Goal: Communication & Community: Answer question/provide support

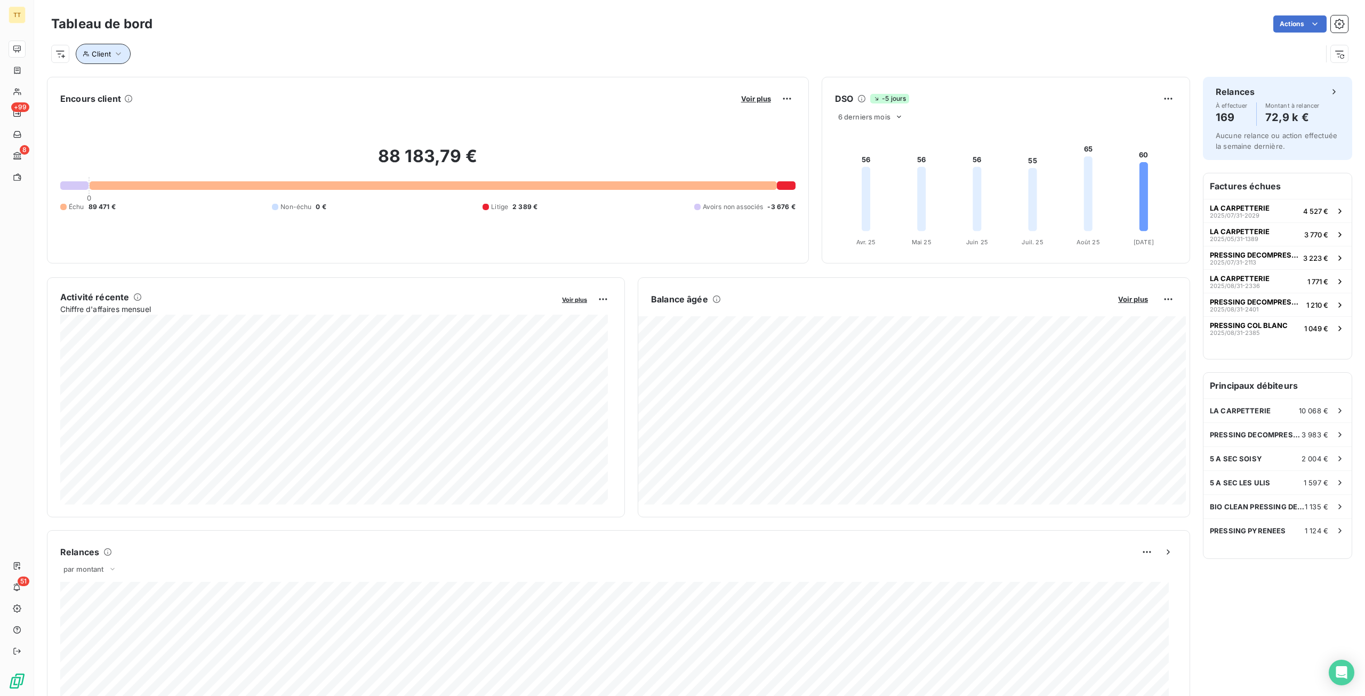
click at [115, 56] on icon "button" at bounding box center [118, 54] width 11 height 11
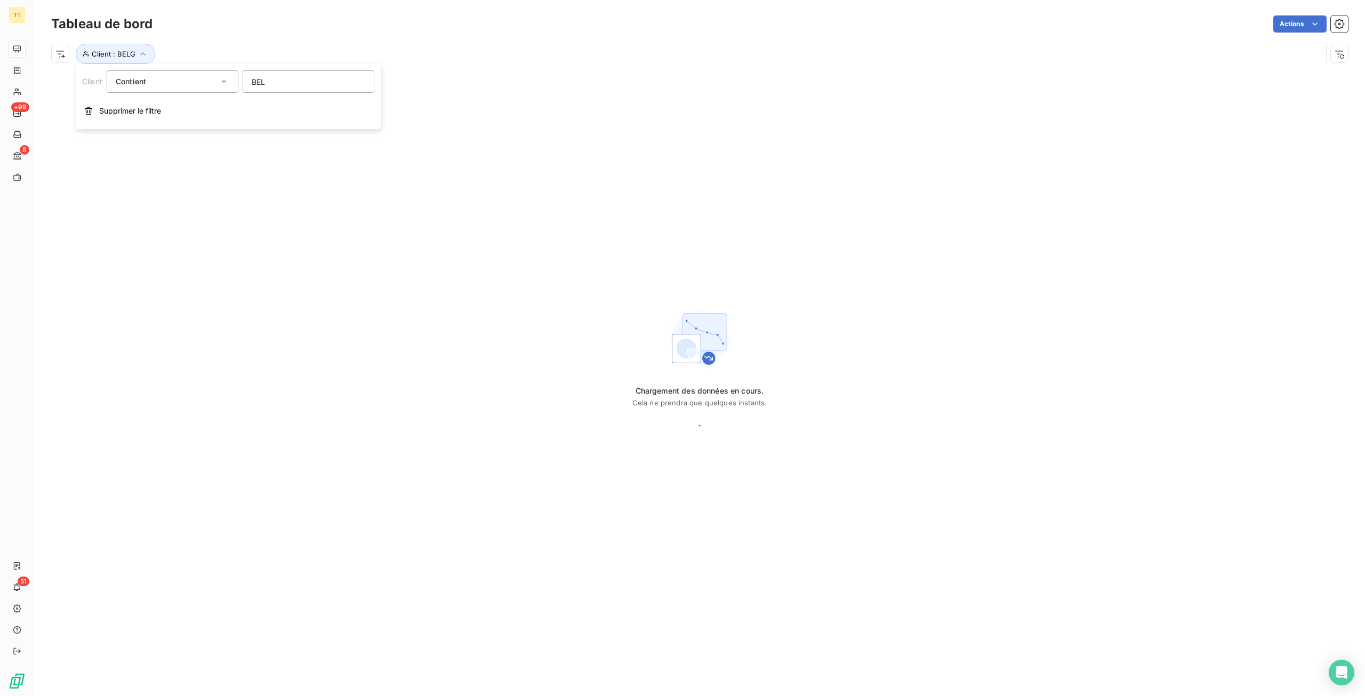
type input "BELG"
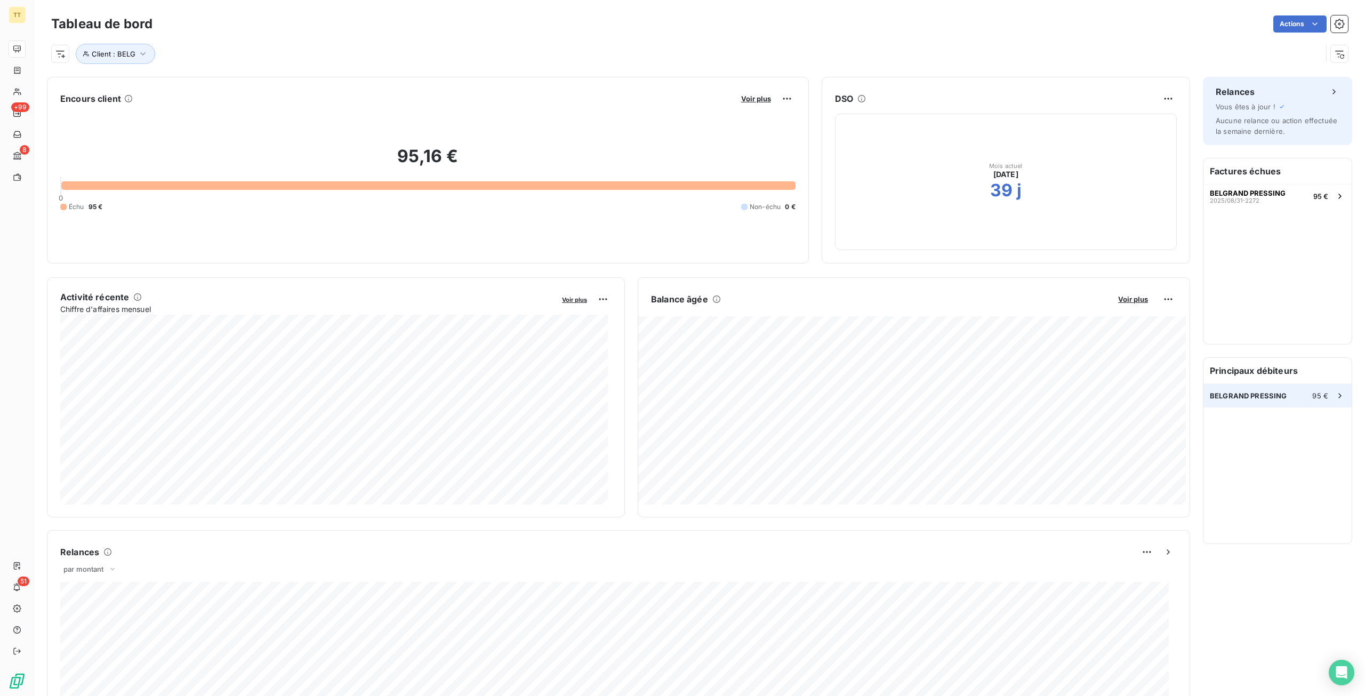
click at [1222, 386] on div "BELGRAND PRESSING 95 €" at bounding box center [1278, 395] width 148 height 23
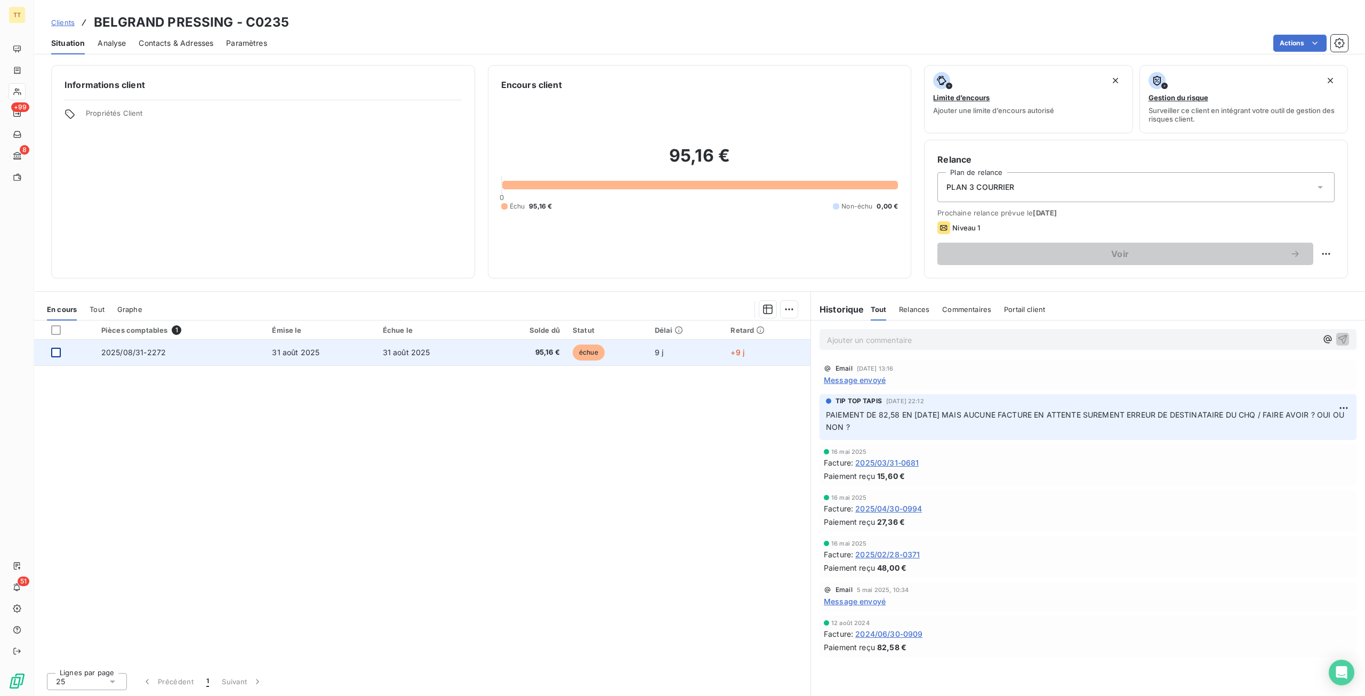
click at [55, 350] on div at bounding box center [56, 353] width 10 height 10
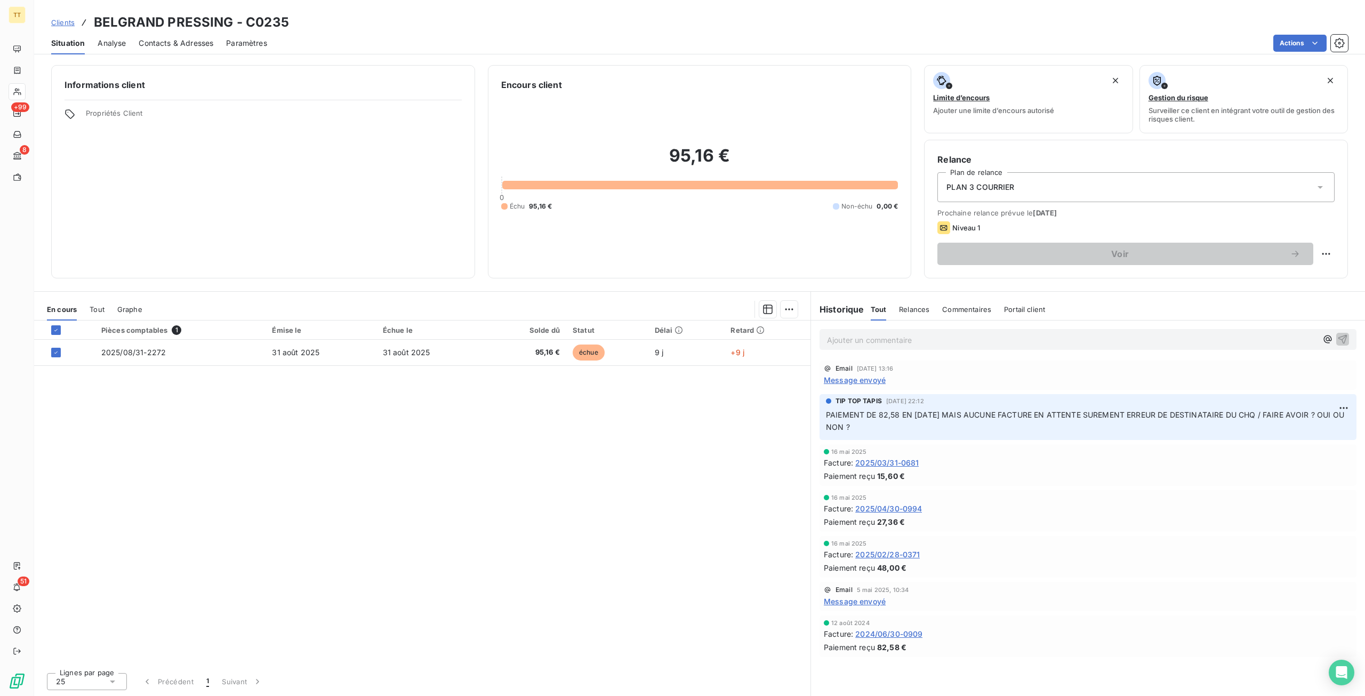
click at [1297, 58] on div "Clients BELGRAND PRESSING - C0235 Situation Analyse Contacts & Adresses Paramèt…" at bounding box center [699, 348] width 1331 height 696
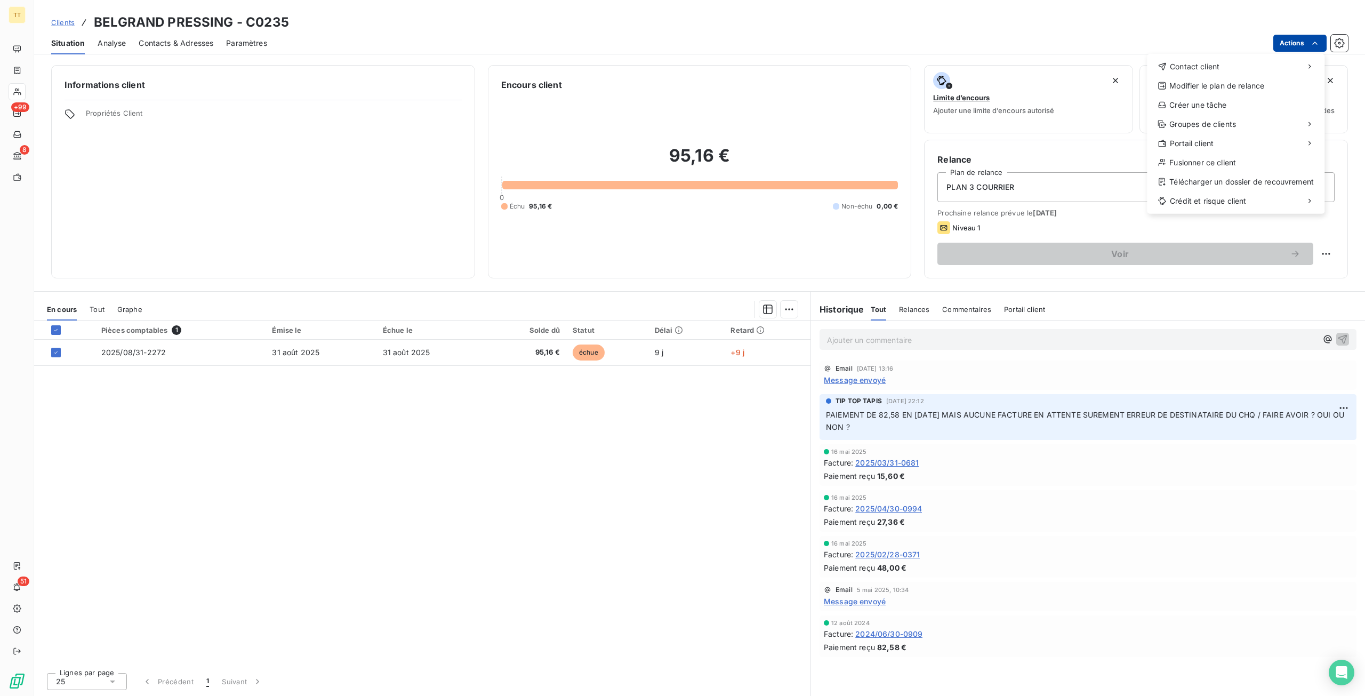
click at [1302, 42] on html "TT +99 8 51 Clients BELGRAND PRESSING - C0235 Situation Analyse Contacts & Adre…" at bounding box center [682, 348] width 1365 height 696
click at [1107, 72] on div "Envoyer un email" at bounding box center [1067, 70] width 143 height 17
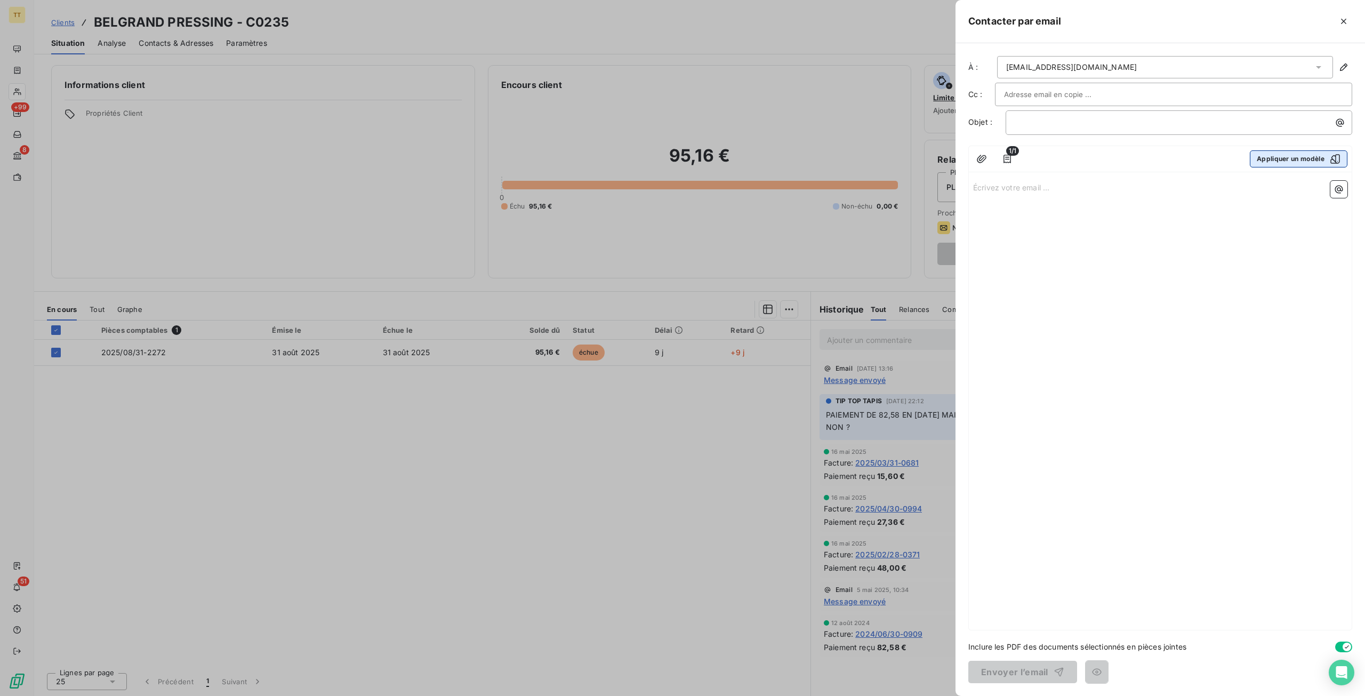
click at [1288, 157] on button "Appliquer un modèle" at bounding box center [1299, 158] width 98 height 17
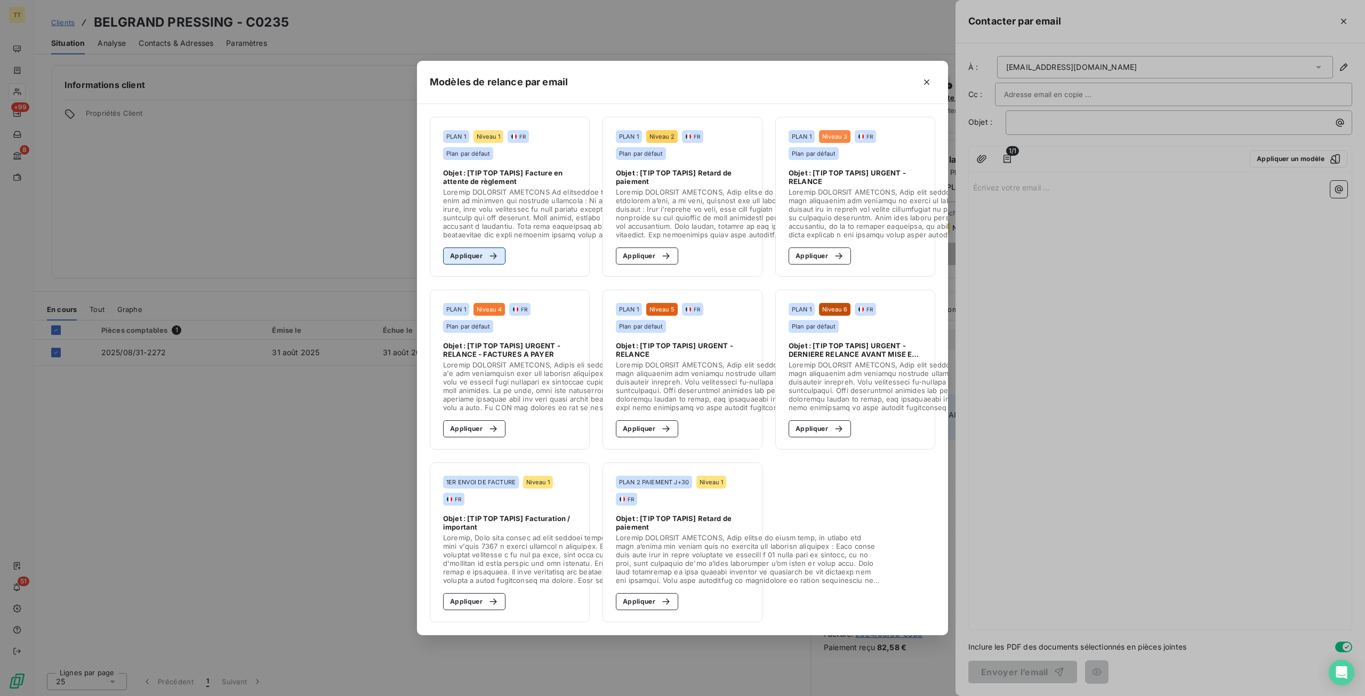
click at [467, 249] on button "Appliquer" at bounding box center [474, 255] width 62 height 17
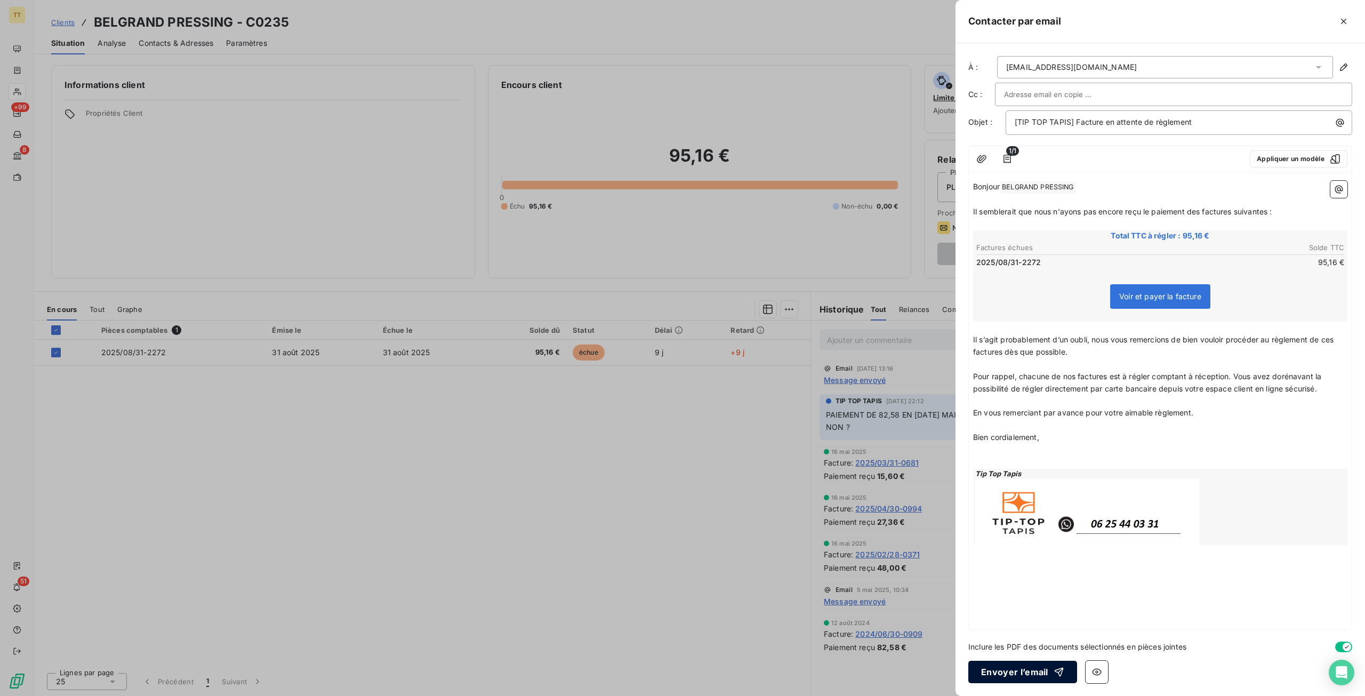
click at [1027, 667] on button "Envoyer l’email" at bounding box center [1023, 672] width 109 height 22
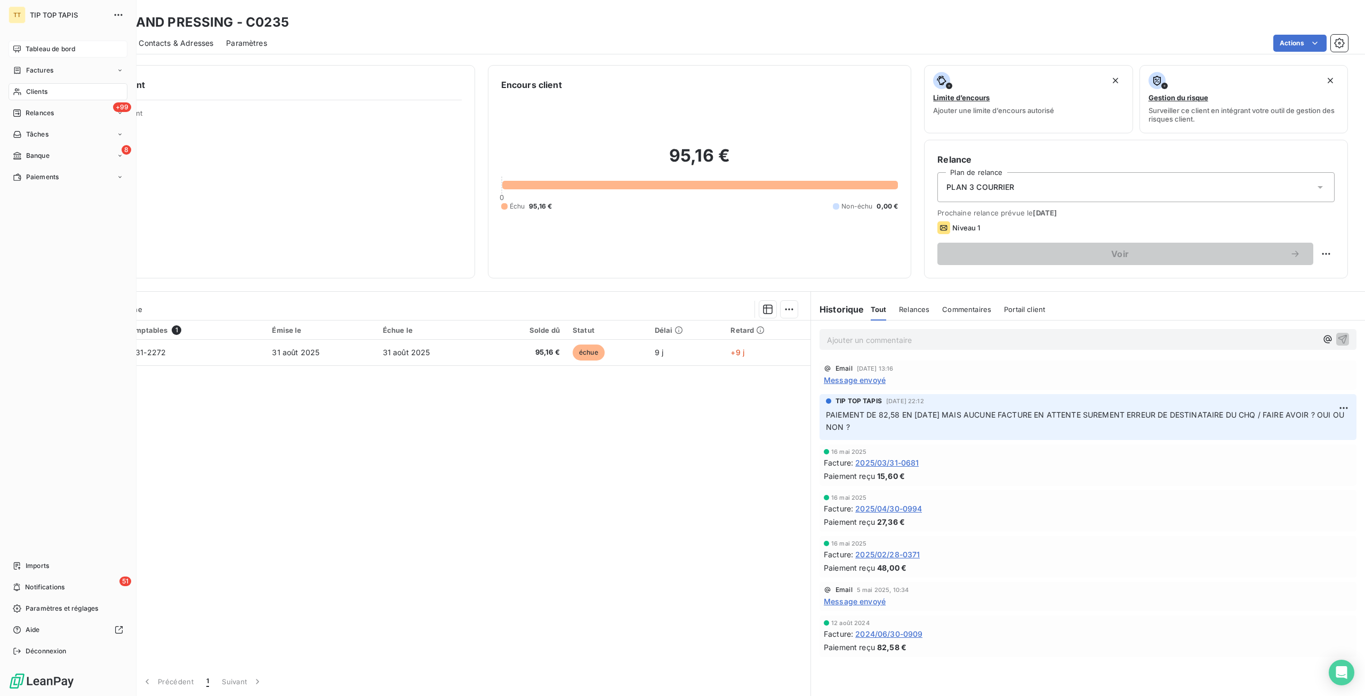
click at [14, 43] on div "Tableau de bord" at bounding box center [68, 49] width 119 height 17
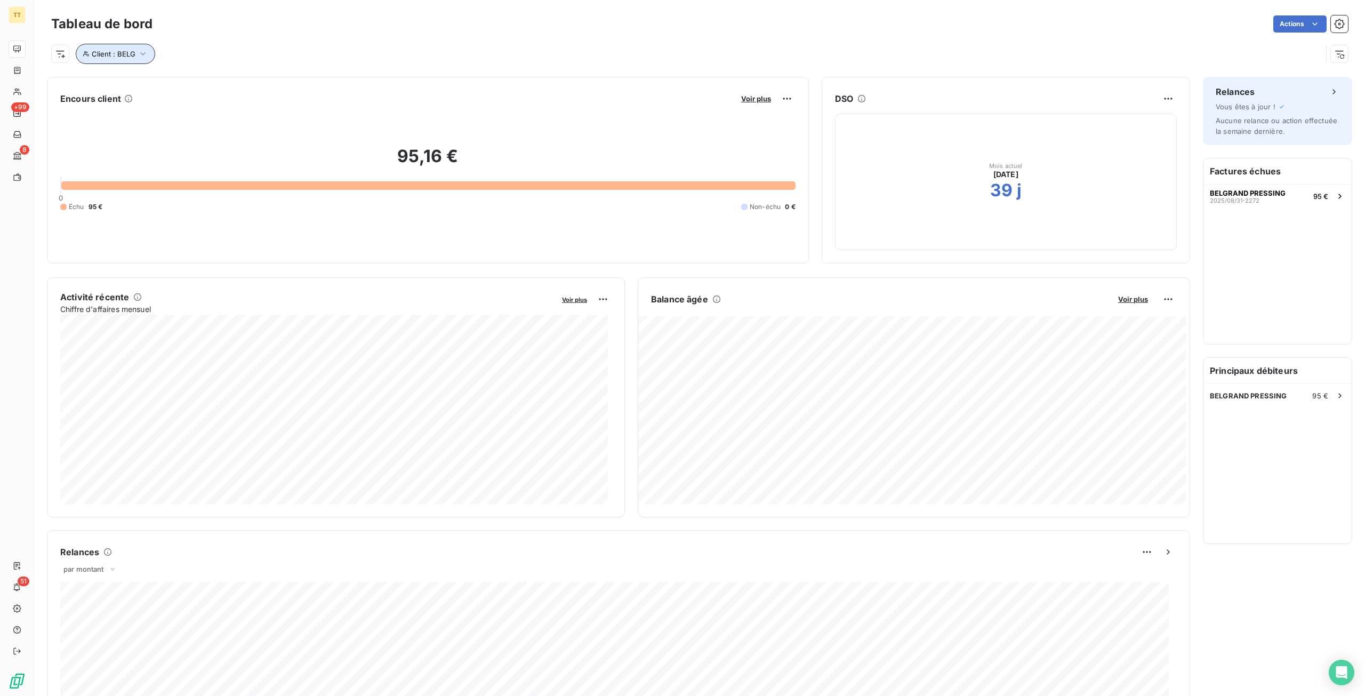
click at [116, 52] on span "Client : BELG" at bounding box center [114, 54] width 44 height 9
drag, startPoint x: 309, startPoint y: 79, endPoint x: 96, endPoint y: 88, distance: 213.0
click at [96, 88] on div "Client Contient like BELG" at bounding box center [228, 81] width 292 height 22
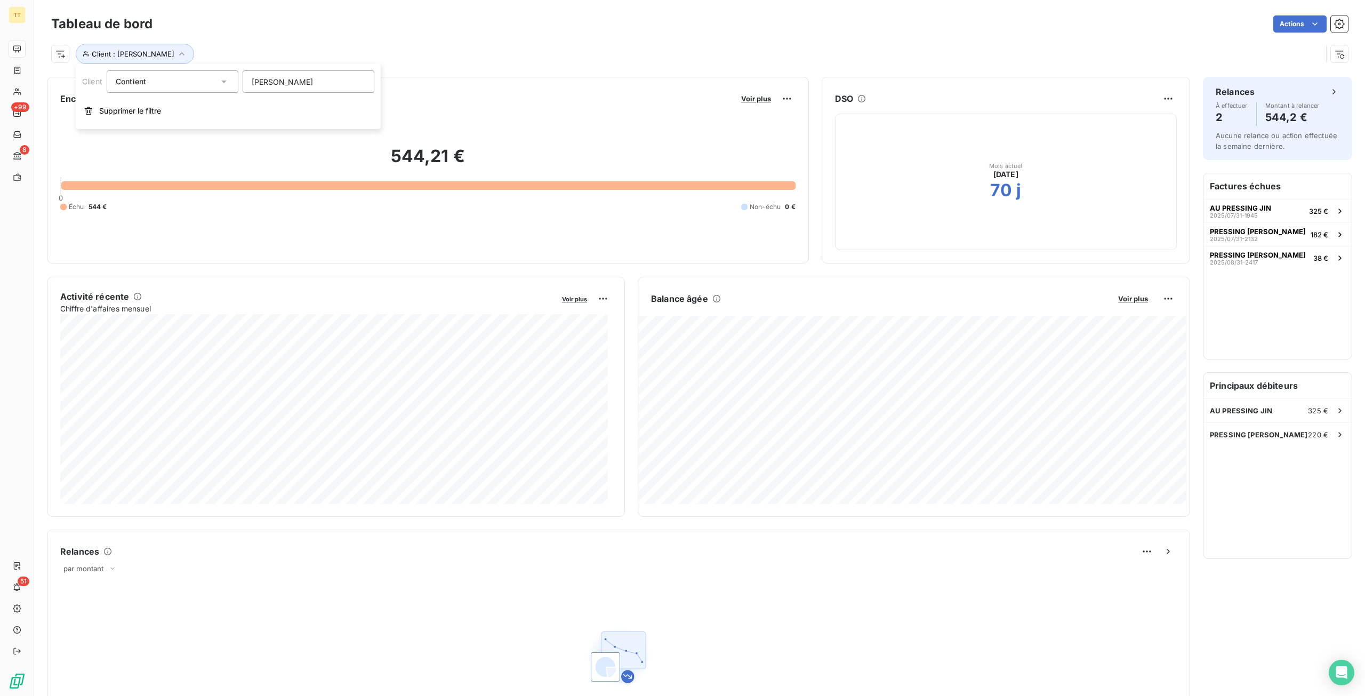
type input "JING"
click at [1267, 408] on span "PRESSING [PERSON_NAME]" at bounding box center [1259, 410] width 98 height 9
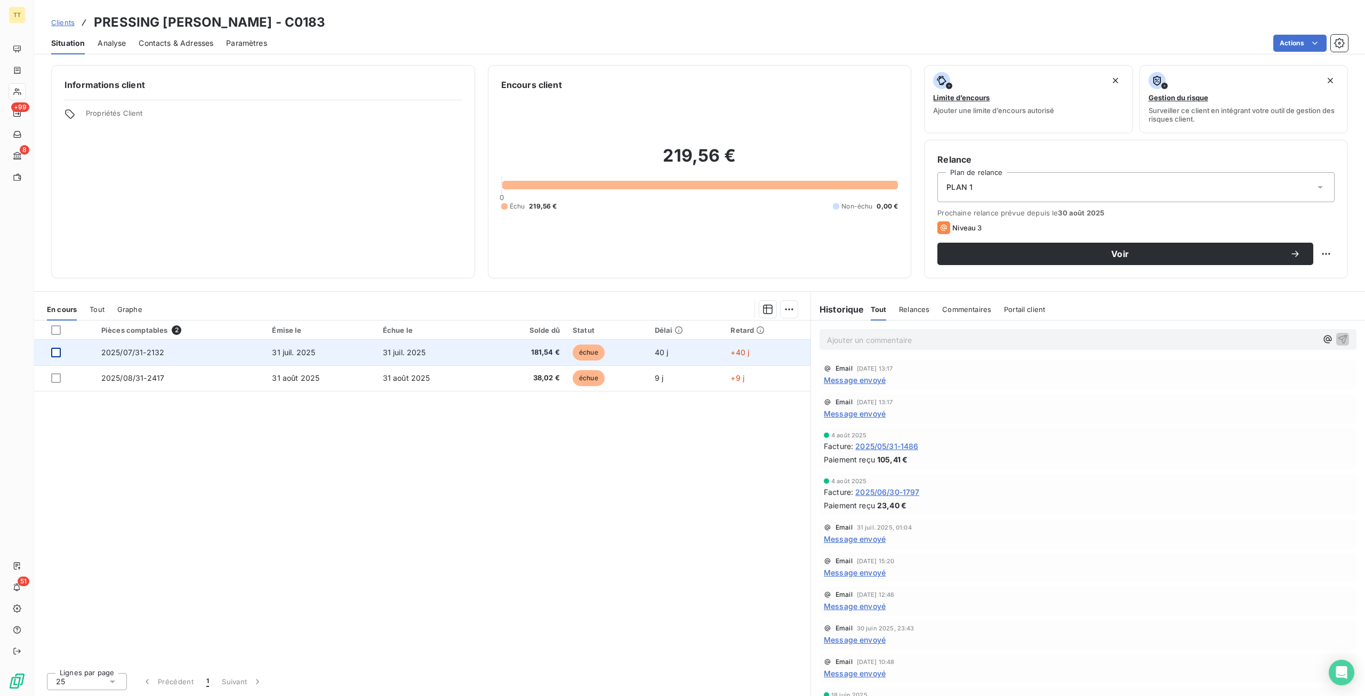
click at [57, 352] on div at bounding box center [56, 353] width 10 height 10
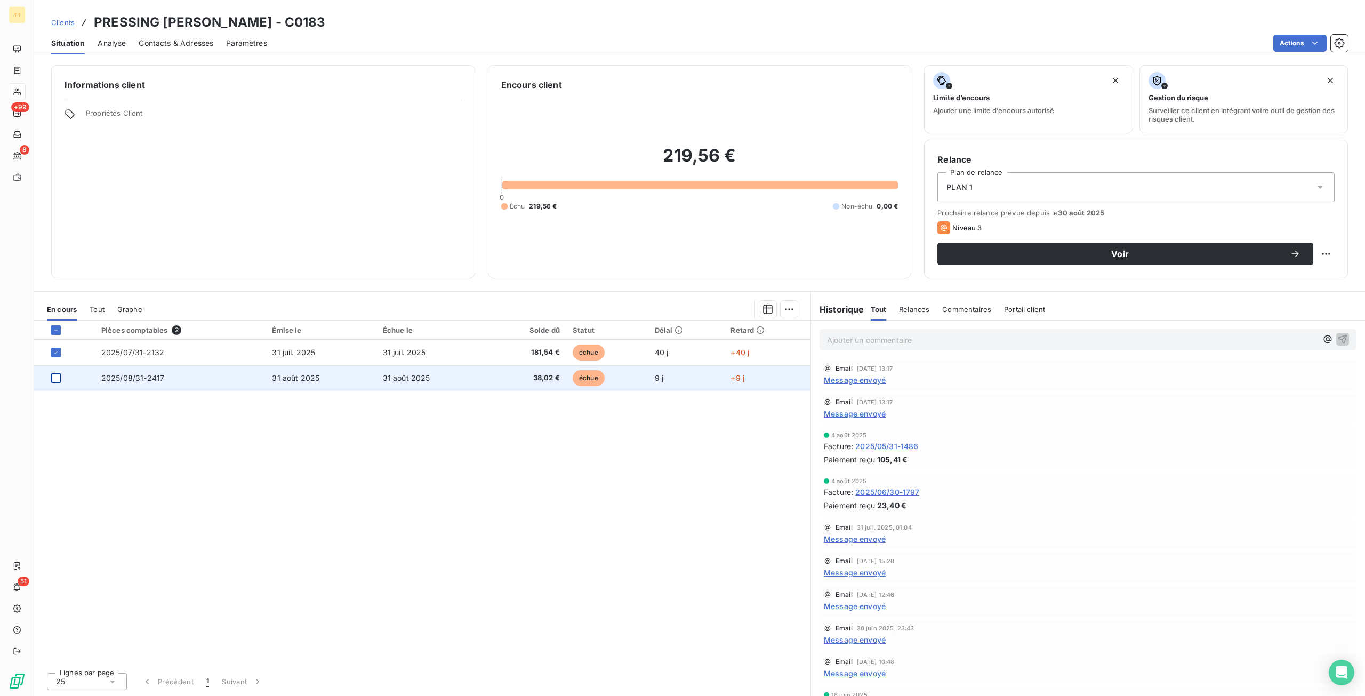
click at [54, 377] on div at bounding box center [56, 378] width 10 height 10
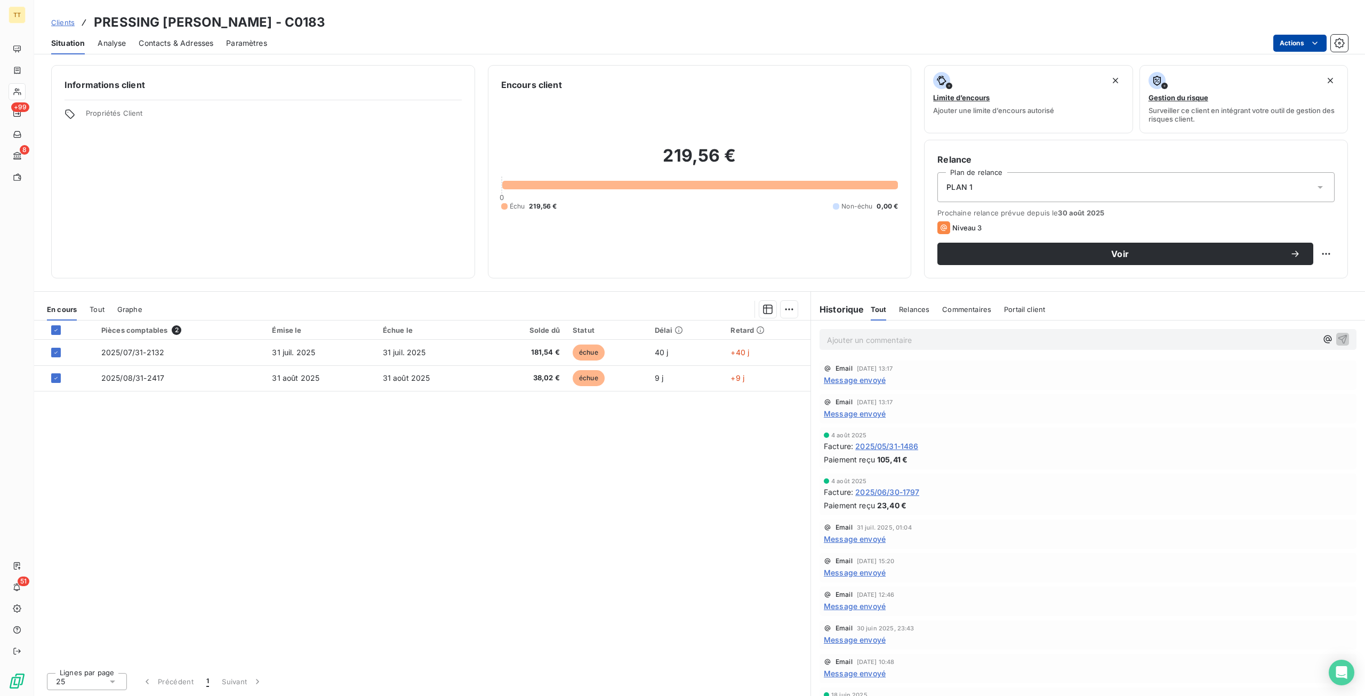
click at [1308, 51] on html "TT +99 8 51 Clients PRESSING [PERSON_NAME] - C0183 Situation Analyse Contacts &…" at bounding box center [682, 348] width 1365 height 696
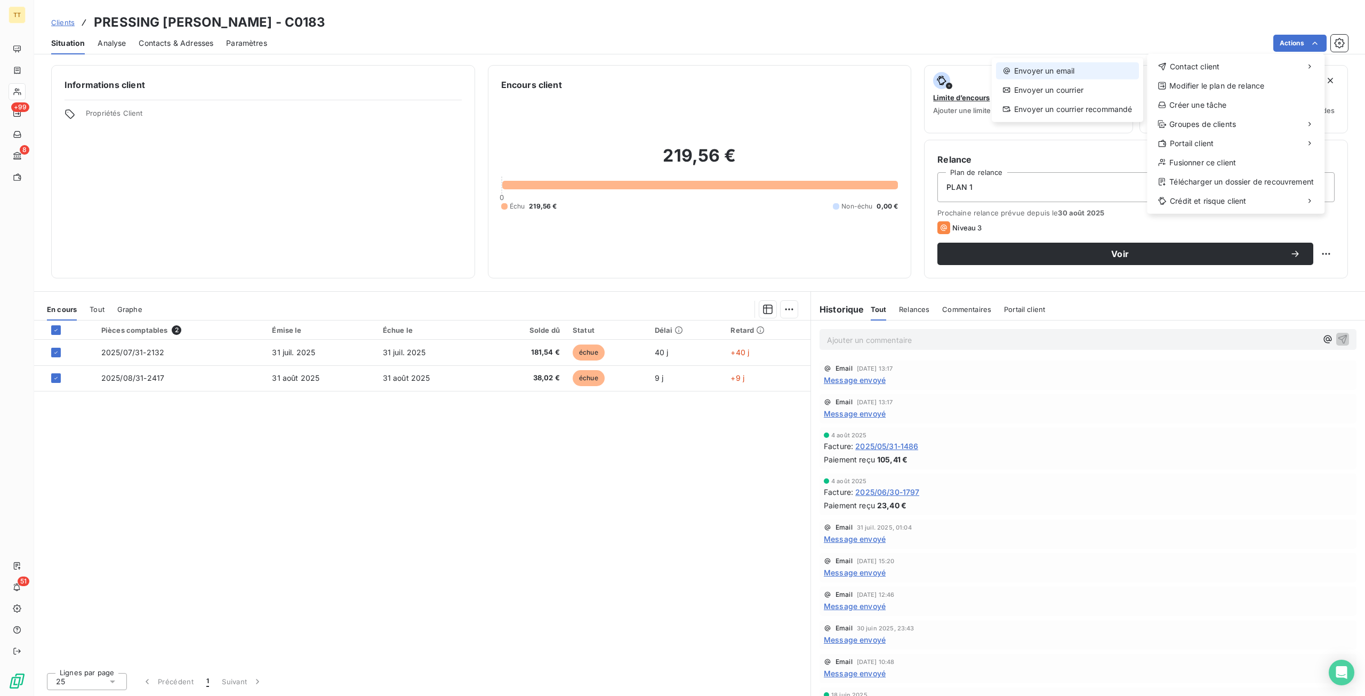
click at [1114, 67] on div "Envoyer un email" at bounding box center [1067, 70] width 143 height 17
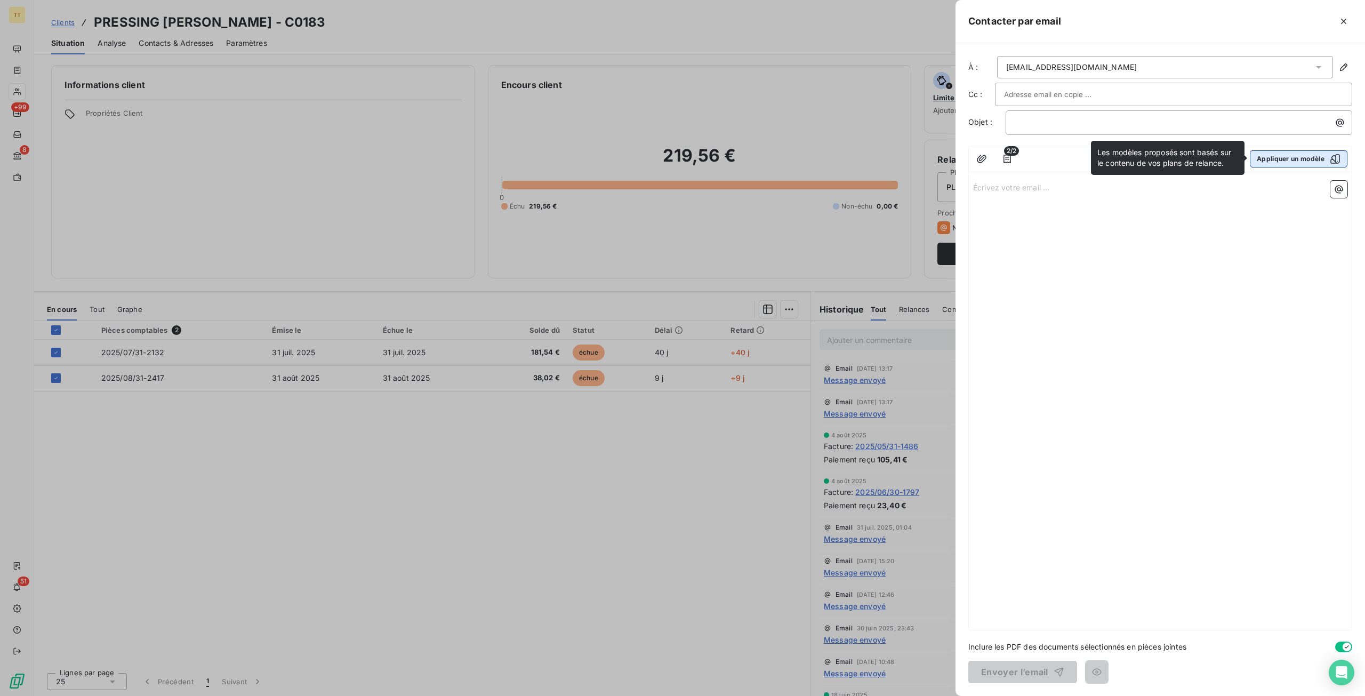
click at [1267, 156] on button "Appliquer un modèle" at bounding box center [1299, 158] width 98 height 17
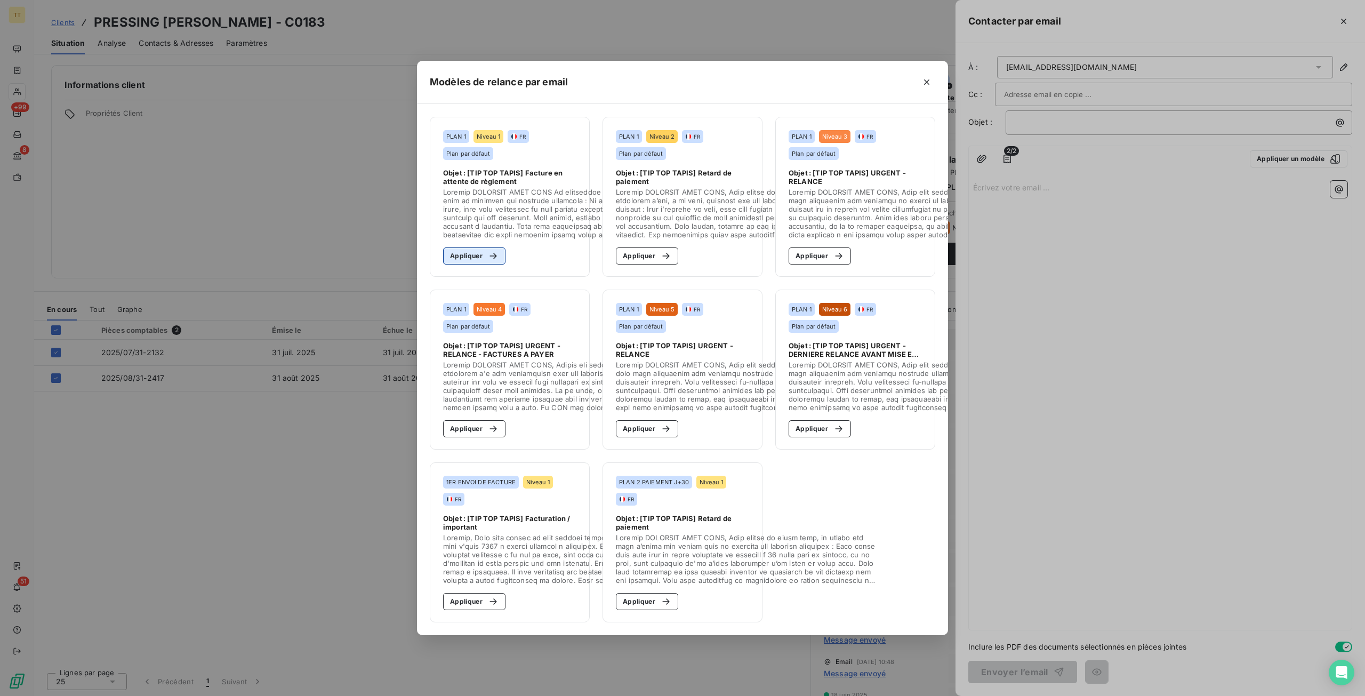
click at [490, 251] on icon "button" at bounding box center [493, 256] width 11 height 11
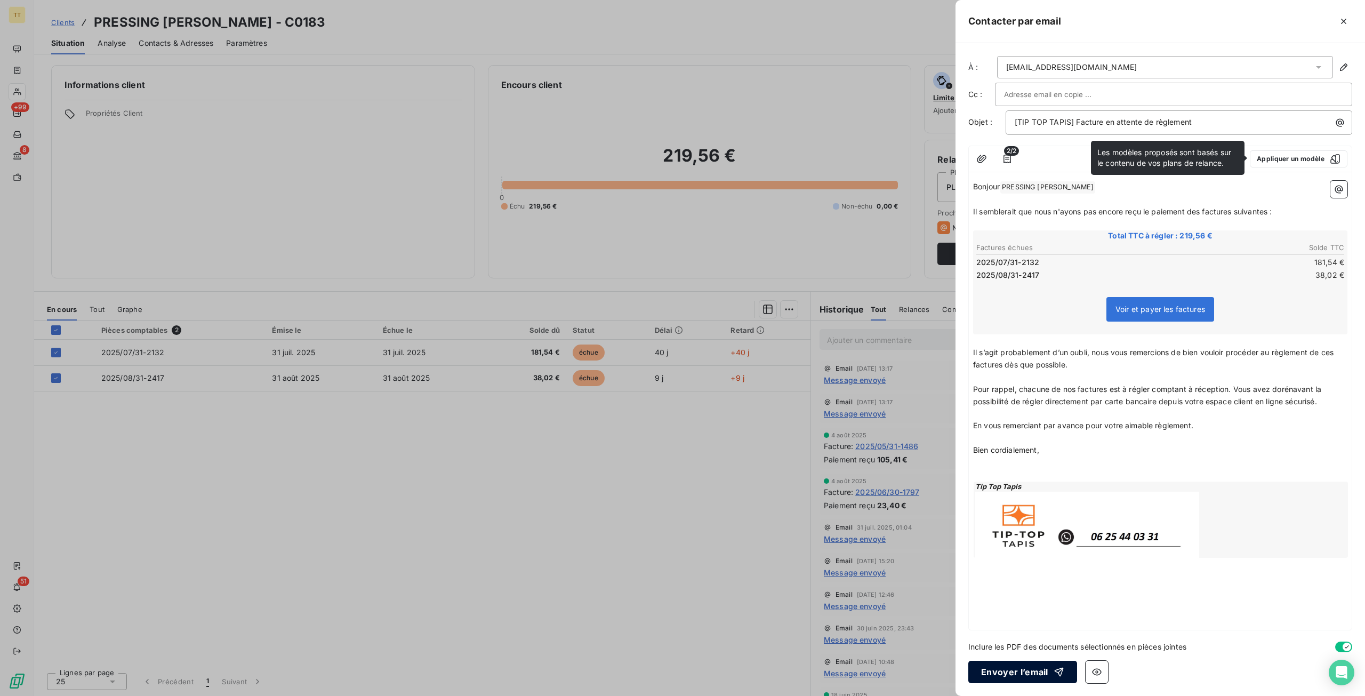
click at [1015, 678] on button "Envoyer l’email" at bounding box center [1023, 672] width 109 height 22
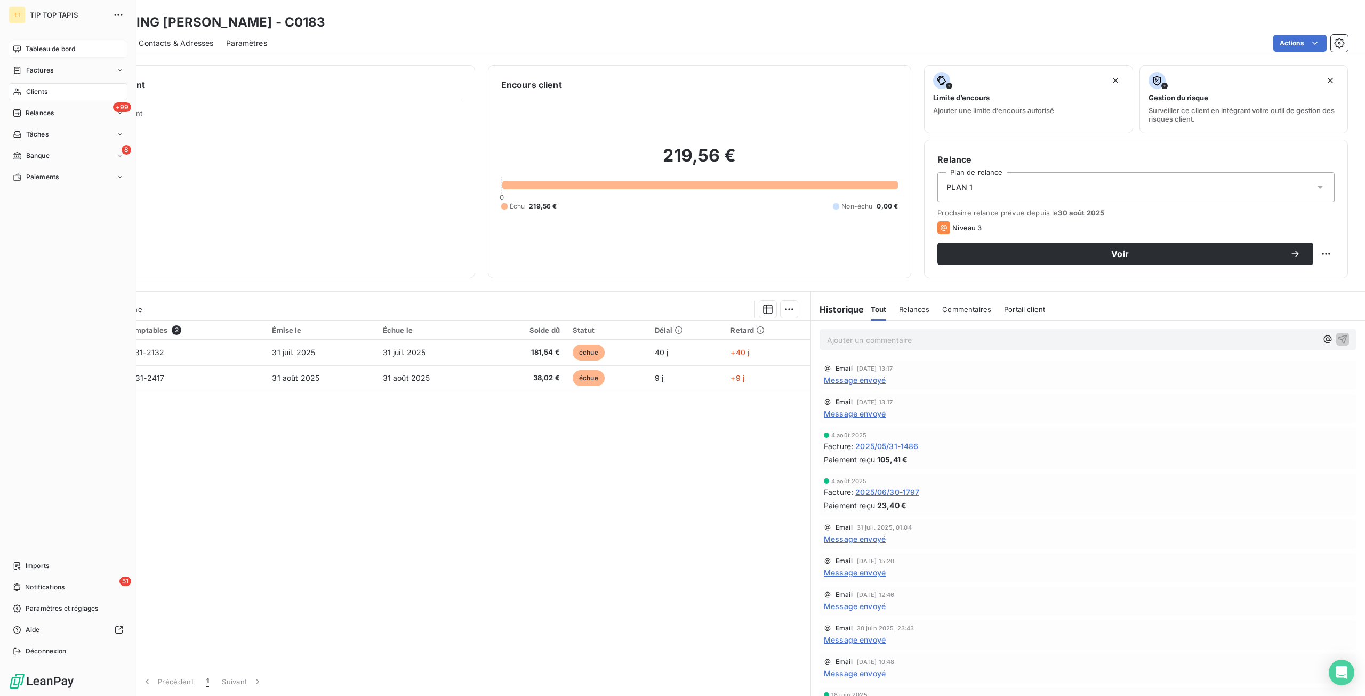
click at [33, 57] on div "Tableau de bord" at bounding box center [68, 49] width 119 height 17
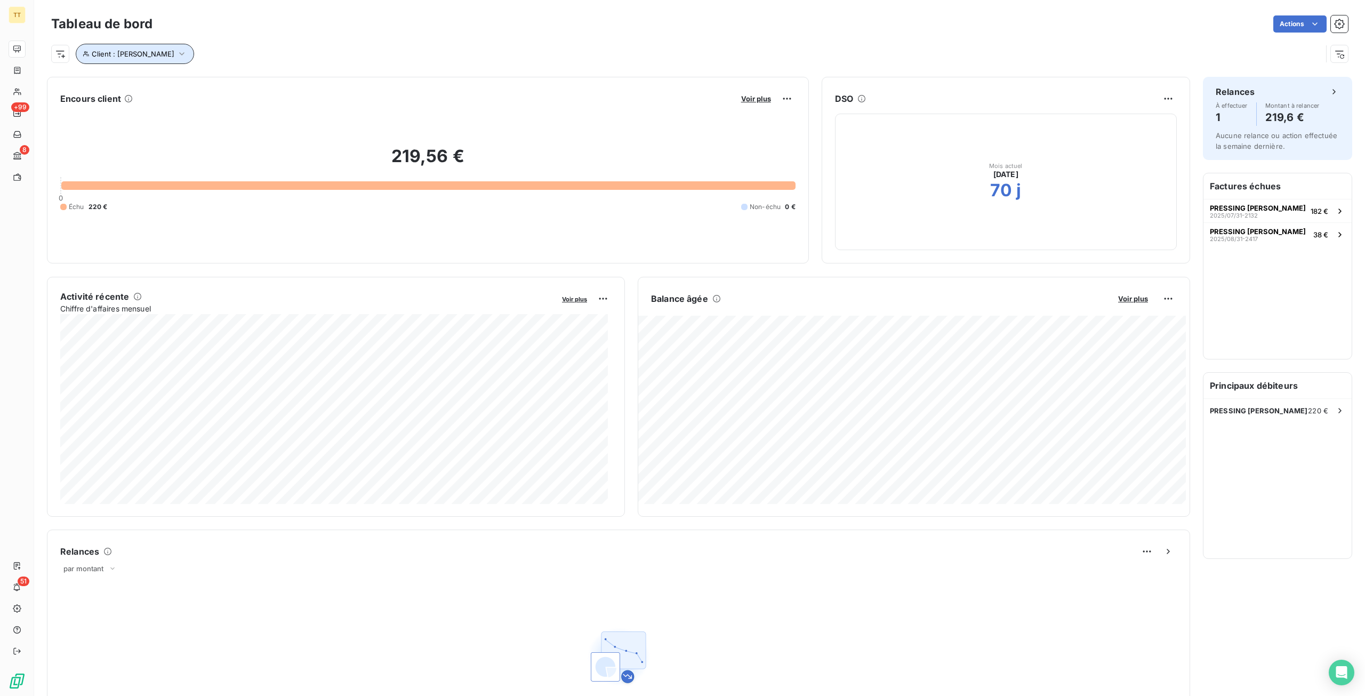
click at [113, 47] on button "Client : [PERSON_NAME]" at bounding box center [135, 54] width 118 height 20
drag, startPoint x: 292, startPoint y: 83, endPoint x: 156, endPoint y: 78, distance: 136.6
click at [156, 78] on div "Client Contient like JING" at bounding box center [228, 81] width 292 height 22
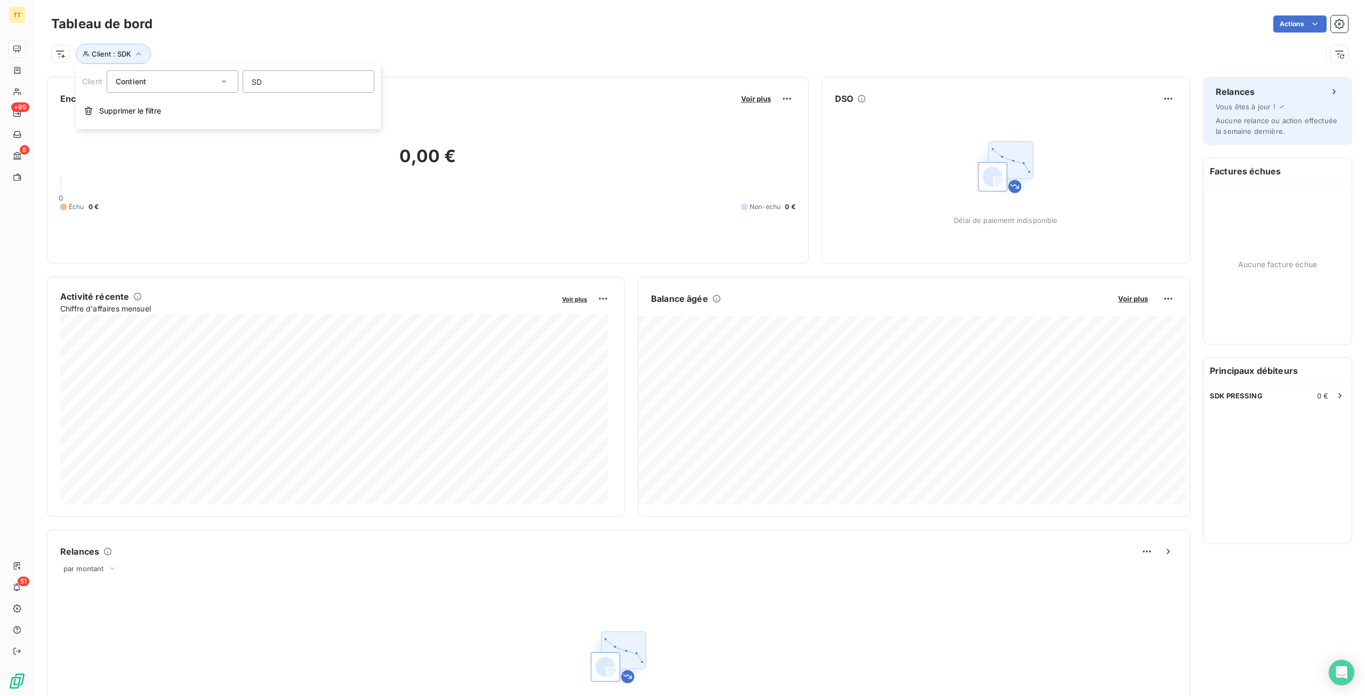
type input "S"
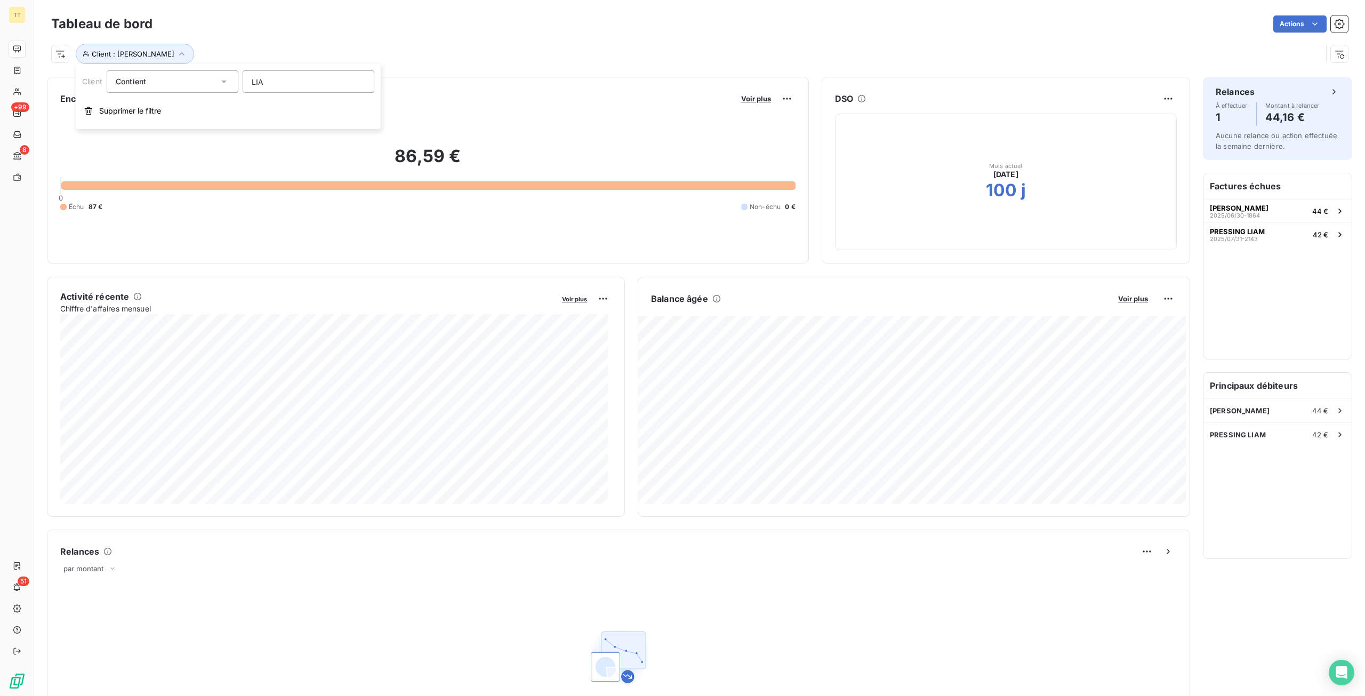
type input "[PERSON_NAME]"
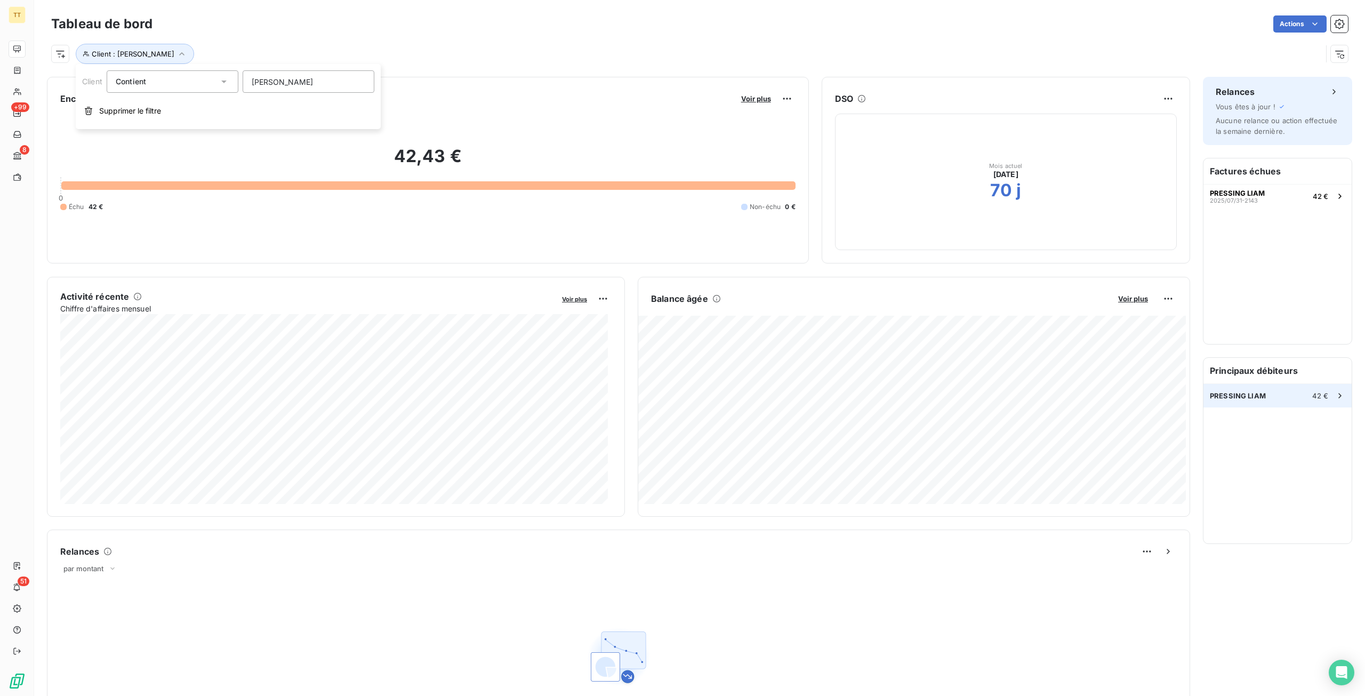
click at [1214, 395] on span "PRESSING LIAM" at bounding box center [1238, 395] width 56 height 9
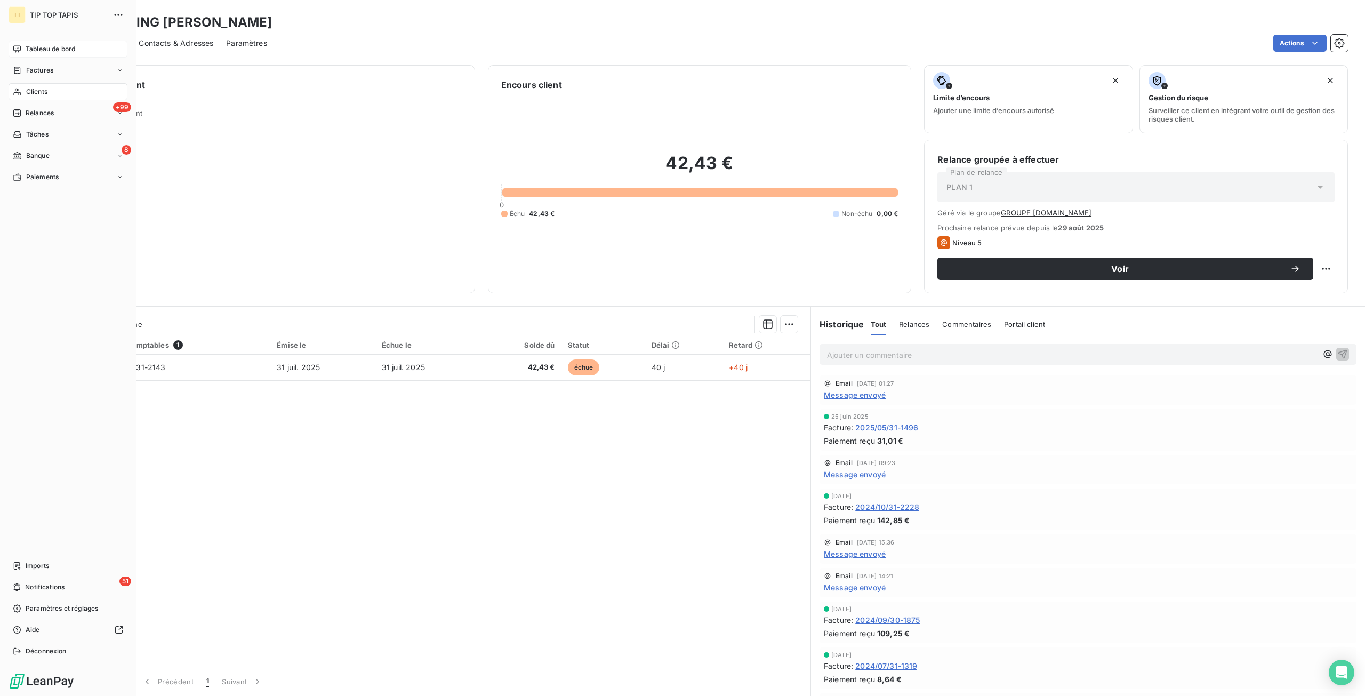
click at [20, 56] on div "Tableau de bord" at bounding box center [68, 49] width 119 height 17
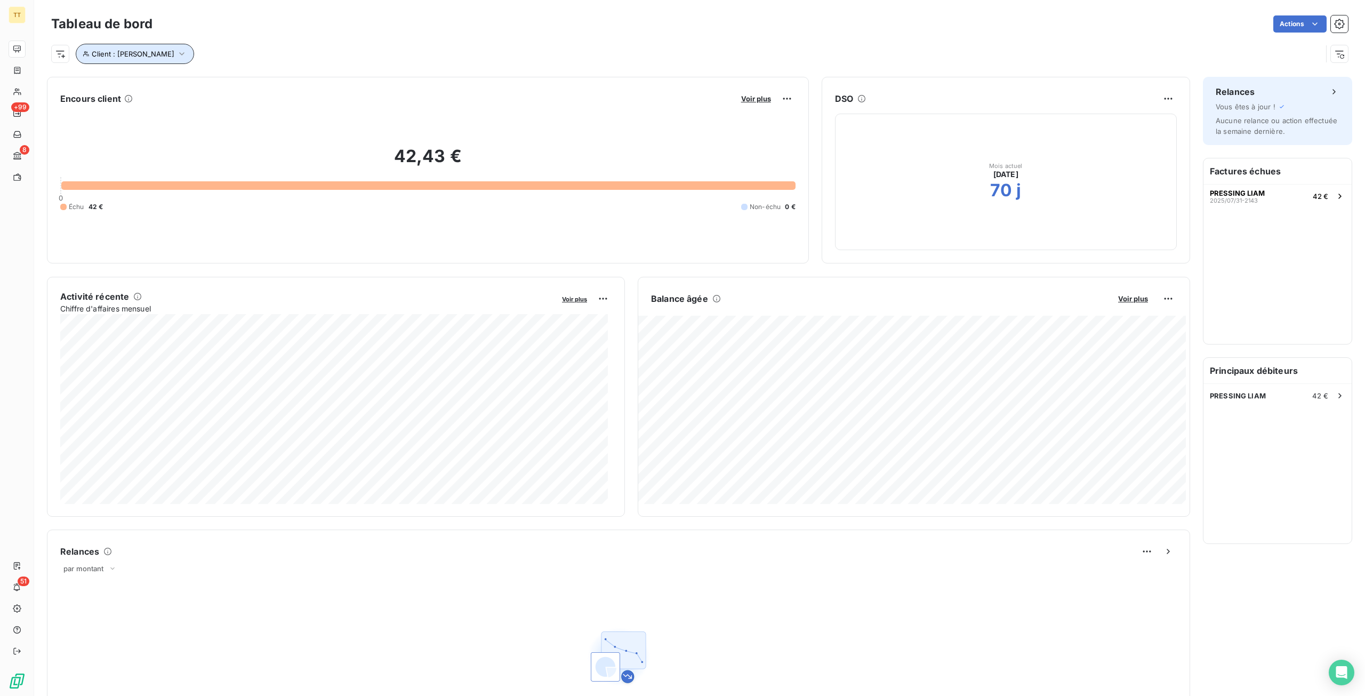
click at [111, 57] on span "Client : [PERSON_NAME]" at bounding box center [133, 54] width 83 height 9
drag, startPoint x: 287, startPoint y: 83, endPoint x: 213, endPoint y: 89, distance: 74.4
click at [213, 89] on div "Client Contient like [PERSON_NAME]" at bounding box center [228, 81] width 292 height 22
click at [1257, 401] on div "PRESSING LIAM 42 €" at bounding box center [1278, 395] width 148 height 23
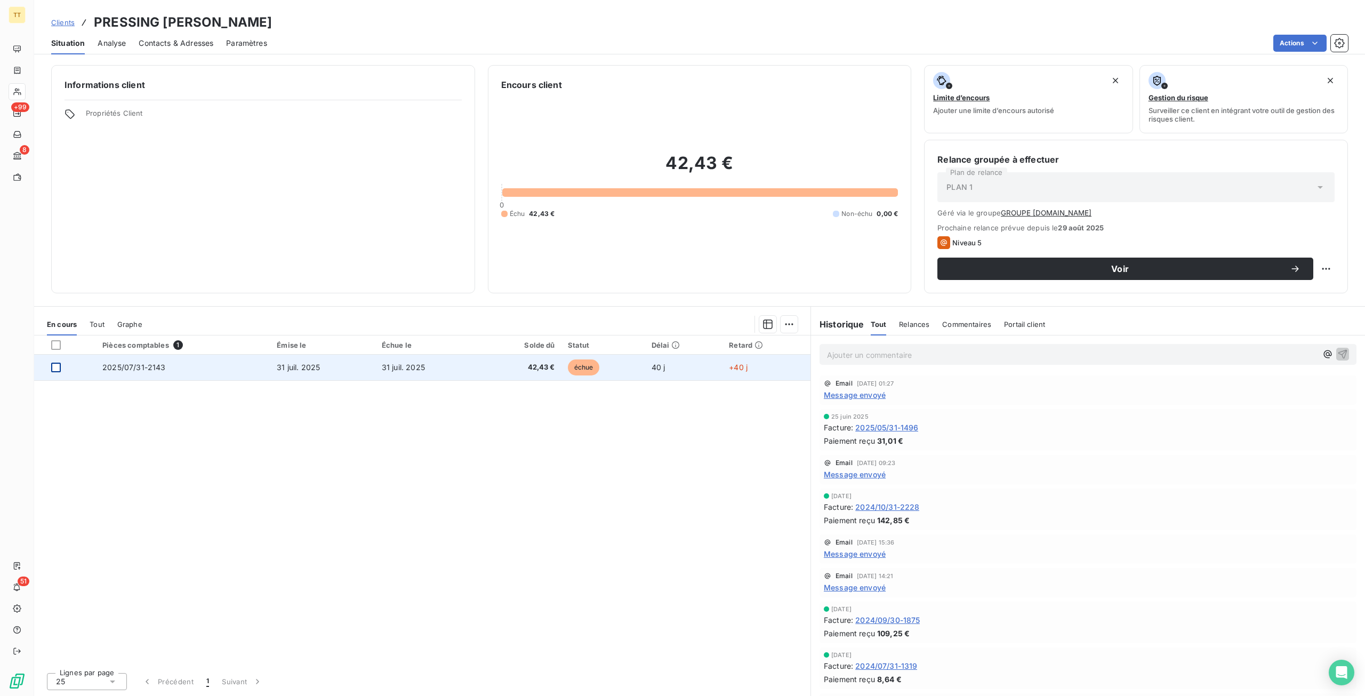
click at [59, 367] on div at bounding box center [56, 368] width 10 height 10
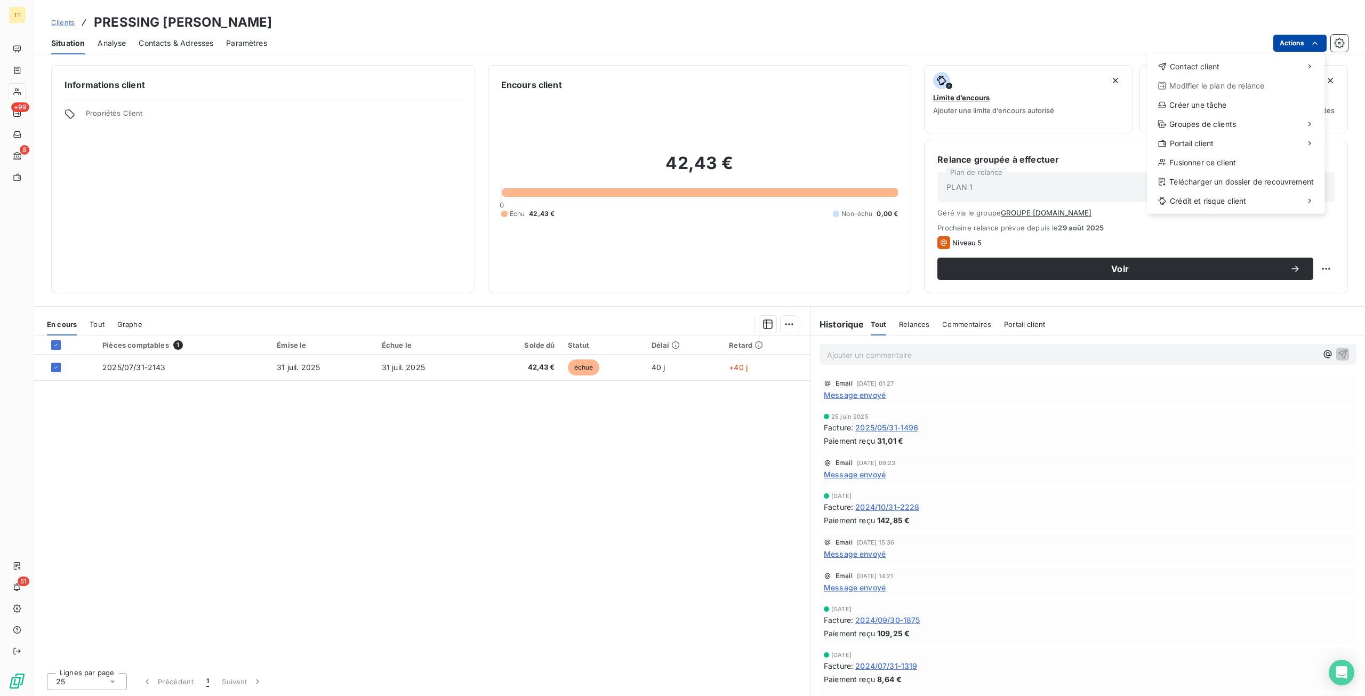
click at [1295, 37] on html "TT +99 8 51 Clients PRESSING [PERSON_NAME] Situation Analyse Contacts & Adresse…" at bounding box center [682, 348] width 1365 height 696
click at [1126, 65] on div "Envoyer un email" at bounding box center [1067, 70] width 143 height 17
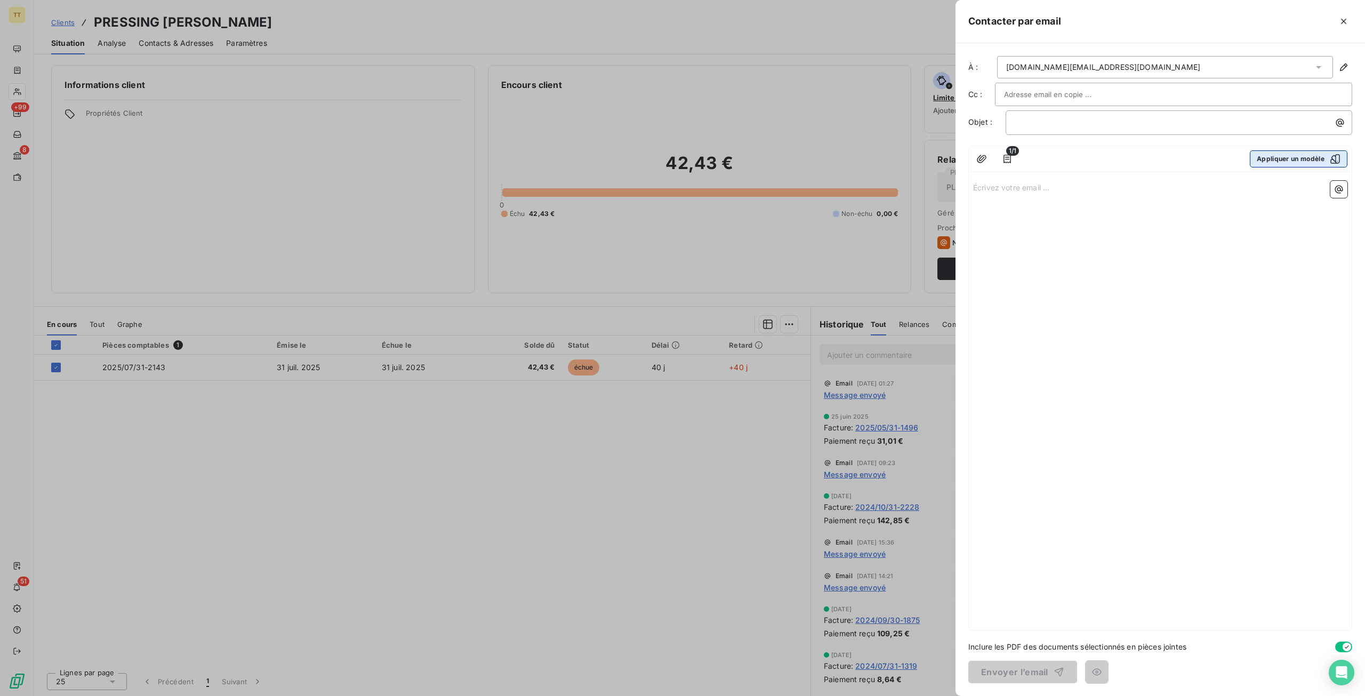
click at [1289, 159] on button "Appliquer un modèle" at bounding box center [1299, 158] width 98 height 17
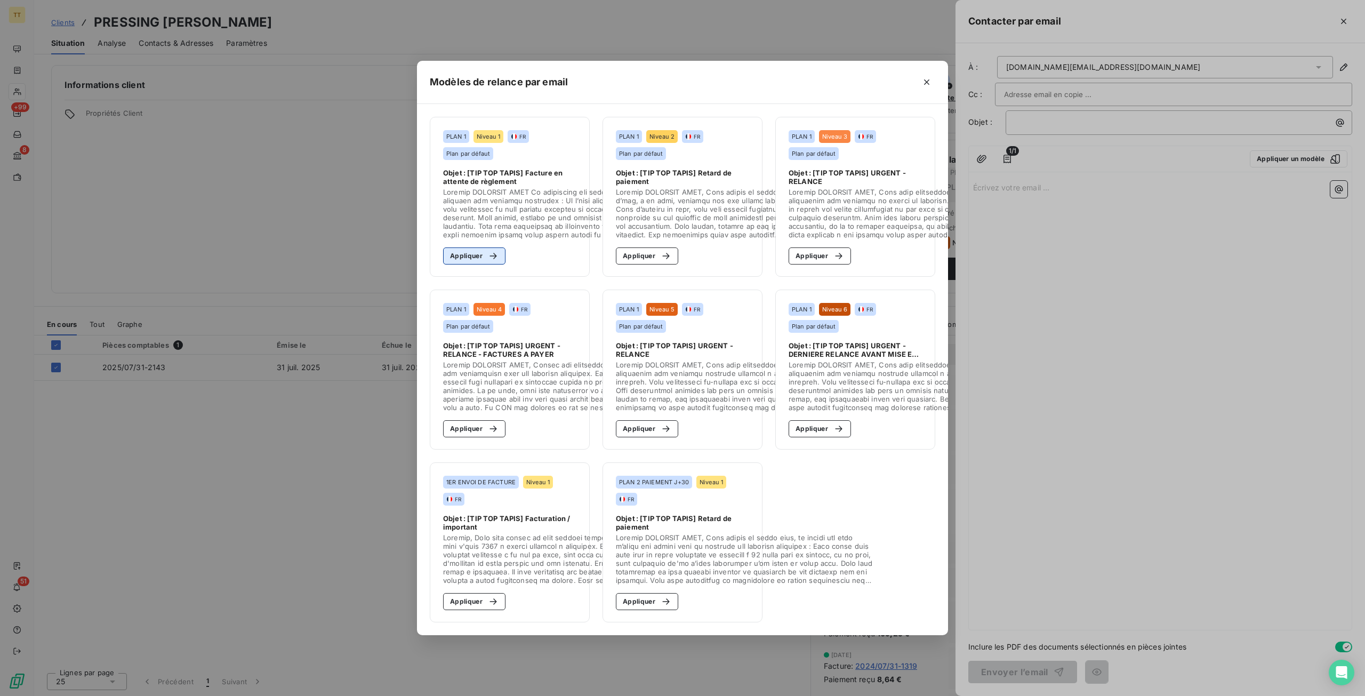
click at [475, 249] on button "Appliquer" at bounding box center [474, 255] width 62 height 17
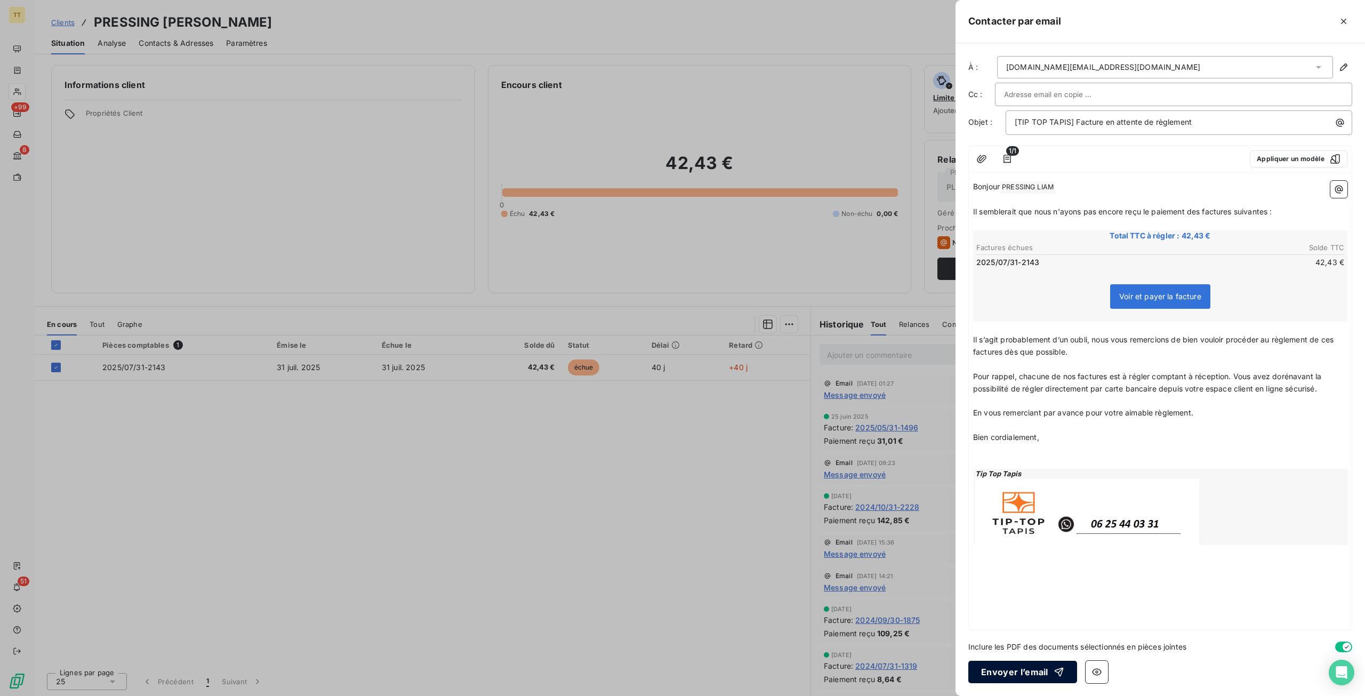
click at [1044, 664] on button "Envoyer l’email" at bounding box center [1023, 672] width 109 height 22
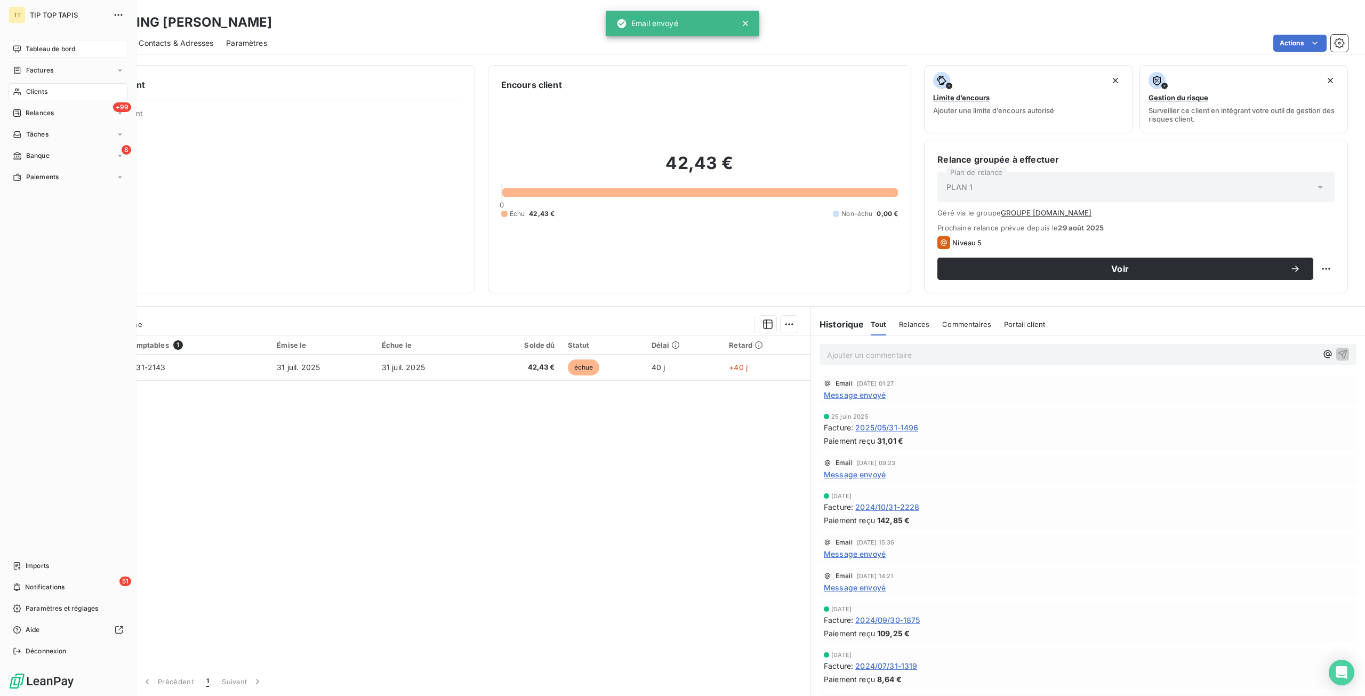
drag, startPoint x: 52, startPoint y: 46, endPoint x: 84, endPoint y: 62, distance: 36.0
click at [53, 46] on span "Tableau de bord" at bounding box center [51, 49] width 50 height 10
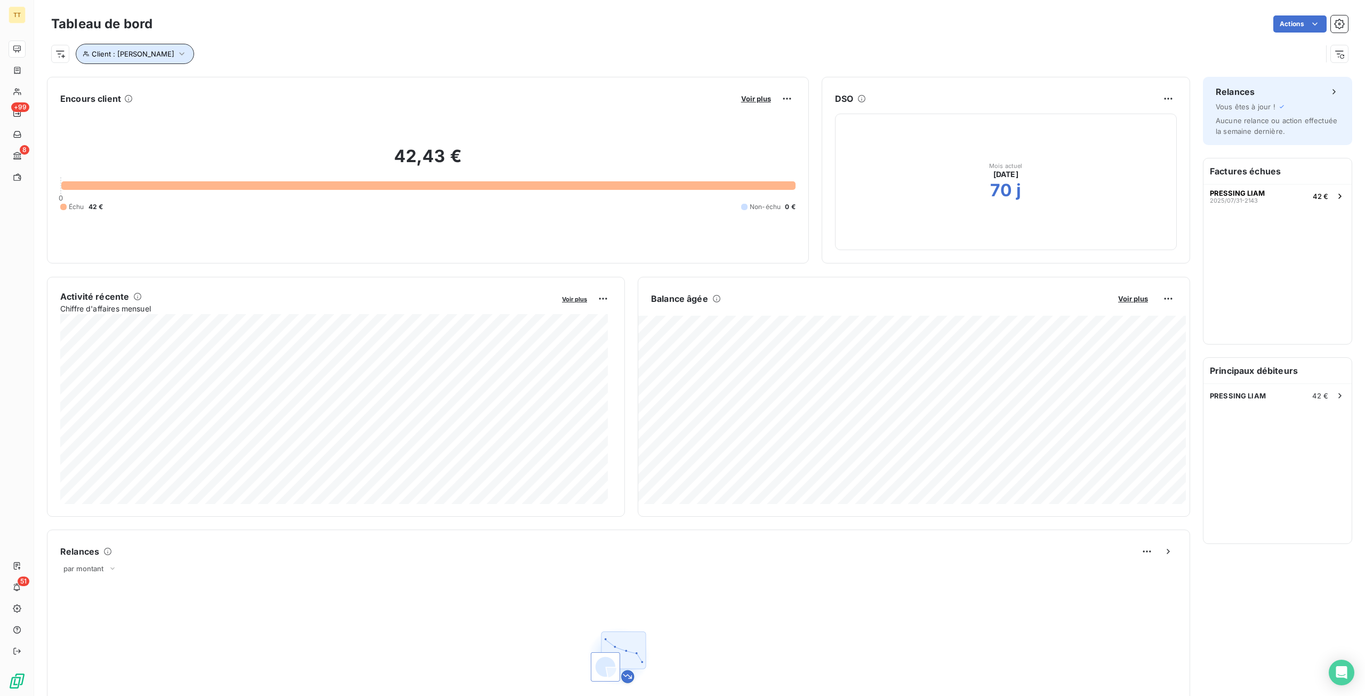
click at [126, 62] on button "Client : [PERSON_NAME]" at bounding box center [135, 54] width 118 height 20
drag, startPoint x: 284, startPoint y: 85, endPoint x: 197, endPoint y: 90, distance: 87.1
click at [197, 90] on div "Client Contient like [PERSON_NAME]" at bounding box center [228, 81] width 292 height 22
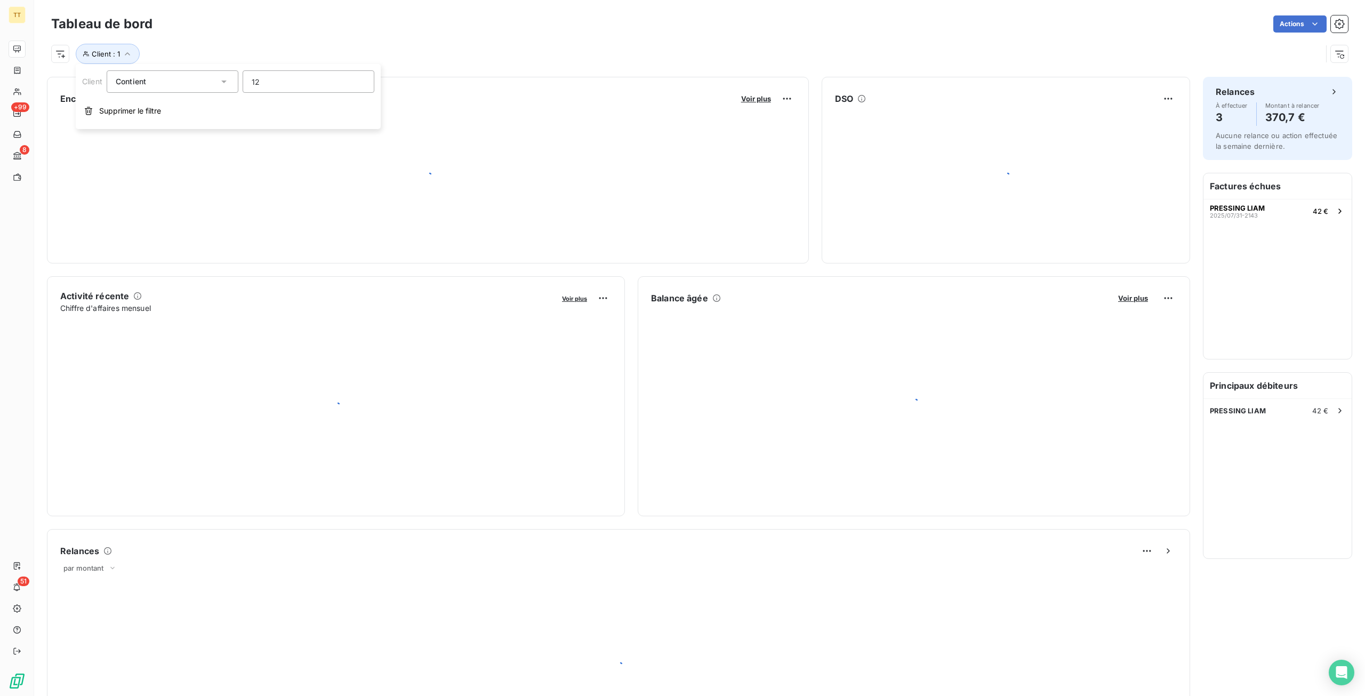
type input "120"
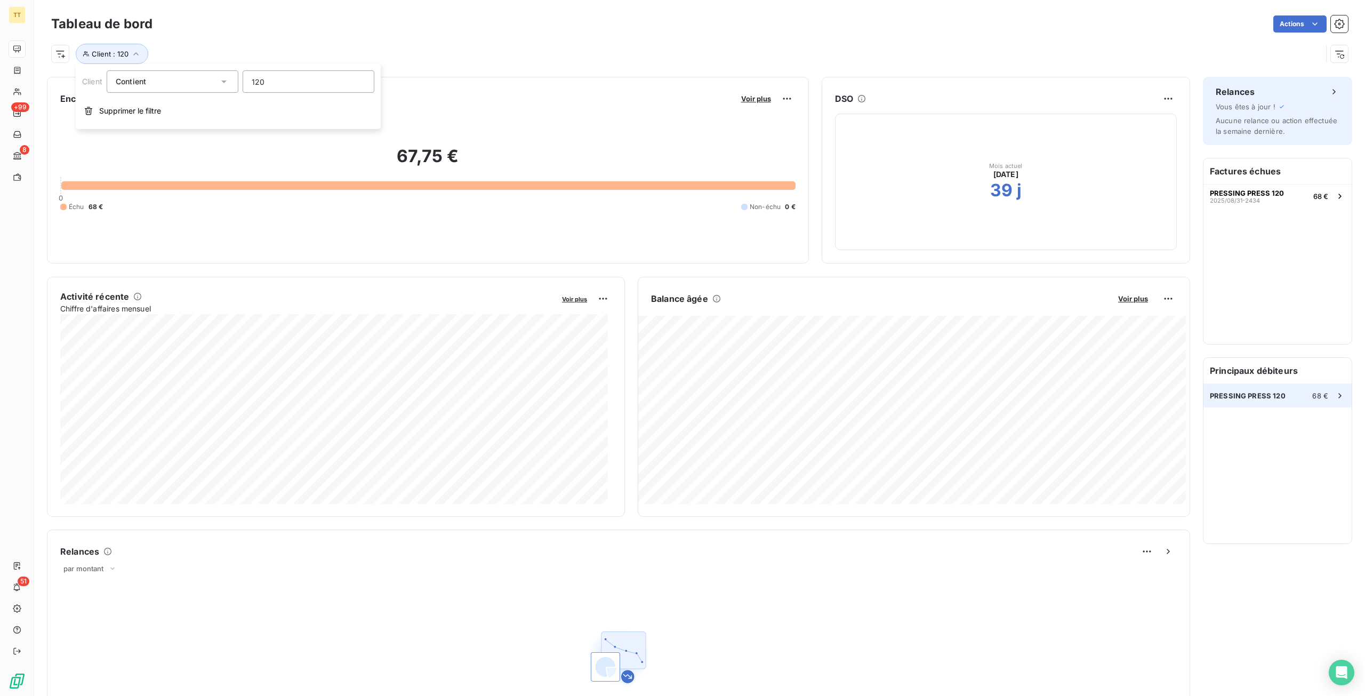
click at [1247, 401] on div "PRESSING PRESS 120 68 €" at bounding box center [1278, 395] width 148 height 23
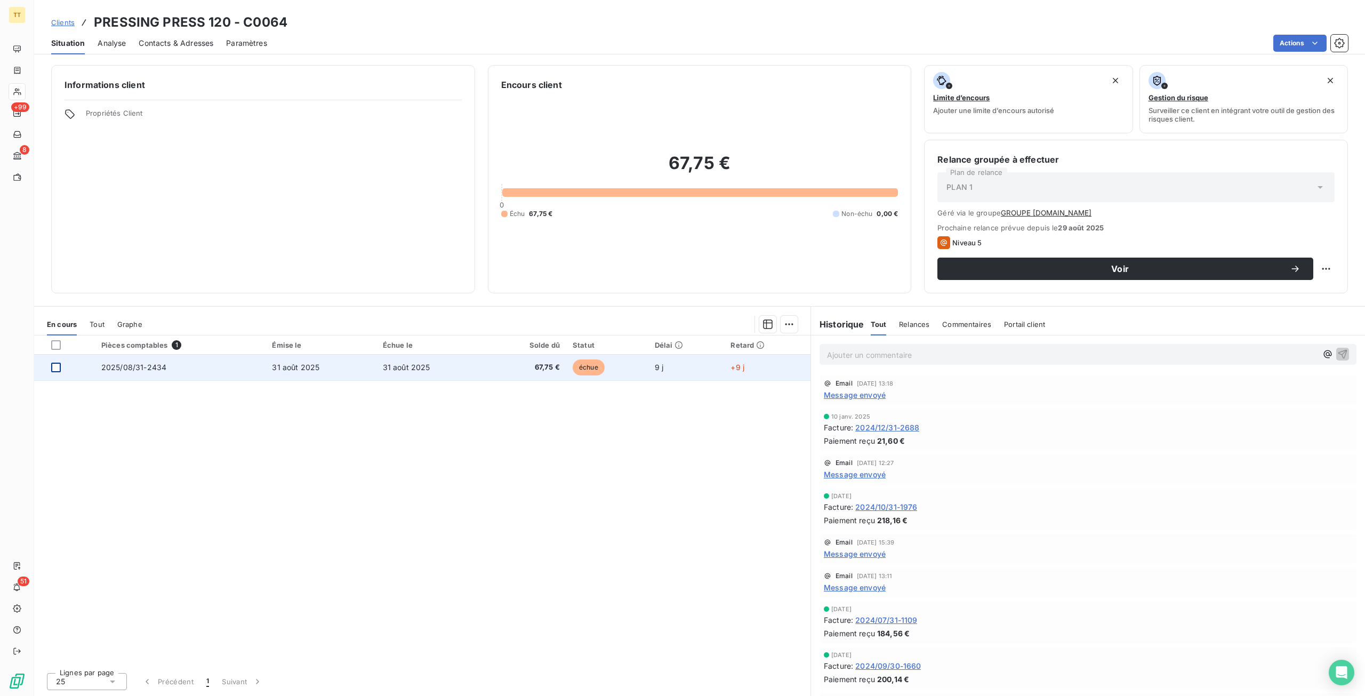
click at [57, 366] on div at bounding box center [56, 368] width 10 height 10
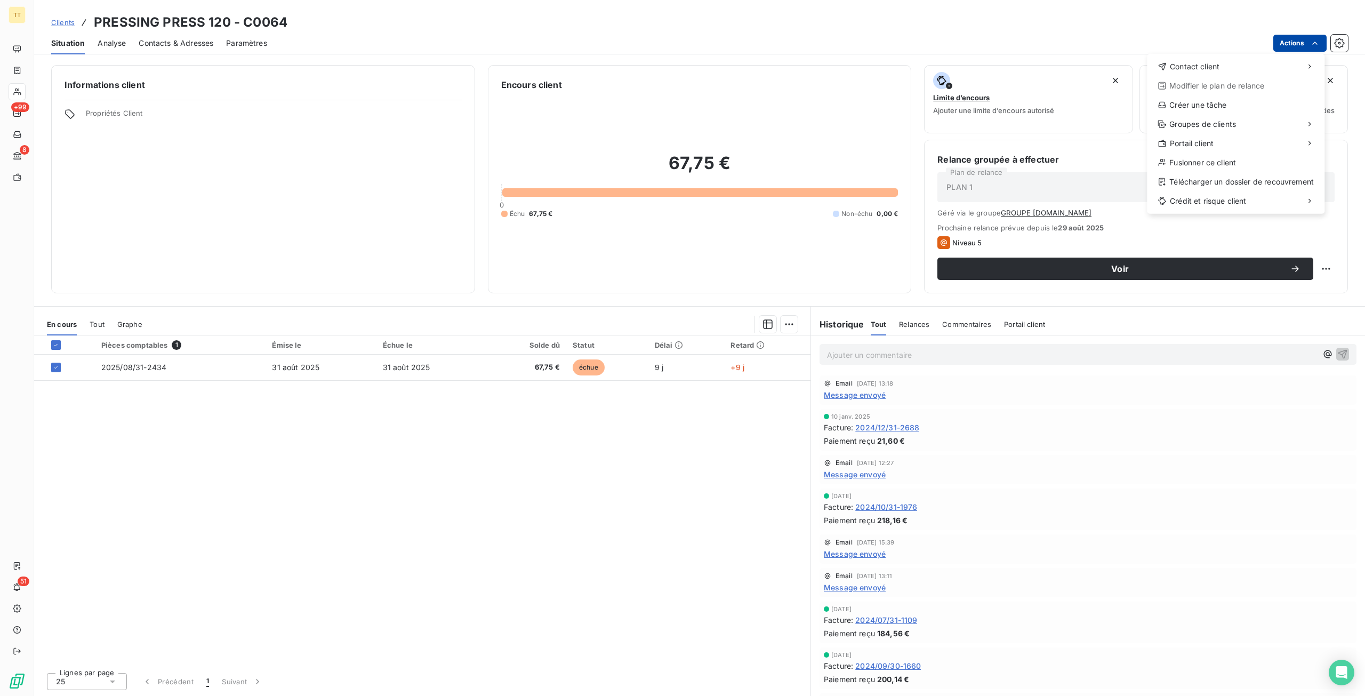
click at [1299, 46] on html "TT +99 8 51 Clients PRESSING PRESS 120 - C0064 Situation Analyse Contacts & Adr…" at bounding box center [682, 348] width 1365 height 696
click at [1121, 68] on div "Envoyer un email" at bounding box center [1067, 70] width 143 height 17
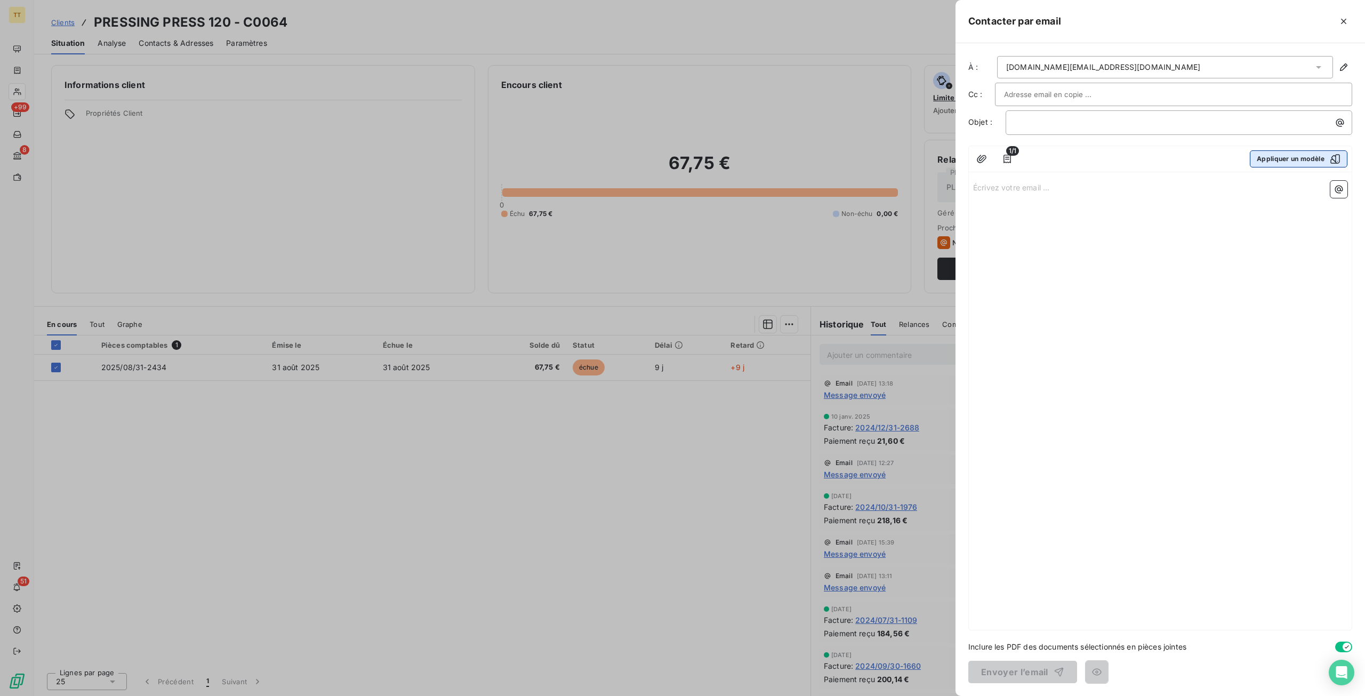
click at [1289, 162] on button "Appliquer un modèle" at bounding box center [1299, 158] width 98 height 17
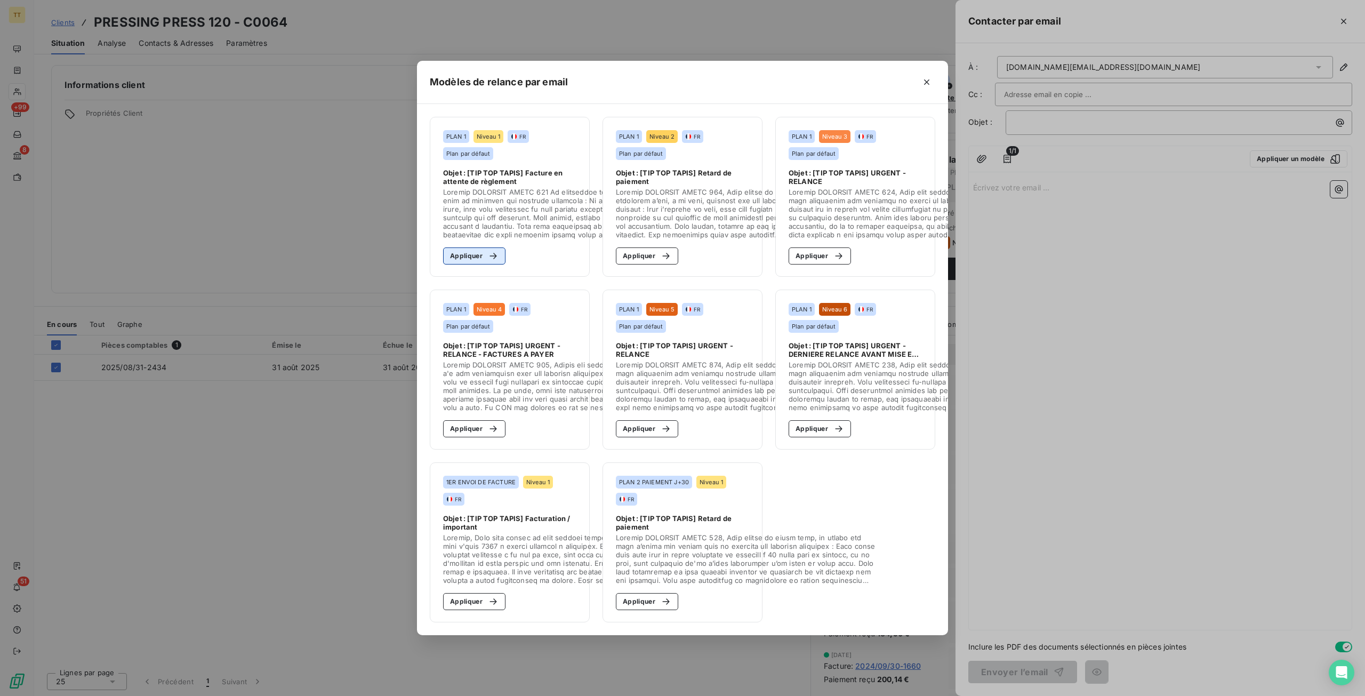
click at [491, 251] on icon "button" at bounding box center [493, 256] width 11 height 11
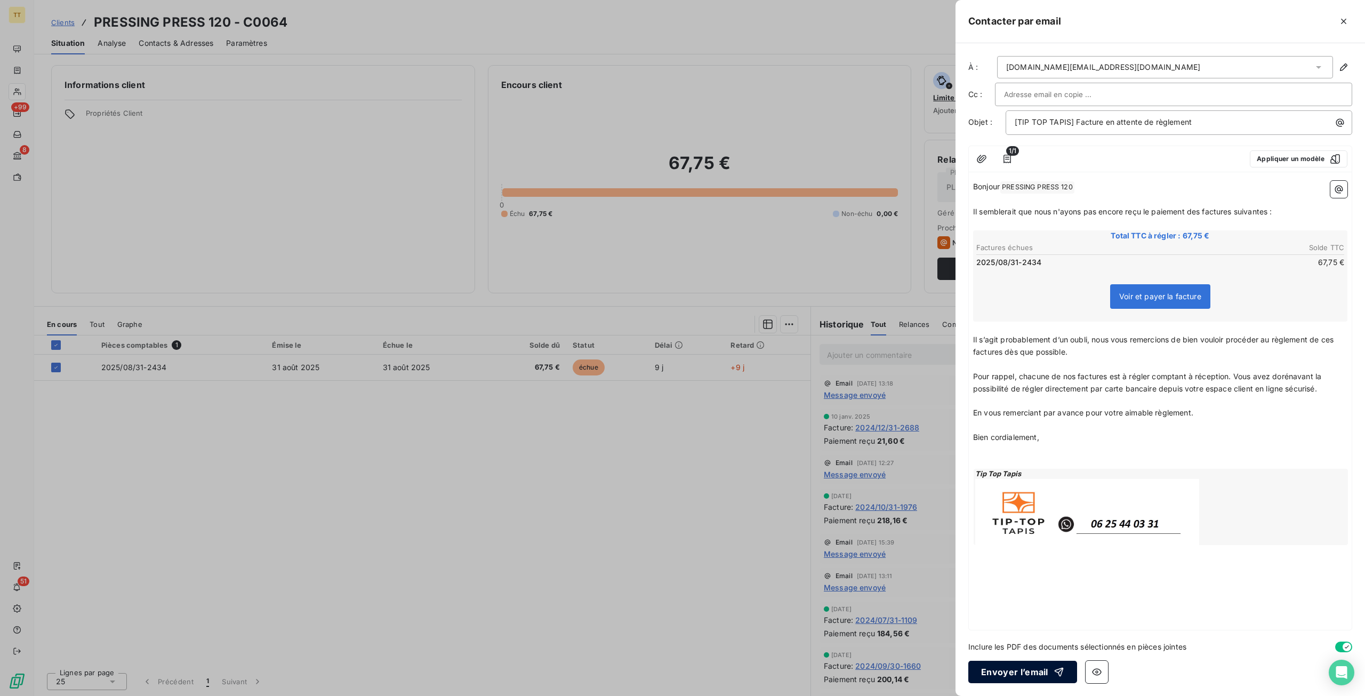
click at [1005, 677] on button "Envoyer l’email" at bounding box center [1023, 672] width 109 height 22
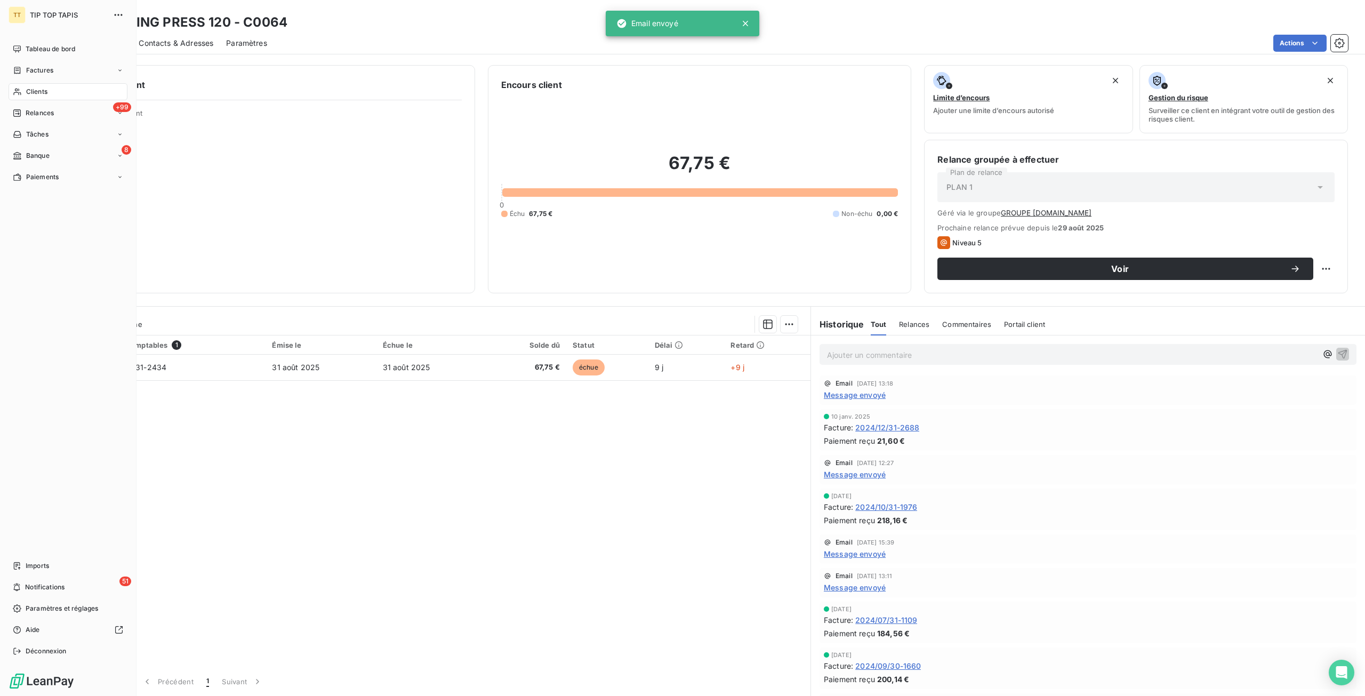
drag, startPoint x: 47, startPoint y: 43, endPoint x: 79, endPoint y: 59, distance: 36.5
click at [47, 43] on div "Tableau de bord" at bounding box center [68, 49] width 119 height 17
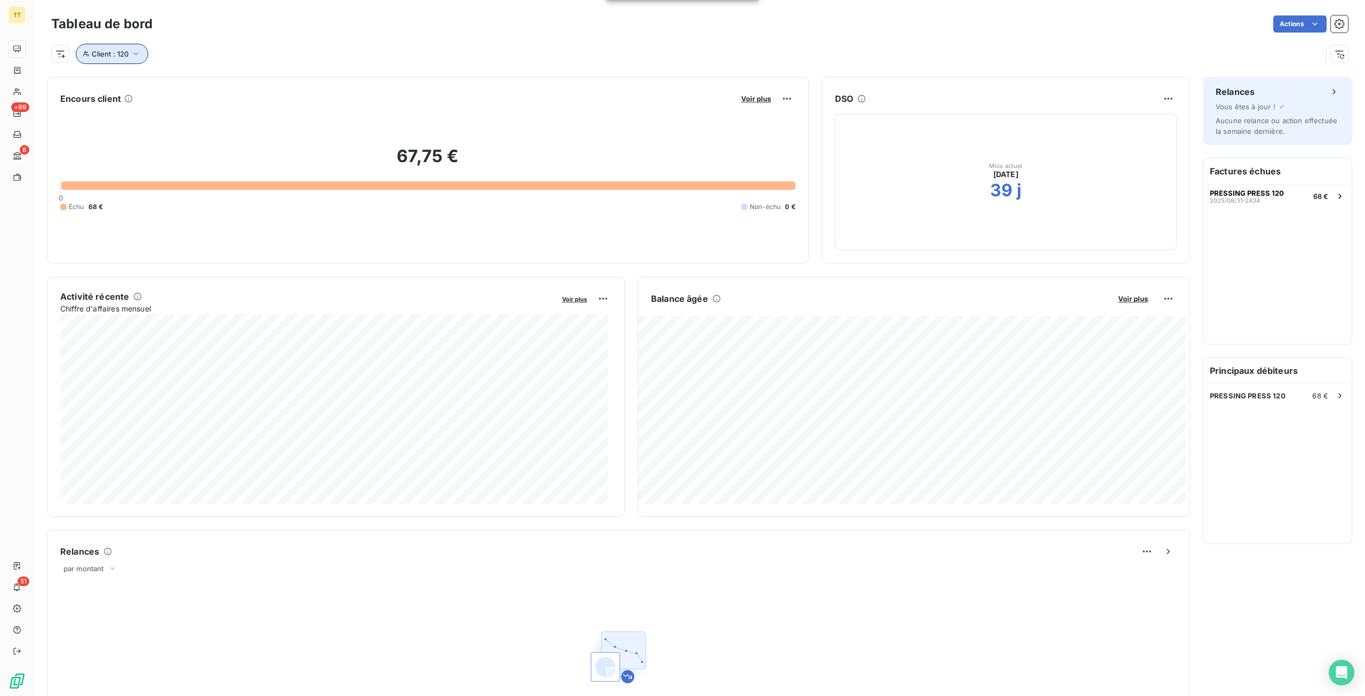
click at [110, 55] on span "Client : 120" at bounding box center [110, 54] width 37 height 9
drag, startPoint x: 323, startPoint y: 88, endPoint x: 189, endPoint y: 83, distance: 134.5
click at [189, 83] on div "Client Contient like 120" at bounding box center [228, 81] width 292 height 22
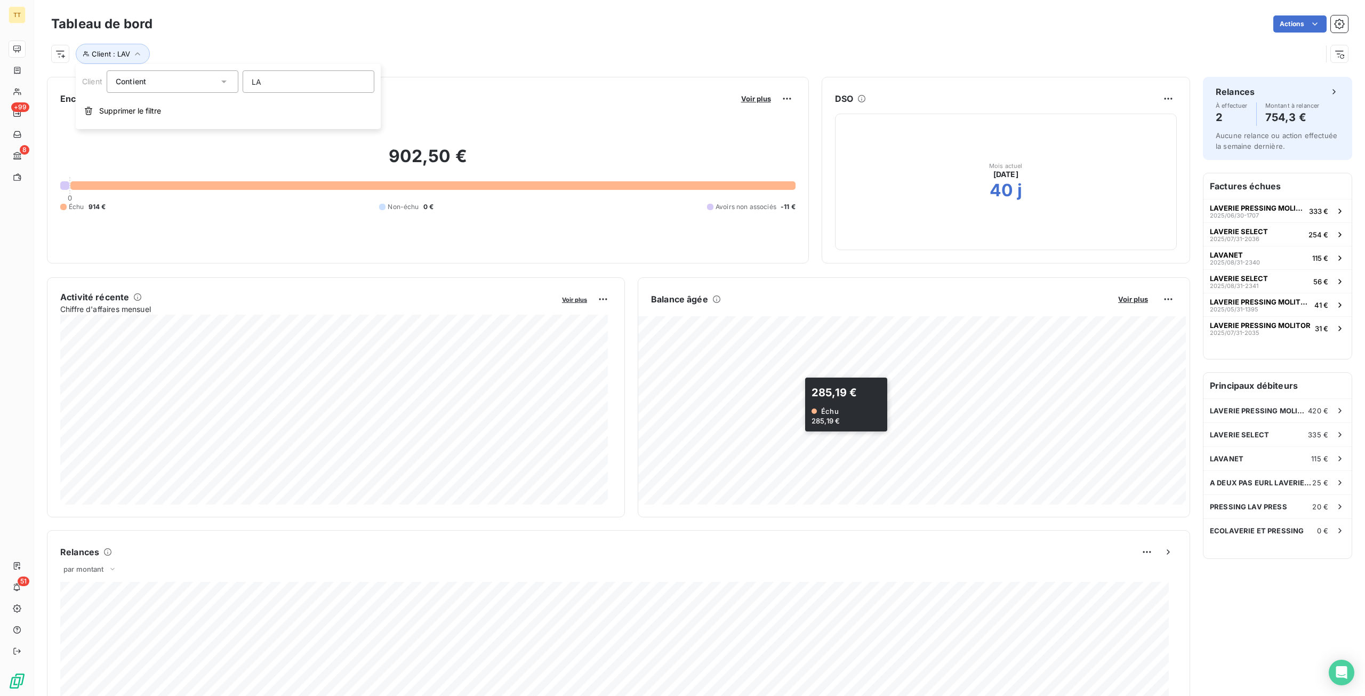
type input "L"
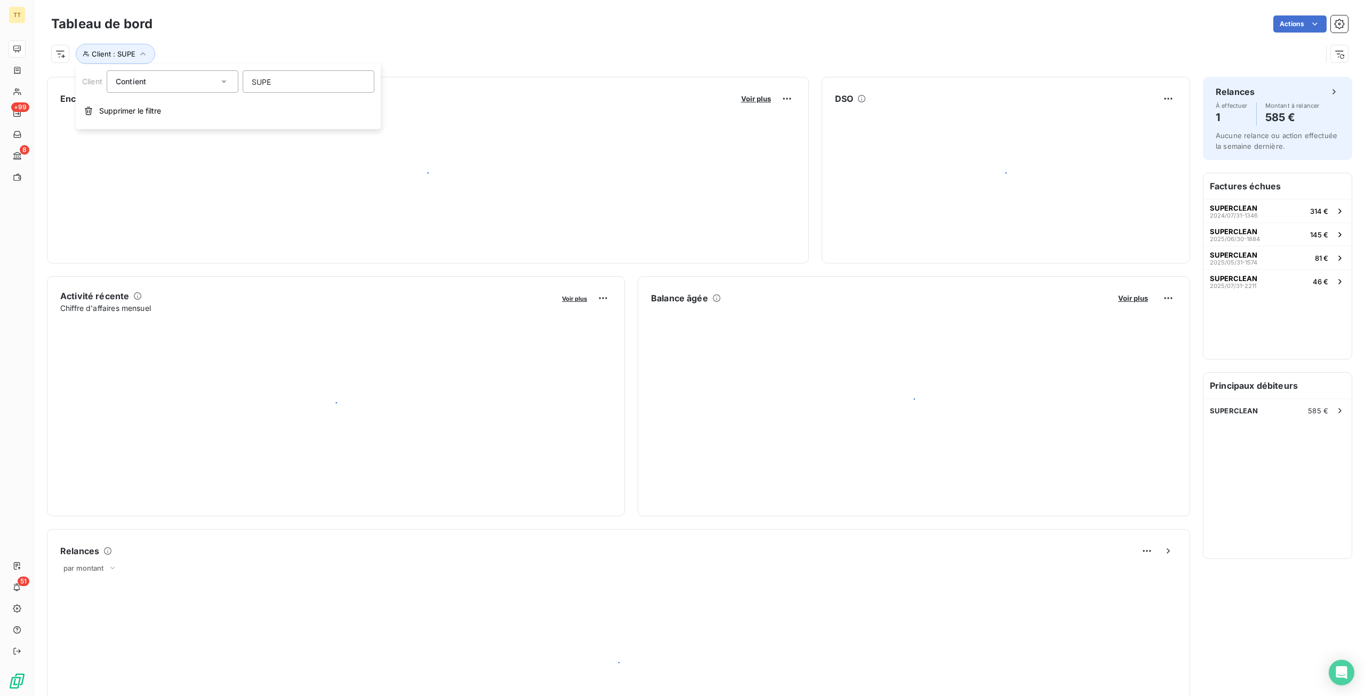
type input "SUPER"
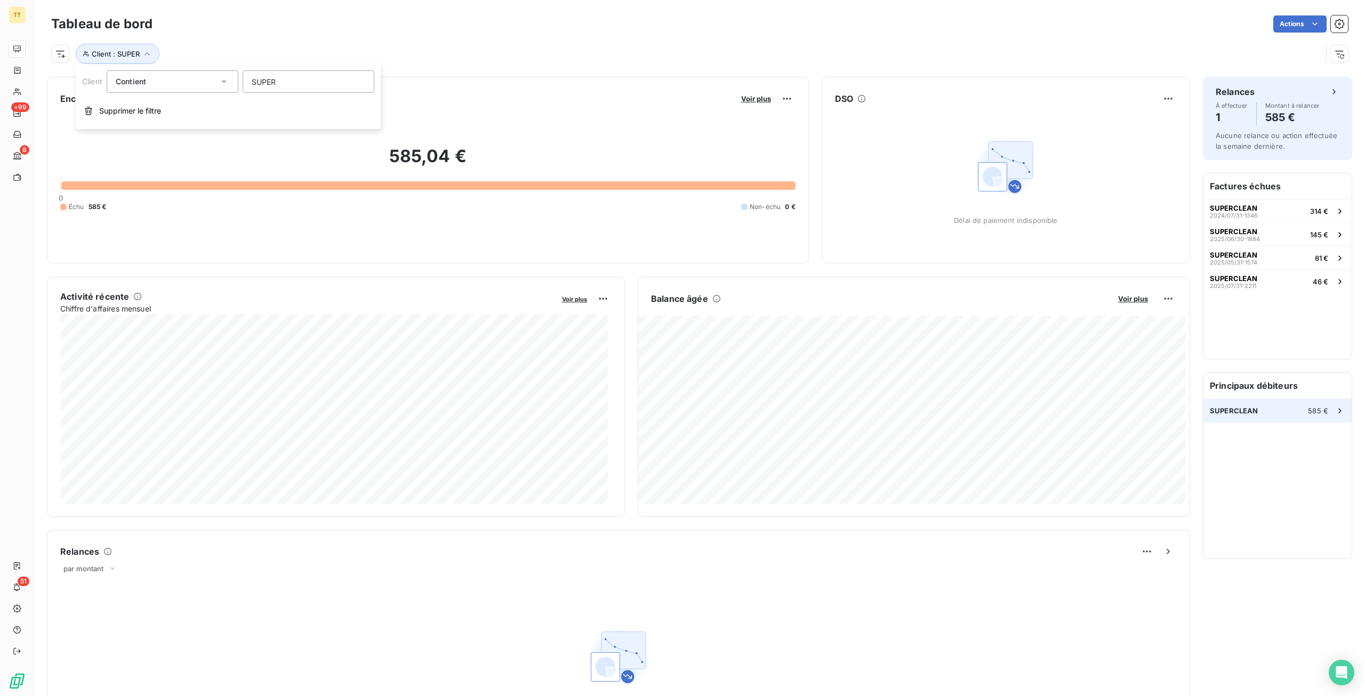
click at [1268, 409] on div "SUPERCLEAN 585 €" at bounding box center [1278, 410] width 148 height 23
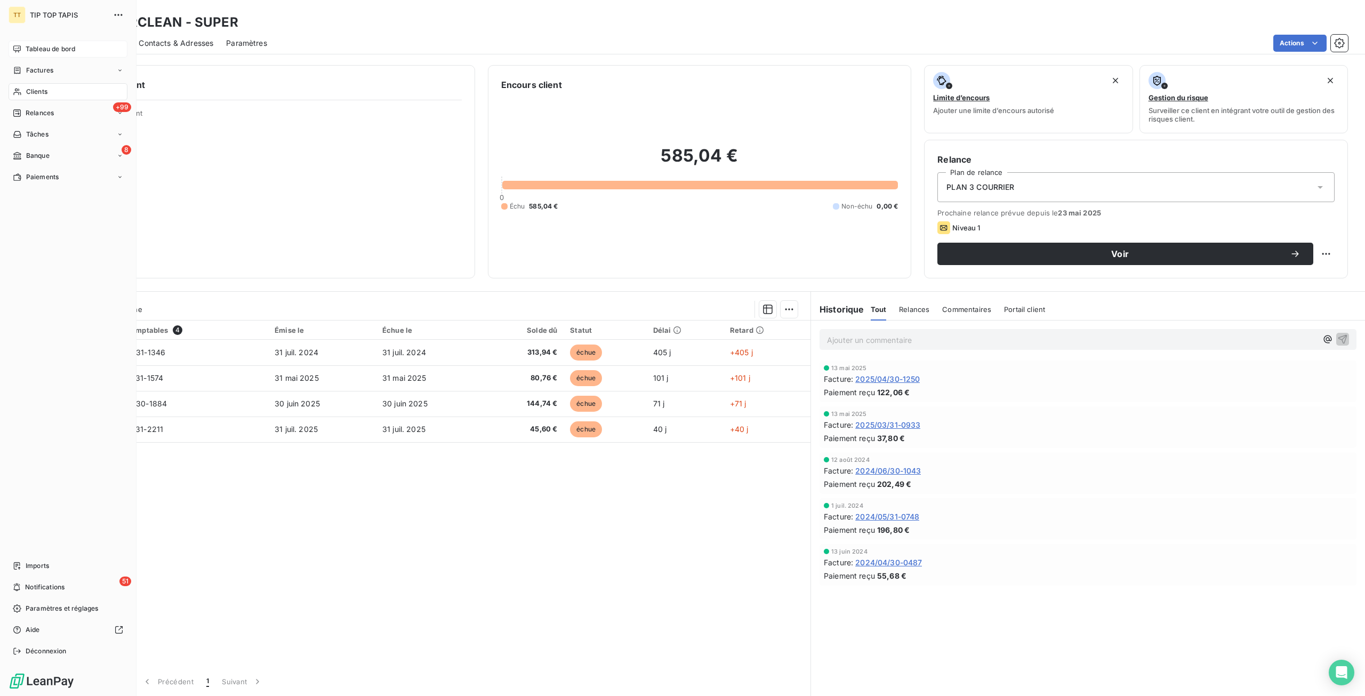
drag, startPoint x: 26, startPoint y: 43, endPoint x: 95, endPoint y: 44, distance: 68.8
click at [27, 43] on div "Tableau de bord" at bounding box center [68, 49] width 119 height 17
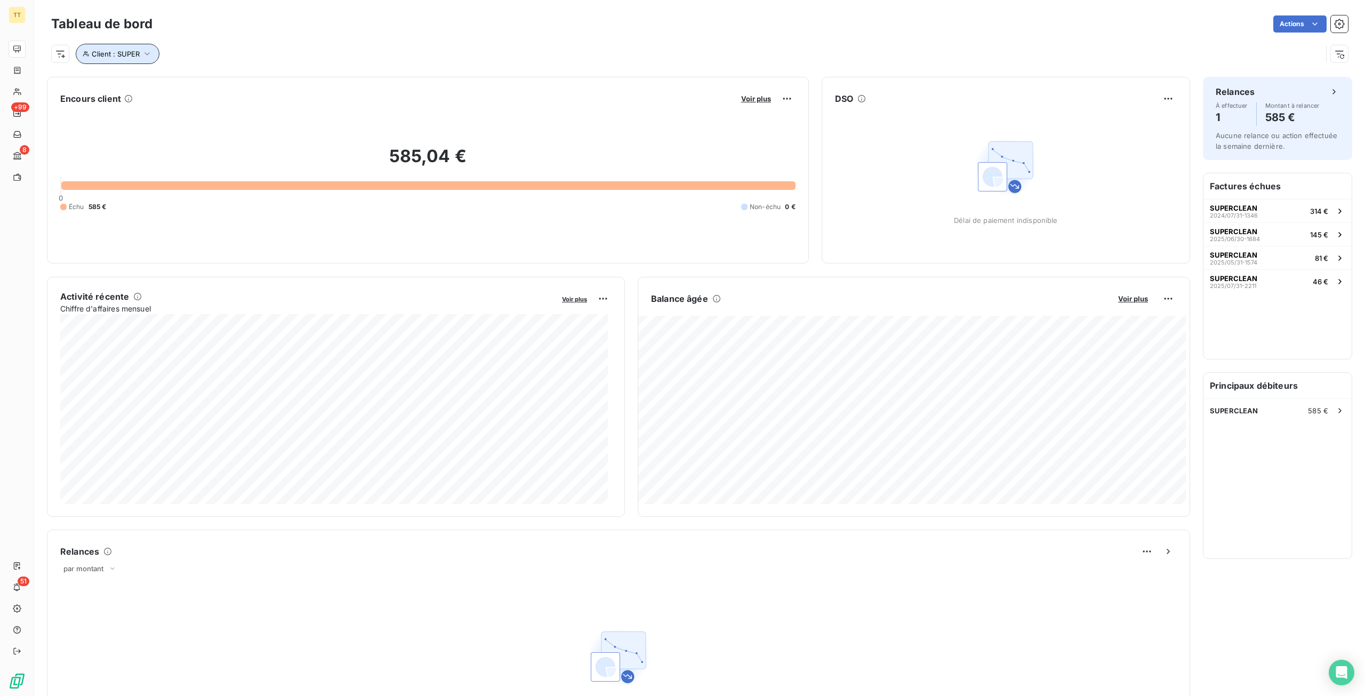
click at [125, 58] on button "Client : SUPER" at bounding box center [118, 54] width 84 height 20
drag, startPoint x: 149, startPoint y: 58, endPoint x: 146, endPoint y: 92, distance: 33.8
click at [146, 92] on div "Client Contient like SUPER" at bounding box center [228, 81] width 292 height 22
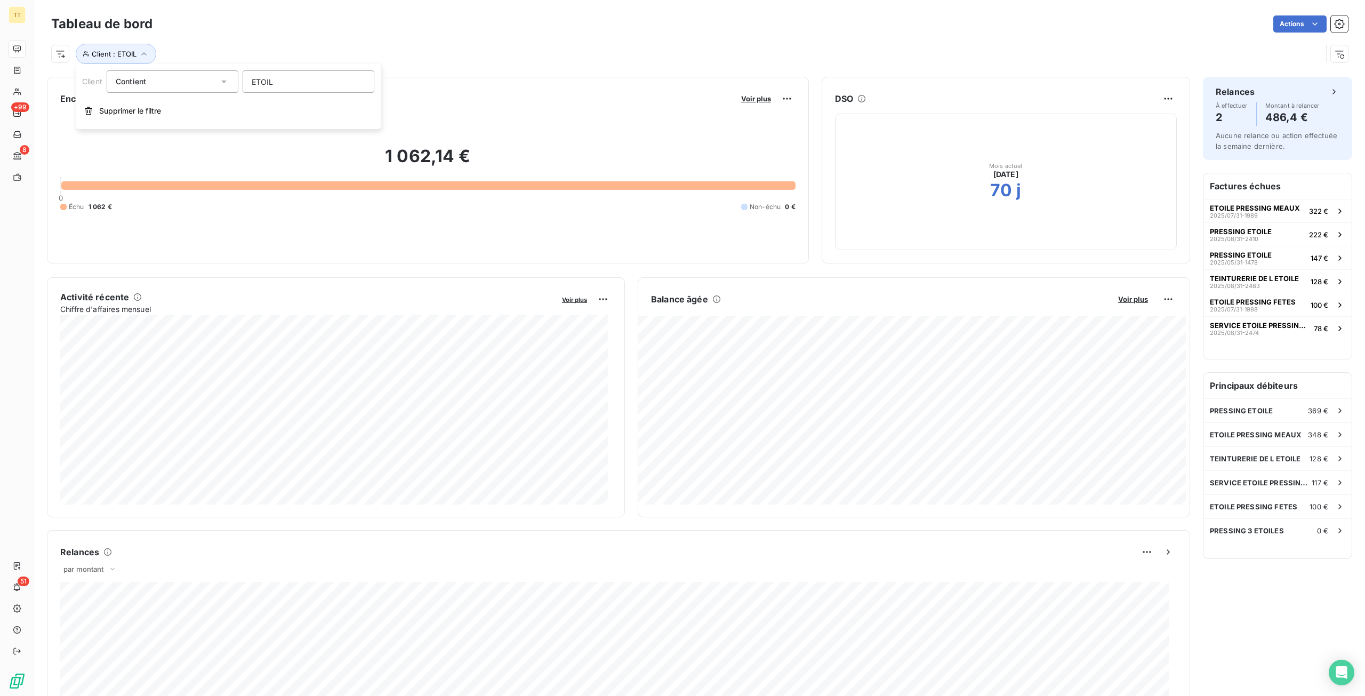
click at [302, 89] on input "ETOIL" at bounding box center [309, 81] width 132 height 22
drag, startPoint x: 298, startPoint y: 78, endPoint x: 210, endPoint y: 78, distance: 87.5
click at [210, 78] on div "Client Contient ETOIL" at bounding box center [228, 81] width 292 height 22
type input "ARM"
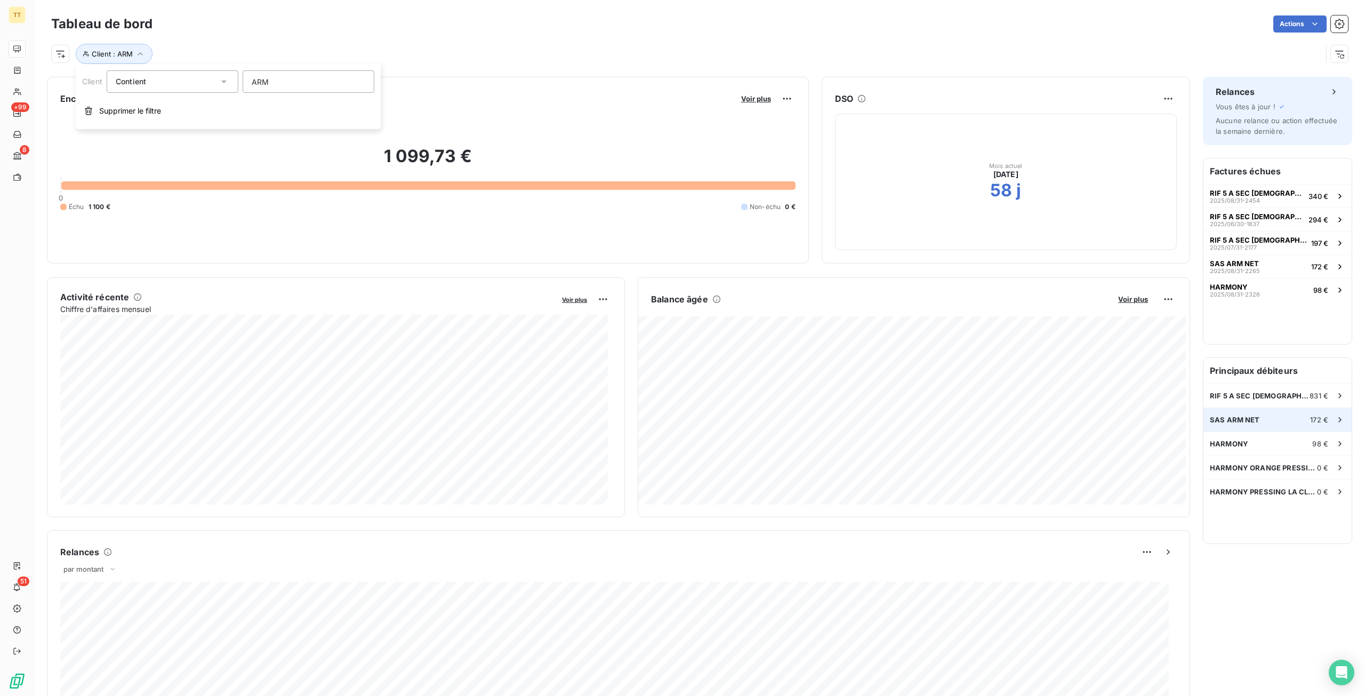
click at [1301, 424] on div "SAS ARM NET 172 €" at bounding box center [1278, 419] width 148 height 23
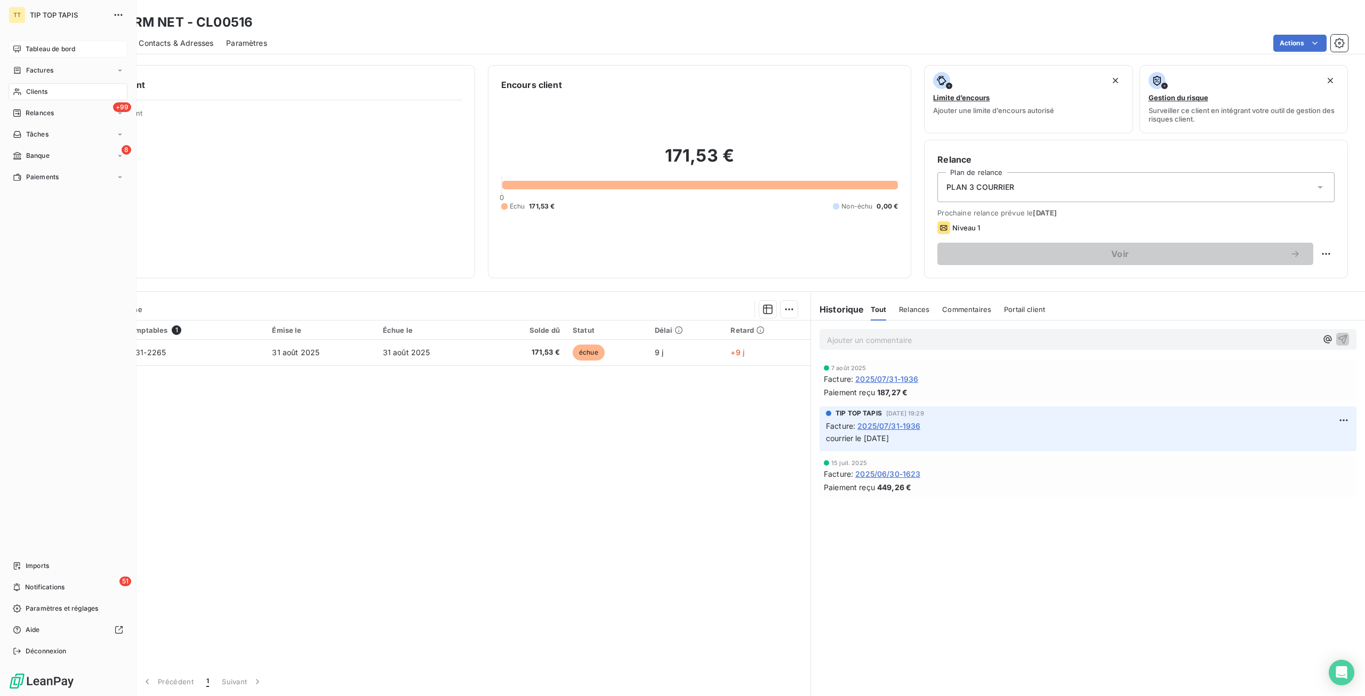
click at [49, 50] on span "Tableau de bord" at bounding box center [51, 49] width 50 height 10
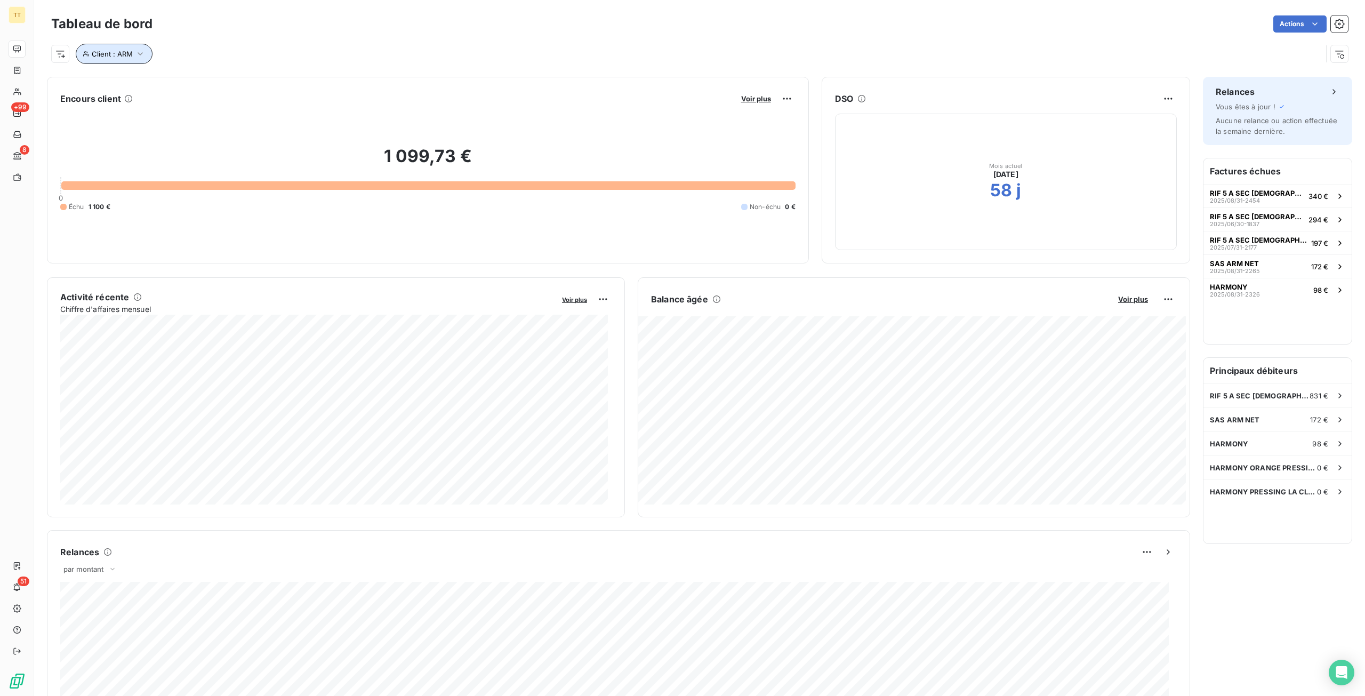
drag, startPoint x: 107, startPoint y: 56, endPoint x: 187, endPoint y: 62, distance: 79.7
click at [108, 56] on span "Client : ARM" at bounding box center [112, 54] width 41 height 9
drag, startPoint x: 285, startPoint y: 78, endPoint x: 233, endPoint y: 92, distance: 53.9
click at [233, 92] on div "Client Contient like ARM" at bounding box center [228, 81] width 292 height 22
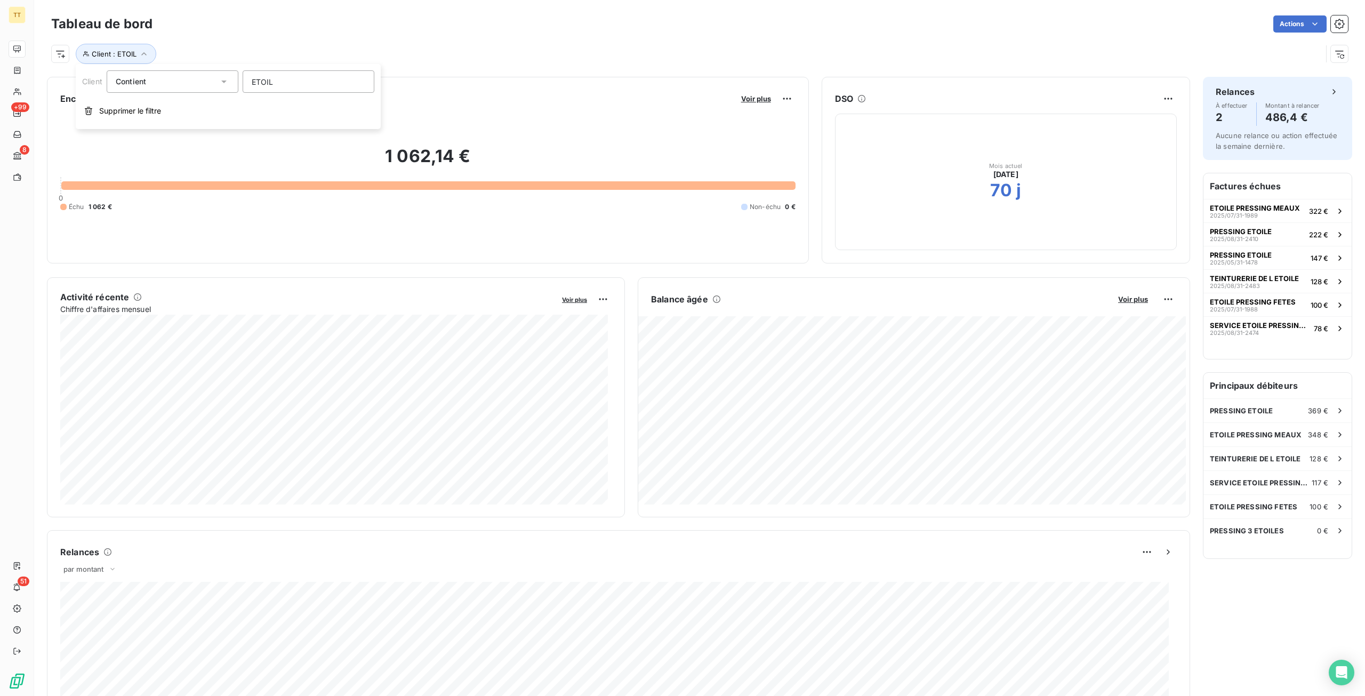
type input "ETOILE"
click at [1286, 417] on div "PRESSING ETOILE 369 €" at bounding box center [1278, 410] width 148 height 23
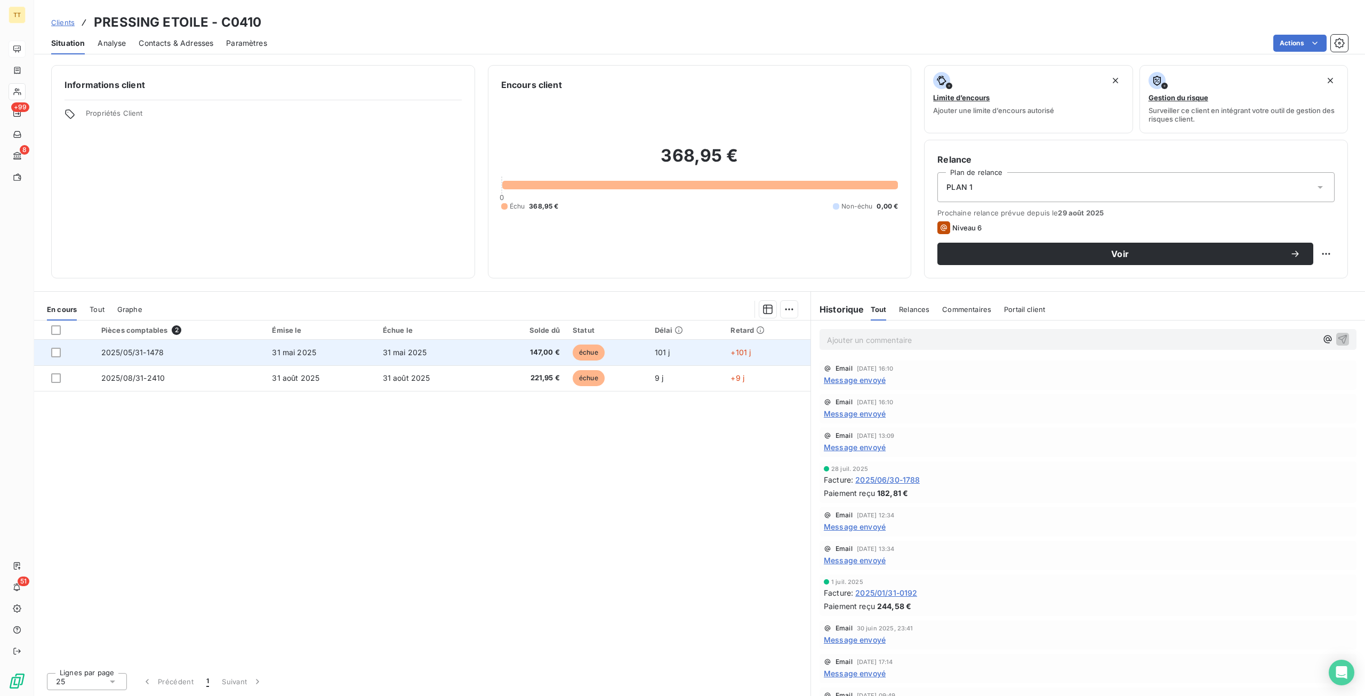
click at [450, 347] on td "31 mai 2025" at bounding box center [432, 353] width 110 height 26
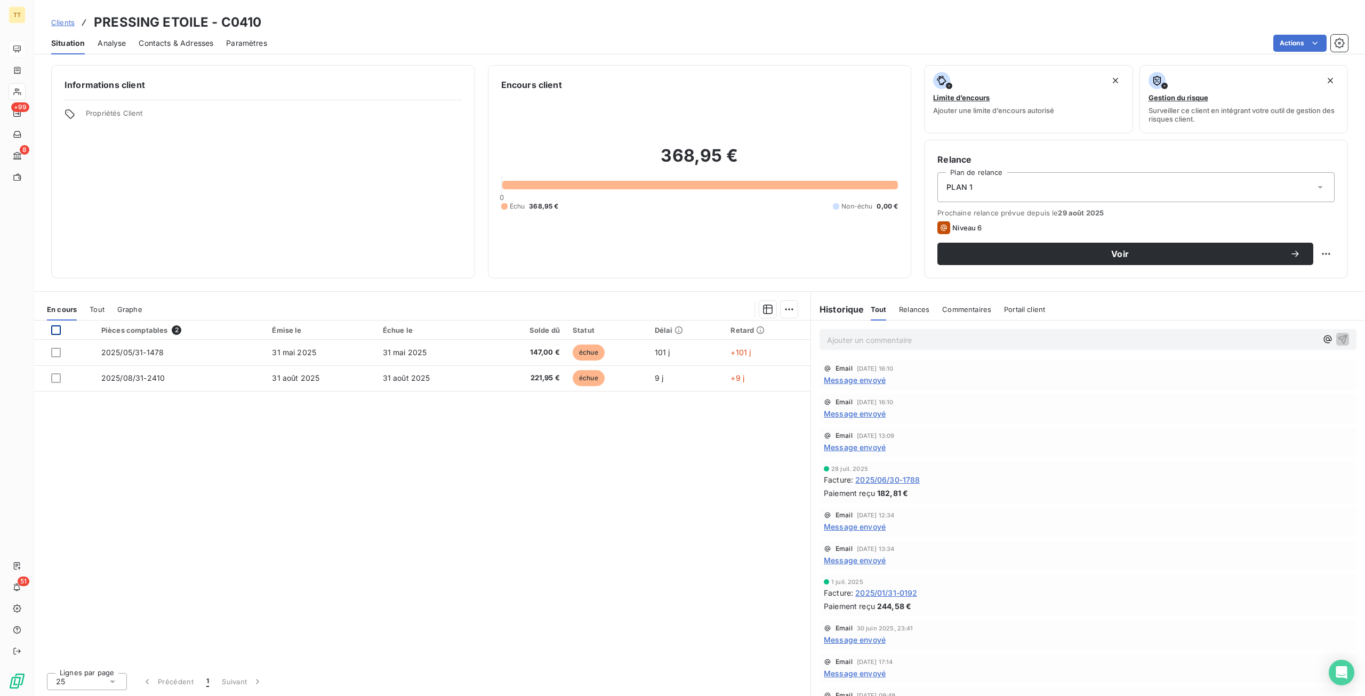
click at [57, 331] on div at bounding box center [56, 330] width 10 height 10
click at [1305, 39] on html "TT +99 8 51 Clients PRESSING ETOILE - C0410 Situation Analyse Contacts & Adress…" at bounding box center [682, 348] width 1365 height 696
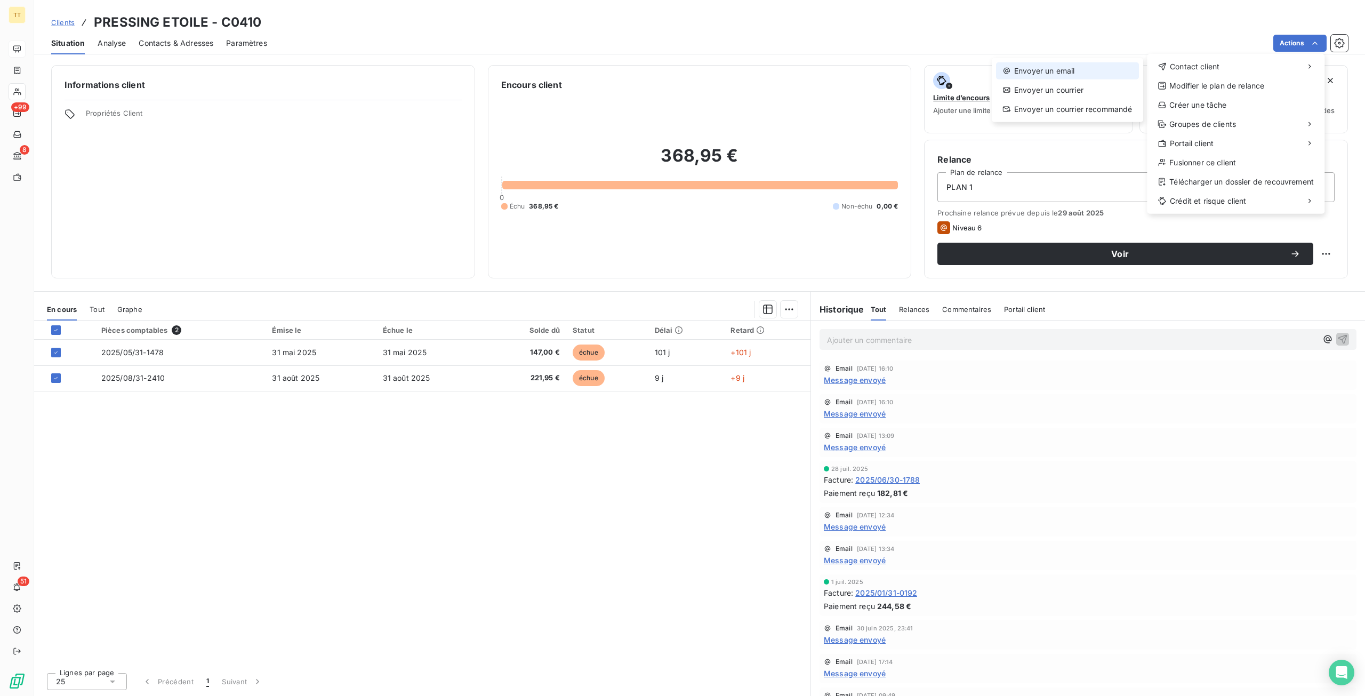
click at [1083, 74] on div "Envoyer un email" at bounding box center [1067, 70] width 143 height 17
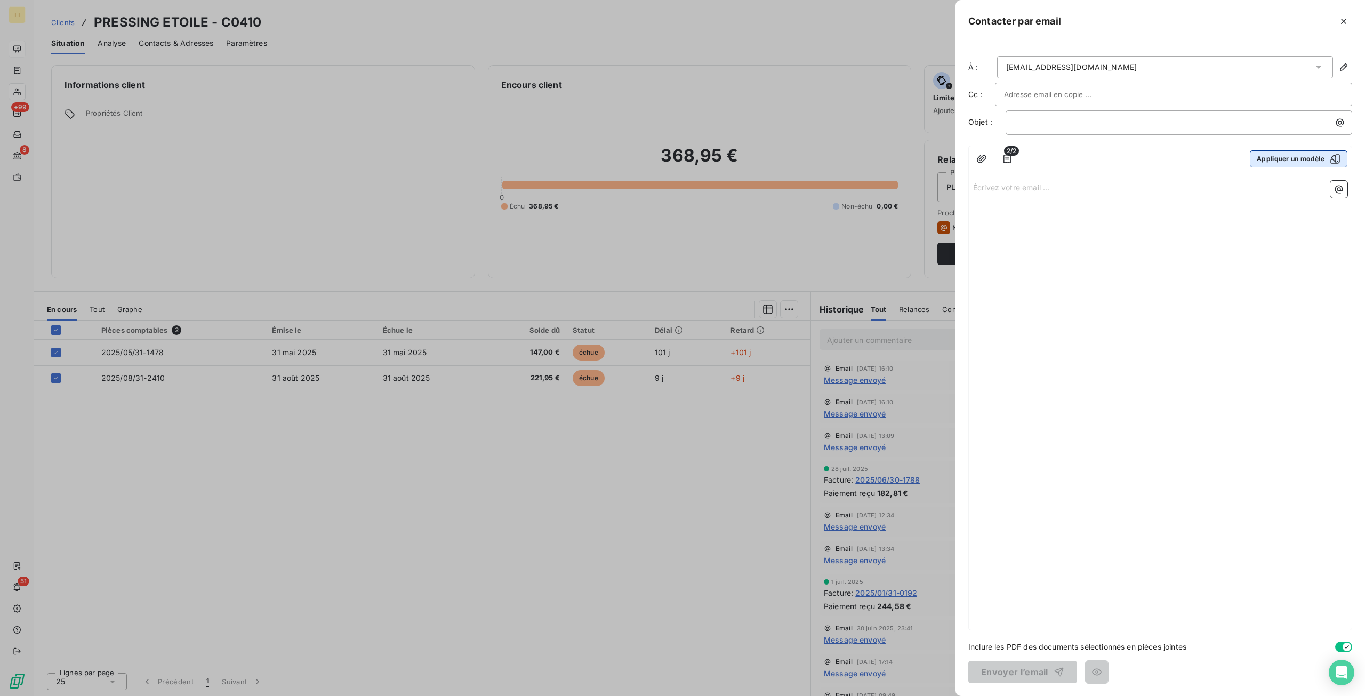
drag, startPoint x: 1267, startPoint y: 149, endPoint x: 1266, endPoint y: 156, distance: 7.0
click at [1267, 149] on div "2/2 Appliquer un modèle" at bounding box center [1160, 159] width 383 height 26
click at [1266, 156] on button "Appliquer un modèle" at bounding box center [1299, 158] width 98 height 17
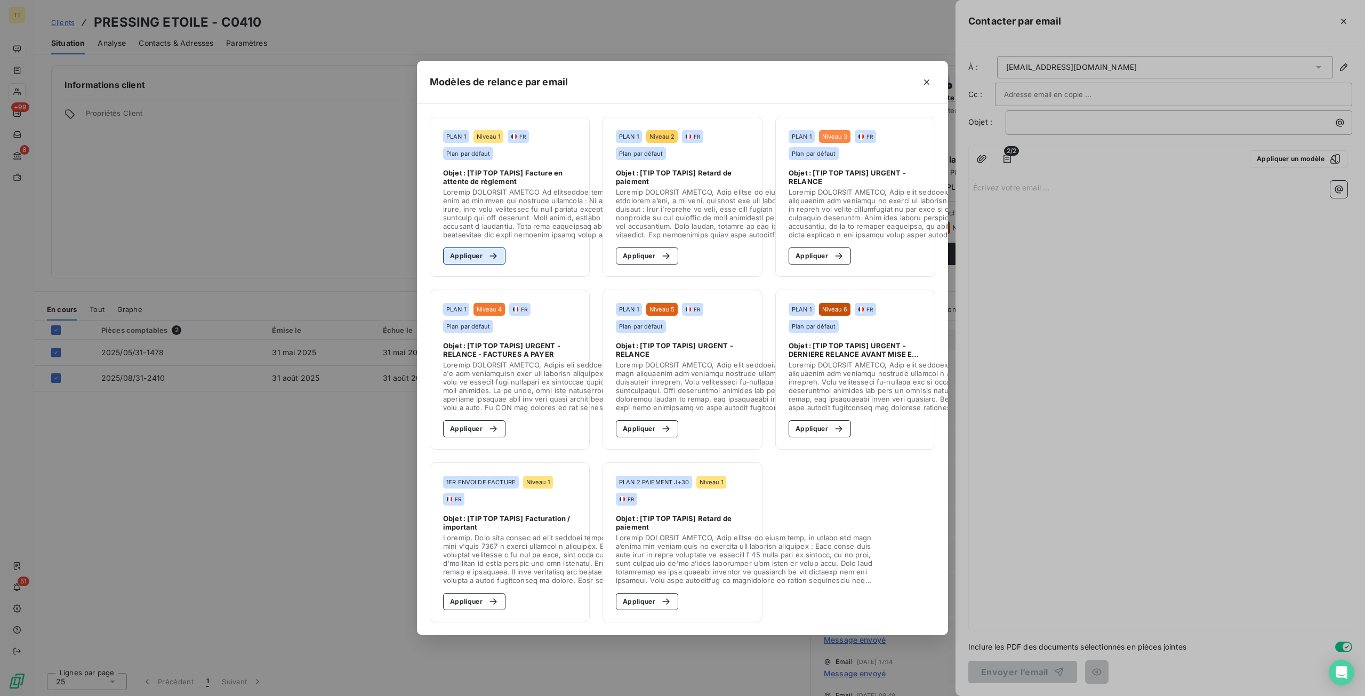
click at [458, 255] on button "Appliquer" at bounding box center [474, 255] width 62 height 17
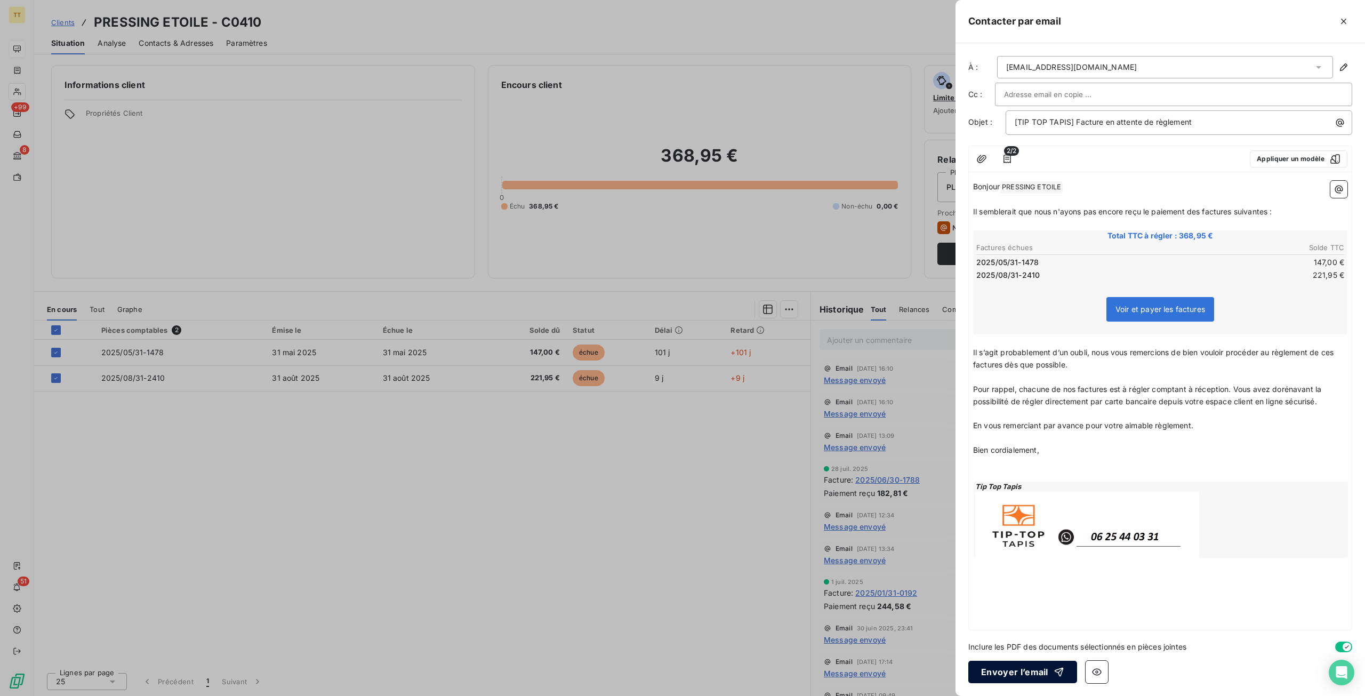
click at [999, 677] on button "Envoyer l’email" at bounding box center [1023, 672] width 109 height 22
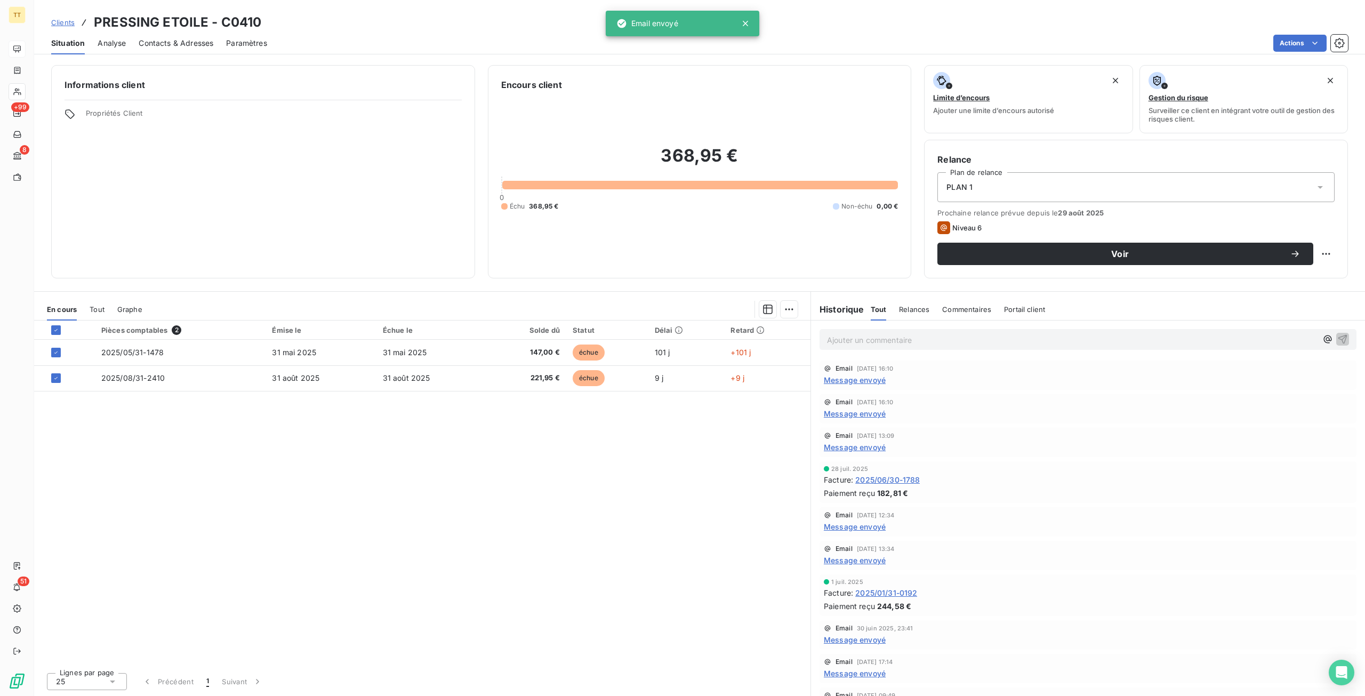
click at [47, 51] on div "Situation Analyse Contacts & Adresses Paramètres Actions" at bounding box center [699, 43] width 1331 height 22
click at [34, 49] on div "Situation Analyse Contacts & Adresses Paramètres Actions" at bounding box center [699, 43] width 1331 height 22
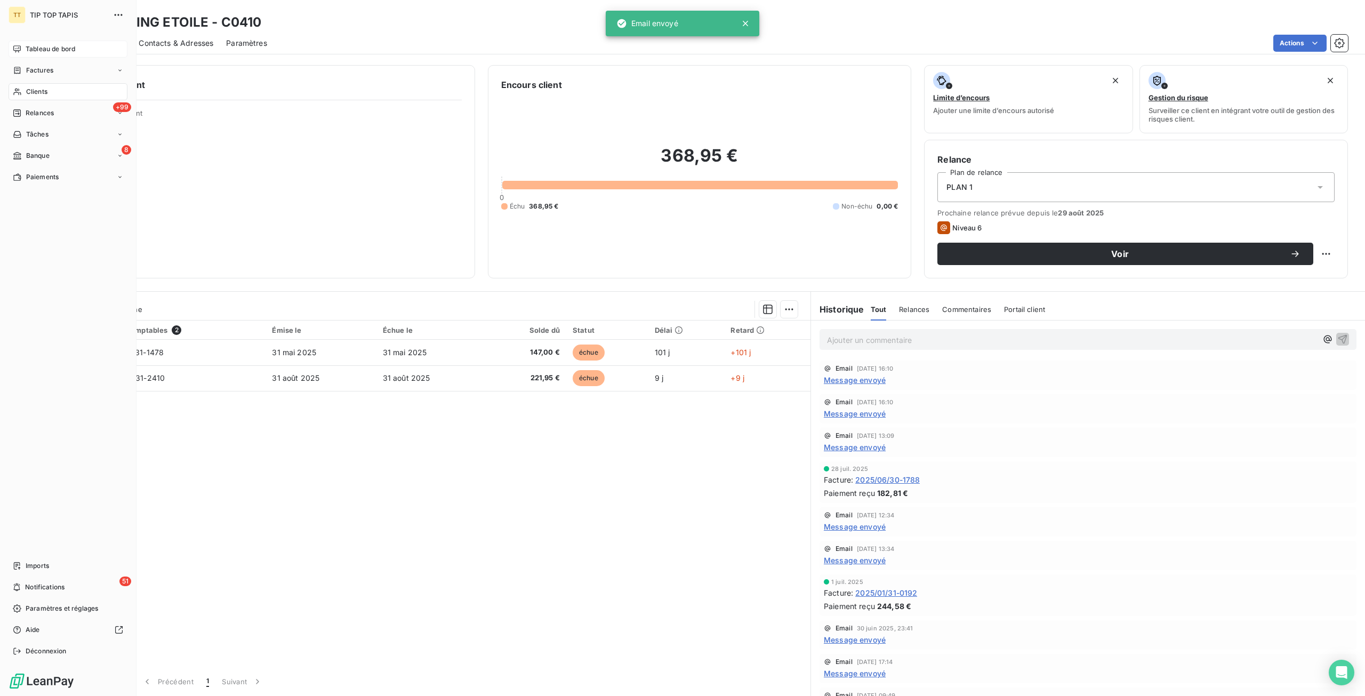
click at [20, 51] on icon at bounding box center [17, 49] width 9 height 9
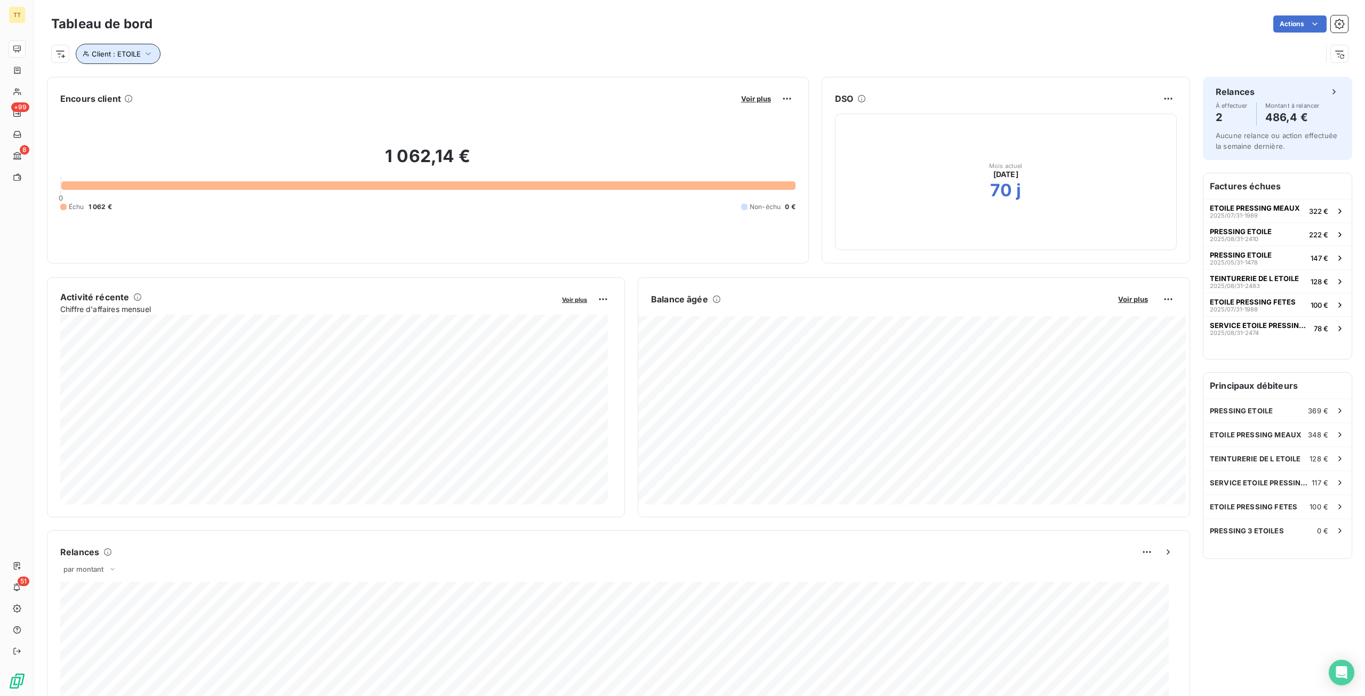
click at [107, 50] on span "Client : ETOILE" at bounding box center [116, 54] width 49 height 9
drag, startPoint x: 358, startPoint y: 92, endPoint x: 229, endPoint y: 83, distance: 129.4
click at [229, 83] on div "Client Contient like ETOILE" at bounding box center [228, 81] width 292 height 22
type input "ETOILE"
click at [1280, 474] on div "SERVICE ETOILE PRESSING COUTURE 117 €" at bounding box center [1278, 482] width 148 height 23
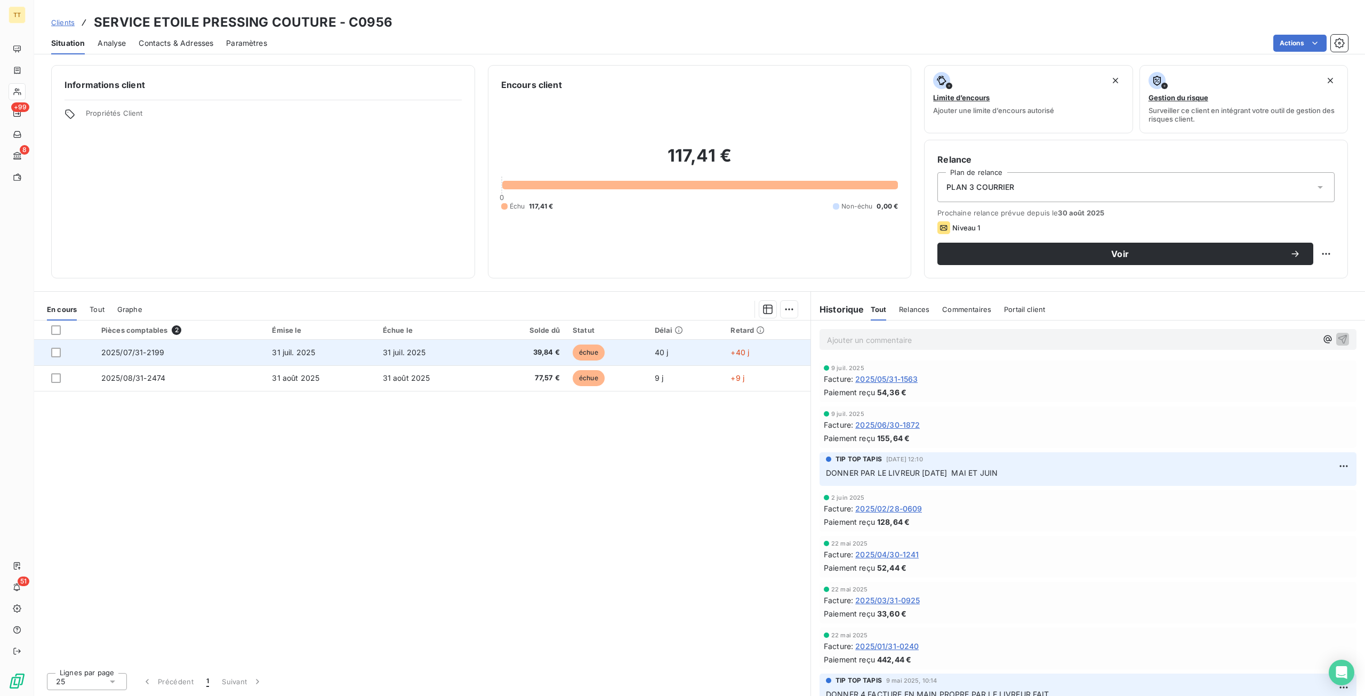
click at [300, 348] on span "31 juil. 2025" at bounding box center [293, 352] width 43 height 9
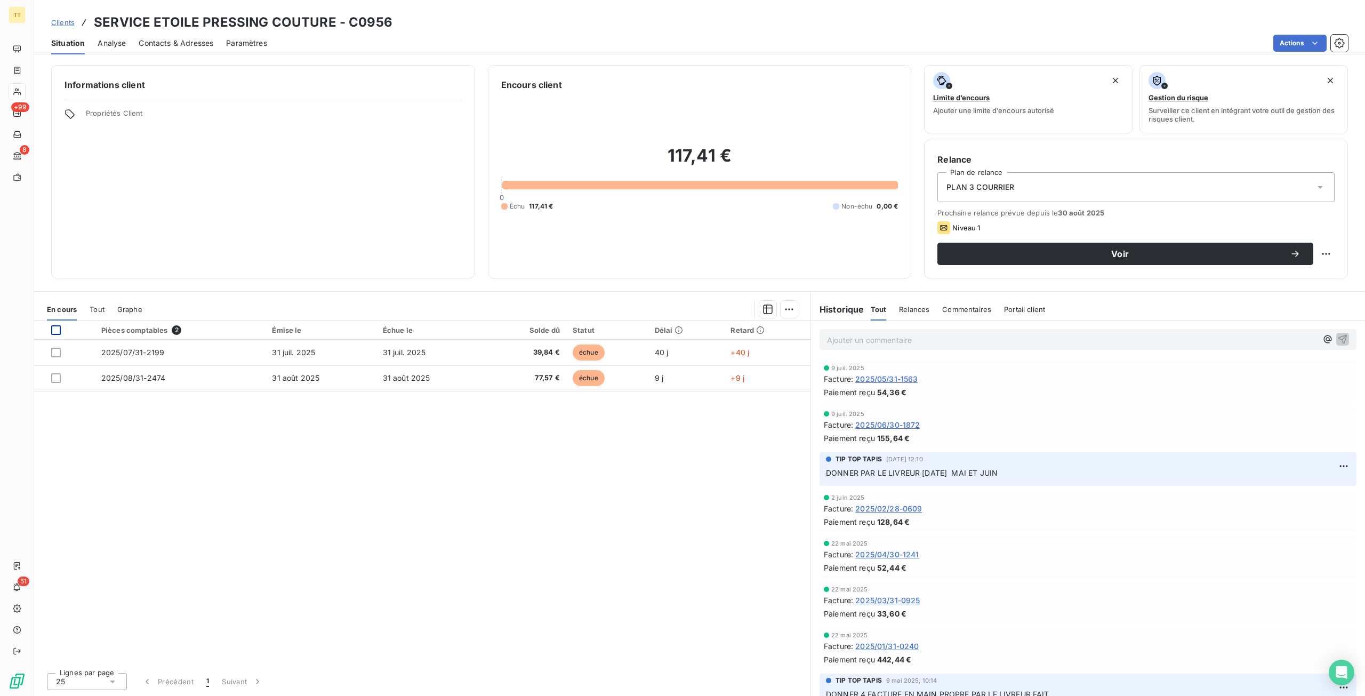
click at [60, 328] on div at bounding box center [56, 330] width 10 height 10
click at [1287, 38] on html "TT +99 8 51 Clients SERVICE ETOILE PRESSING COUTURE - C0956 Situation Analyse C…" at bounding box center [682, 348] width 1365 height 696
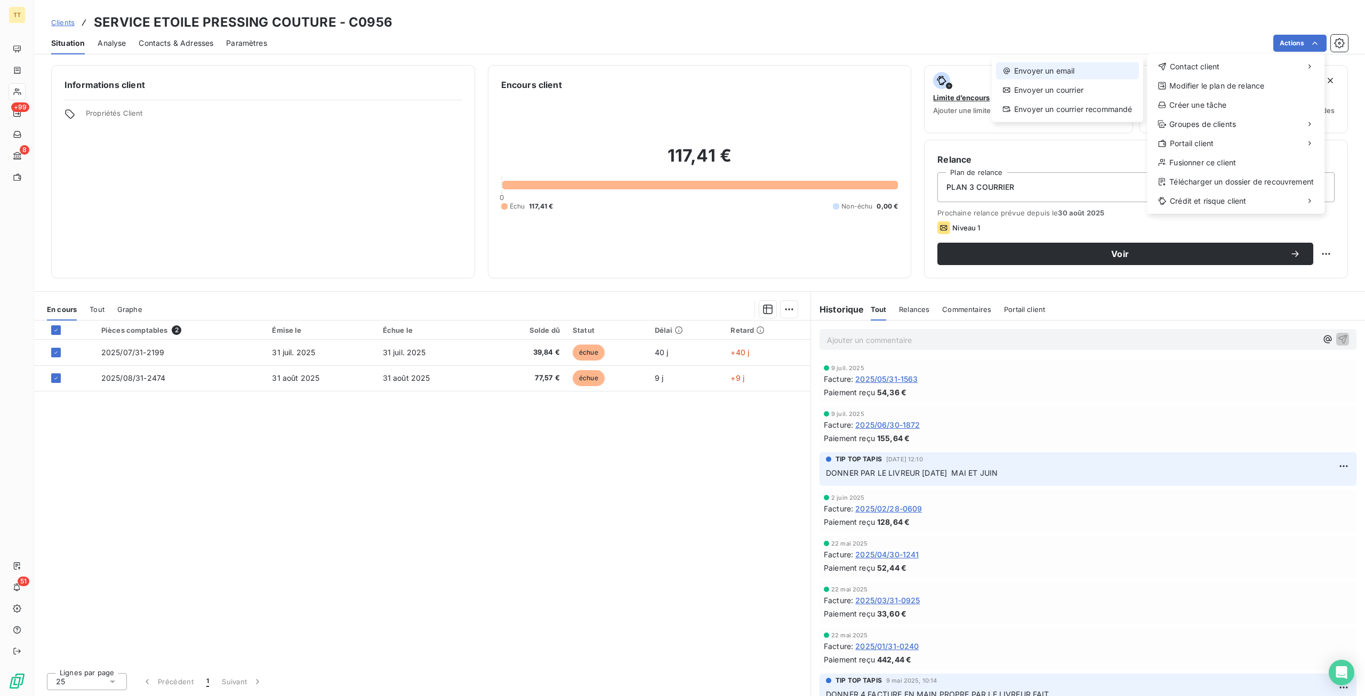
click at [1073, 66] on div "Envoyer un email" at bounding box center [1067, 70] width 143 height 17
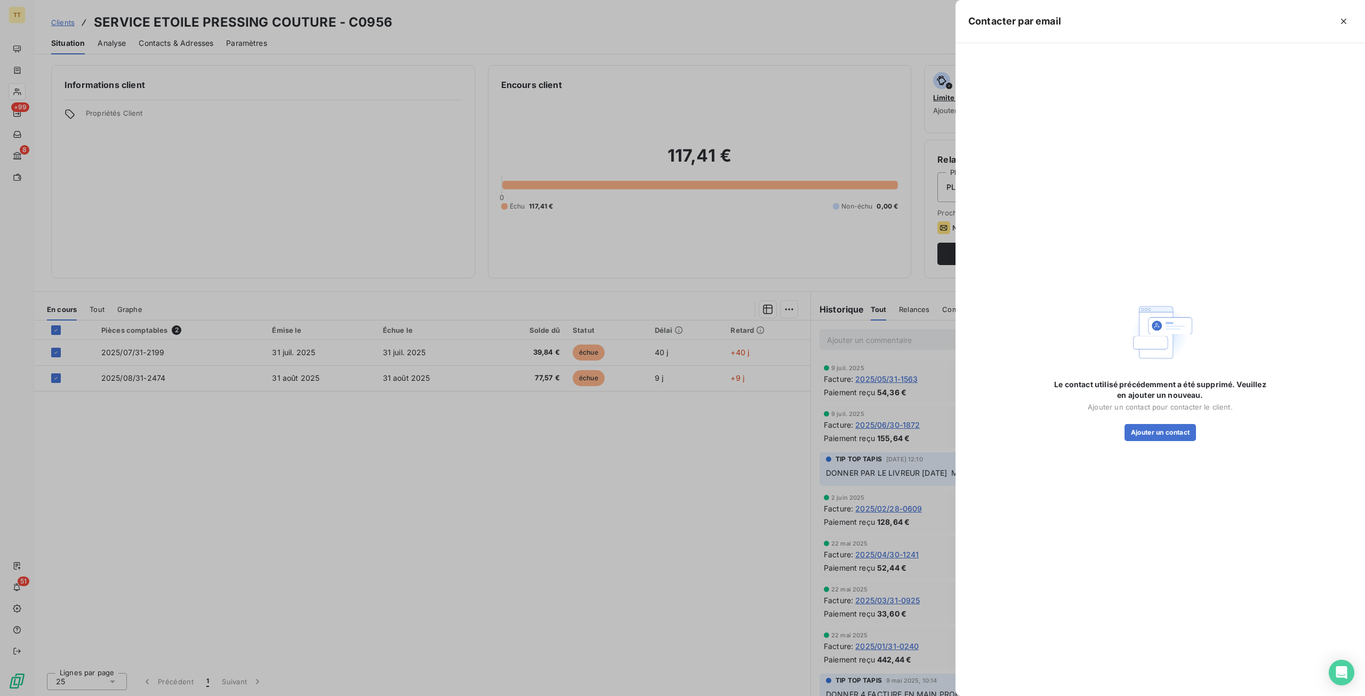
click at [587, 518] on div at bounding box center [682, 348] width 1365 height 696
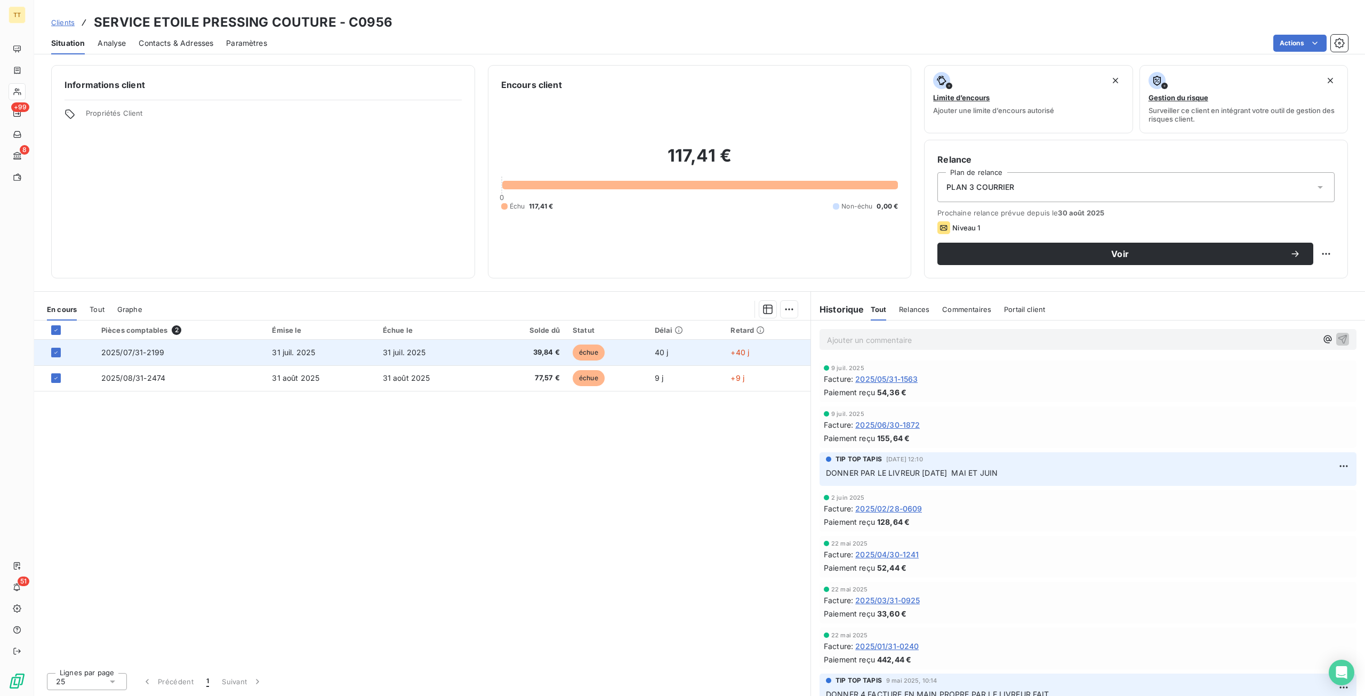
click at [348, 353] on td "31 juil. 2025" at bounding box center [321, 353] width 110 height 26
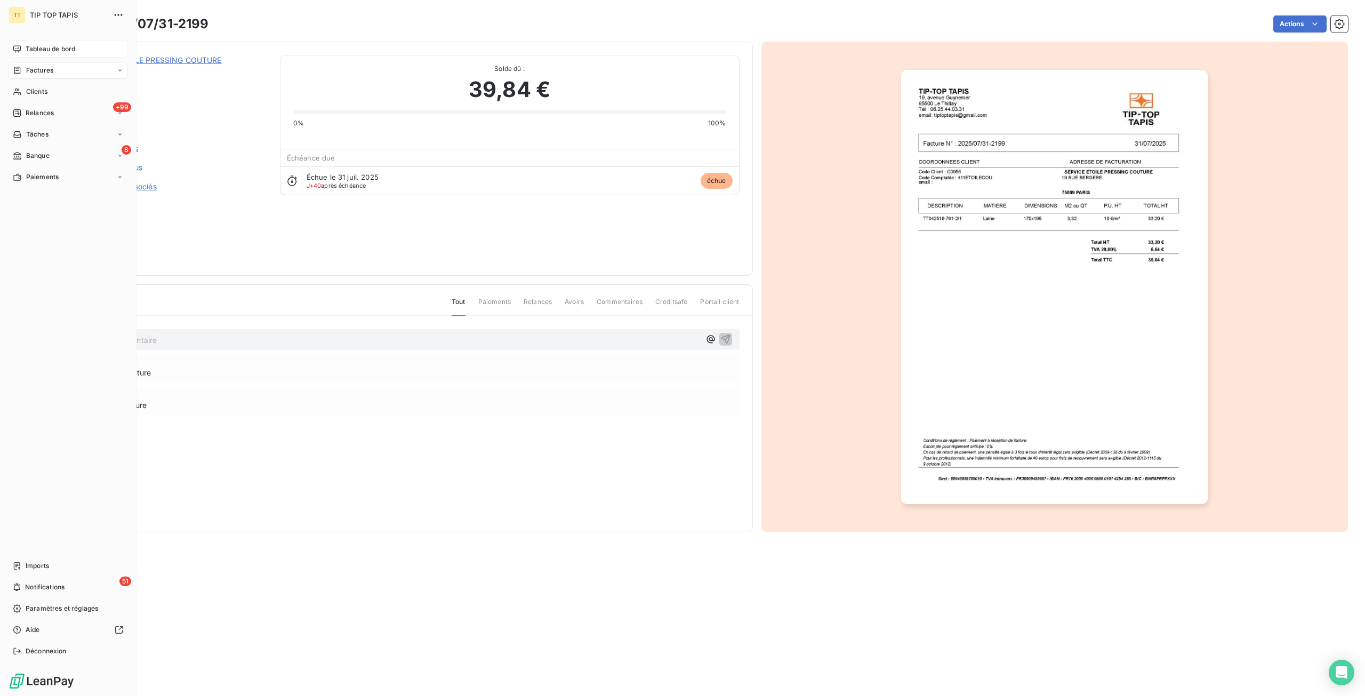
click at [49, 45] on span "Tableau de bord" at bounding box center [51, 49] width 50 height 10
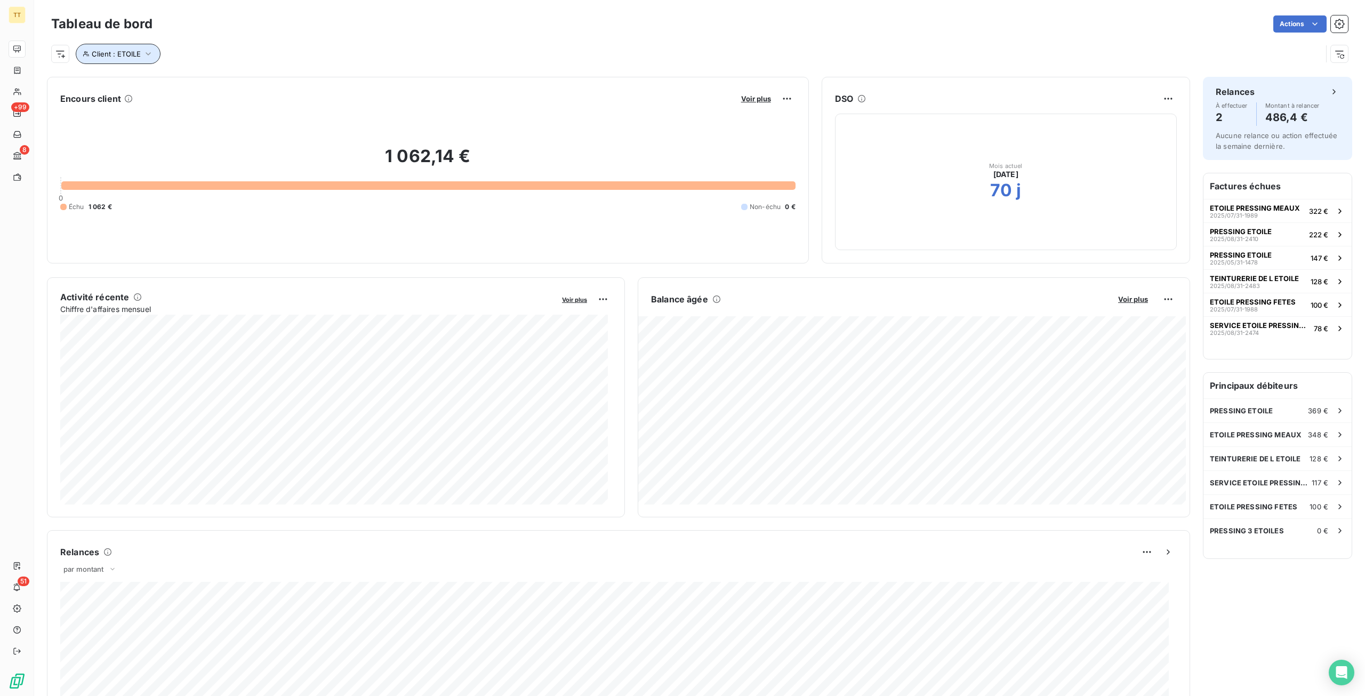
click at [127, 61] on button "Client : ETOILE" at bounding box center [118, 54] width 85 height 20
drag, startPoint x: 332, startPoint y: 87, endPoint x: 103, endPoint y: 84, distance: 228.3
click at [103, 84] on div "Client Contient like ETOILE" at bounding box center [228, 81] width 292 height 22
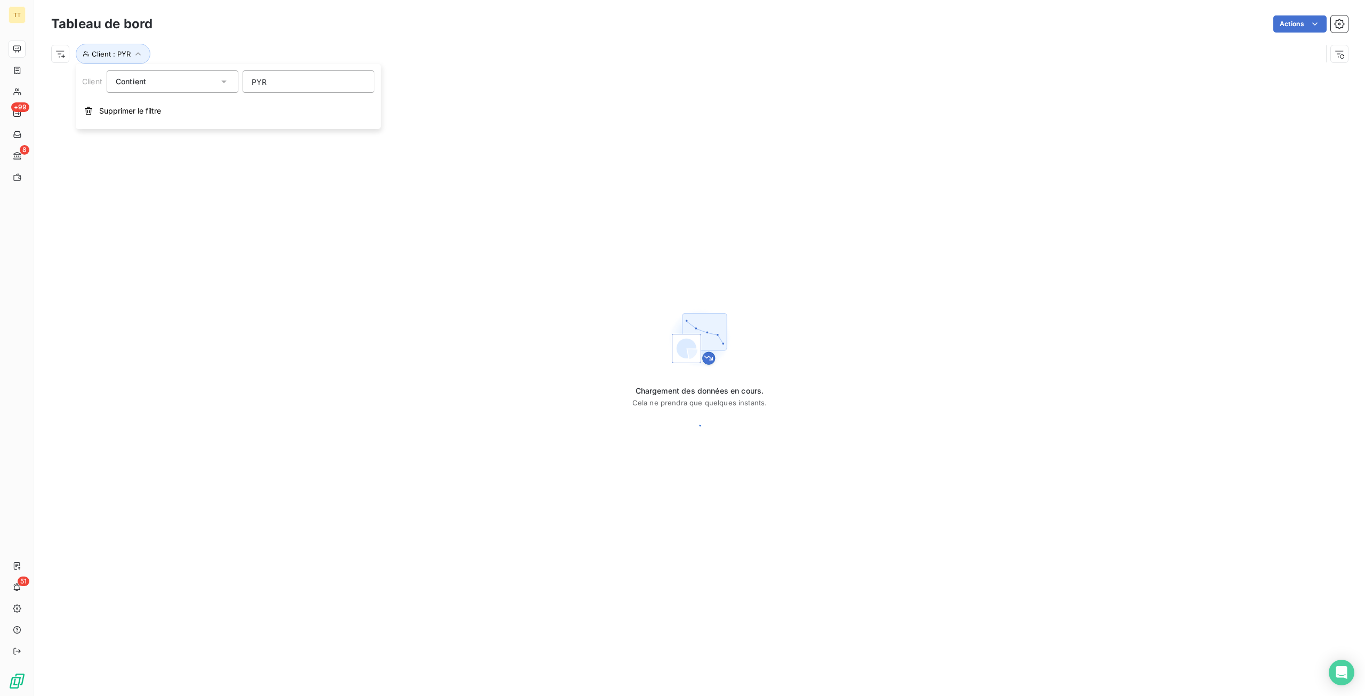
type input "PYRE"
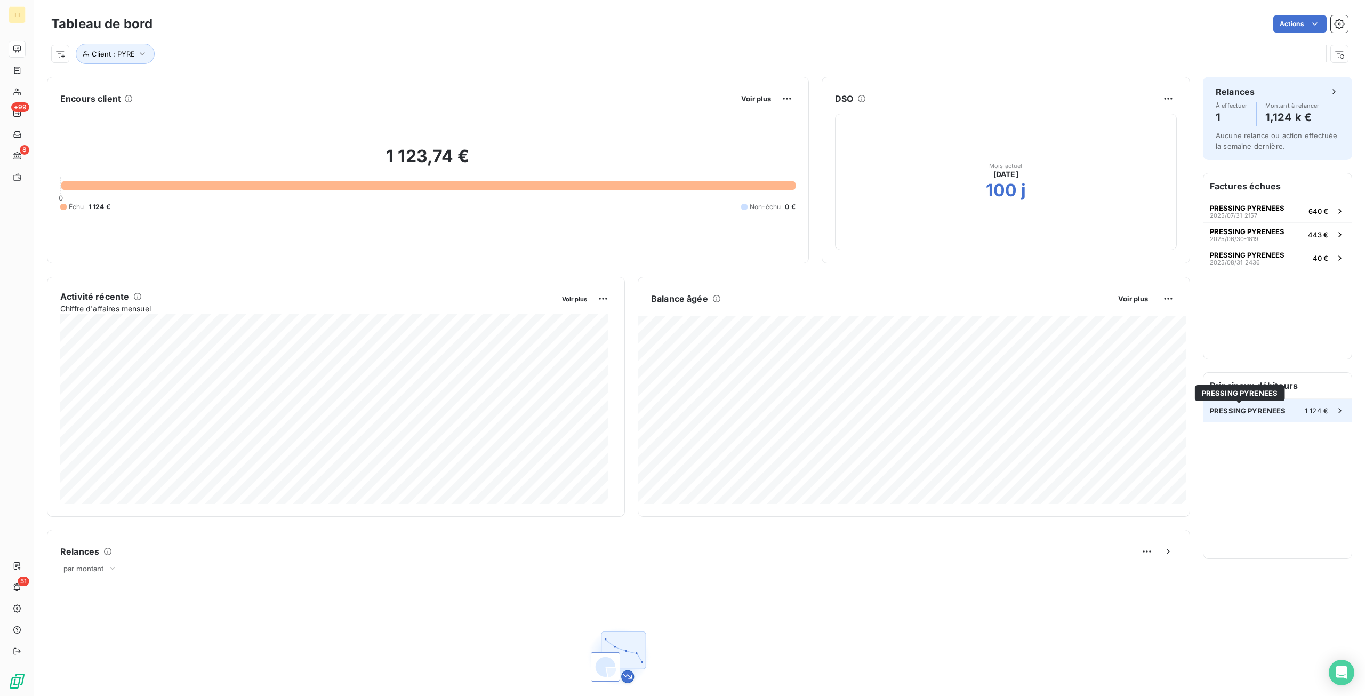
click at [1231, 406] on span "PRESSING PYRENEES" at bounding box center [1248, 410] width 76 height 9
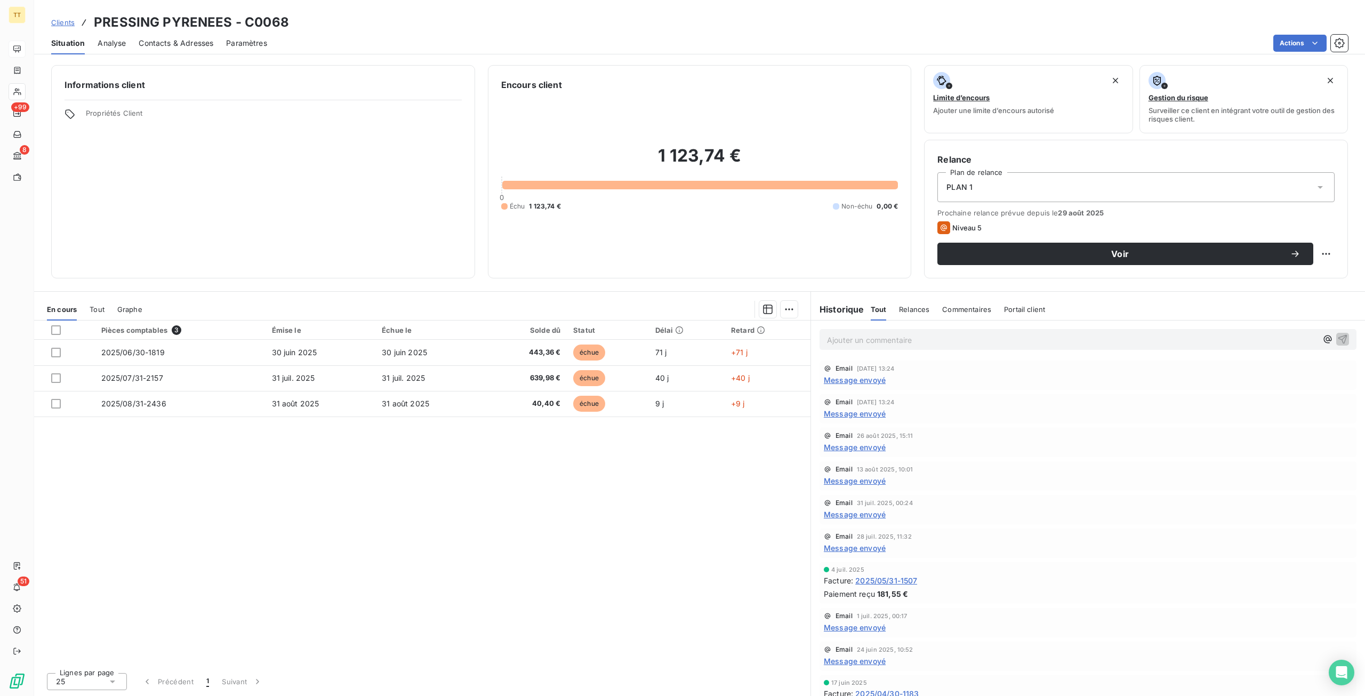
click at [213, 497] on div "Pièces comptables 3 Émise le Échue le Solde dû Statut Délai Retard 2025/06/30-1…" at bounding box center [422, 492] width 777 height 343
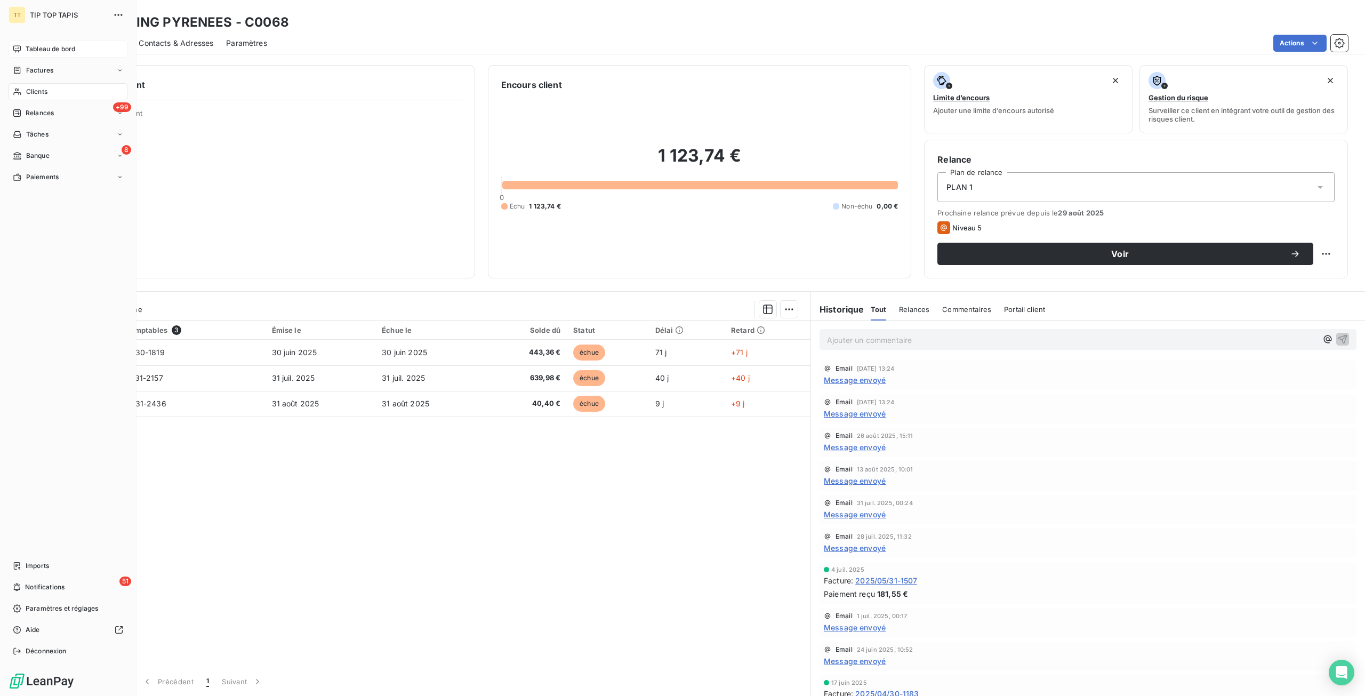
click at [54, 38] on div "TT TIP TOP TAPIS Tableau de bord Factures Clients +99 Relances Tâches 8 Banque …" at bounding box center [68, 348] width 137 height 696
click at [56, 49] on span "Tableau de bord" at bounding box center [51, 49] width 50 height 10
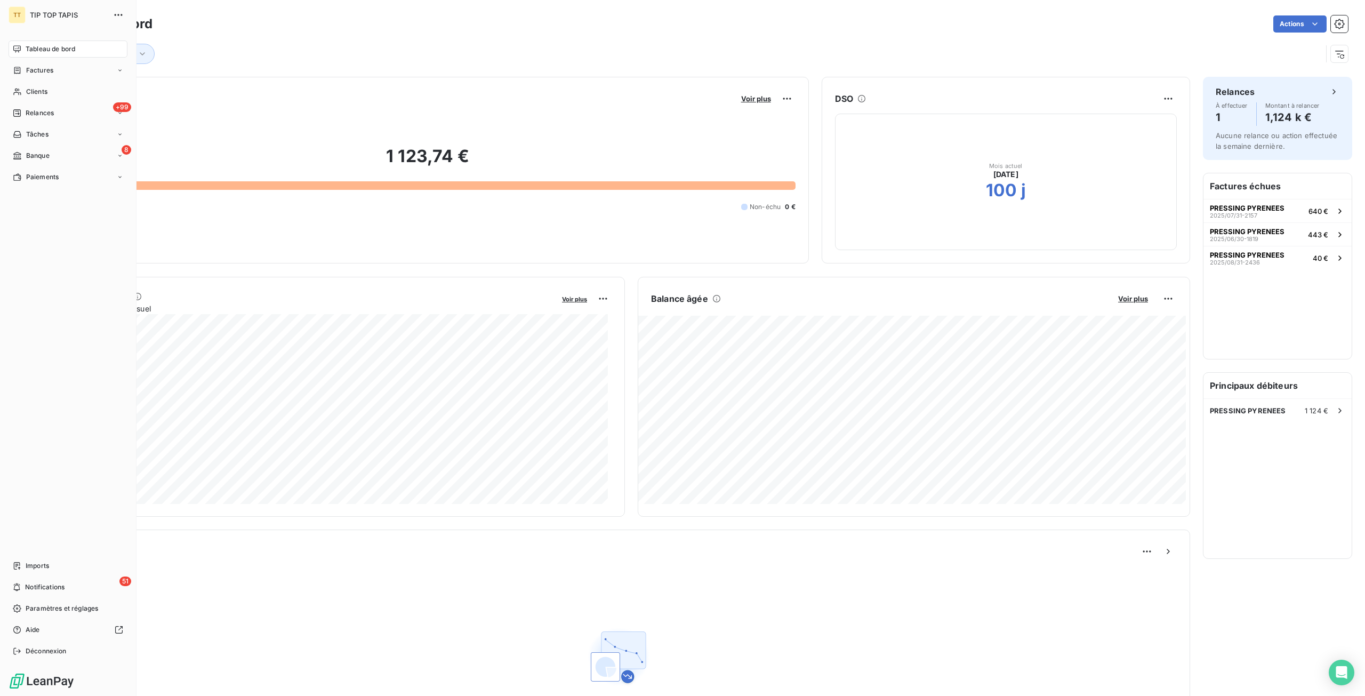
click at [39, 53] on span "Tableau de bord" at bounding box center [51, 49] width 50 height 10
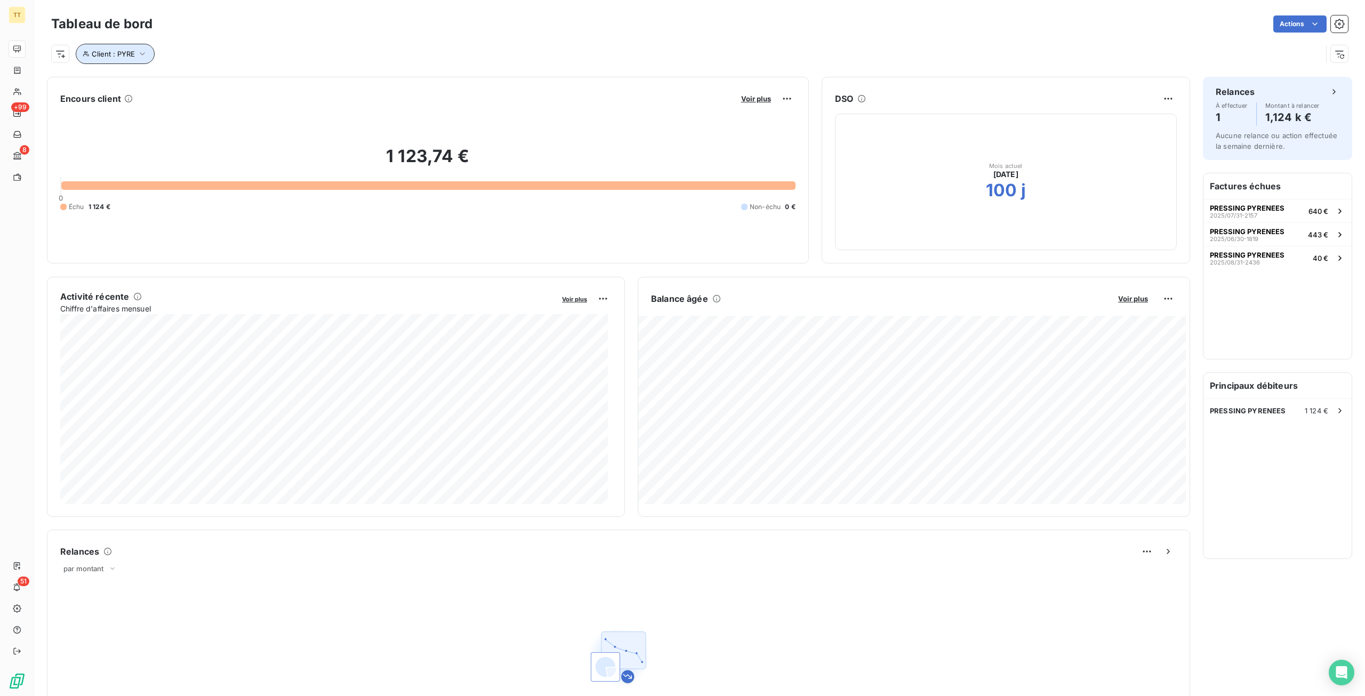
click at [131, 55] on span "Client : PYRE" at bounding box center [113, 54] width 43 height 9
drag, startPoint x: 292, startPoint y: 82, endPoint x: 102, endPoint y: 70, distance: 190.2
click at [102, 70] on div "Client Contient like PYRE" at bounding box center [228, 81] width 292 height 22
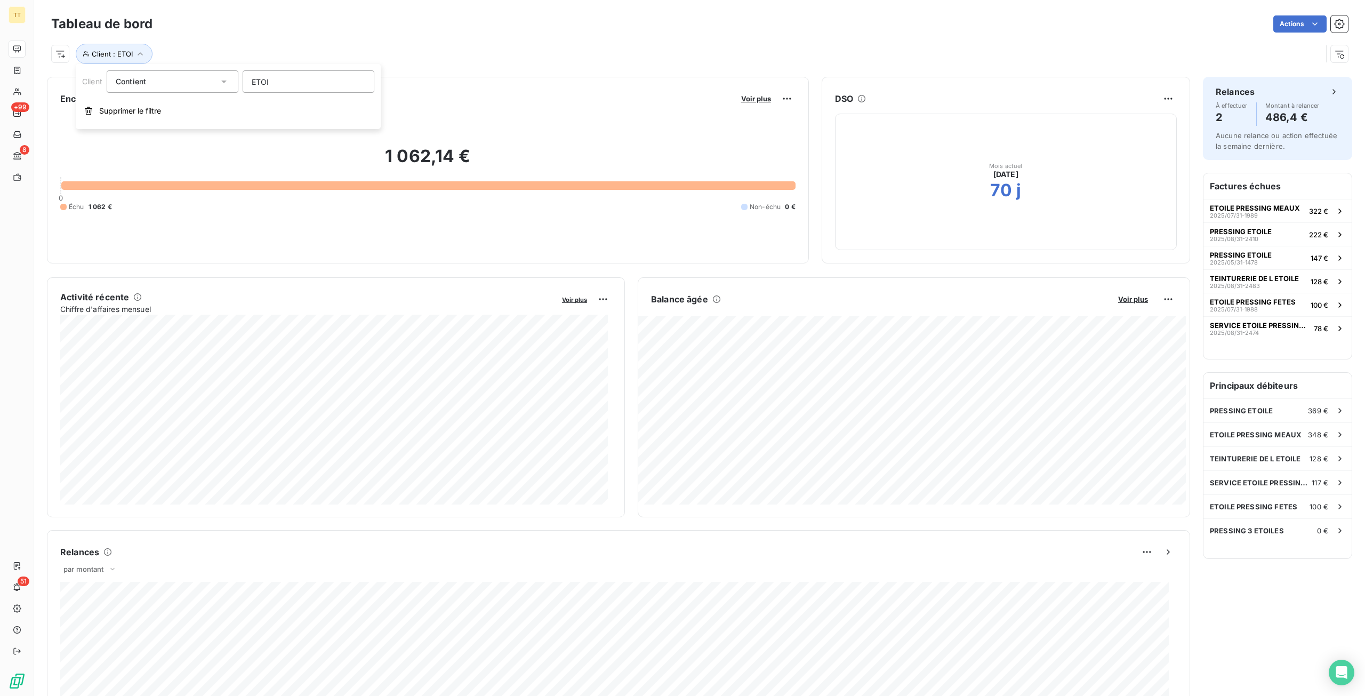
type input "ETOIL"
click at [1257, 509] on span "ETOILE PRESSING FETES" at bounding box center [1253, 506] width 87 height 9
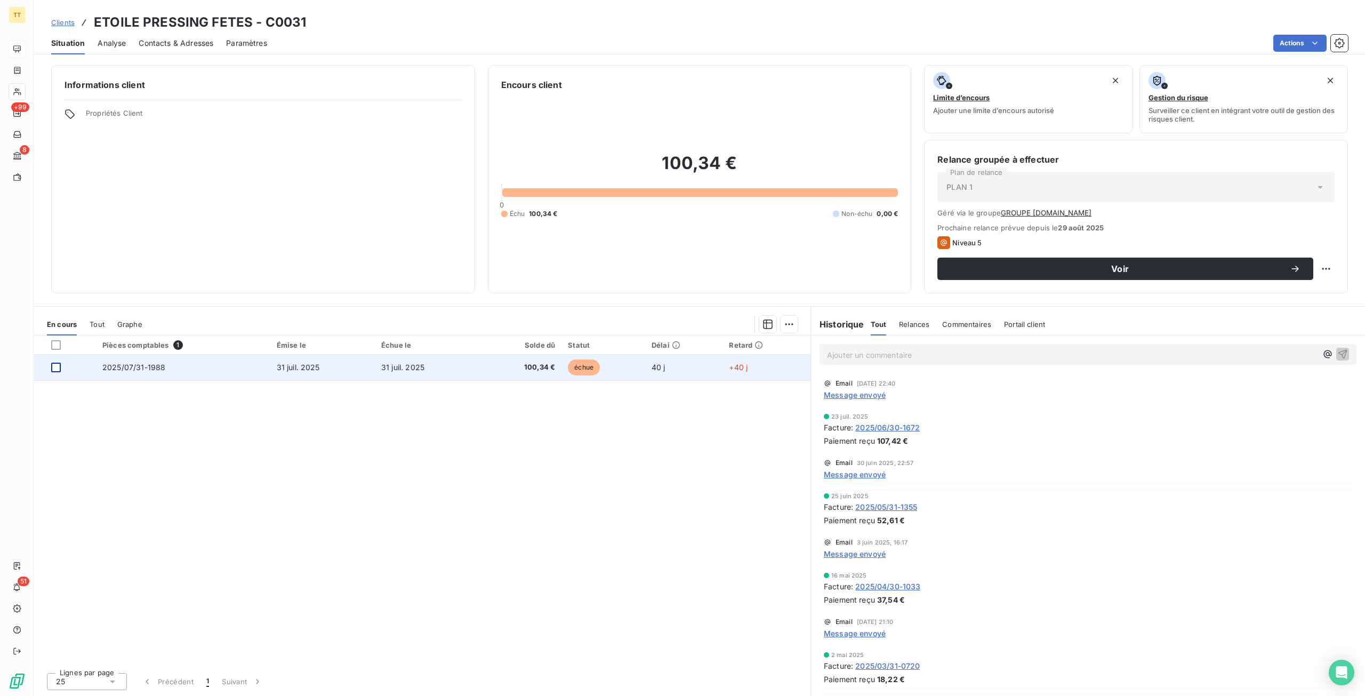
click at [56, 369] on div at bounding box center [56, 368] width 10 height 10
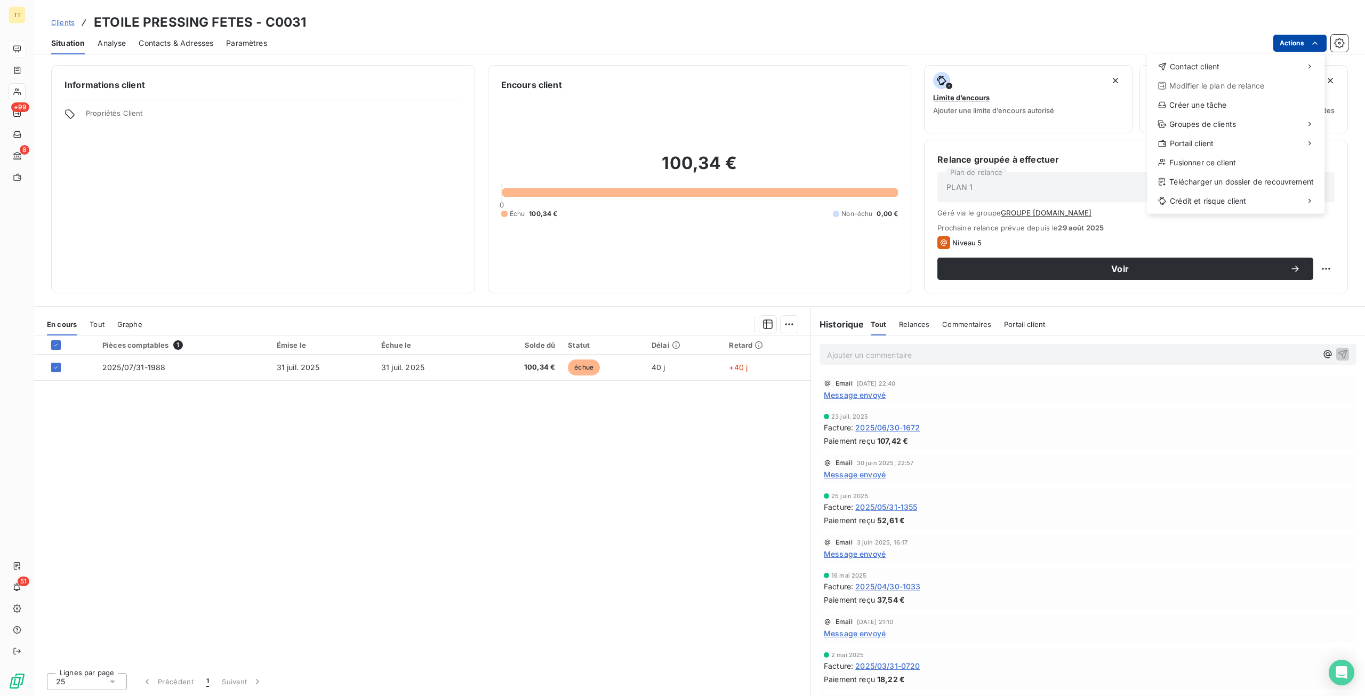
click at [1279, 44] on html "TT +99 8 51 Clients ETOILE PRESSING FETES - C0031 Situation Analyse Contacts & …" at bounding box center [682, 348] width 1365 height 696
click at [1103, 74] on div "Envoyer un email" at bounding box center [1067, 70] width 143 height 17
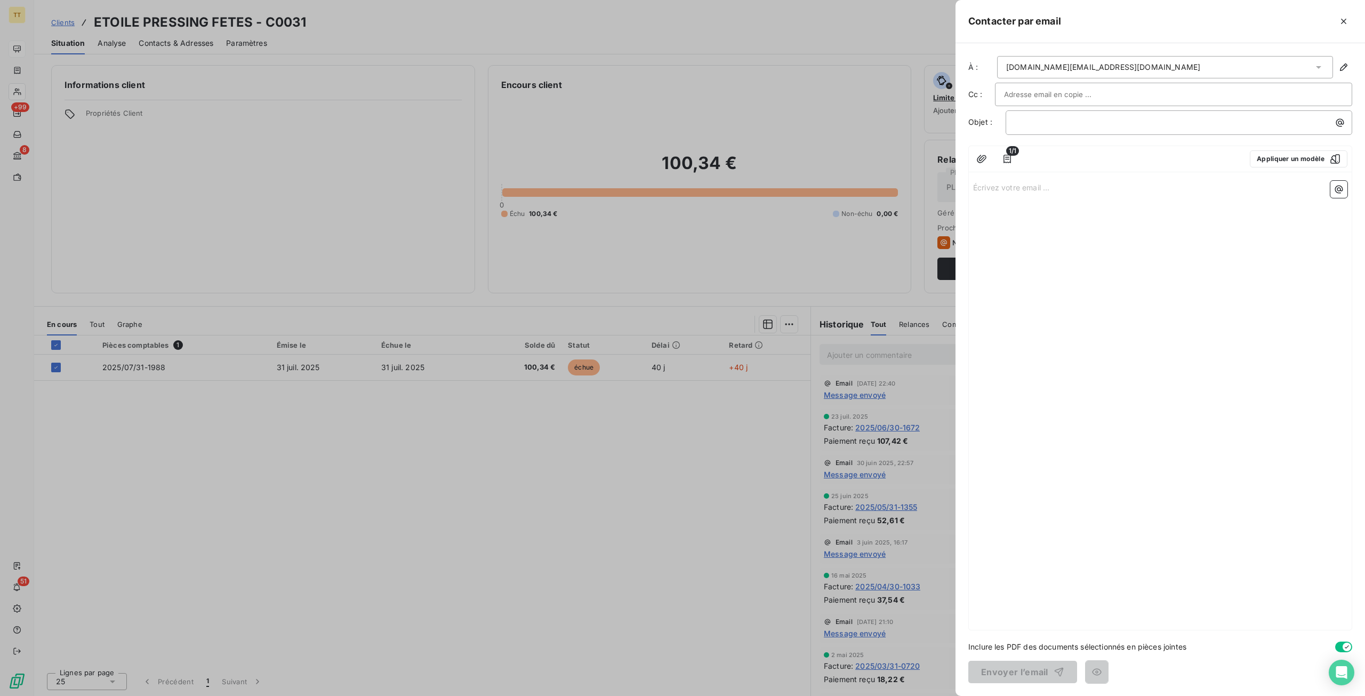
click at [566, 469] on div at bounding box center [682, 348] width 1365 height 696
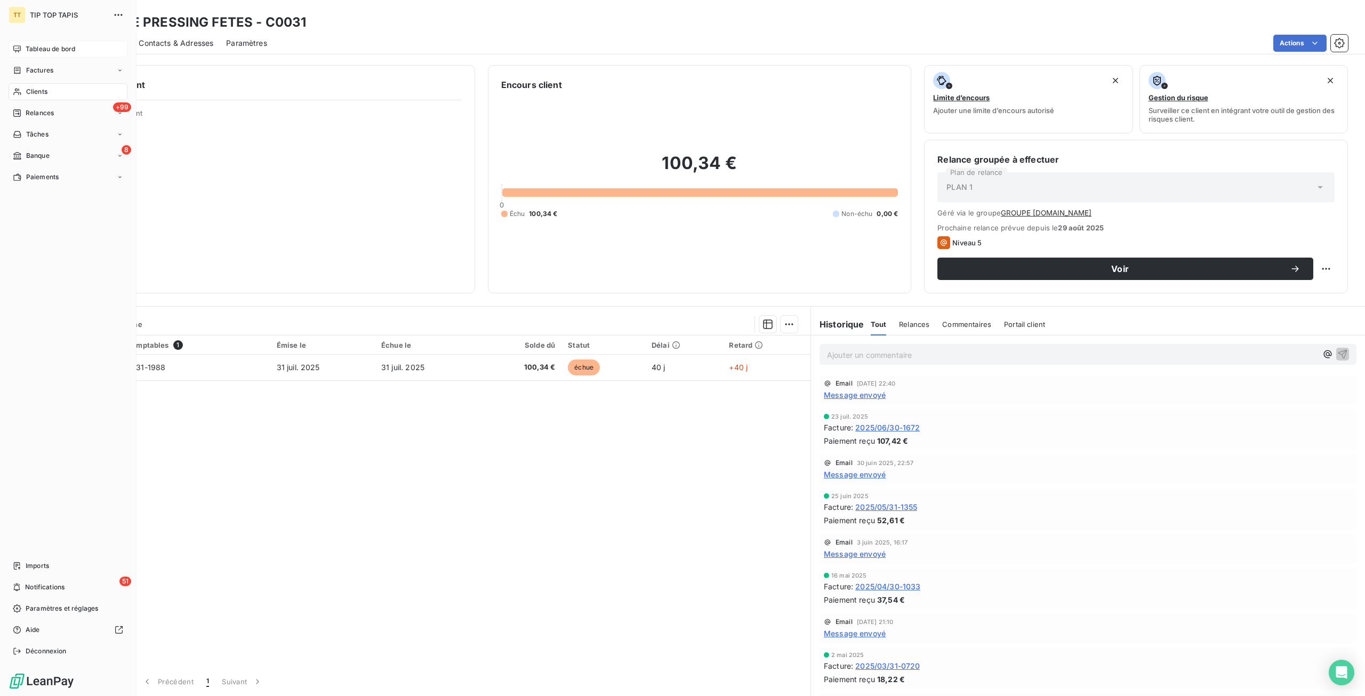
click at [7, 50] on div "TT TIP TOP TAPIS Tableau de bord Factures Clients +99 Relances Tâches 8 Banque …" at bounding box center [68, 348] width 137 height 696
click at [29, 50] on span "Tableau de bord" at bounding box center [51, 49] width 50 height 10
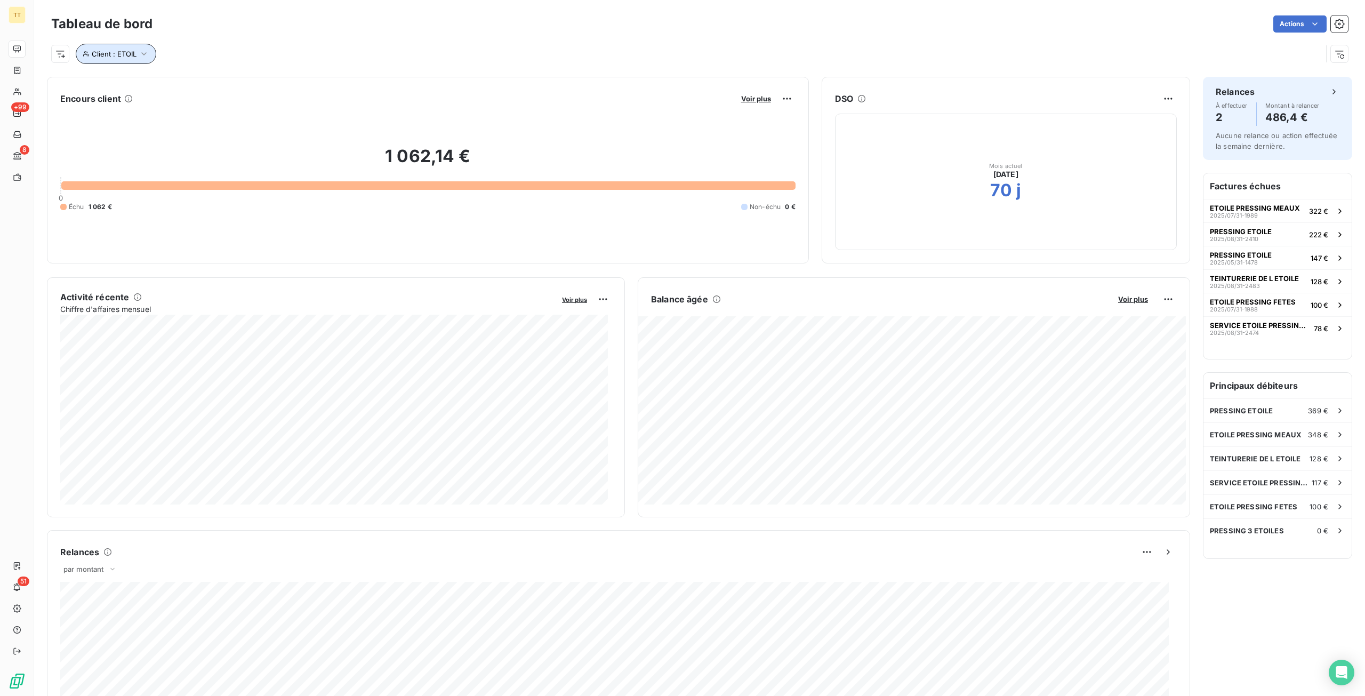
click at [139, 62] on button "Client : ETOIL" at bounding box center [116, 54] width 81 height 20
drag, startPoint x: 286, startPoint y: 79, endPoint x: 170, endPoint y: 82, distance: 116.3
click at [170, 82] on div "Client Contient like ETOIL" at bounding box center [228, 81] width 292 height 22
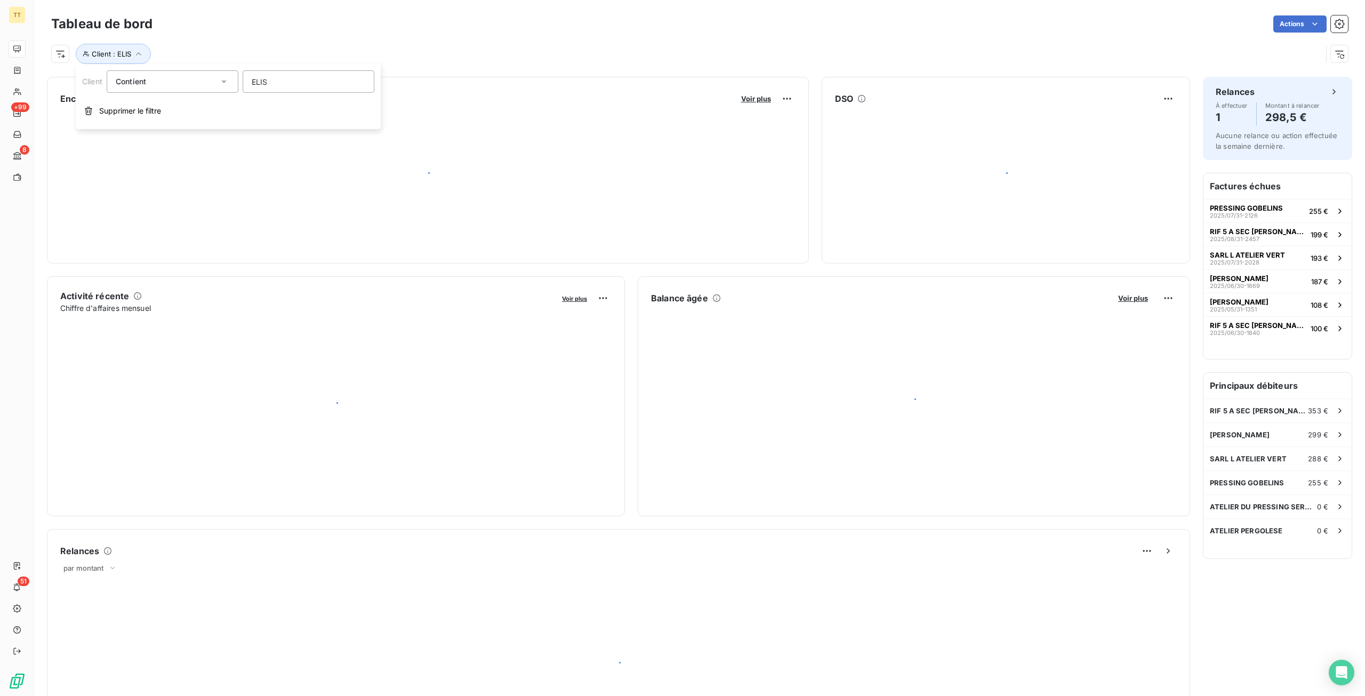
type input "[PERSON_NAME]"
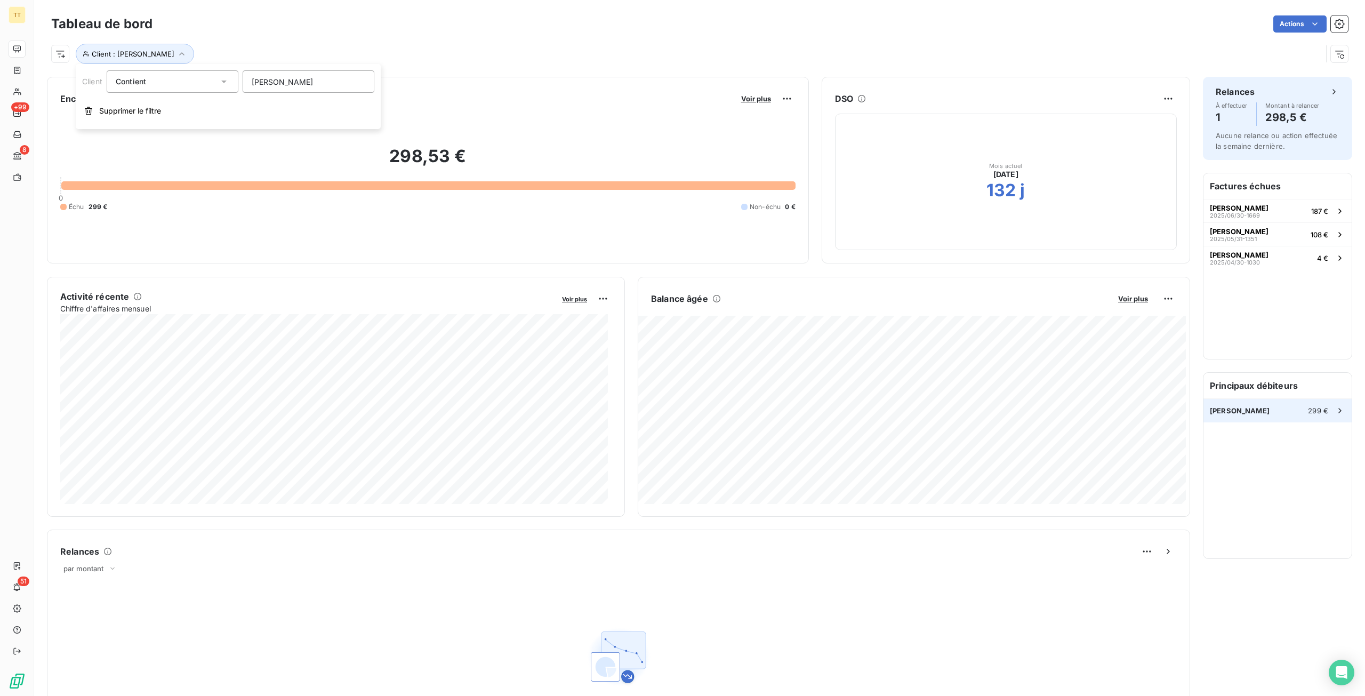
click at [1214, 415] on div "[PERSON_NAME] PRESSING 299 €" at bounding box center [1278, 410] width 148 height 23
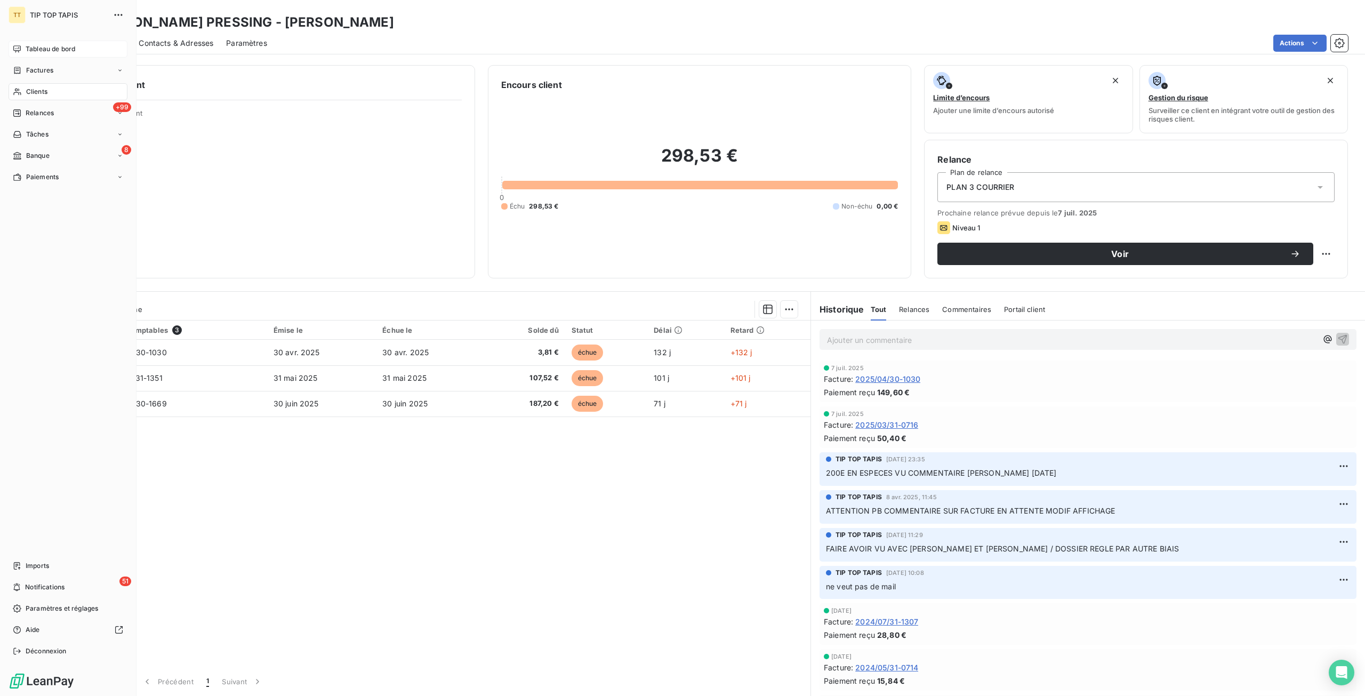
drag, startPoint x: 39, startPoint y: 44, endPoint x: 51, endPoint y: 50, distance: 13.1
click at [39, 44] on div "Tableau de bord" at bounding box center [68, 49] width 119 height 17
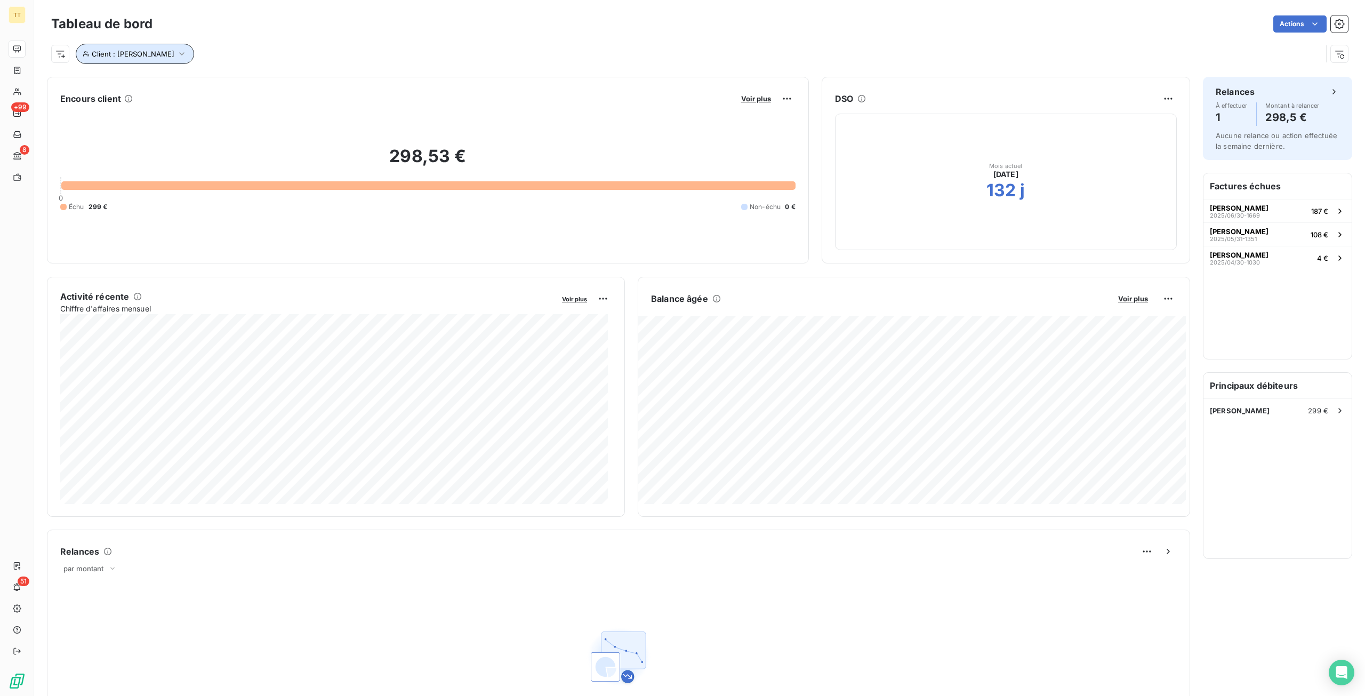
click at [122, 52] on span "Client : [PERSON_NAME]" at bounding box center [133, 54] width 83 height 9
drag, startPoint x: 325, startPoint y: 87, endPoint x: 154, endPoint y: 89, distance: 170.7
click at [154, 89] on div "Client Contient like [PERSON_NAME]" at bounding box center [228, 81] width 292 height 22
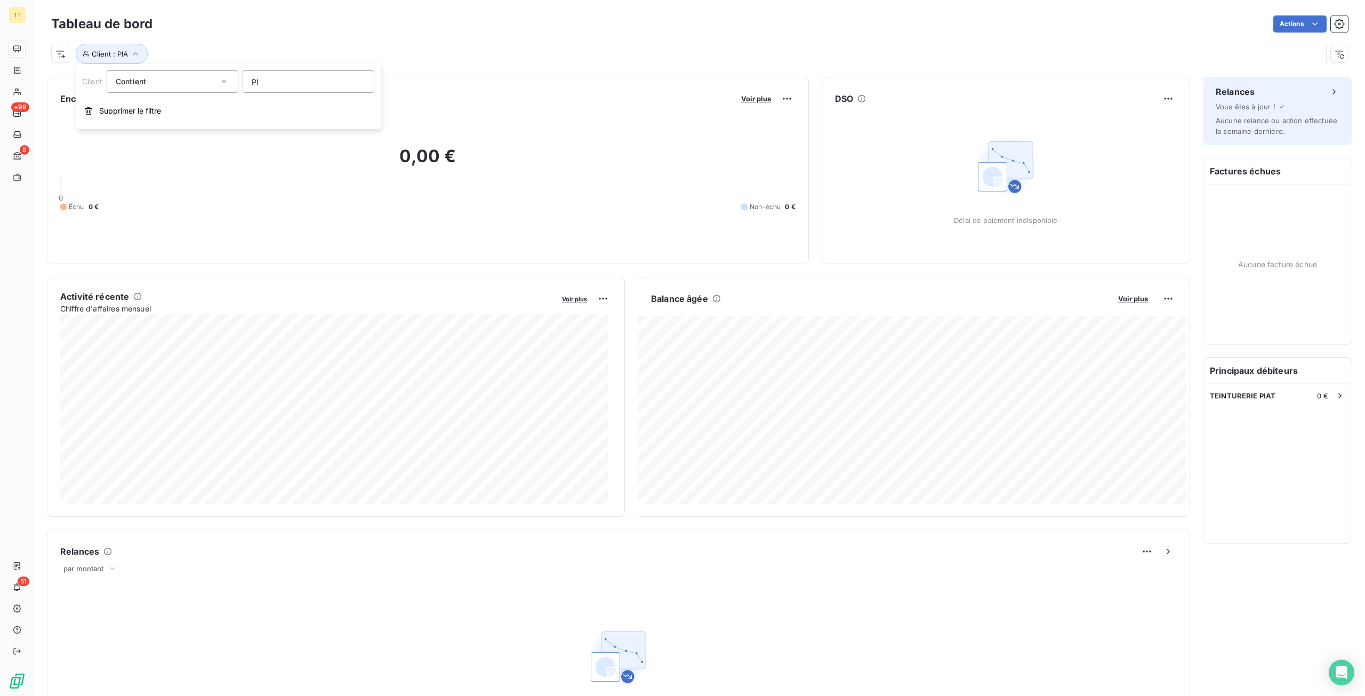
type input "P"
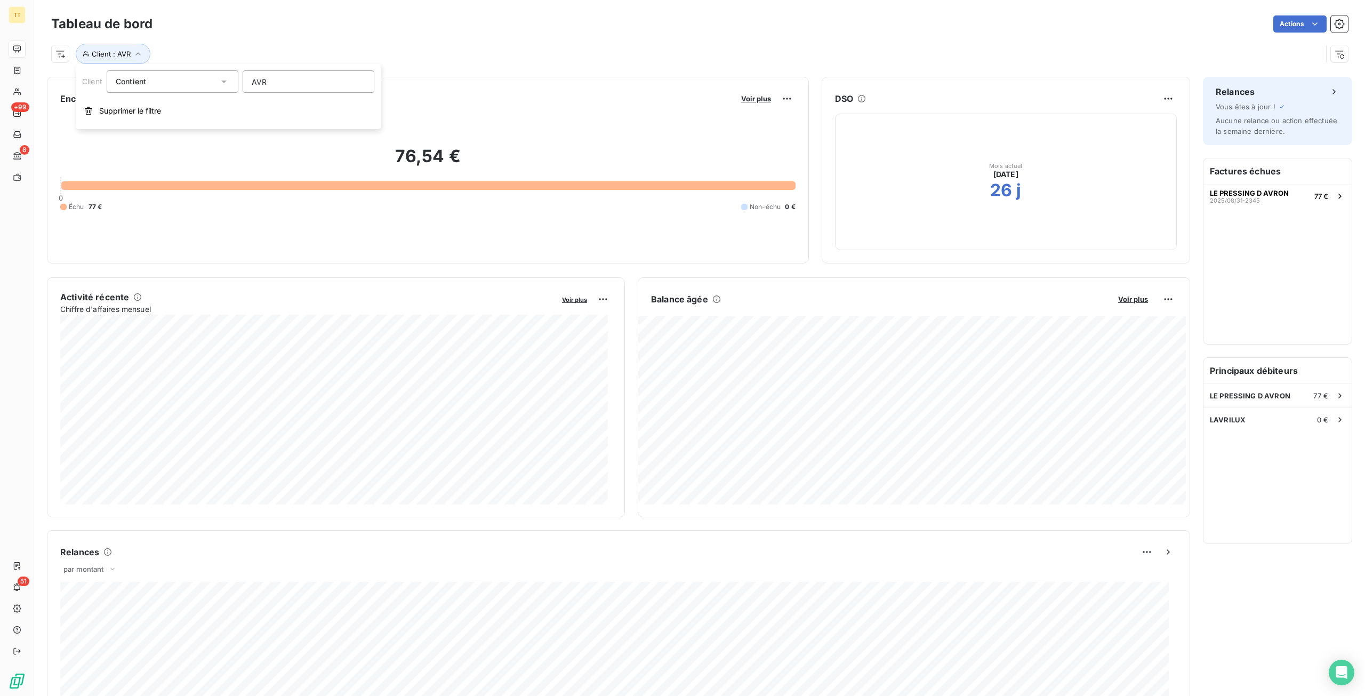
type input "AVRO"
click at [1277, 391] on span "LE PRESSING D AVRON" at bounding box center [1250, 395] width 81 height 9
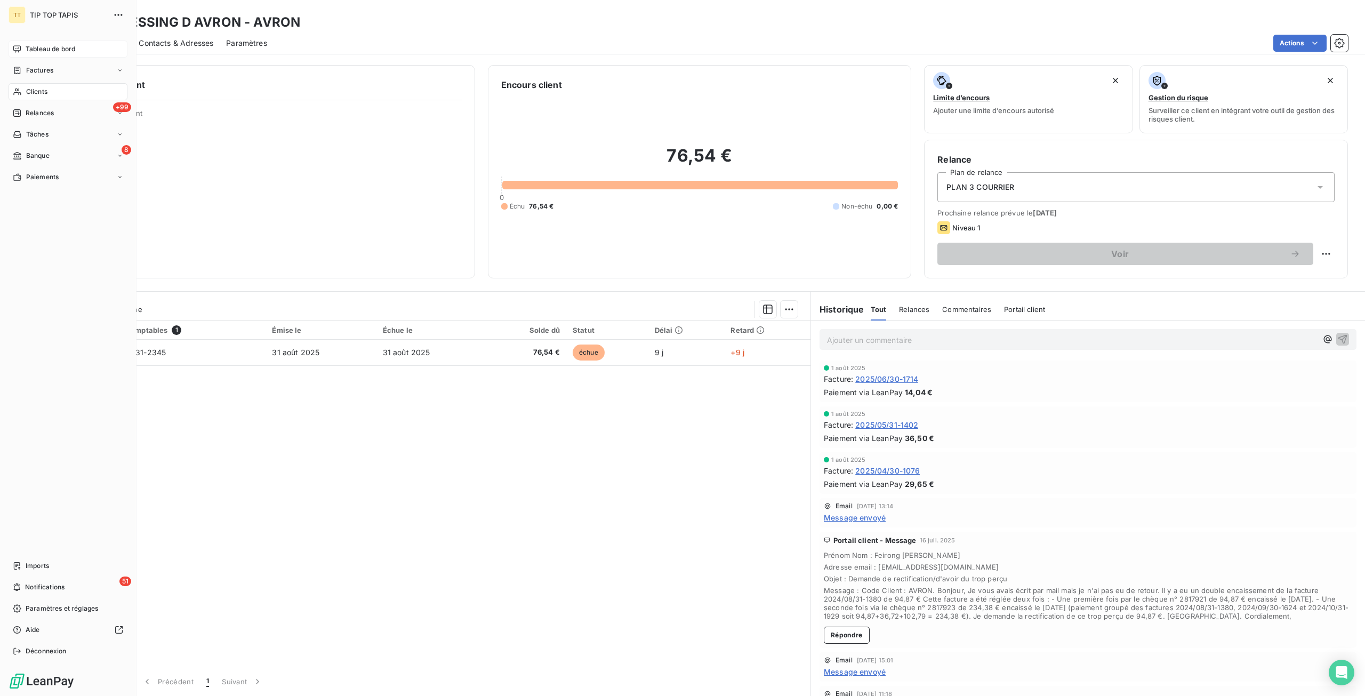
drag, startPoint x: 50, startPoint y: 56, endPoint x: 66, endPoint y: 53, distance: 16.3
click at [50, 56] on div "Tableau de bord" at bounding box center [68, 49] width 119 height 17
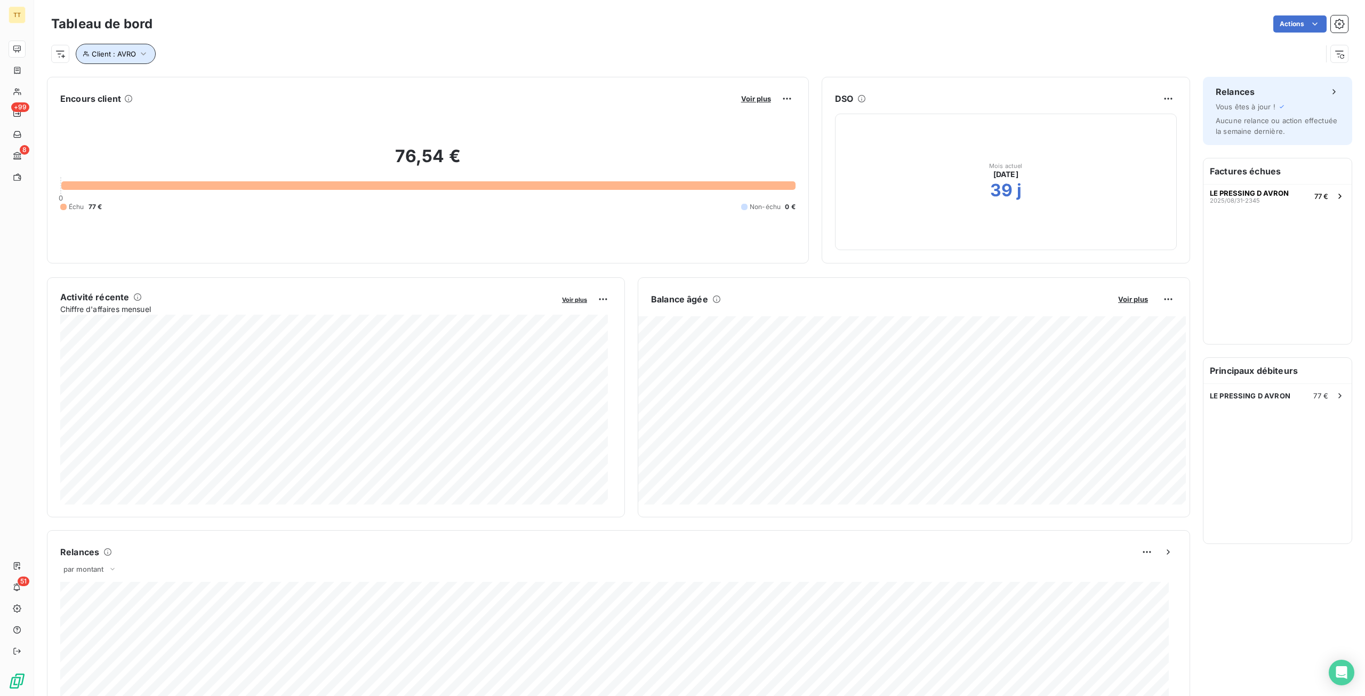
click at [129, 58] on button "Client : AVRO" at bounding box center [116, 54] width 80 height 20
drag, startPoint x: 286, startPoint y: 83, endPoint x: 163, endPoint y: 86, distance: 123.2
click at [163, 86] on div "Client Contient like AVRO" at bounding box center [228, 81] width 292 height 22
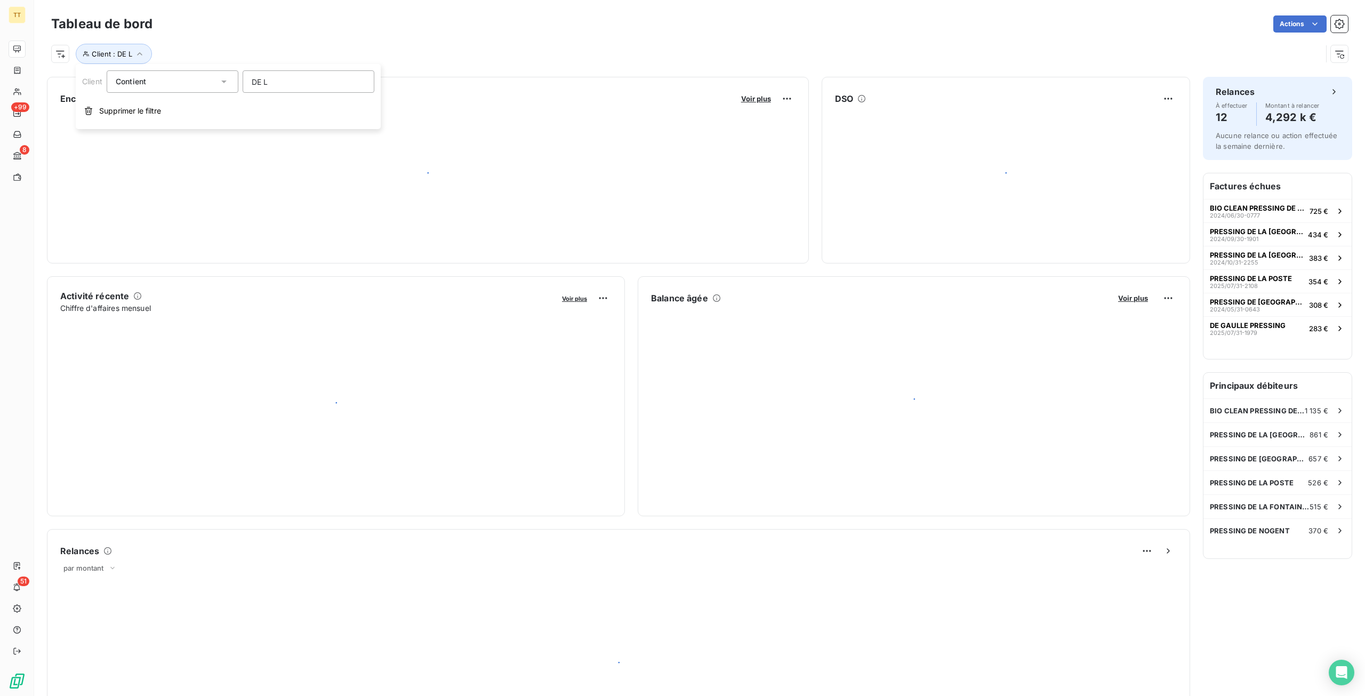
type input "DE LU"
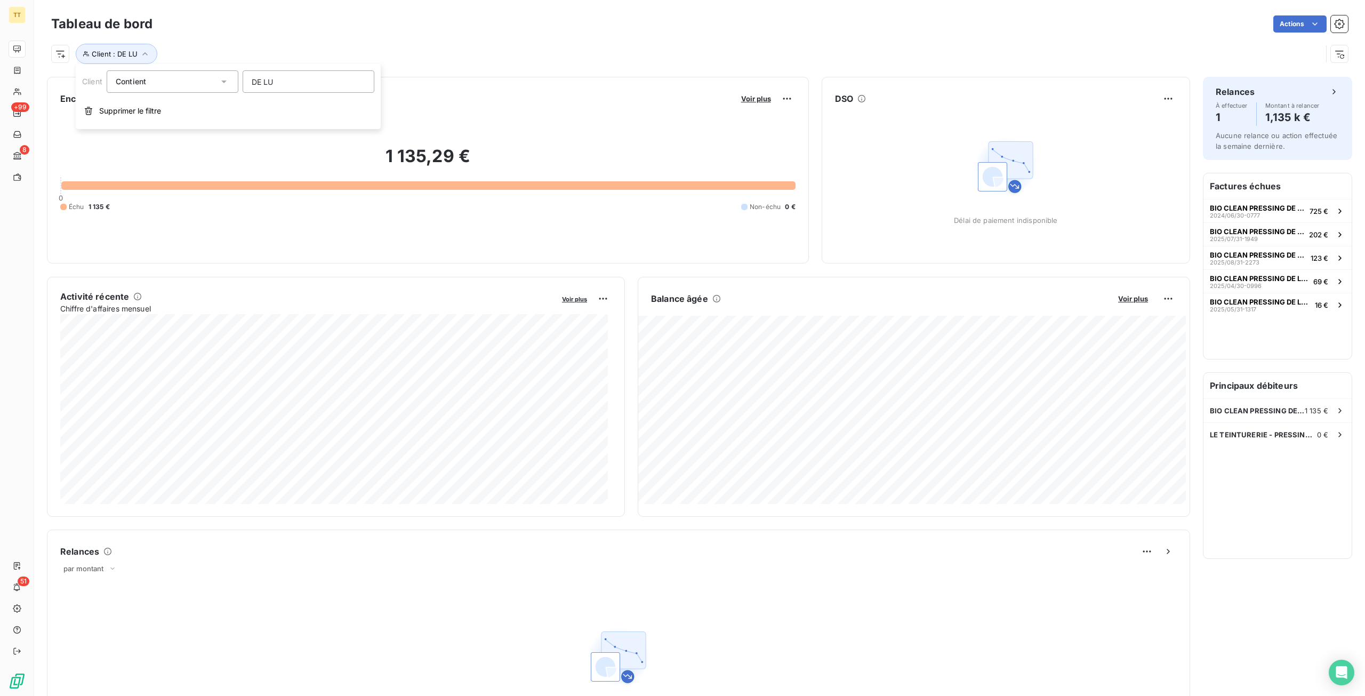
click at [598, 588] on div "Relances effectuées indisponibles" at bounding box center [618, 668] width 1117 height 175
click at [137, 62] on button "Client : DE LU" at bounding box center [117, 54] width 82 height 20
drag, startPoint x: 284, startPoint y: 83, endPoint x: 116, endPoint y: 94, distance: 168.3
click at [116, 94] on div "Client Contient like DE LU Supprimer le filtre" at bounding box center [228, 96] width 305 height 65
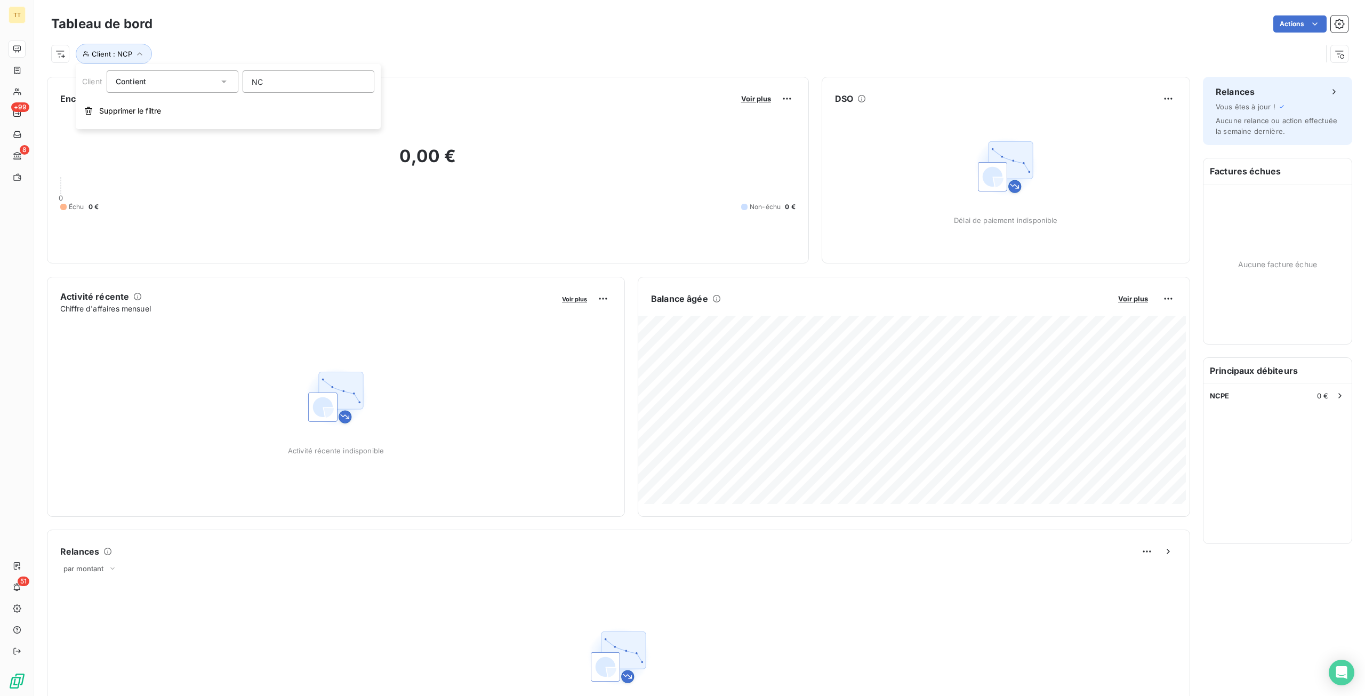
type input "N"
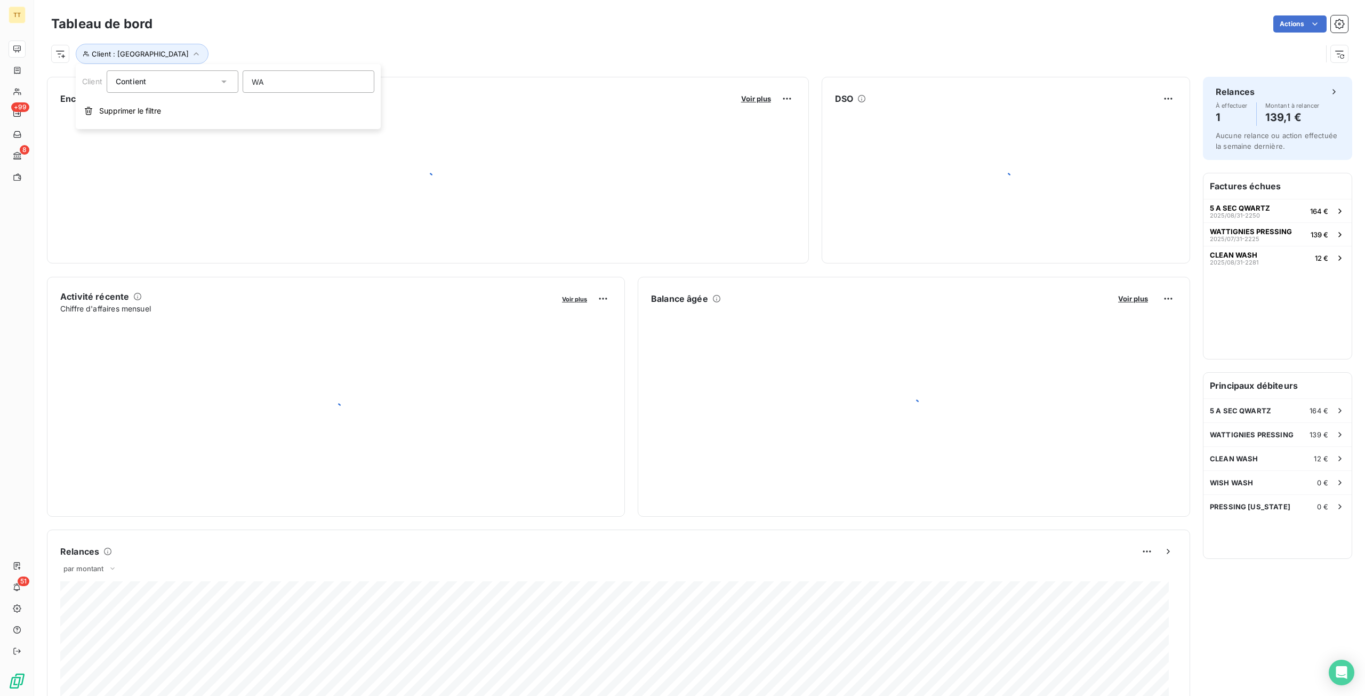
type input "WAT"
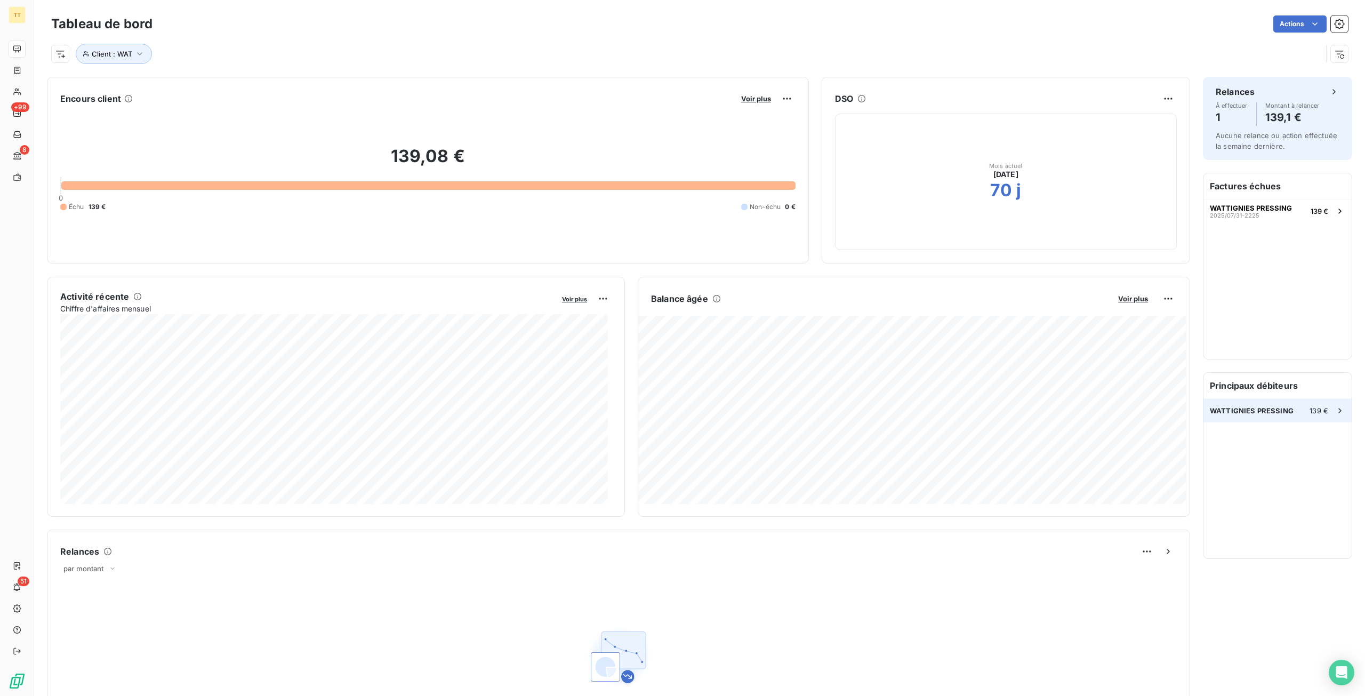
click at [1301, 415] on div "WATTIGNIES PRESSING 139 €" at bounding box center [1278, 410] width 148 height 23
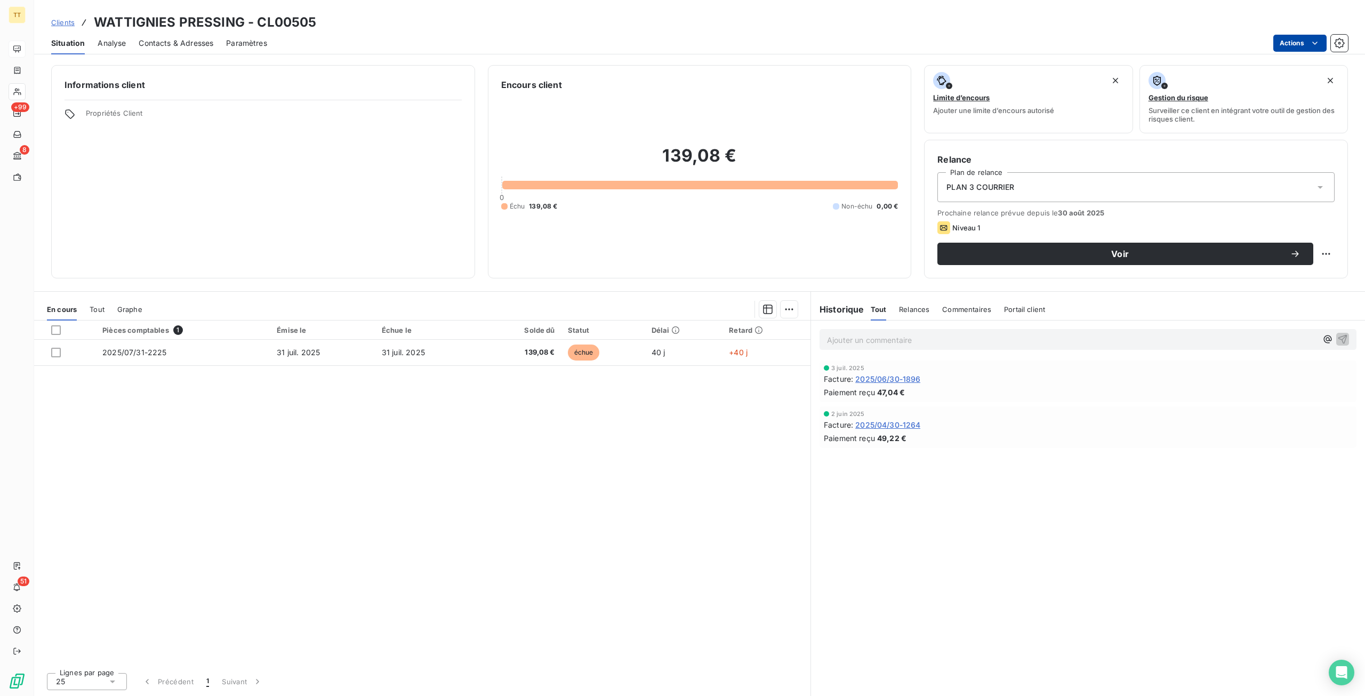
click at [1302, 51] on html "TT +99 8 51 Clients WATTIGNIES PRESSING - CL00505 Situation Analyse Contacts & …" at bounding box center [682, 348] width 1365 height 696
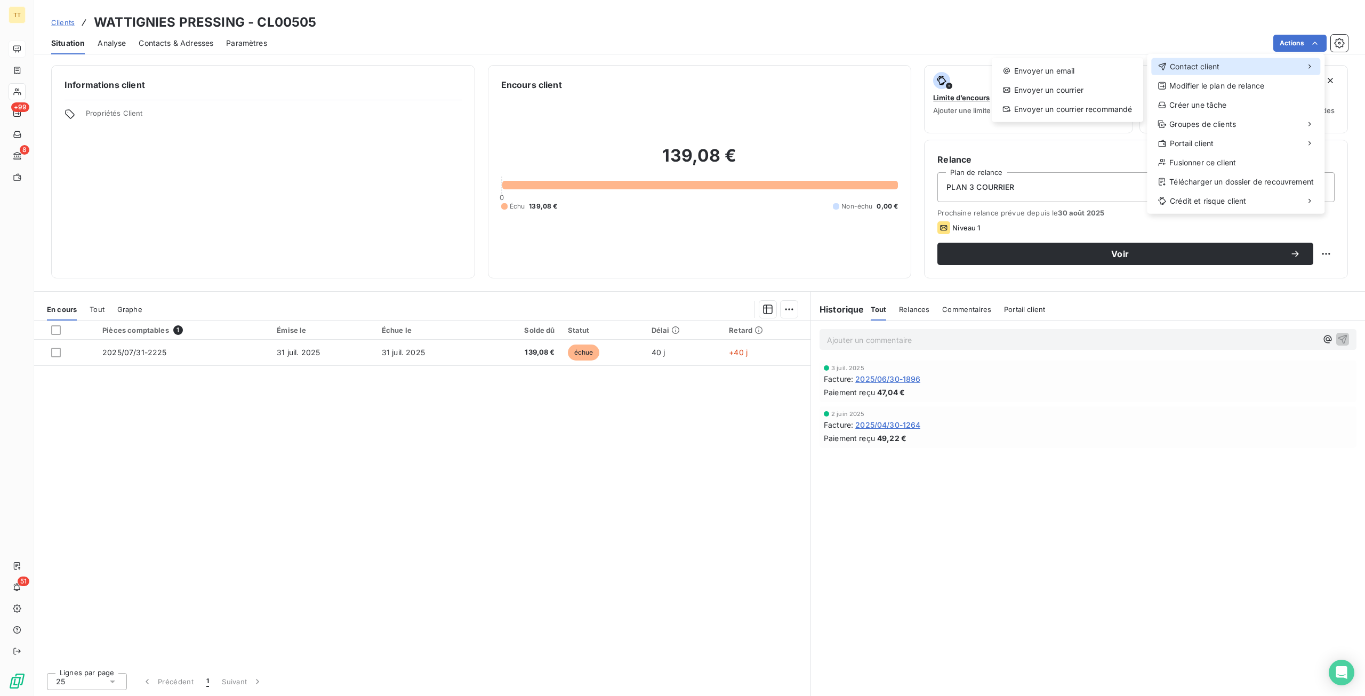
click at [1223, 71] on div "Contact client" at bounding box center [1235, 66] width 169 height 17
click at [1110, 70] on div "Envoyer un email" at bounding box center [1067, 70] width 143 height 17
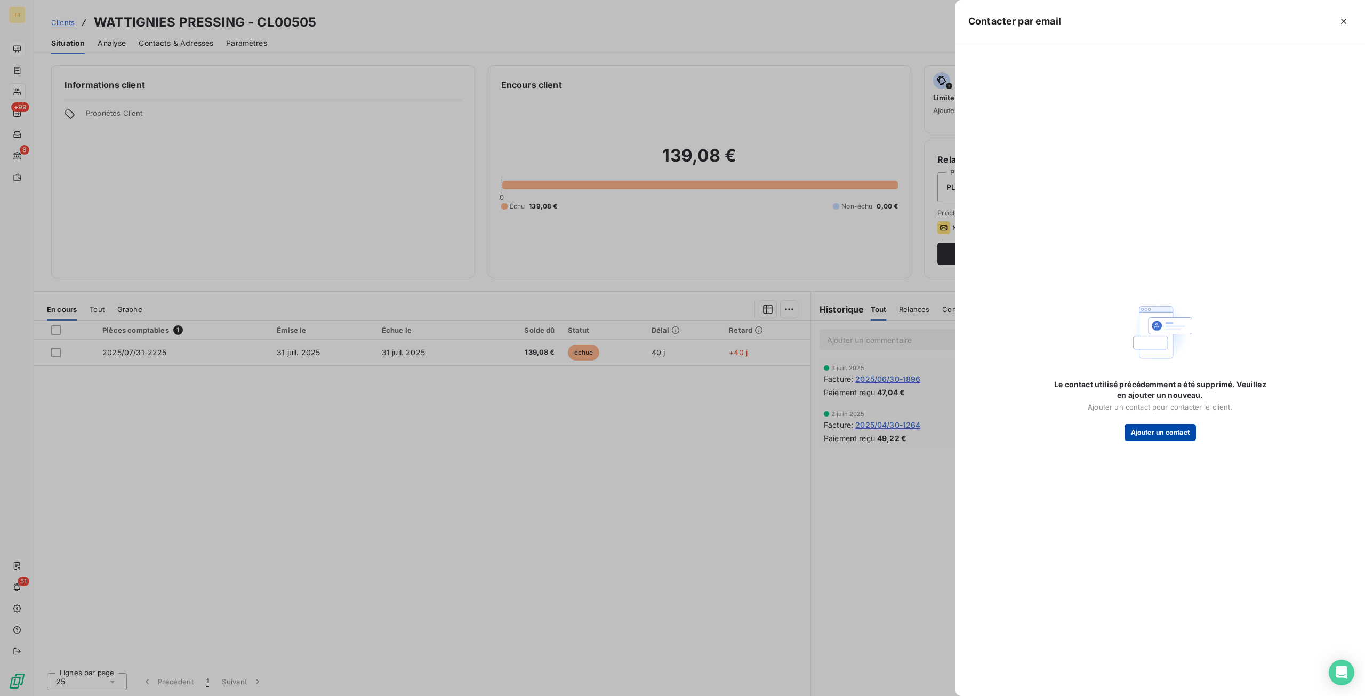
click at [1161, 428] on button "Ajouter un contact" at bounding box center [1161, 432] width 72 height 17
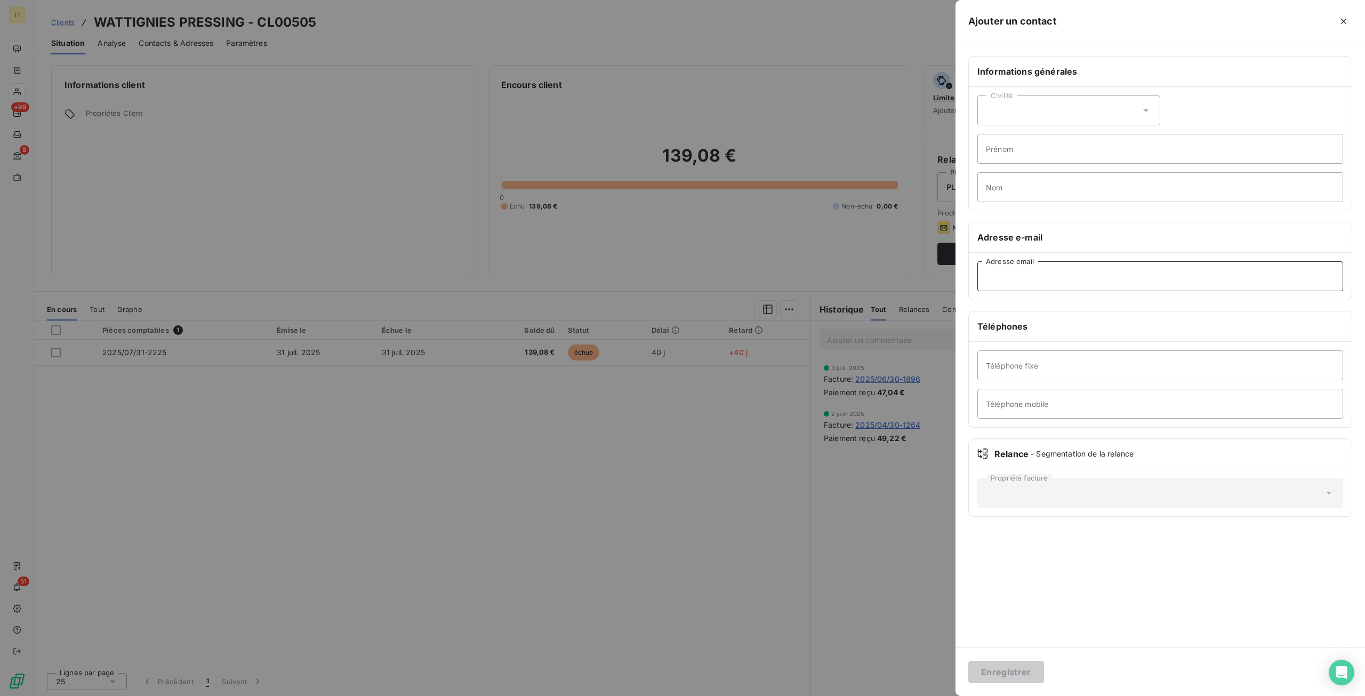
click at [1049, 283] on input "Adresse email" at bounding box center [1161, 276] width 366 height 30
type input "P"
click at [1120, 270] on input "[EMAIL_ADDRESS][DOMAIN_NAME]" at bounding box center [1161, 276] width 366 height 30
type input "[EMAIL_ADDRESS][DOMAIN_NAME]"
click at [1020, 668] on button "Enregistrer" at bounding box center [1007, 672] width 76 height 22
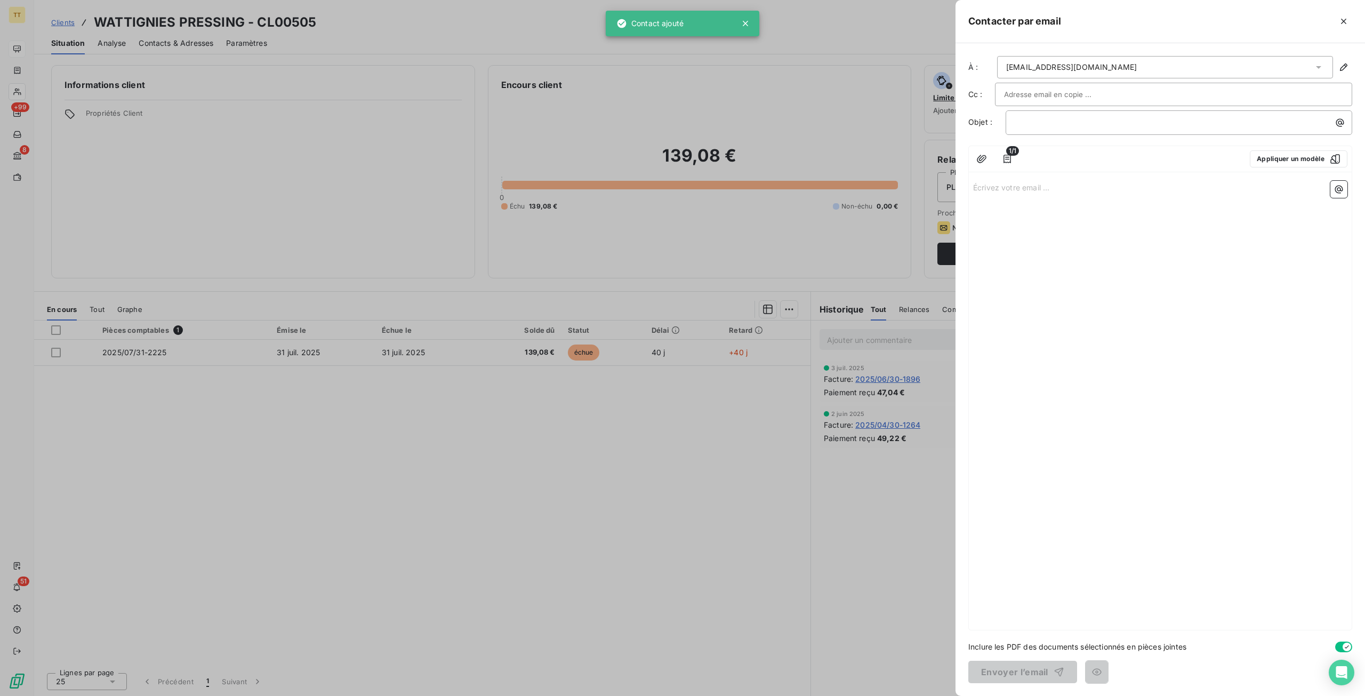
click at [612, 580] on div at bounding box center [682, 348] width 1365 height 696
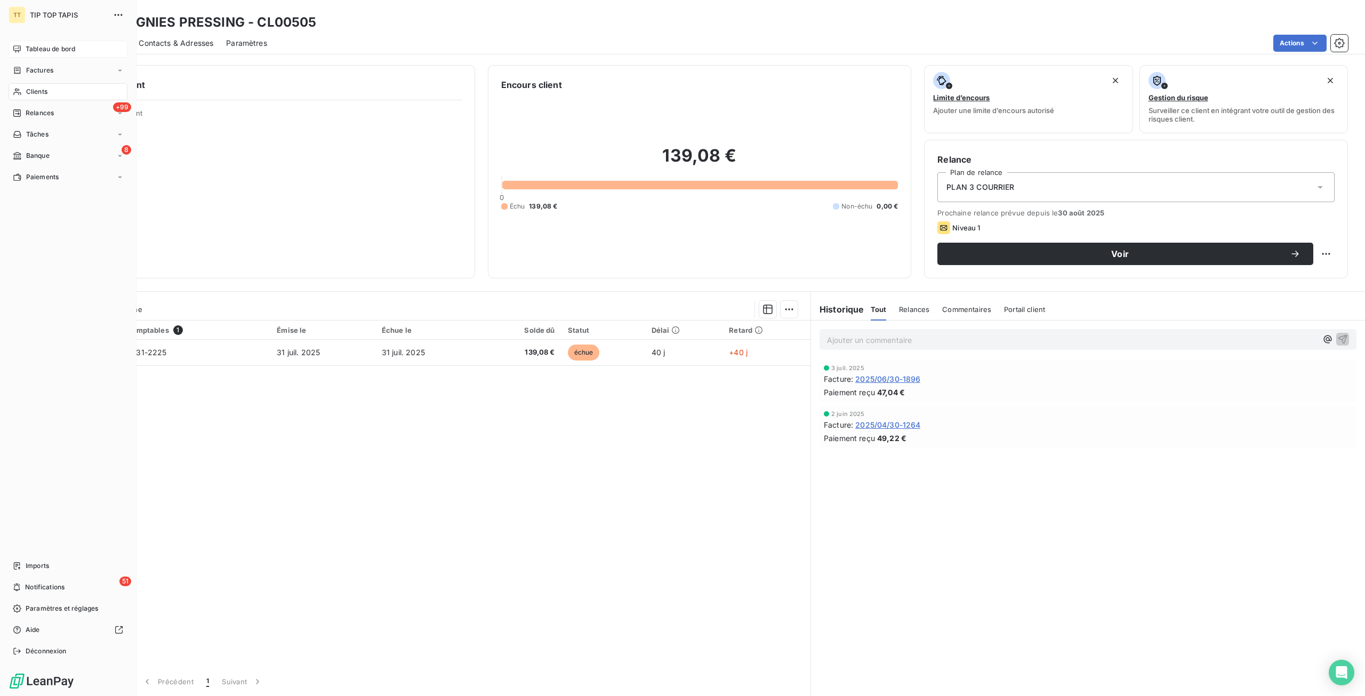
click at [65, 51] on span "Tableau de bord" at bounding box center [51, 49] width 50 height 10
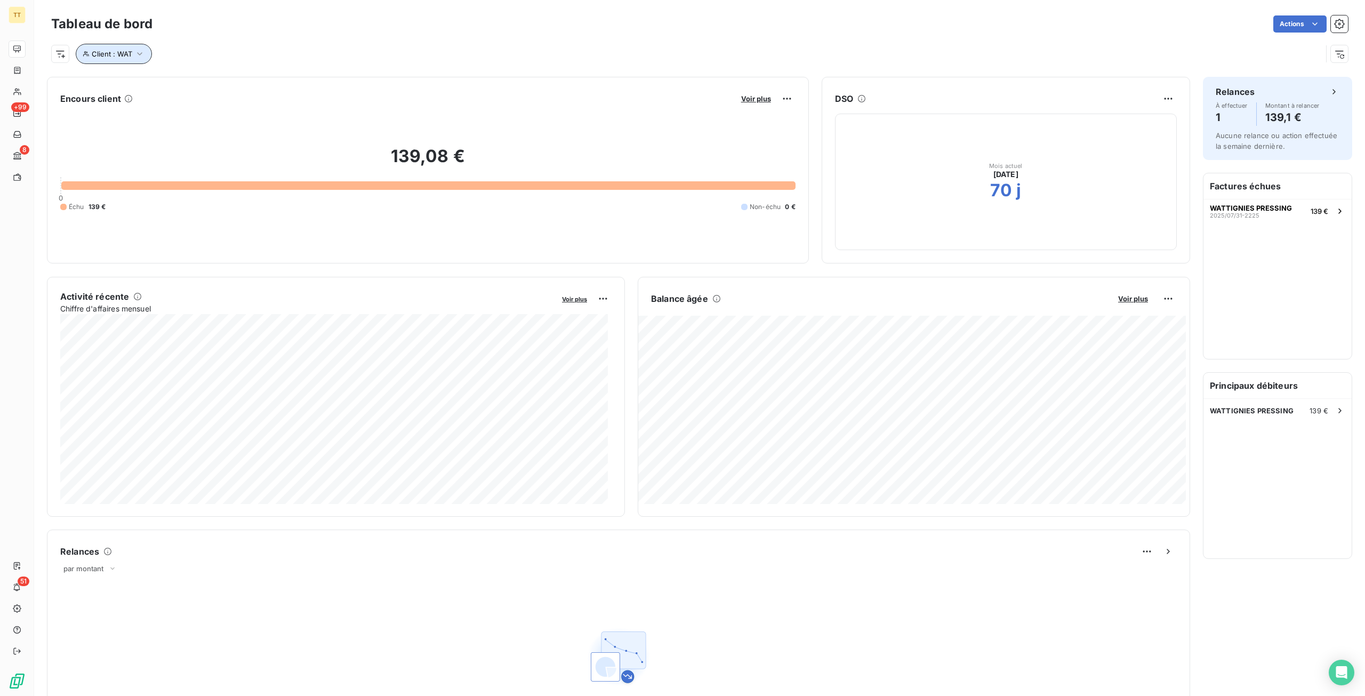
click at [118, 57] on span "Client : WAT" at bounding box center [112, 54] width 41 height 9
drag, startPoint x: 311, startPoint y: 87, endPoint x: 174, endPoint y: 84, distance: 137.1
click at [174, 84] on div "Client Contient like WAT" at bounding box center [228, 81] width 292 height 22
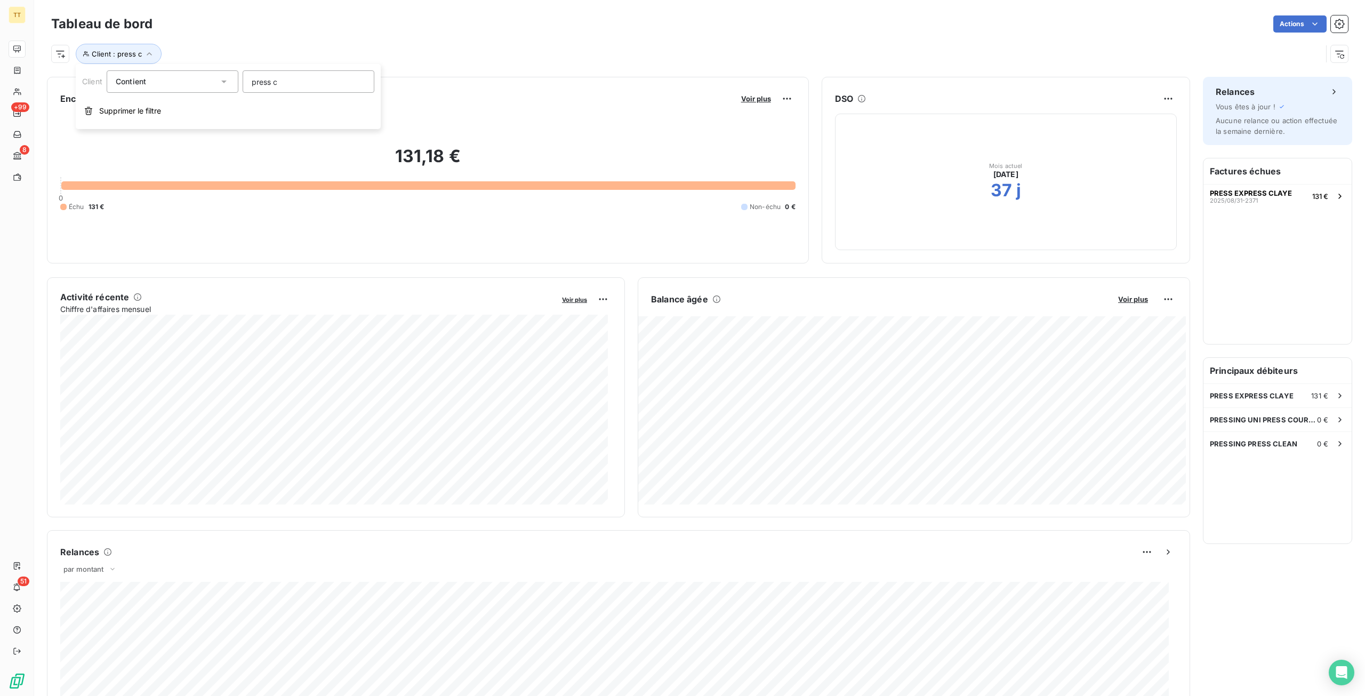
drag, startPoint x: 294, startPoint y: 78, endPoint x: 195, endPoint y: 82, distance: 99.3
click at [195, 82] on div "Client Contient press c" at bounding box center [228, 81] width 292 height 22
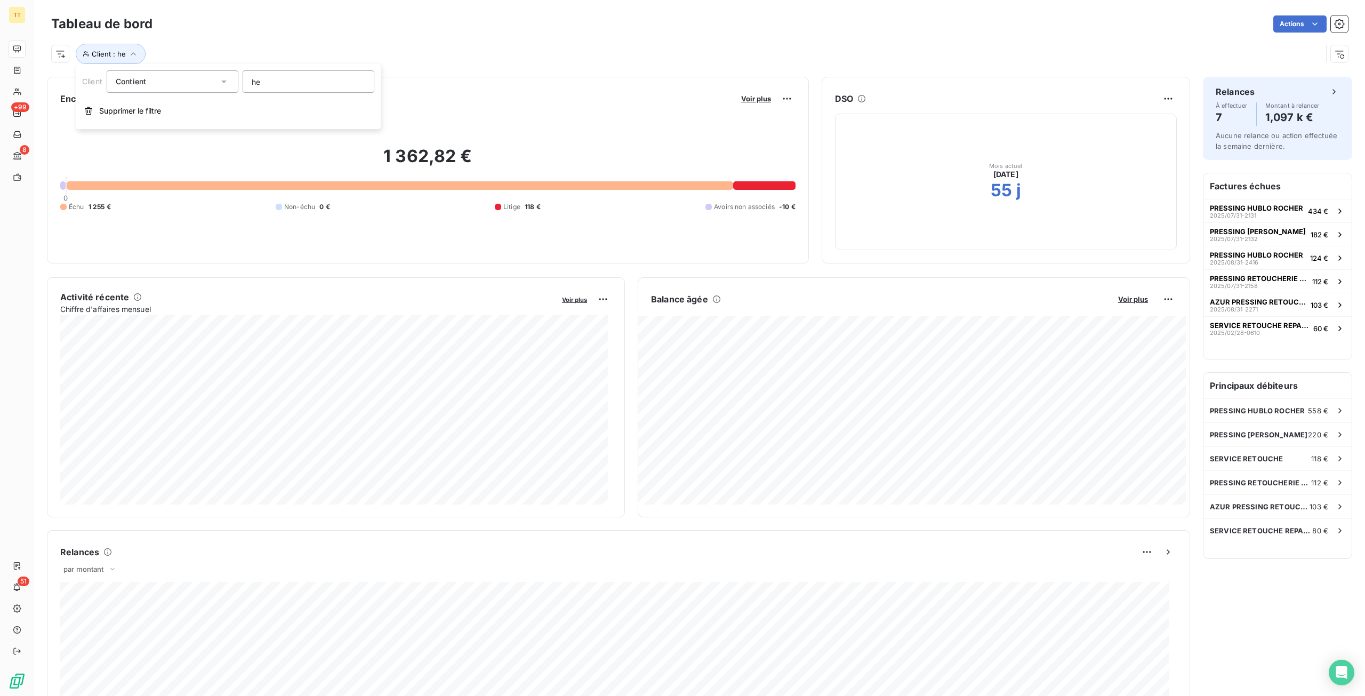
type input "h"
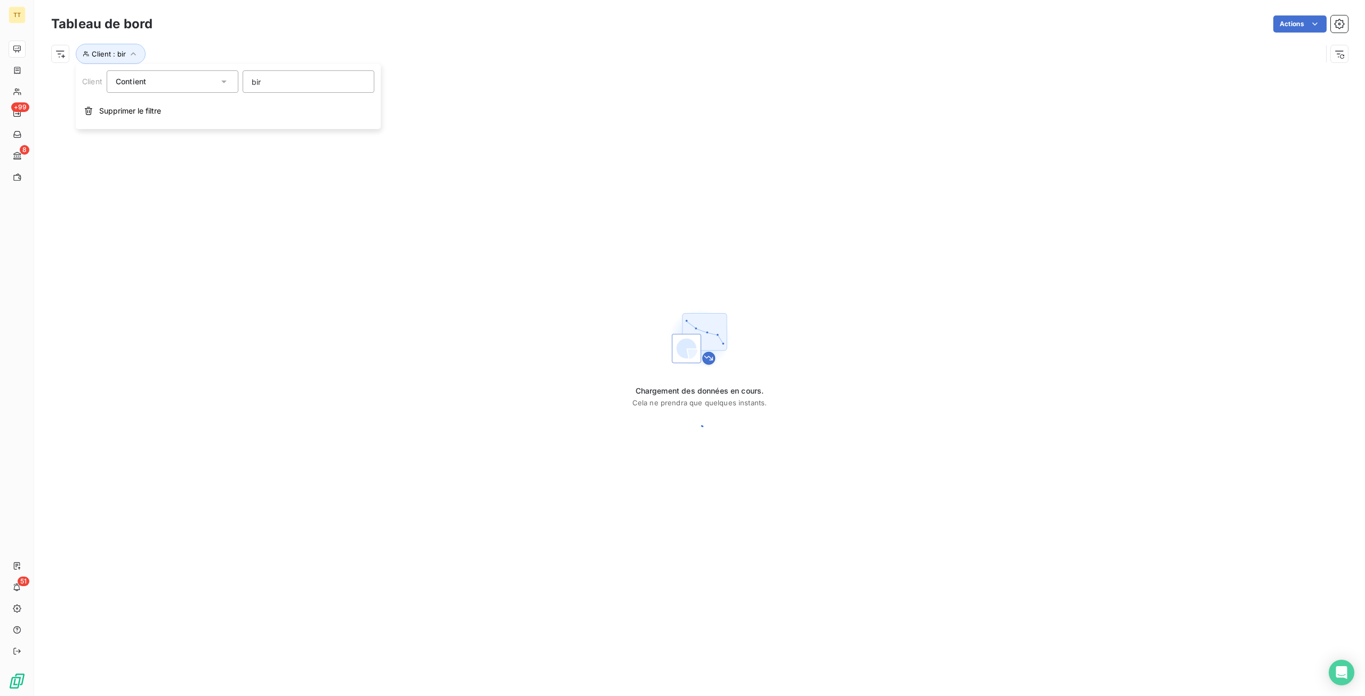
type input "bira"
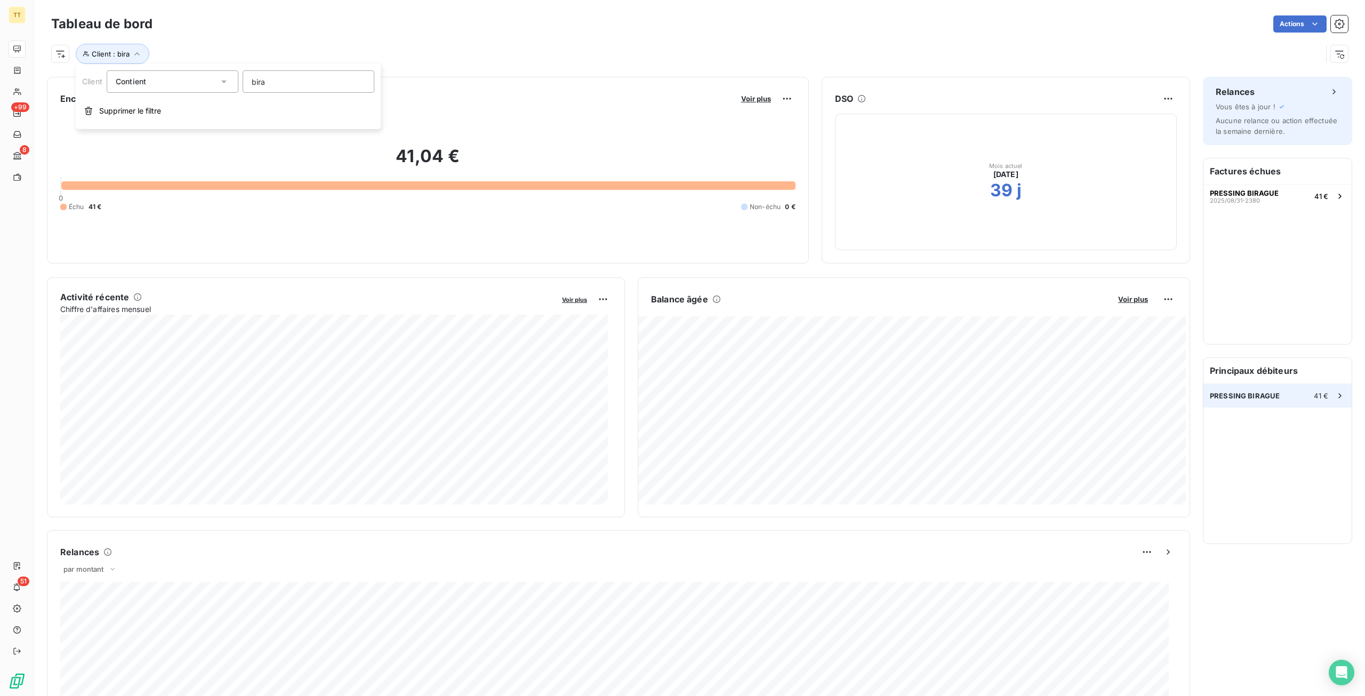
click at [1293, 389] on div "PRESSING BIRAGUE 41 €" at bounding box center [1278, 395] width 148 height 23
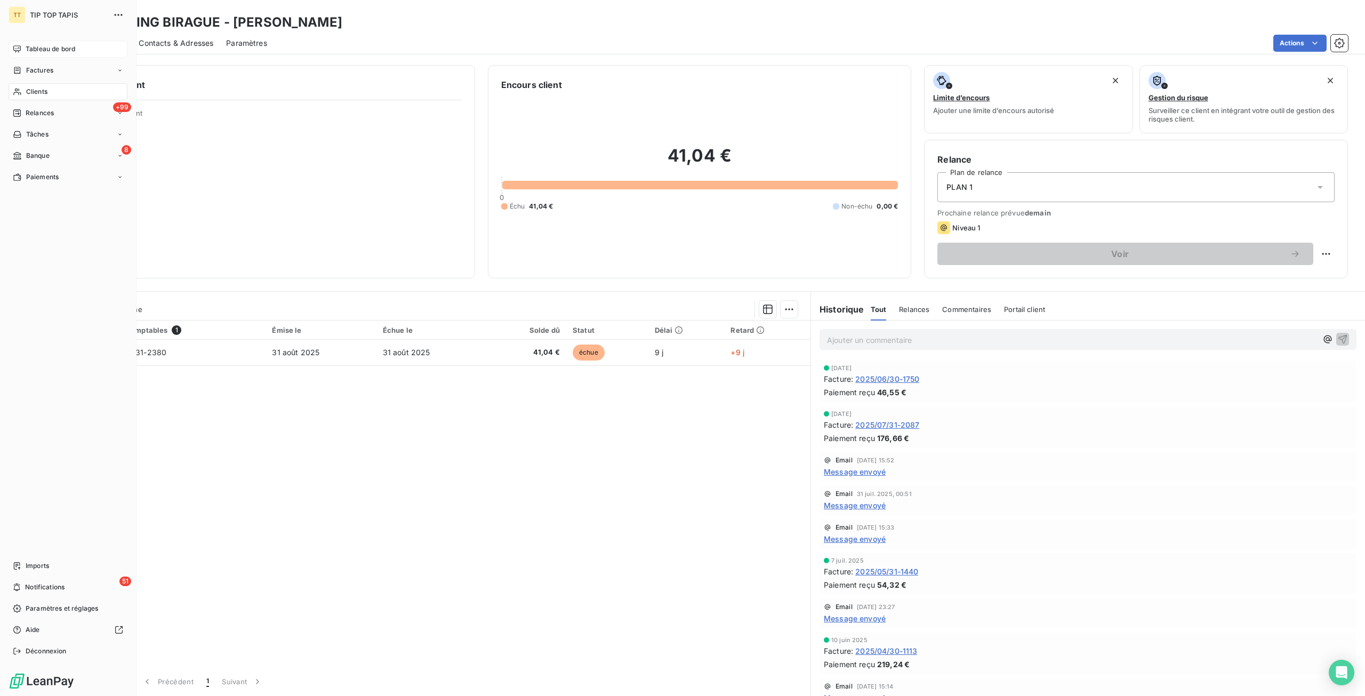
click at [28, 48] on span "Tableau de bord" at bounding box center [51, 49] width 50 height 10
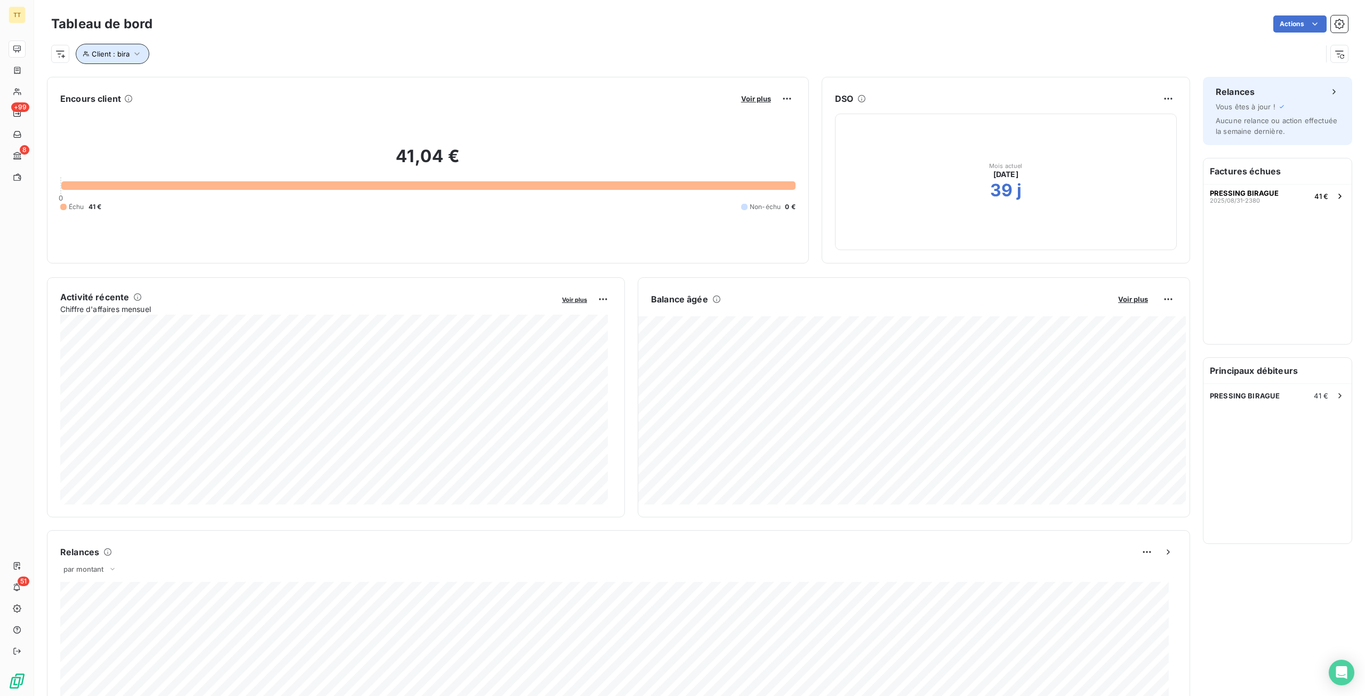
click at [117, 58] on span "Client : bira" at bounding box center [111, 54] width 38 height 9
drag, startPoint x: 276, startPoint y: 86, endPoint x: 176, endPoint y: 88, distance: 100.3
click at [176, 88] on div "Client Contient like bira" at bounding box center [228, 81] width 292 height 22
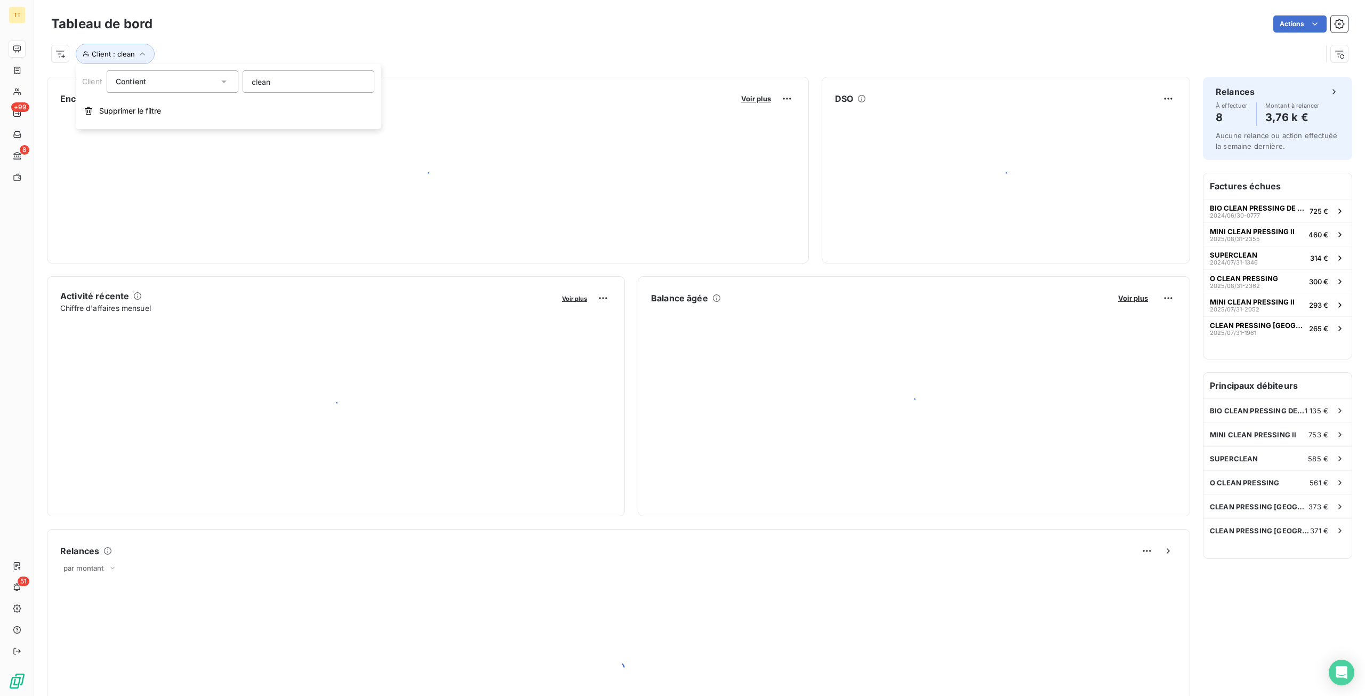
type input "clean w"
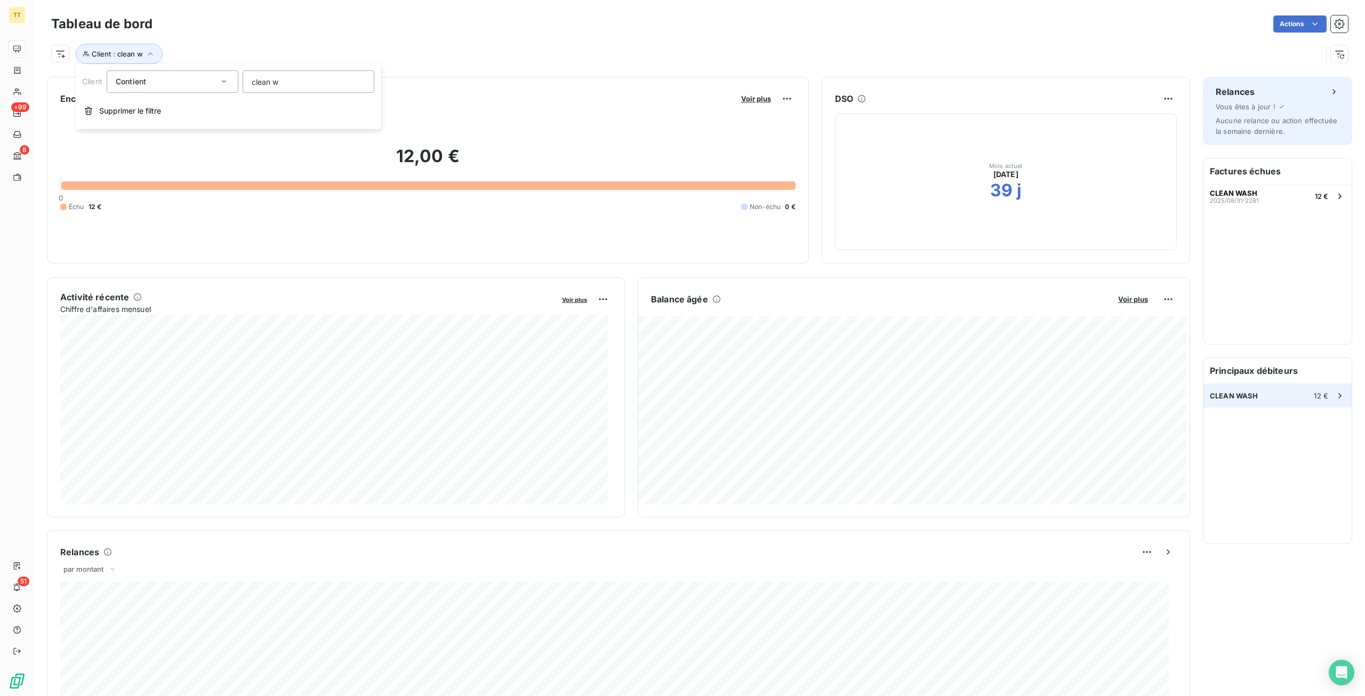
click at [1215, 395] on span "CLEAN WASH" at bounding box center [1234, 395] width 49 height 9
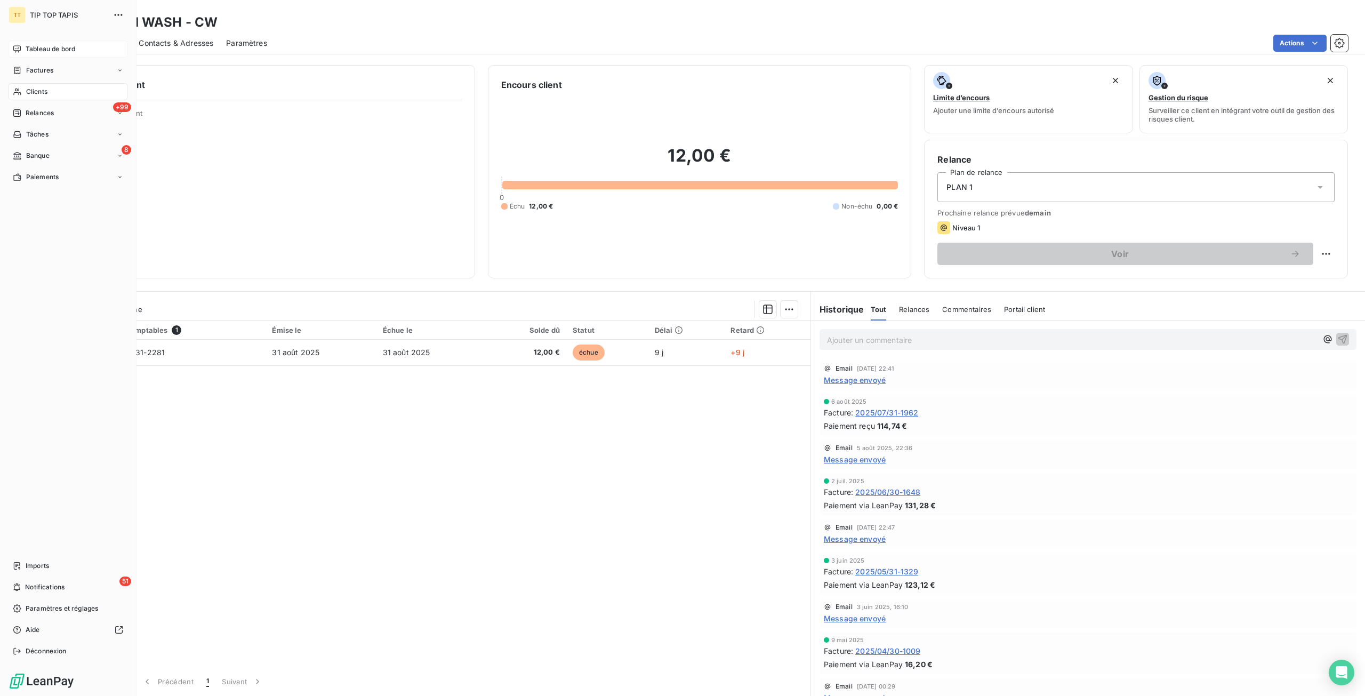
drag, startPoint x: 33, startPoint y: 47, endPoint x: 107, endPoint y: 46, distance: 73.6
click at [33, 47] on span "Tableau de bord" at bounding box center [51, 49] width 50 height 10
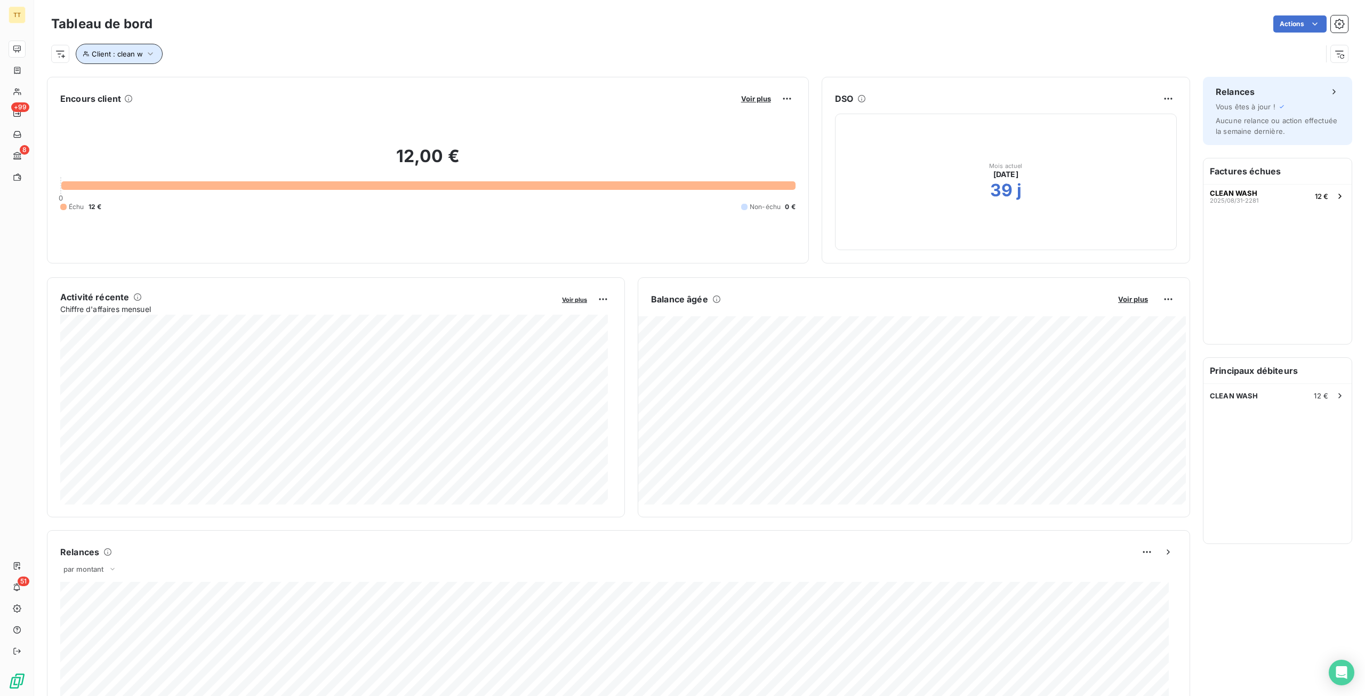
drag, startPoint x: 119, startPoint y: 50, endPoint x: 217, endPoint y: 61, distance: 98.8
click at [133, 50] on span "Client : clean w" at bounding box center [117, 54] width 51 height 9
drag, startPoint x: 287, startPoint y: 78, endPoint x: 137, endPoint y: 79, distance: 149.9
click at [137, 79] on div "Client Contient like clean w" at bounding box center [228, 81] width 292 height 22
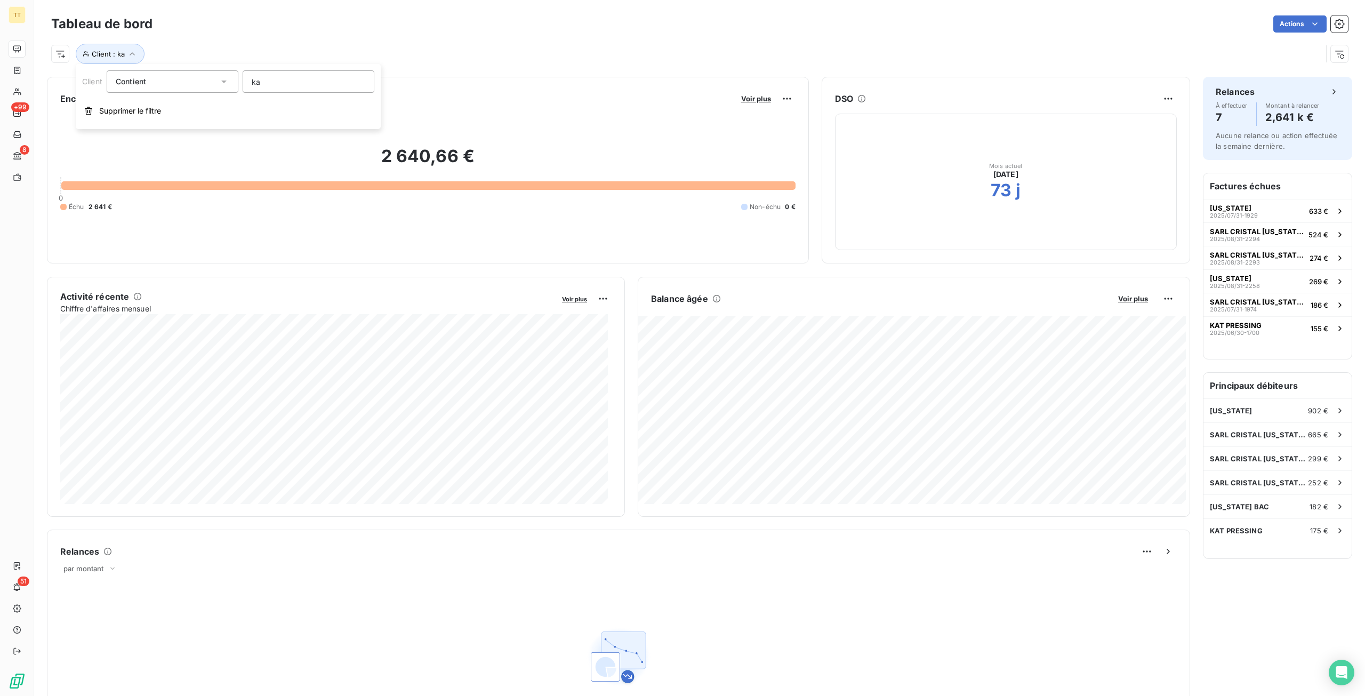
type input "kat"
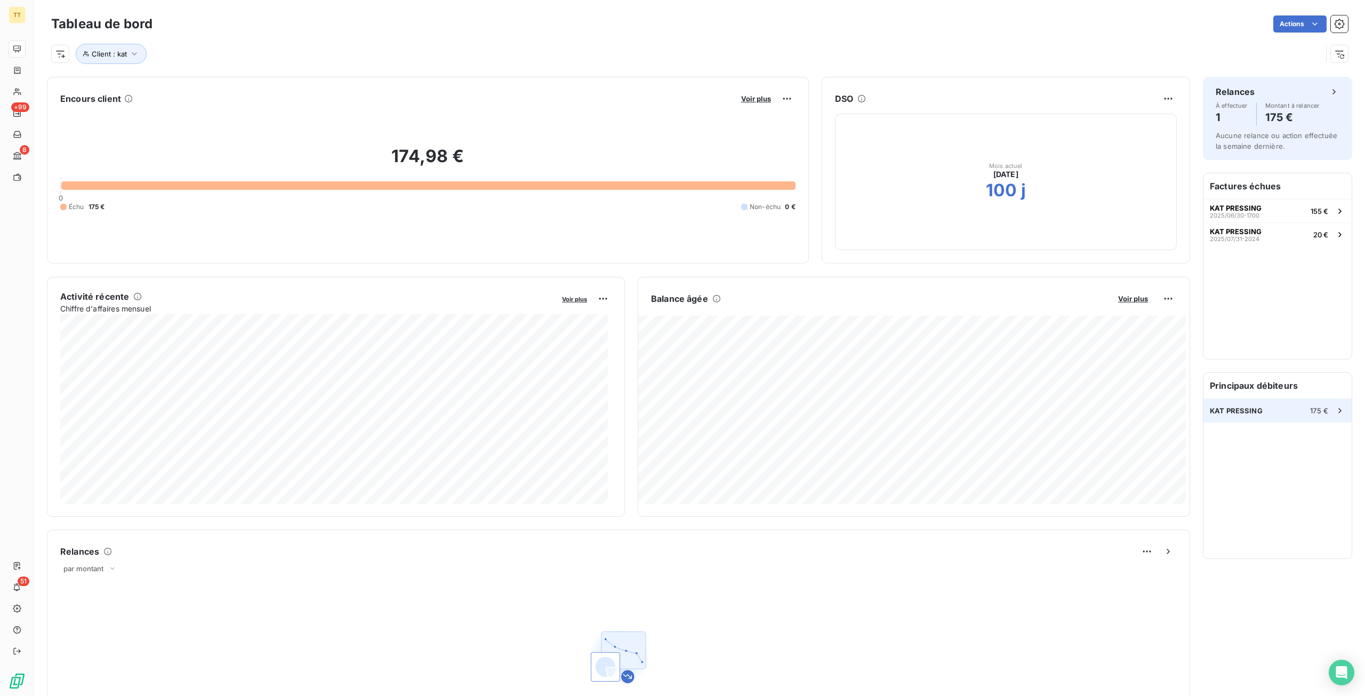
click at [1250, 404] on div "KAT PRESSING 175 €" at bounding box center [1278, 410] width 148 height 23
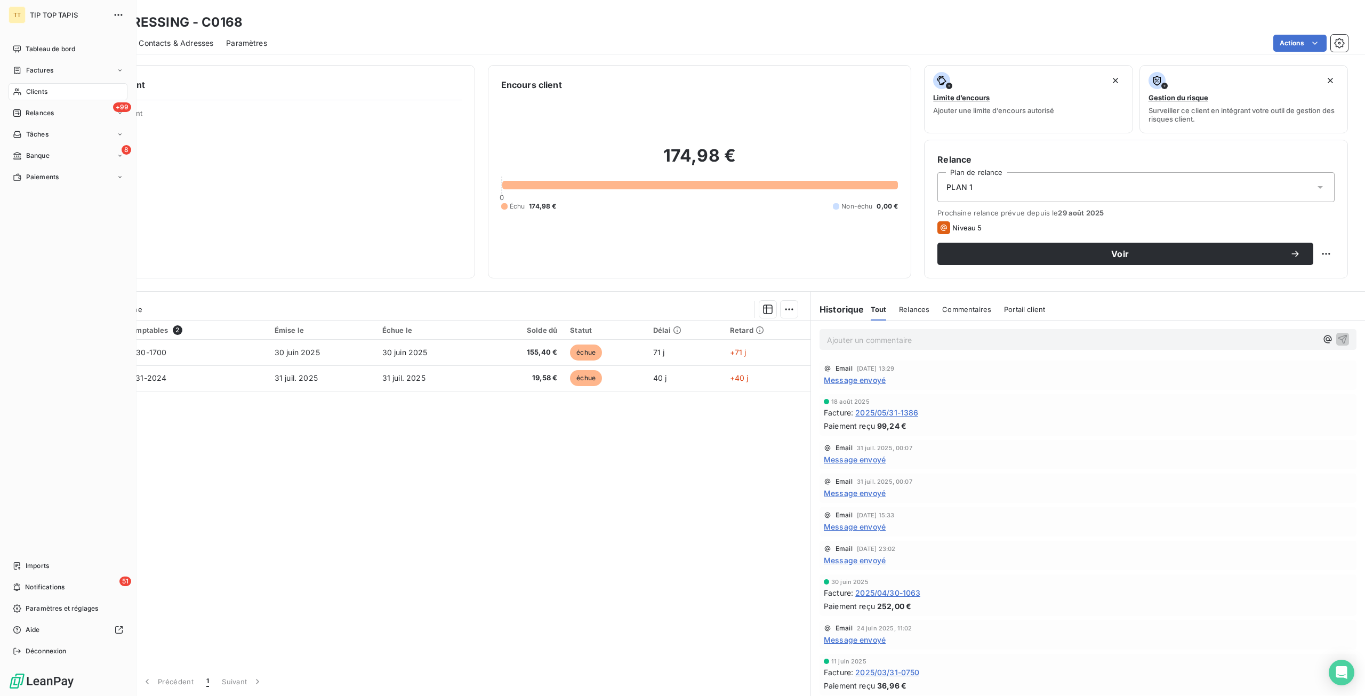
click at [48, 41] on div "Tableau de bord" at bounding box center [68, 49] width 119 height 17
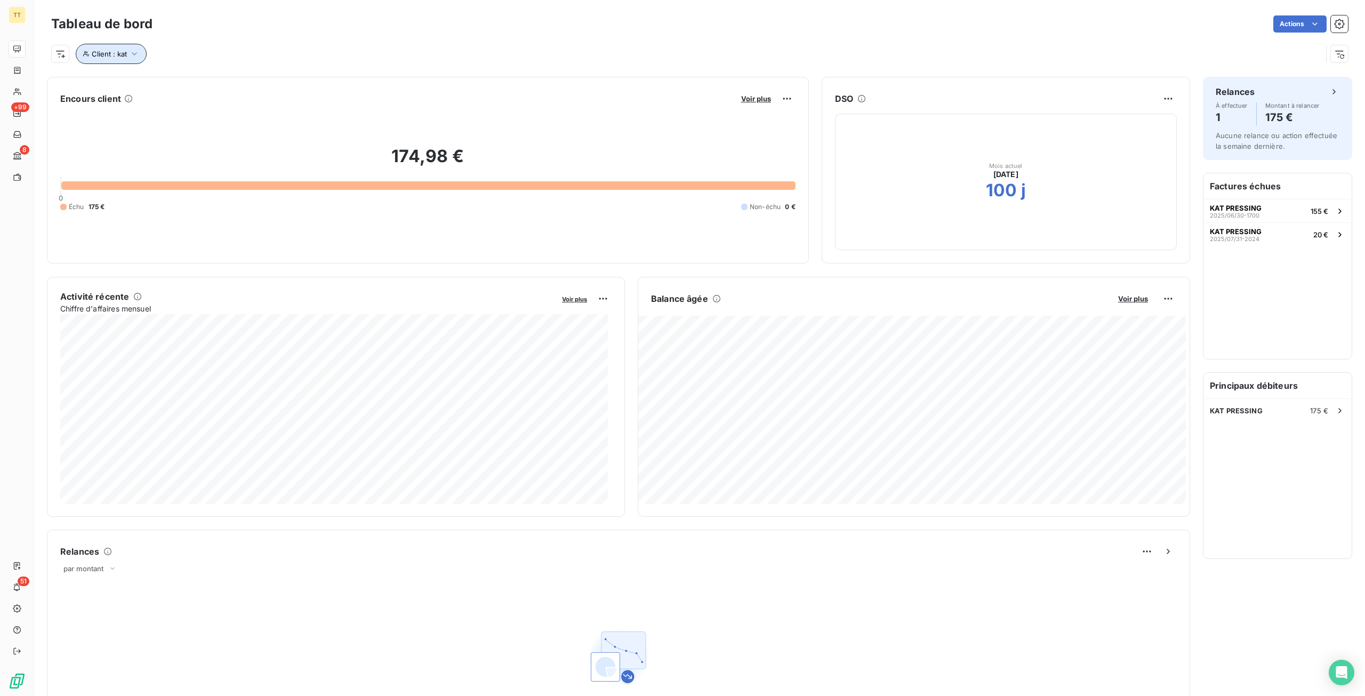
click at [76, 51] on button "Client : kat" at bounding box center [111, 54] width 71 height 20
drag, startPoint x: 285, startPoint y: 79, endPoint x: 126, endPoint y: 70, distance: 159.2
click at [126, 70] on div "Client Contient like kat" at bounding box center [228, 81] width 292 height 22
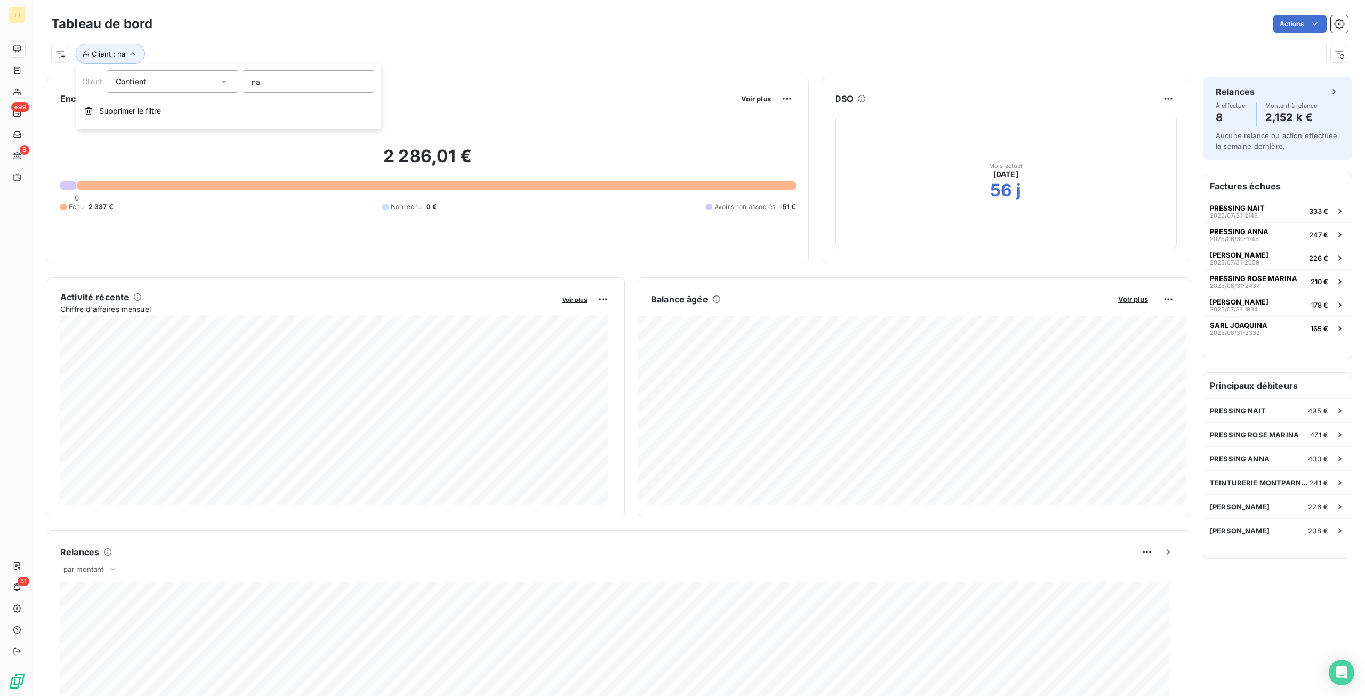
type input "nat"
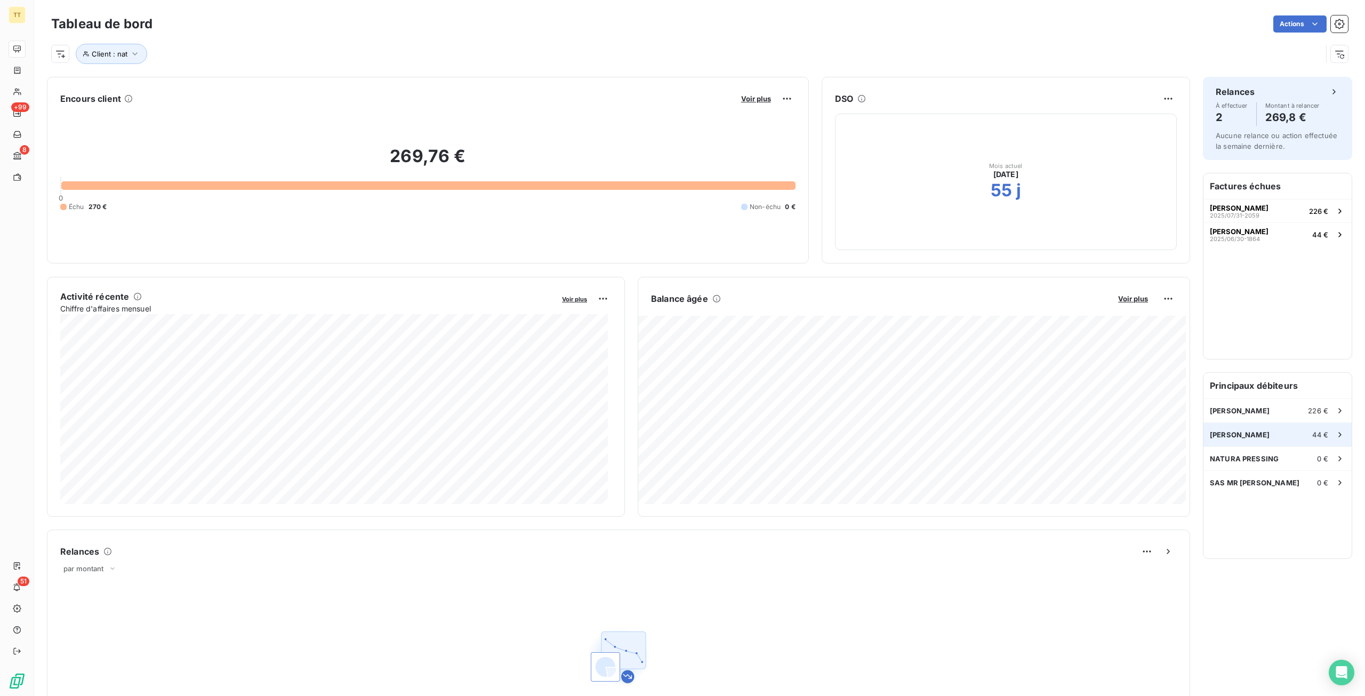
click at [1297, 437] on div "SARL [PERSON_NAME] 44 €" at bounding box center [1278, 434] width 148 height 23
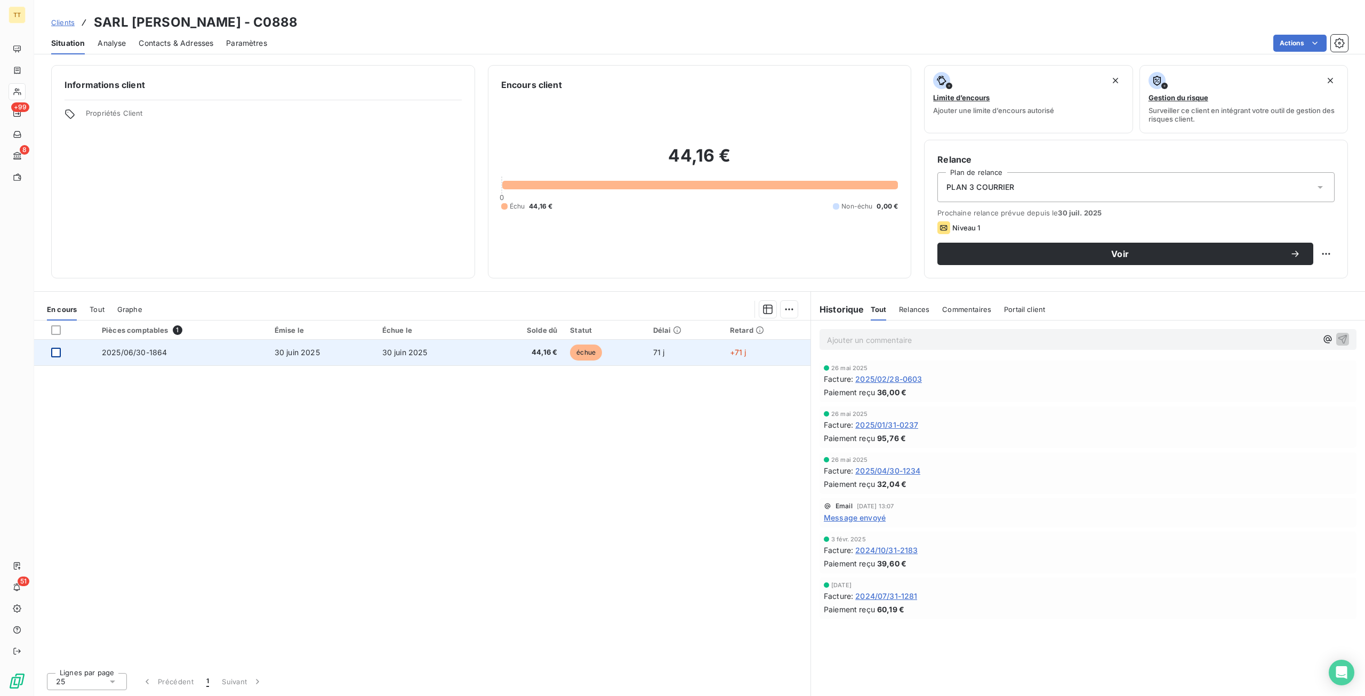
click at [59, 351] on div at bounding box center [56, 353] width 10 height 10
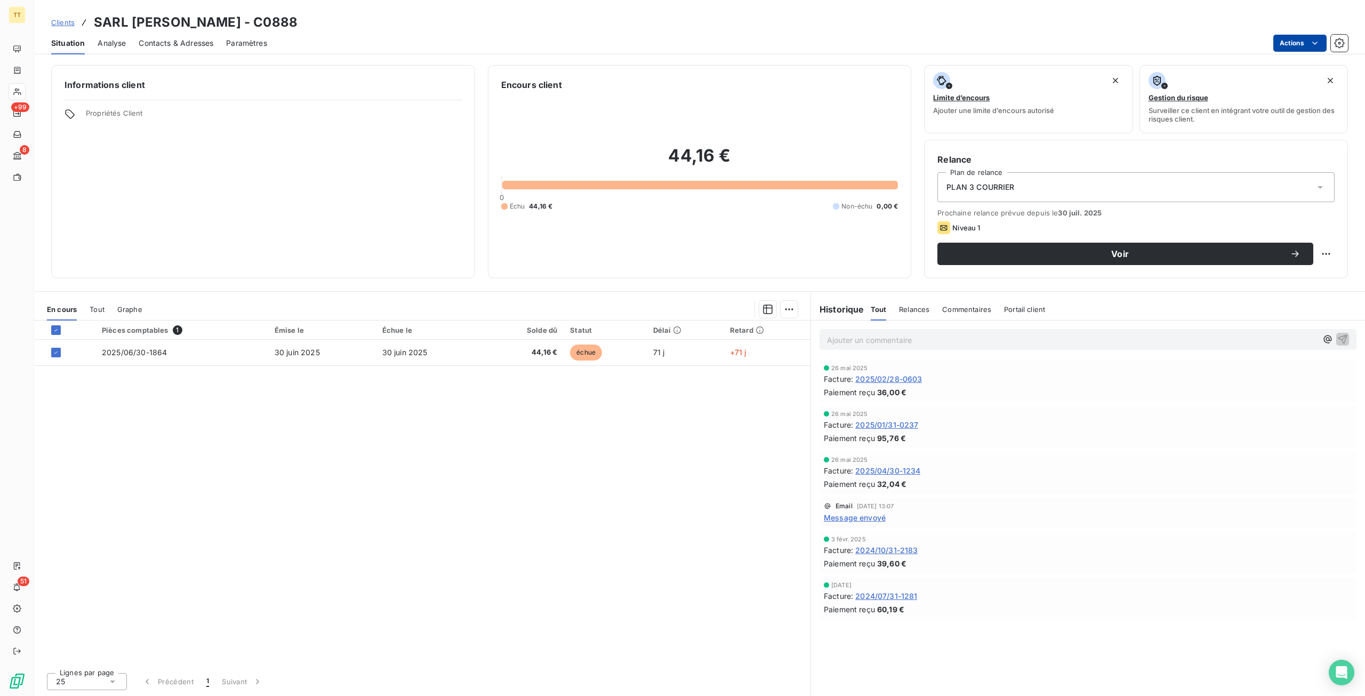
click at [1273, 43] on html "TT +99 8 51 Clients SARL [PERSON_NAME] - C0888 Situation Analyse Contacts & Adr…" at bounding box center [682, 348] width 1365 height 696
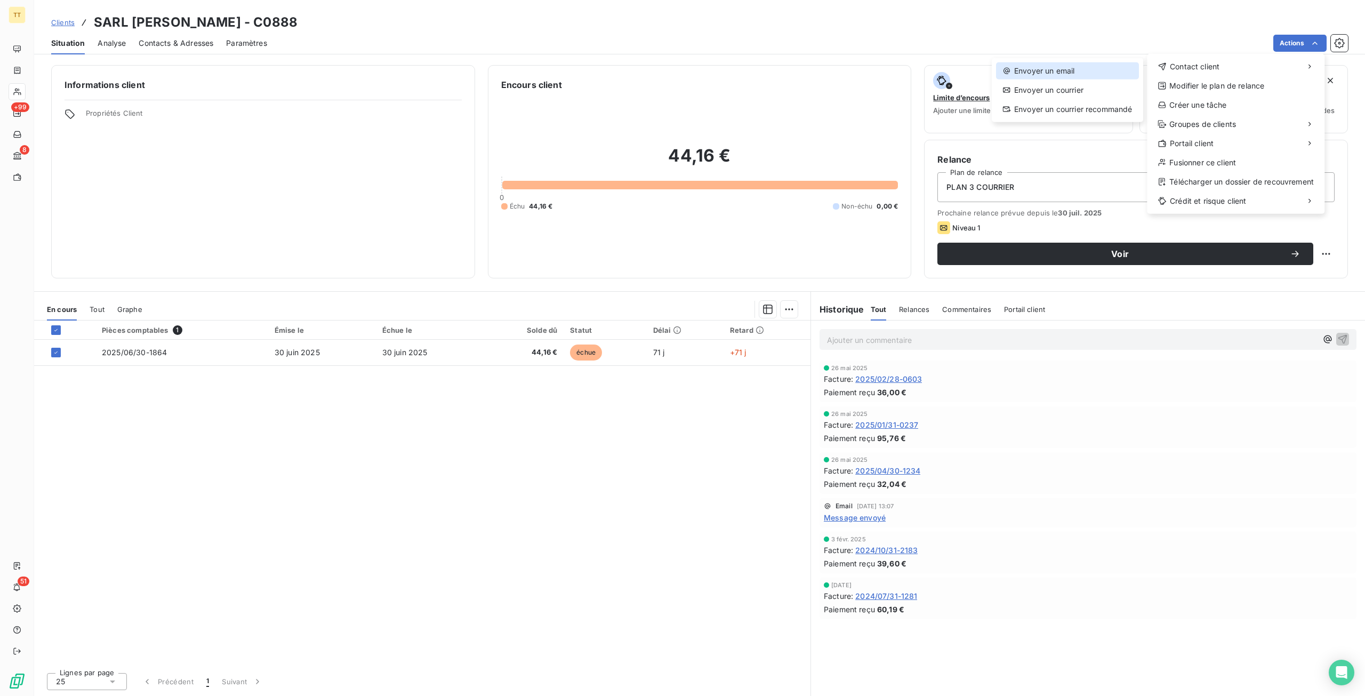
click at [1121, 67] on div "Envoyer un email" at bounding box center [1067, 70] width 143 height 17
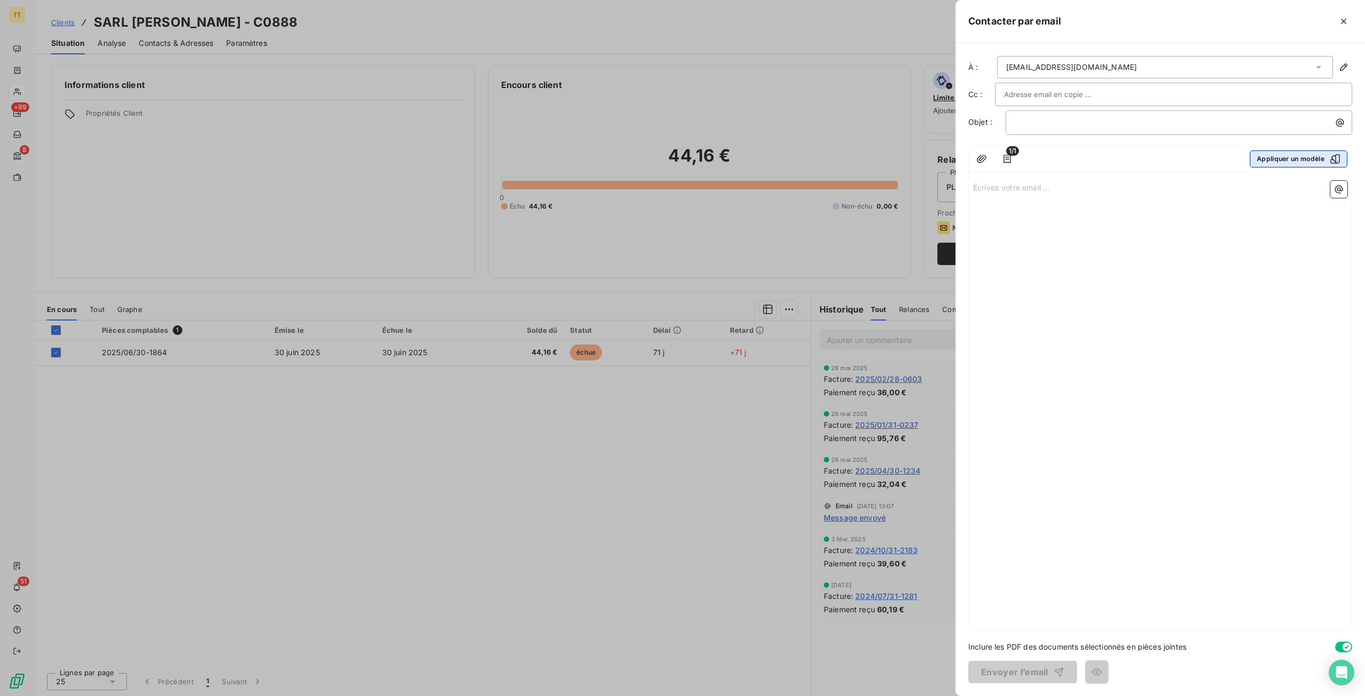
click at [1288, 158] on button "Appliquer un modèle" at bounding box center [1299, 158] width 98 height 17
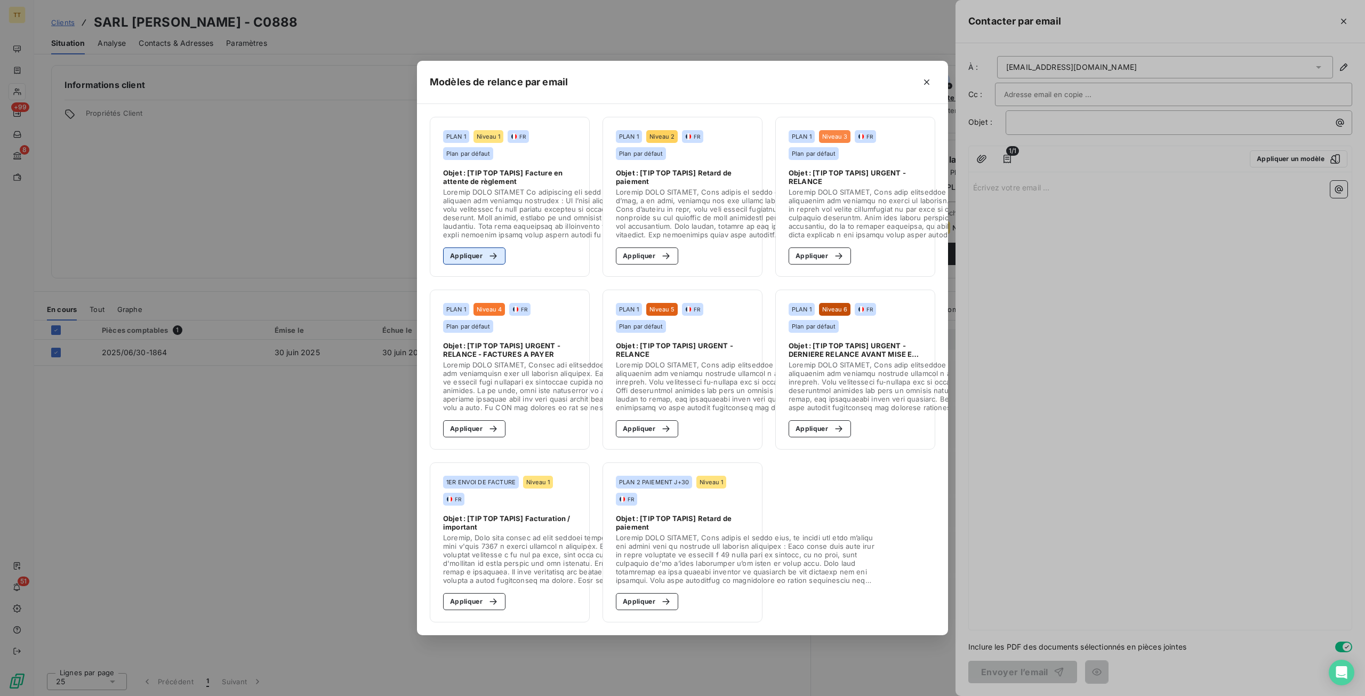
click at [473, 250] on button "Appliquer" at bounding box center [474, 255] width 62 height 17
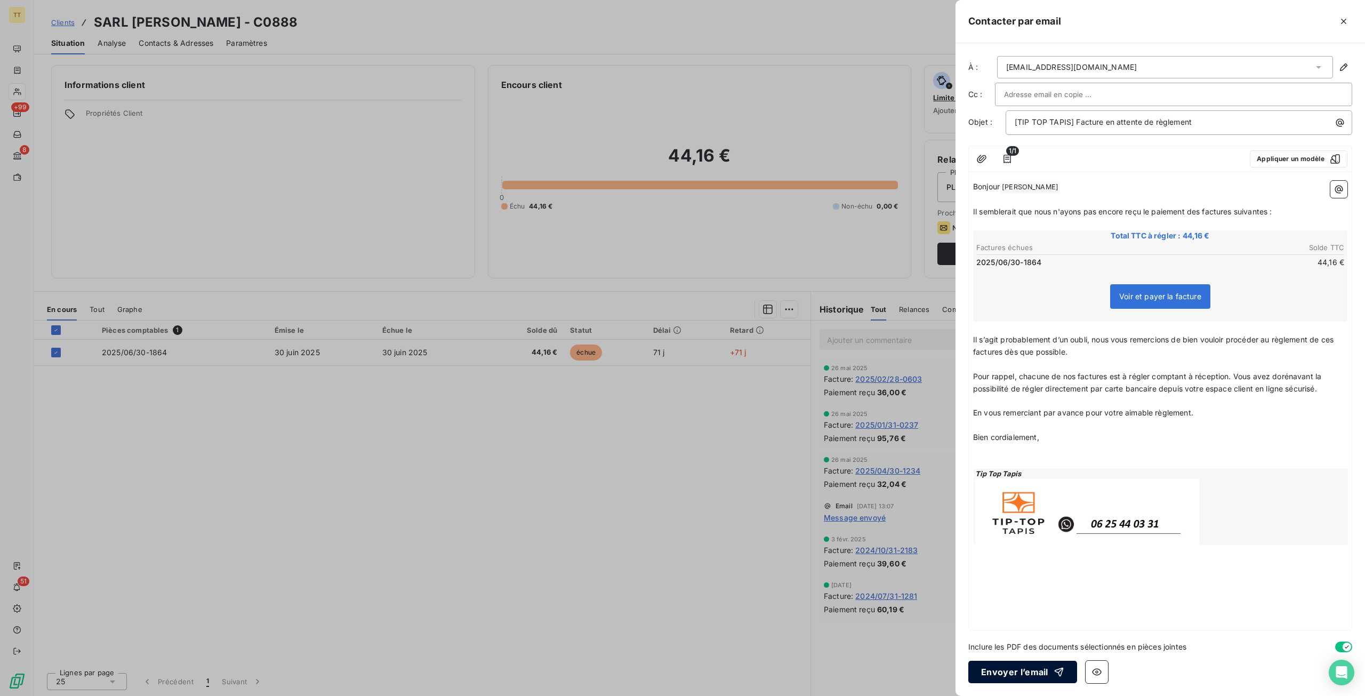
click at [1043, 673] on button "Envoyer l’email" at bounding box center [1023, 672] width 109 height 22
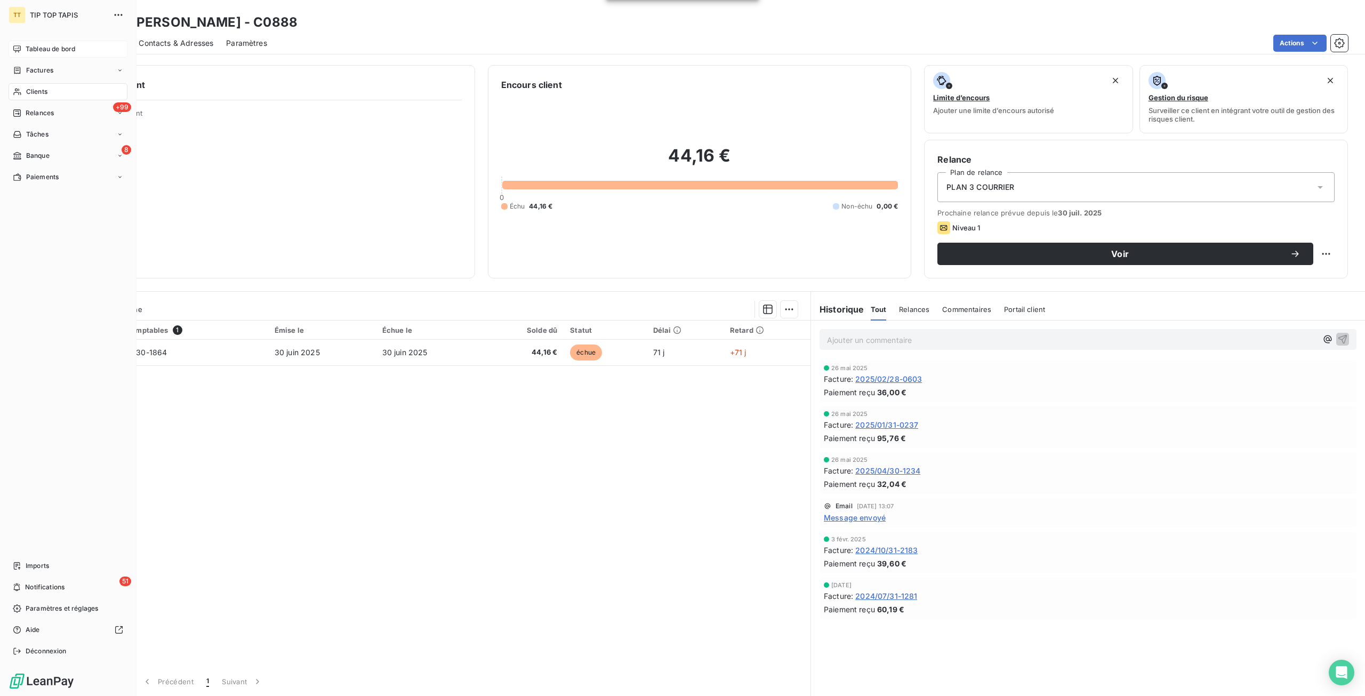
click at [21, 52] on div "Tableau de bord" at bounding box center [68, 49] width 119 height 17
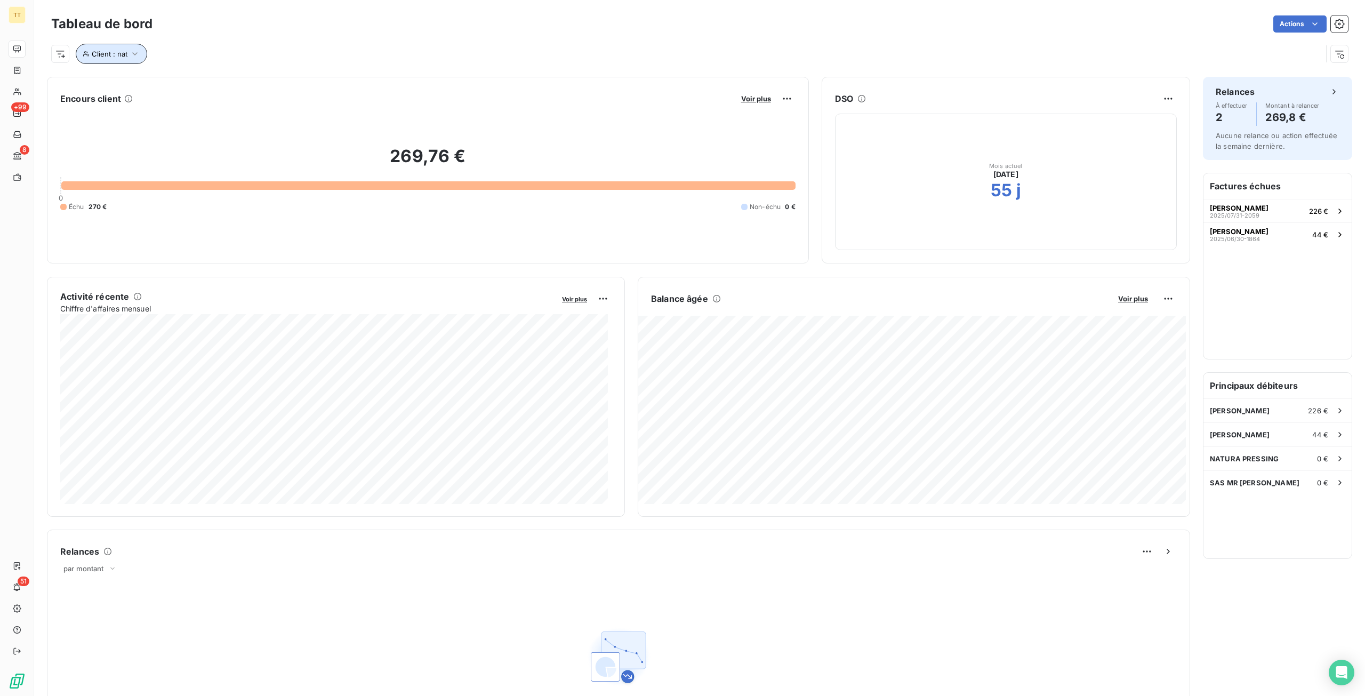
click at [121, 52] on span "Client : nat" at bounding box center [110, 54] width 36 height 9
drag, startPoint x: 270, startPoint y: 78, endPoint x: 163, endPoint y: 79, distance: 106.7
click at [163, 79] on div "Client Contient like nat" at bounding box center [228, 81] width 292 height 22
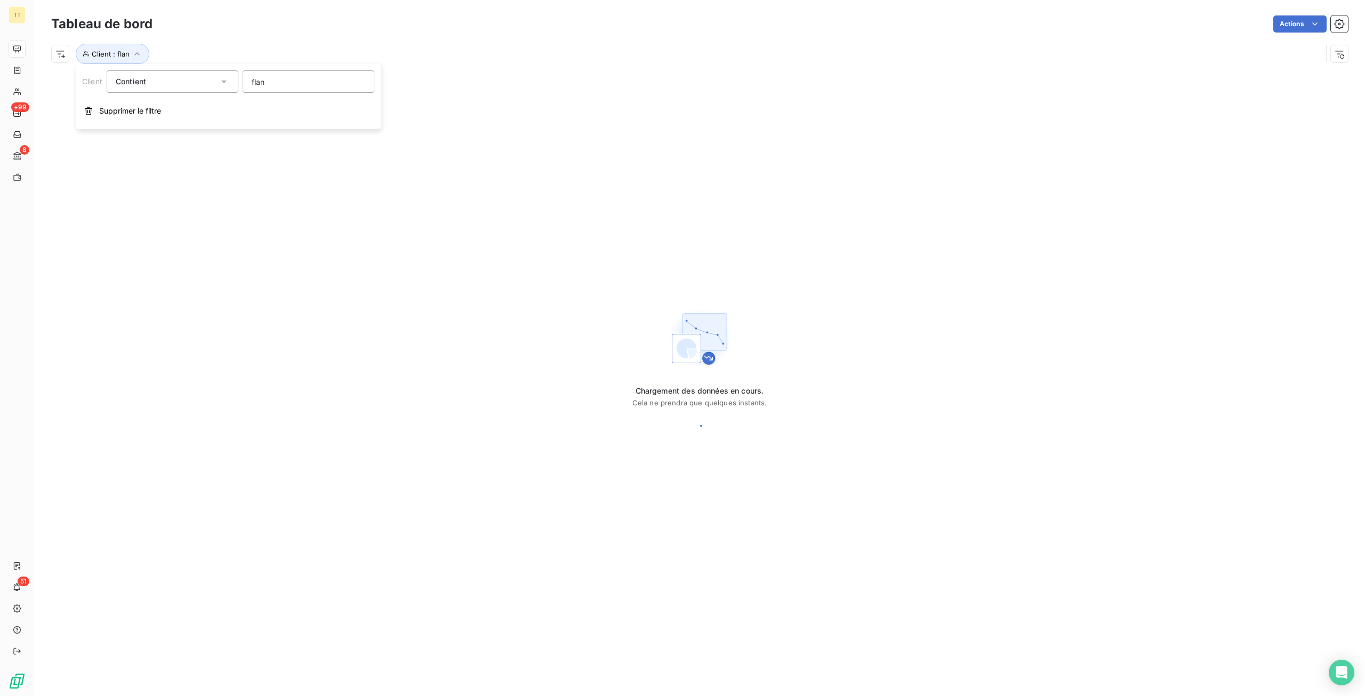
type input "fland"
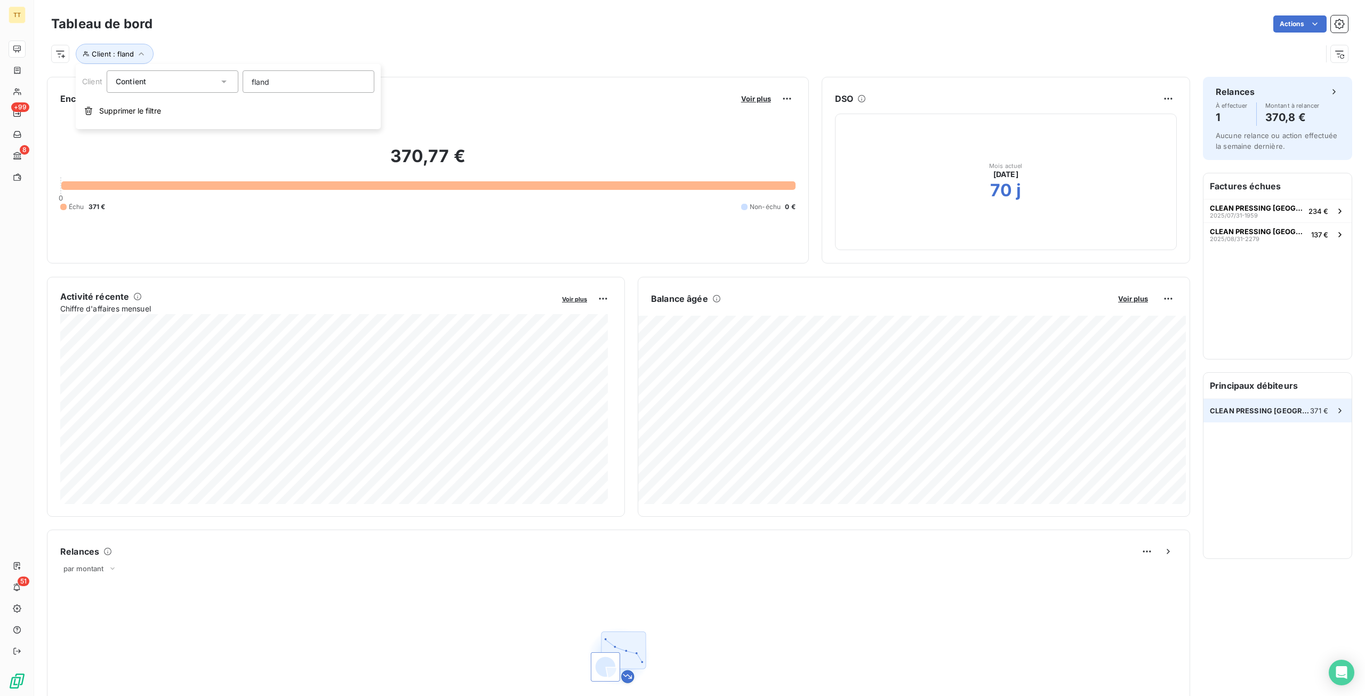
click at [1303, 418] on div "CLEAN PRESSING [GEOGRAPHIC_DATA] 371 €" at bounding box center [1278, 410] width 148 height 23
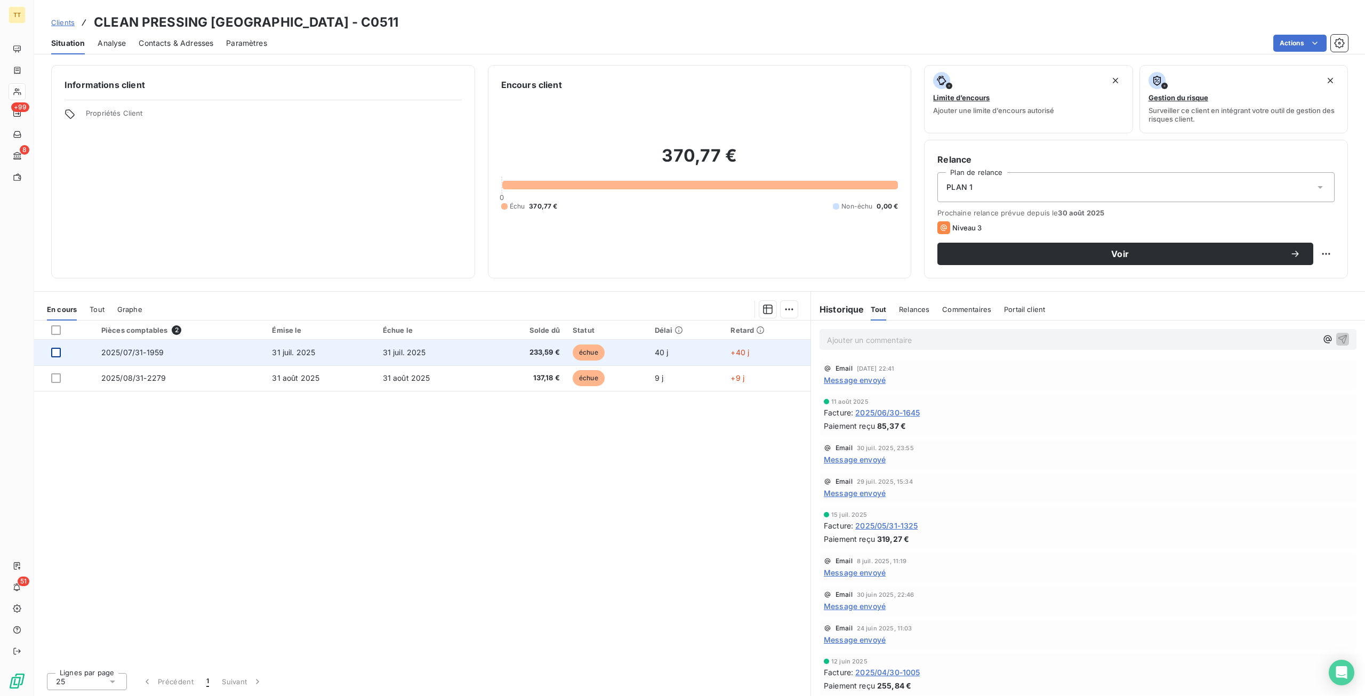
click at [53, 353] on div at bounding box center [56, 353] width 10 height 10
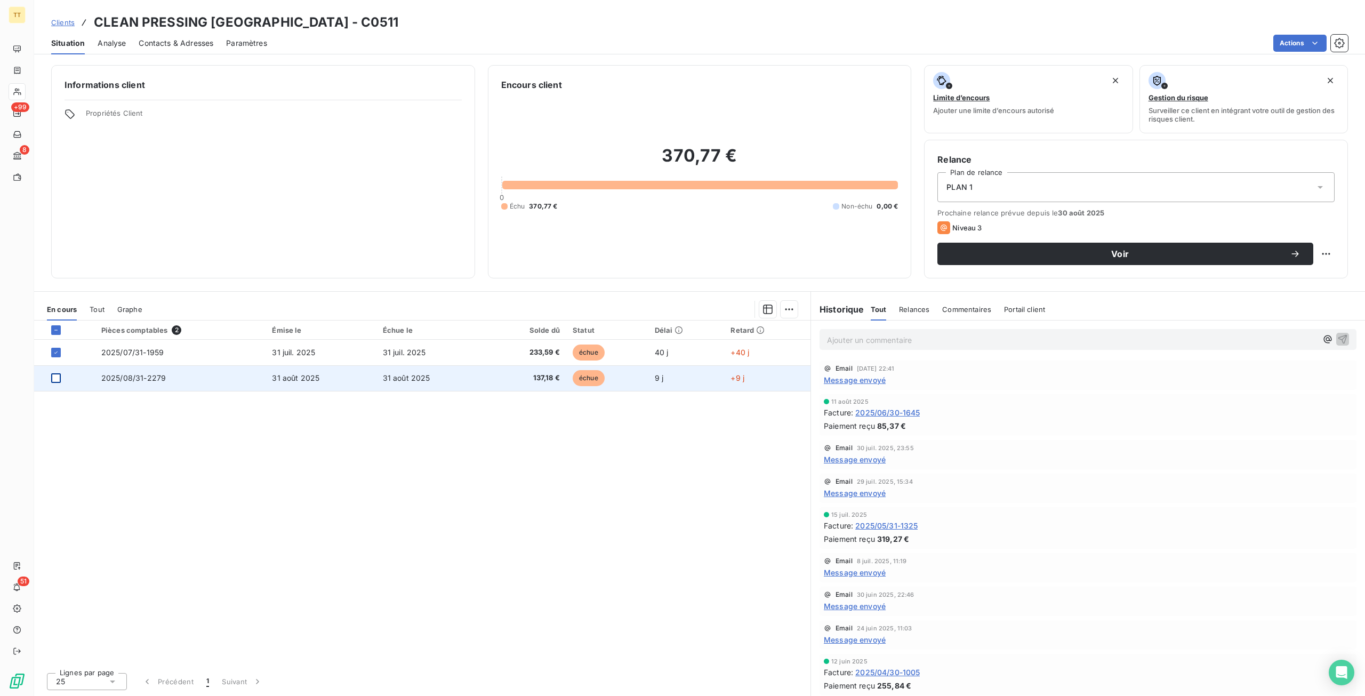
click at [54, 378] on div at bounding box center [56, 378] width 10 height 10
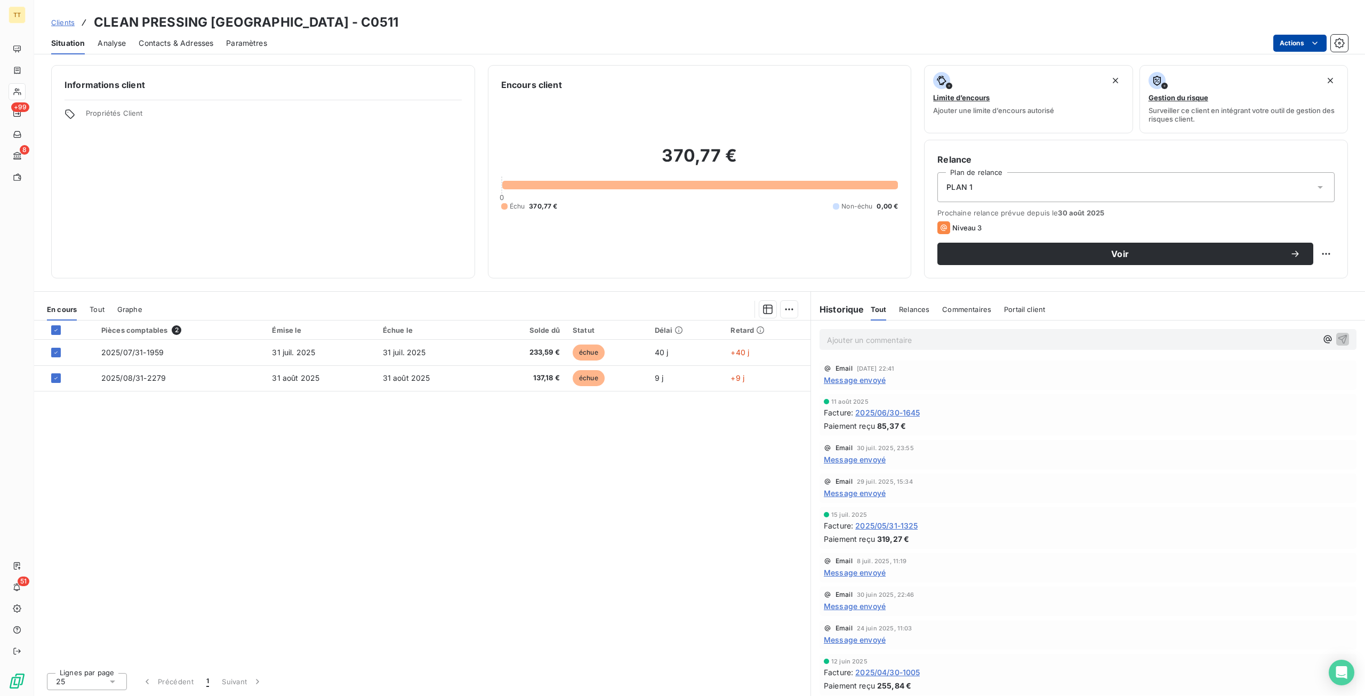
click at [1288, 45] on html "TT +99 8 51 Clients CLEAN PRESSING [GEOGRAPHIC_DATA] - C0511 Situation Analyse …" at bounding box center [682, 348] width 1365 height 696
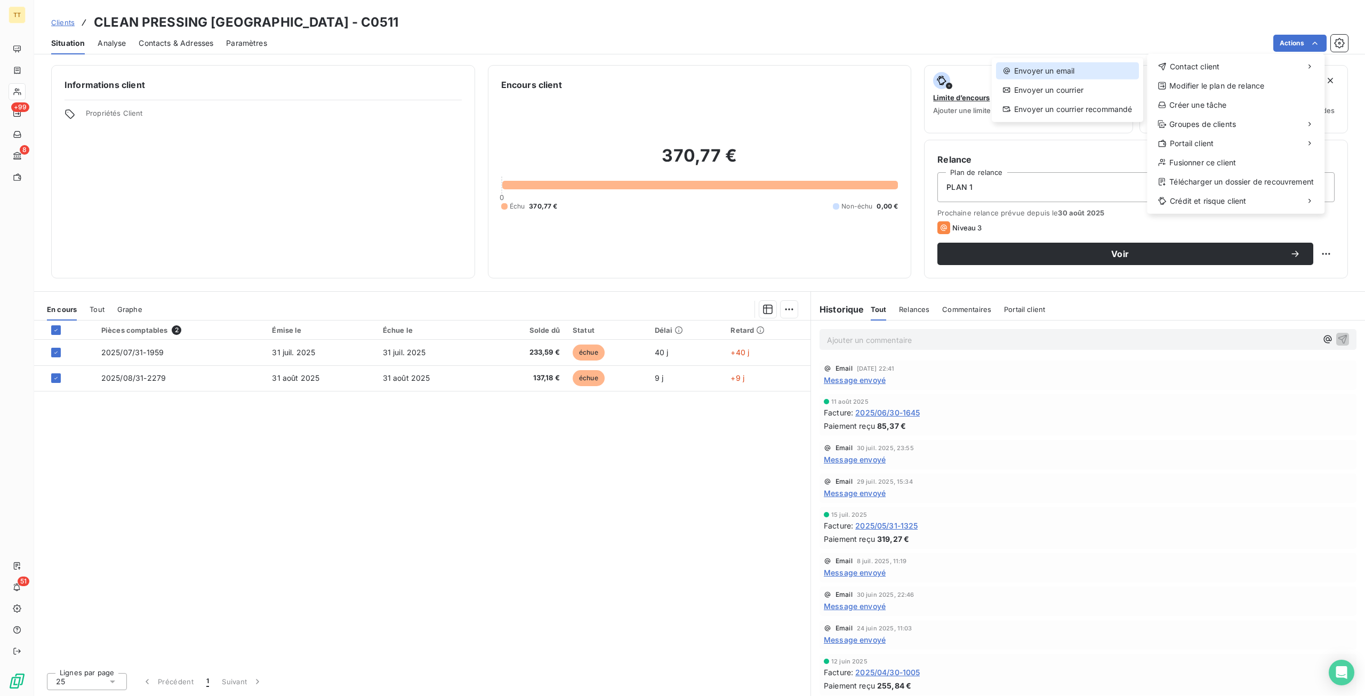
click at [1086, 68] on div "Envoyer un email" at bounding box center [1067, 70] width 143 height 17
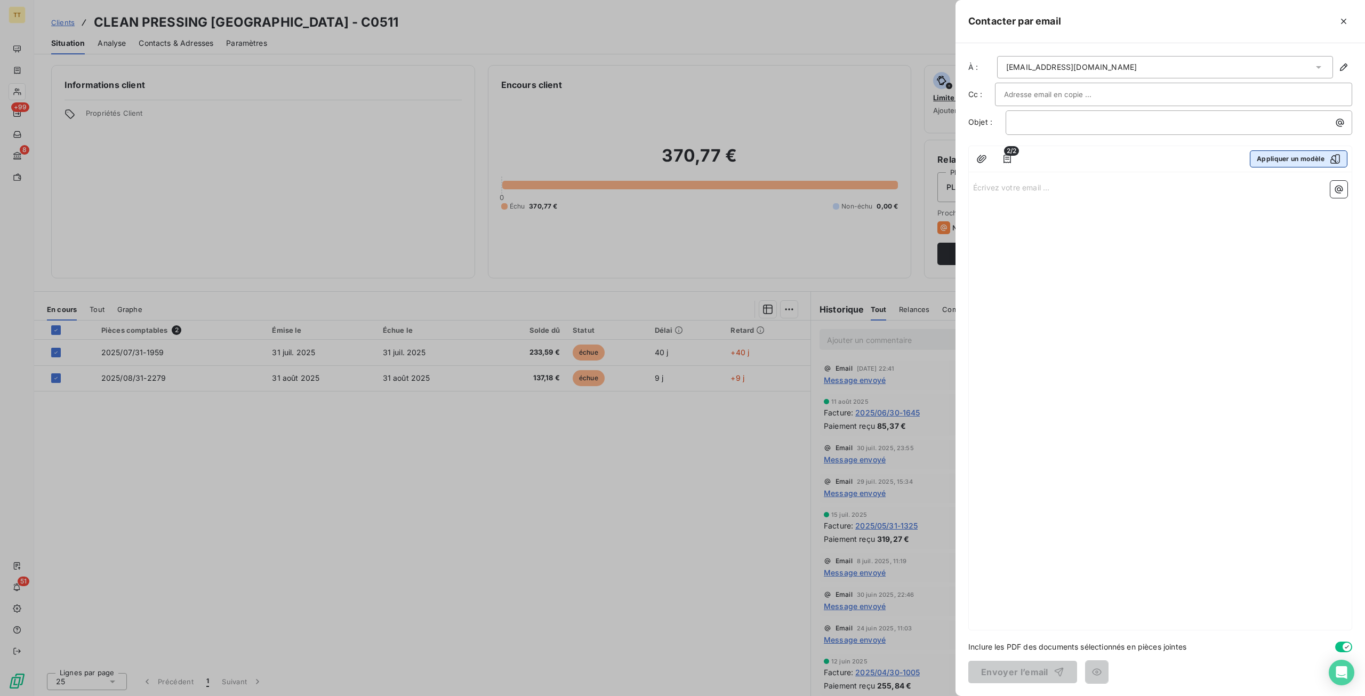
click at [1301, 162] on button "Appliquer un modèle" at bounding box center [1299, 158] width 98 height 17
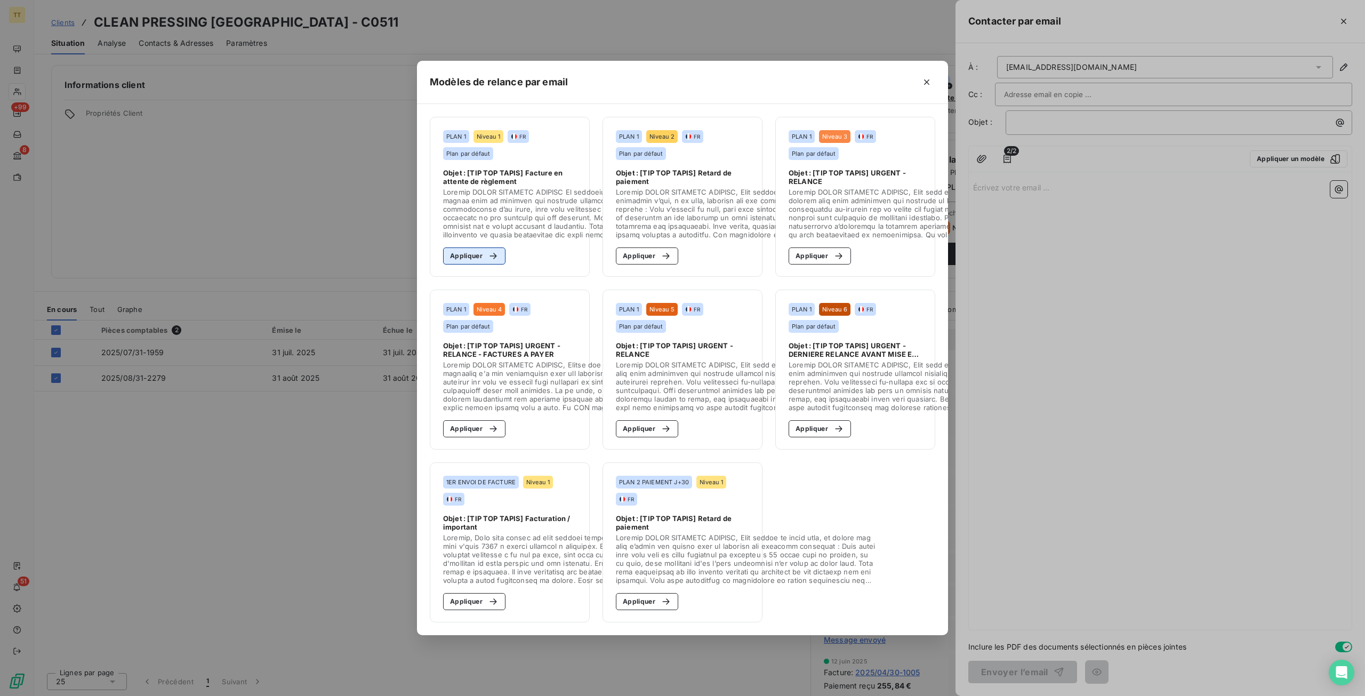
click at [474, 248] on button "Appliquer" at bounding box center [474, 255] width 62 height 17
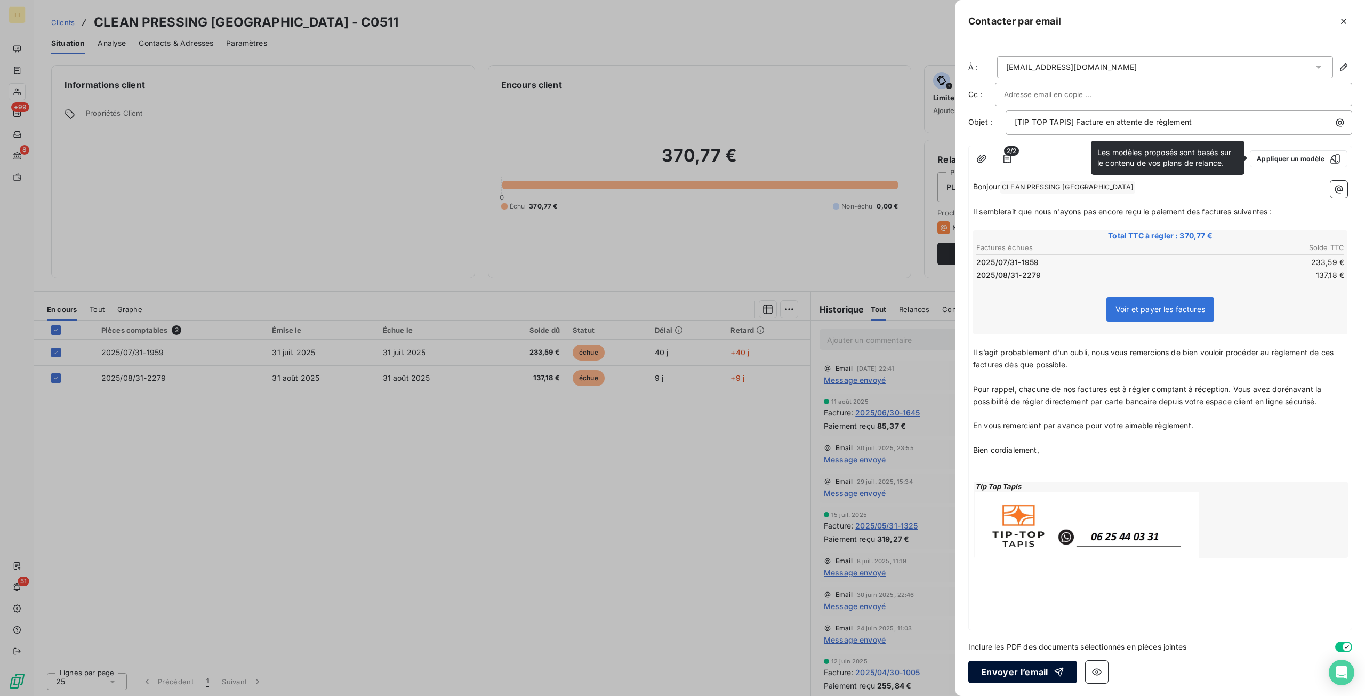
click at [980, 669] on button "Envoyer l’email" at bounding box center [1023, 672] width 109 height 22
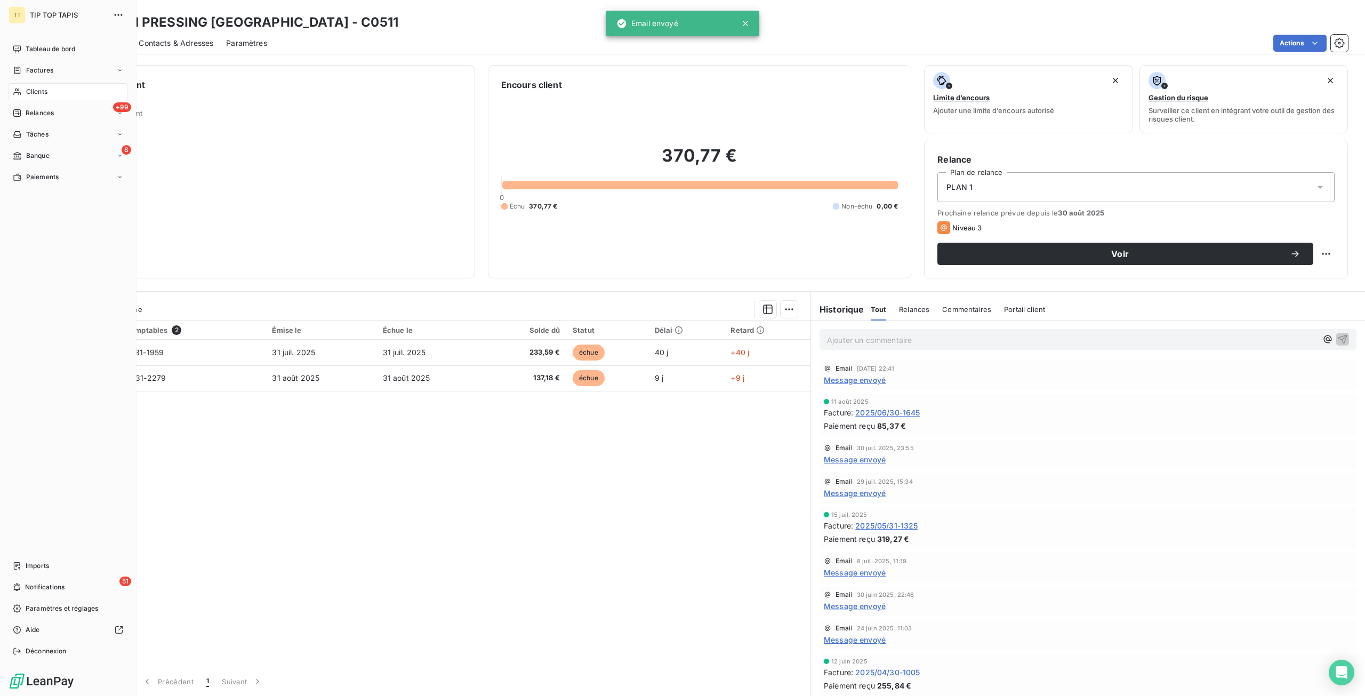
click at [52, 60] on nav "Tableau de bord Factures Clients +99 Relances Tâches 8 Banque Paiements" at bounding box center [68, 113] width 119 height 145
click at [66, 53] on span "Tableau de bord" at bounding box center [51, 49] width 50 height 10
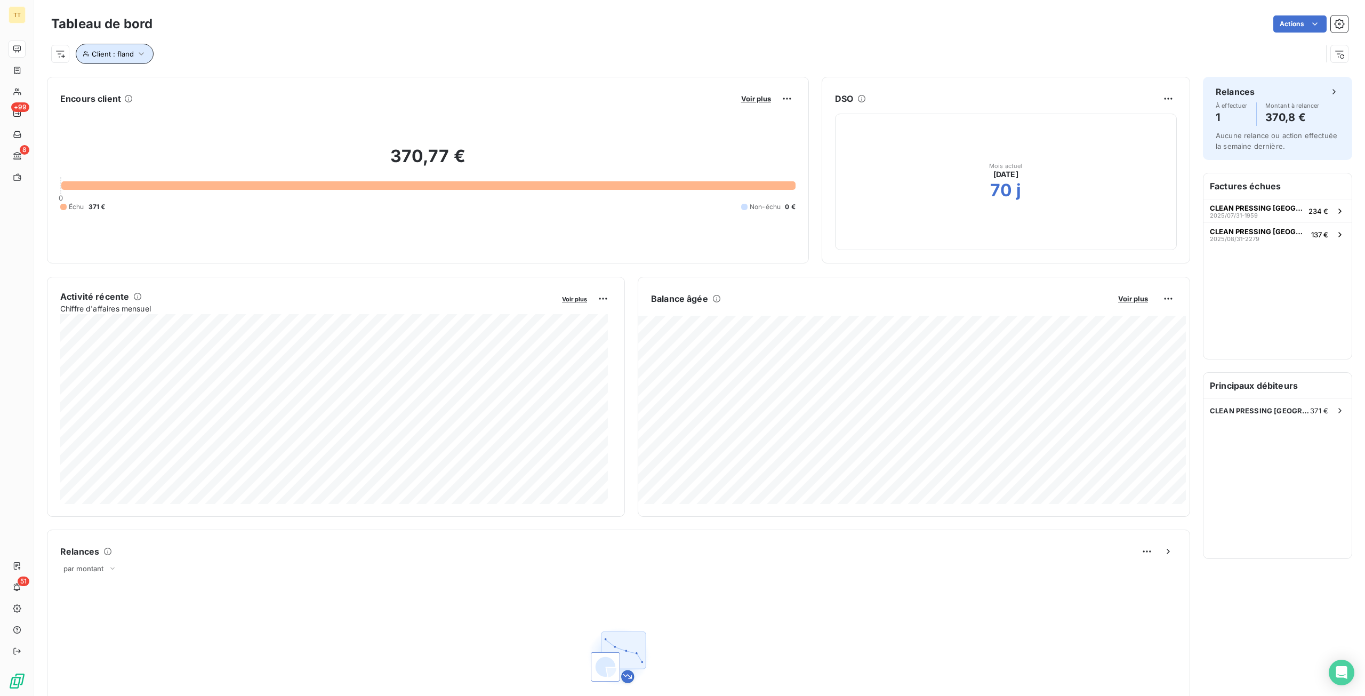
click at [145, 55] on icon "button" at bounding box center [141, 54] width 11 height 11
drag, startPoint x: 347, startPoint y: 82, endPoint x: 125, endPoint y: 79, distance: 221.9
click at [125, 79] on div "Client Contient like fland" at bounding box center [228, 81] width 292 height 22
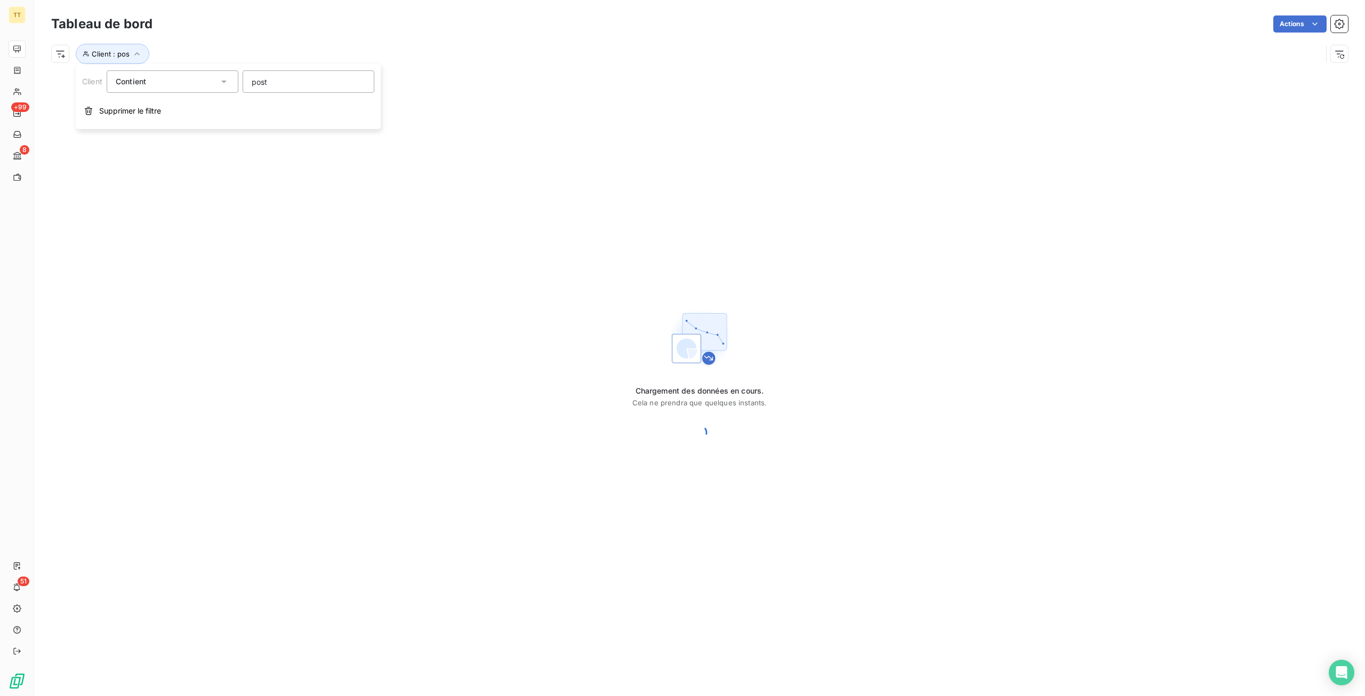
type input "poste"
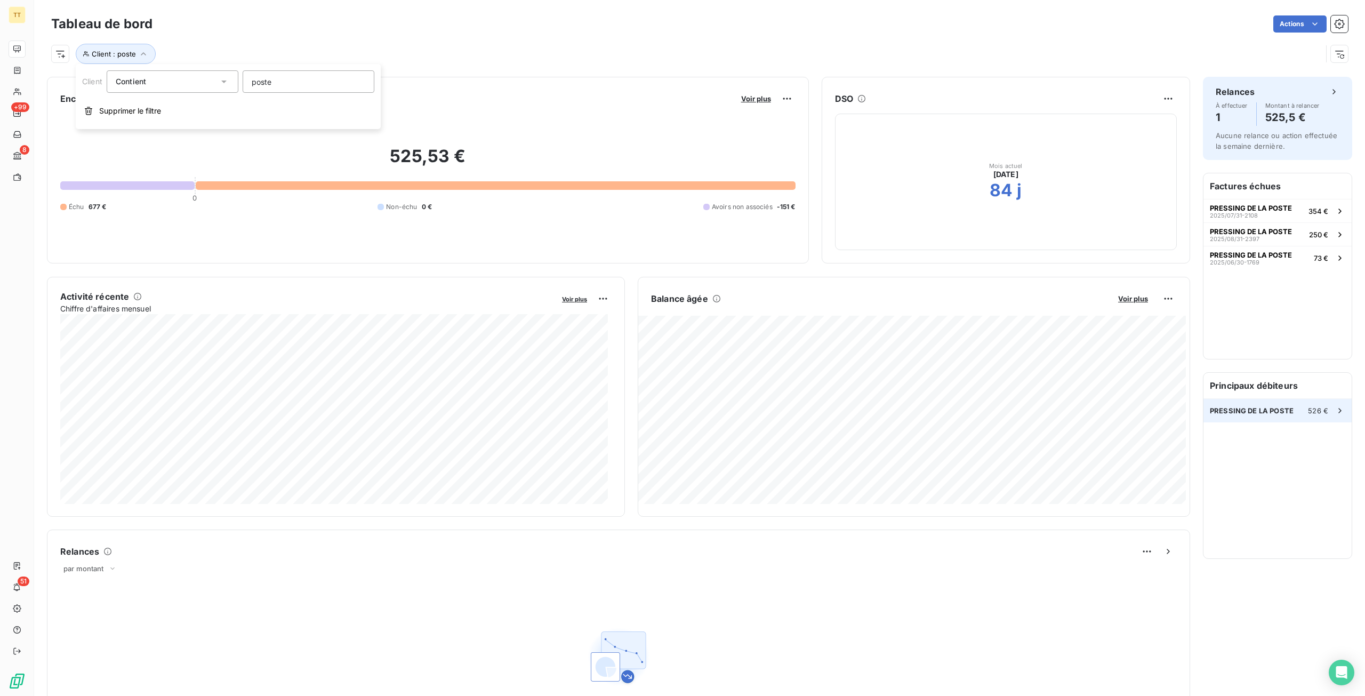
click at [1263, 414] on span "PRESSING DE LA POSTE" at bounding box center [1252, 410] width 84 height 9
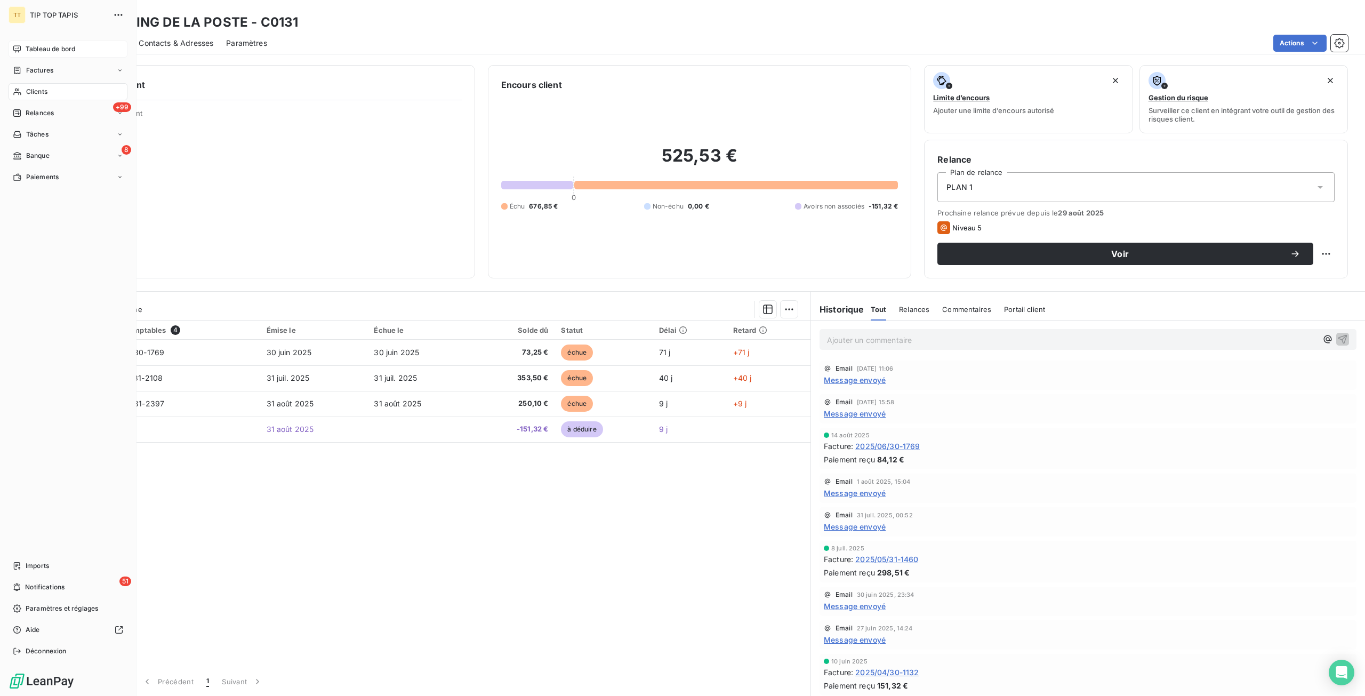
click at [54, 52] on span "Tableau de bord" at bounding box center [51, 49] width 50 height 10
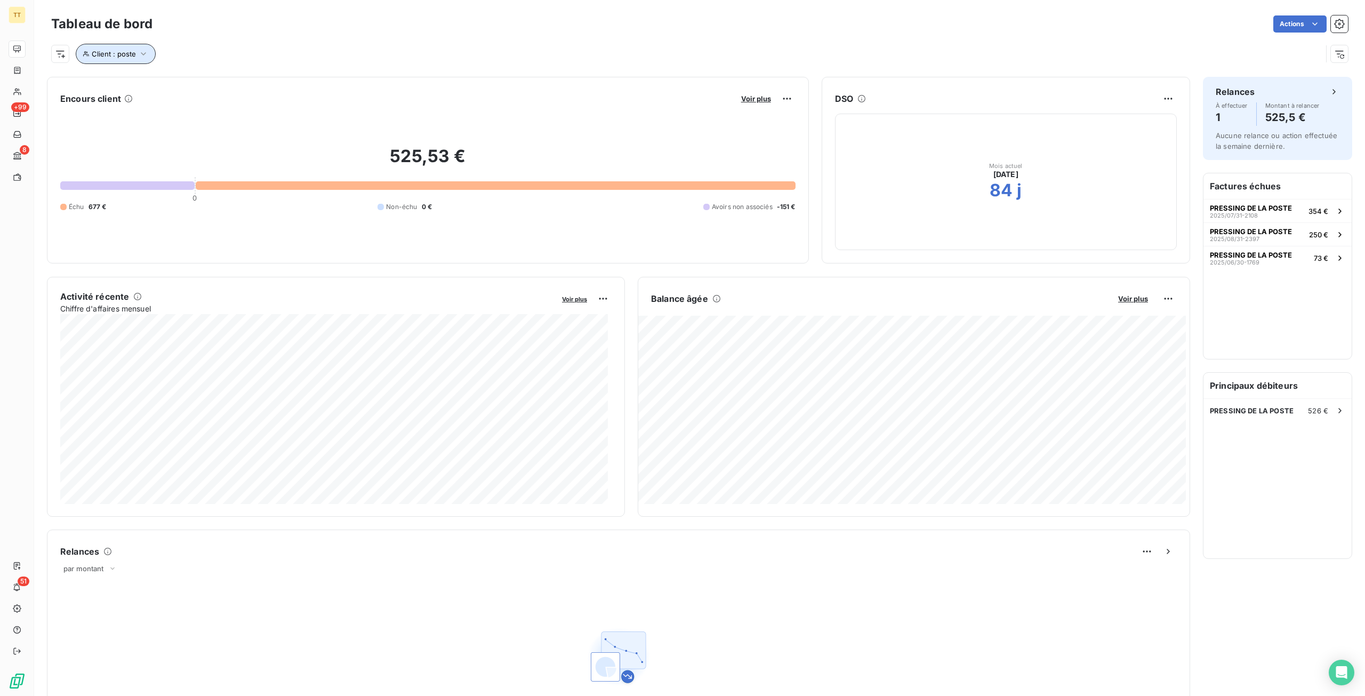
drag, startPoint x: 126, startPoint y: 54, endPoint x: 153, endPoint y: 52, distance: 26.2
click at [127, 54] on span "Client : poste" at bounding box center [114, 54] width 44 height 9
drag, startPoint x: 292, startPoint y: 72, endPoint x: 203, endPoint y: 73, distance: 89.6
click at [203, 73] on div "Client Contient like poste" at bounding box center [228, 81] width 292 height 22
type input "jac"
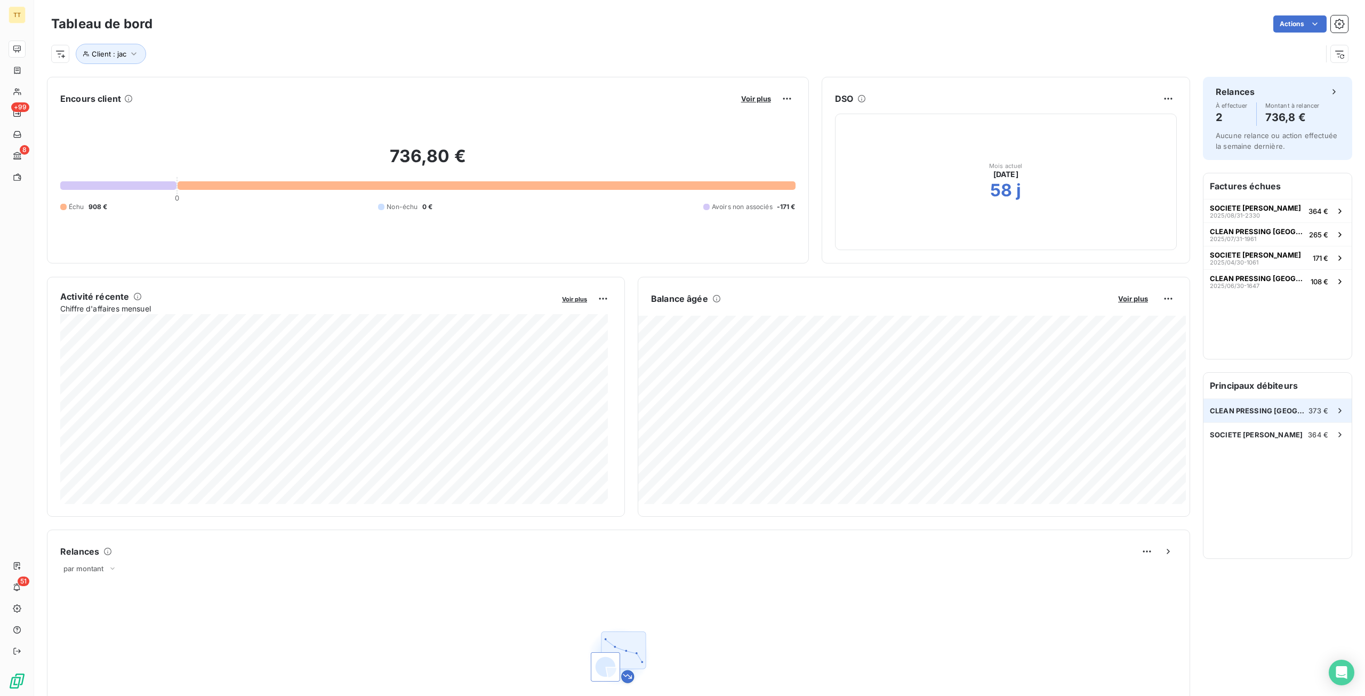
click at [1290, 414] on span "CLEAN PRESSING [GEOGRAPHIC_DATA]" at bounding box center [1259, 410] width 99 height 9
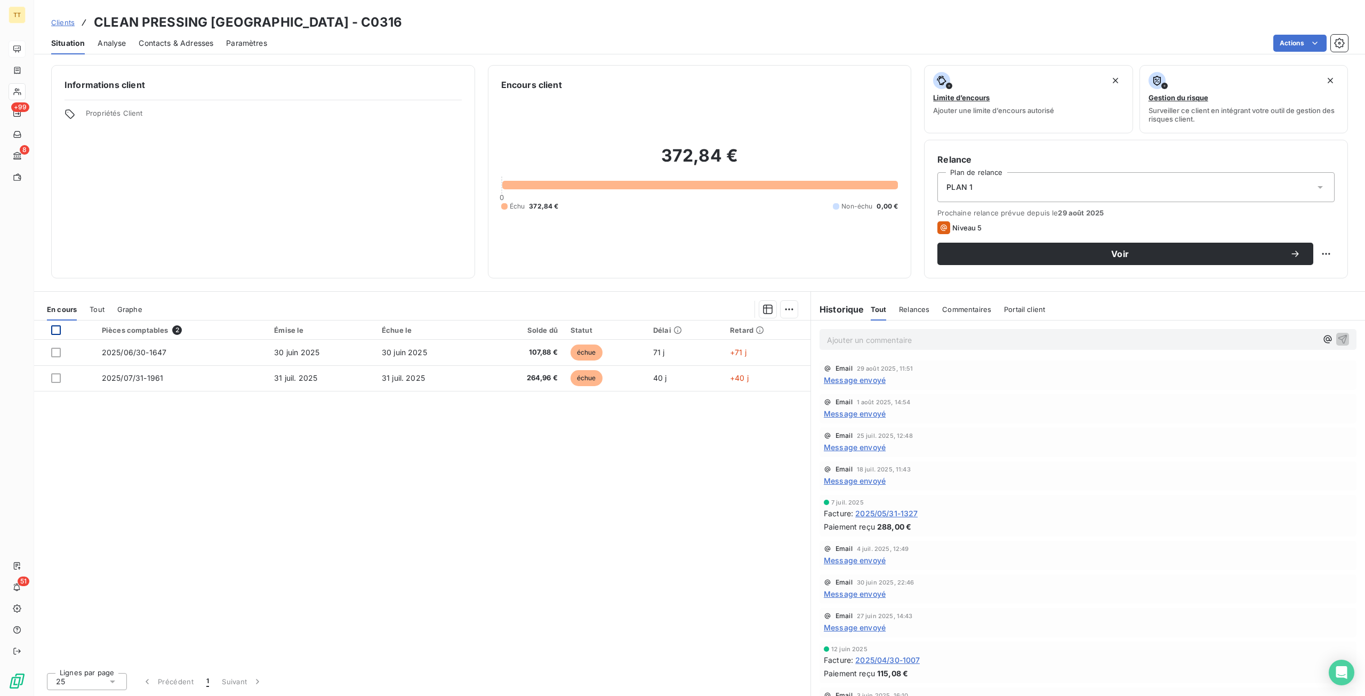
click at [52, 327] on div at bounding box center [56, 330] width 10 height 10
click at [1291, 40] on html "TT +99 8 51 Clients CLEAN PRESSING [GEOGRAPHIC_DATA] - C0316 Situation Analyse …" at bounding box center [682, 348] width 1365 height 696
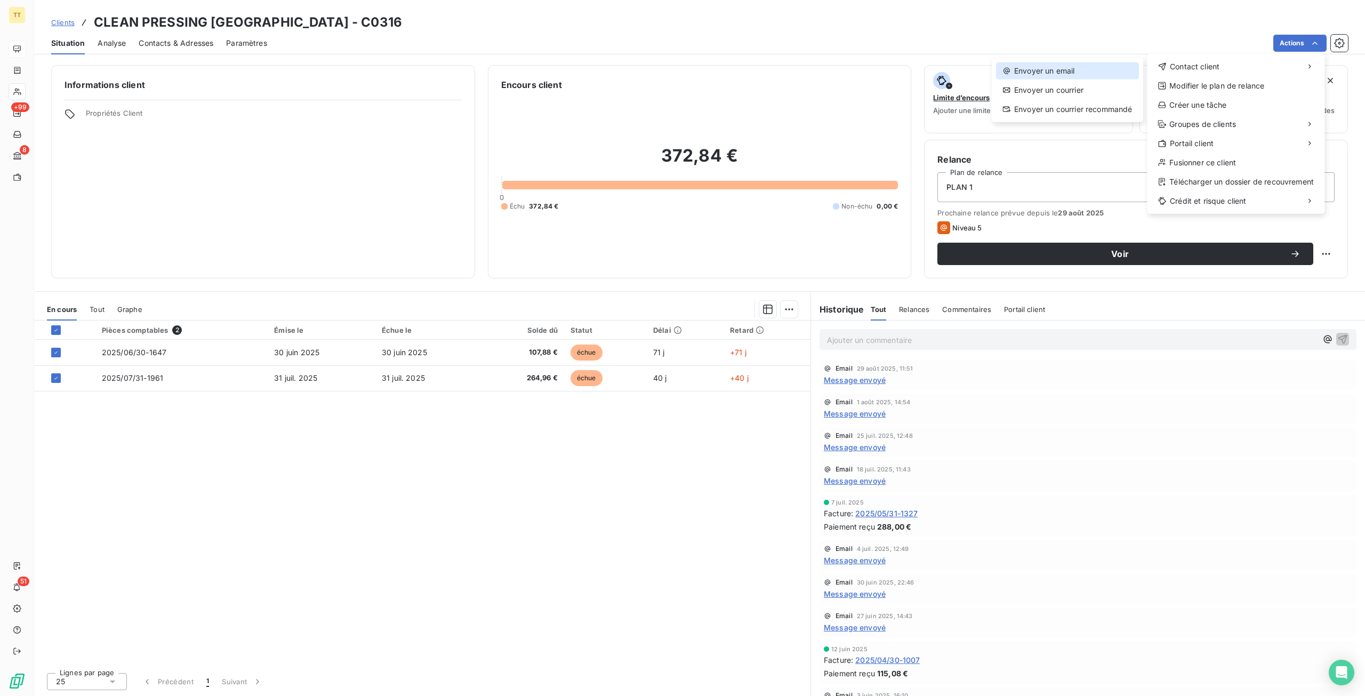
click at [1079, 67] on div "Envoyer un email" at bounding box center [1067, 70] width 143 height 17
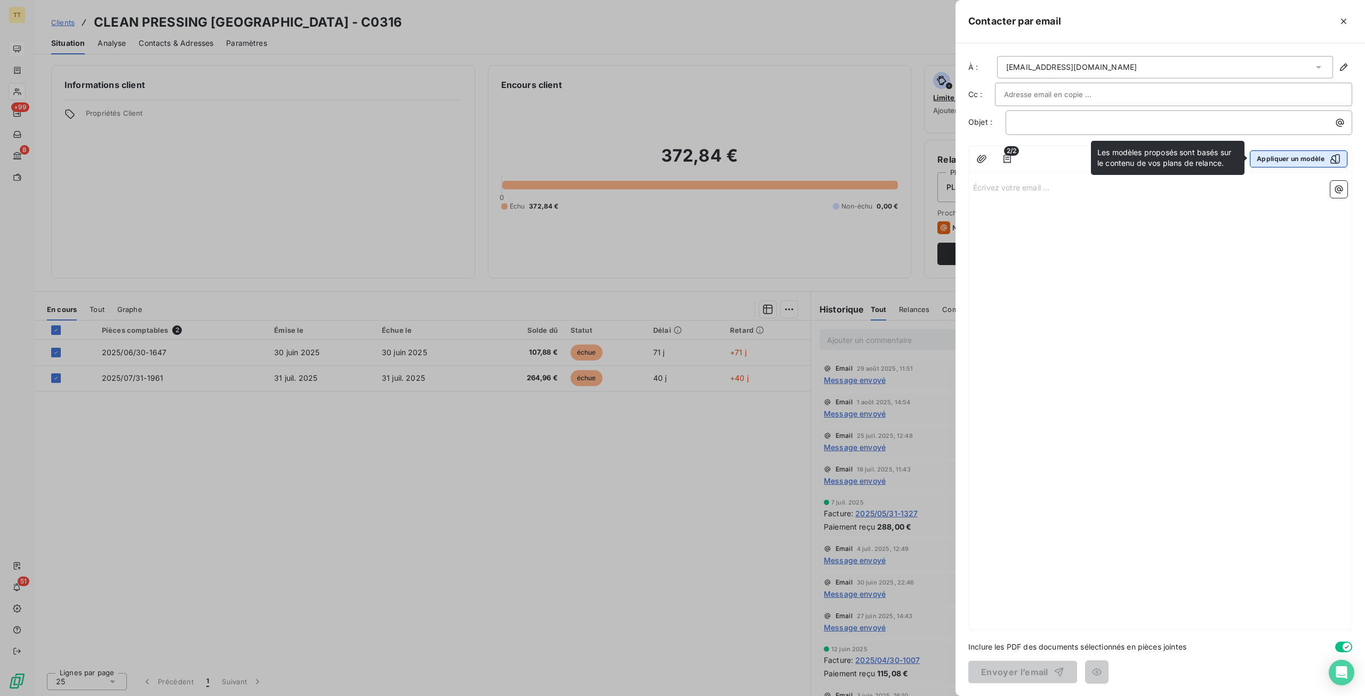
click at [1295, 165] on button "Appliquer un modèle" at bounding box center [1299, 158] width 98 height 17
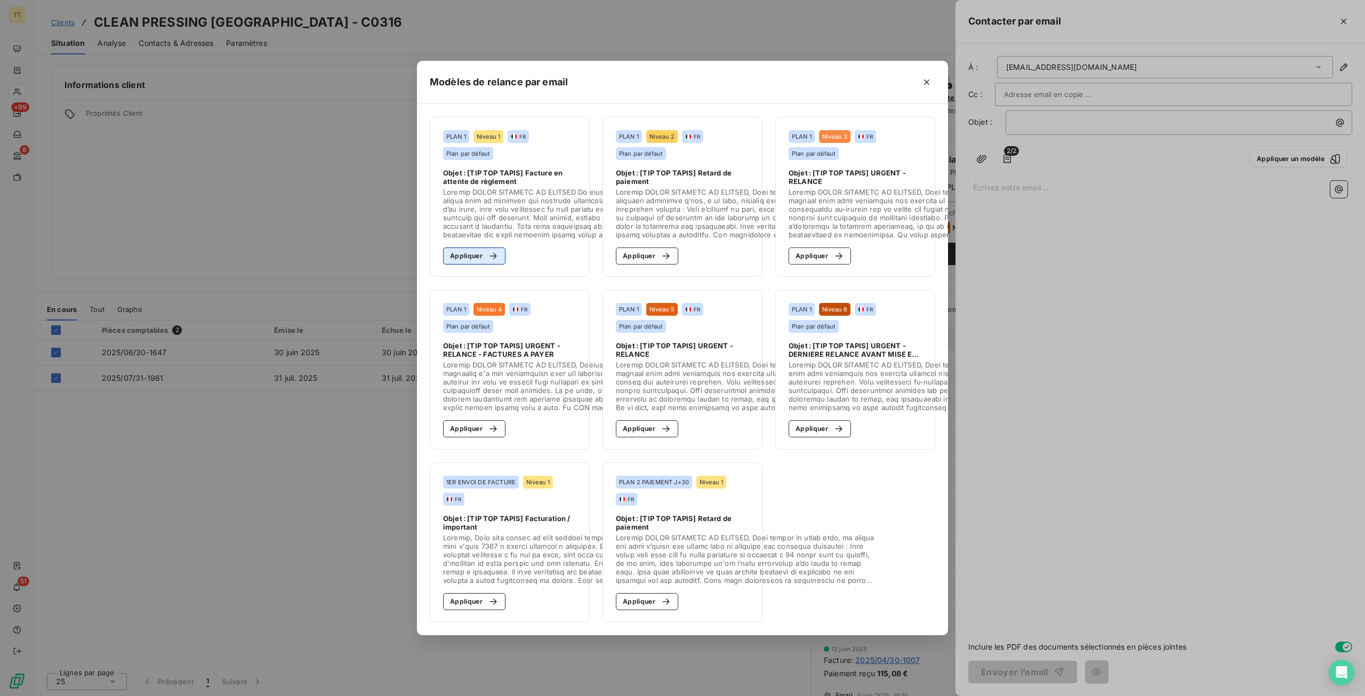
click at [484, 247] on button "Appliquer" at bounding box center [474, 255] width 62 height 17
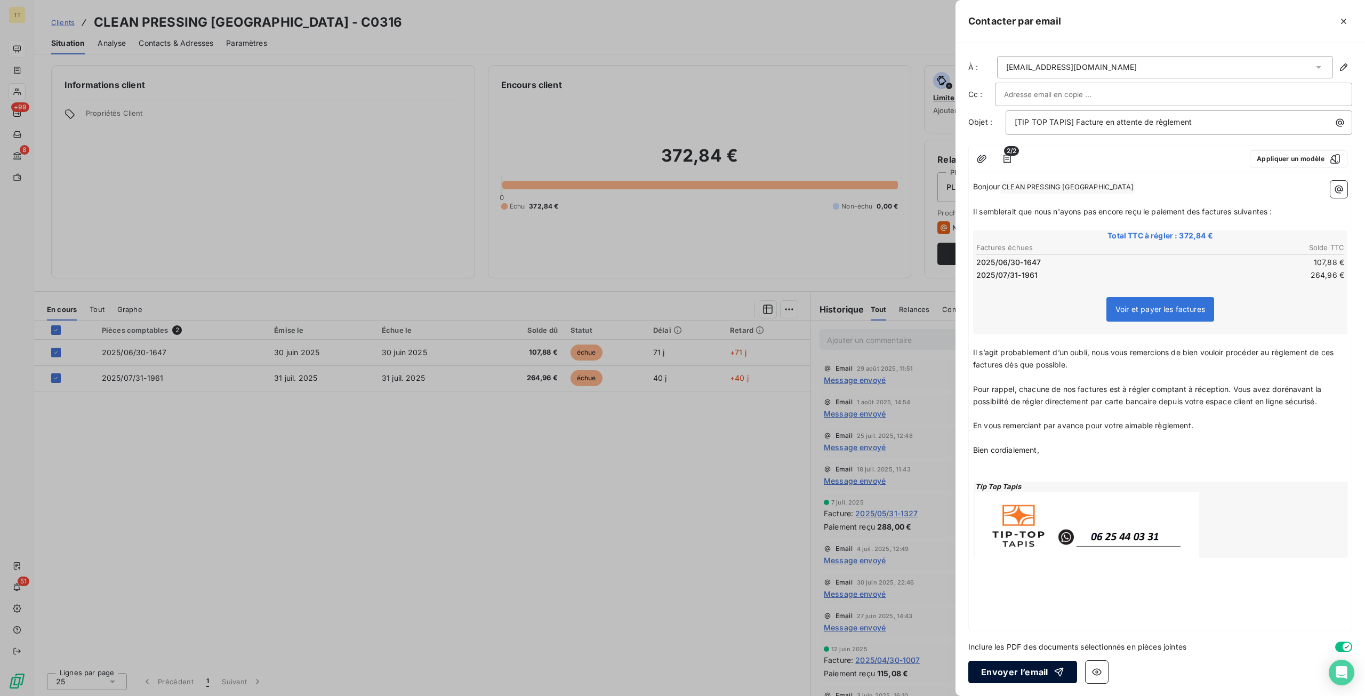
click at [1014, 666] on button "Envoyer l’email" at bounding box center [1023, 672] width 109 height 22
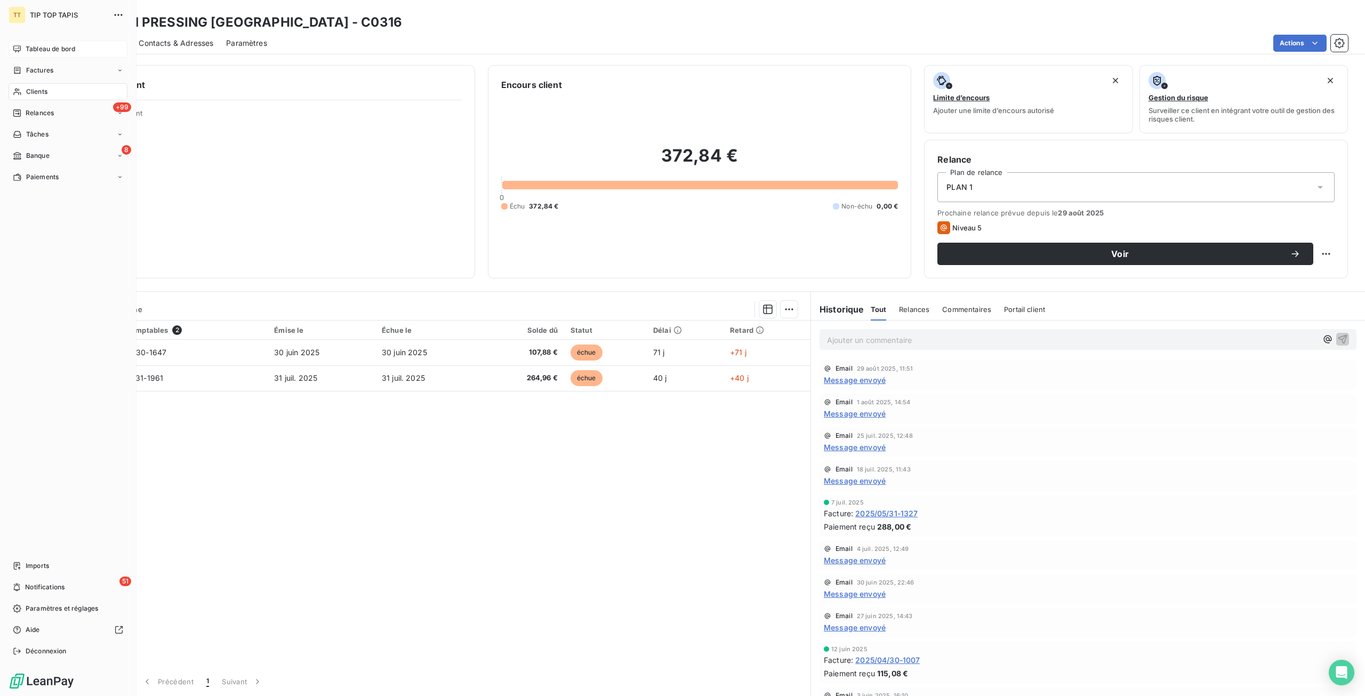
click at [38, 53] on span "Tableau de bord" at bounding box center [51, 49] width 50 height 10
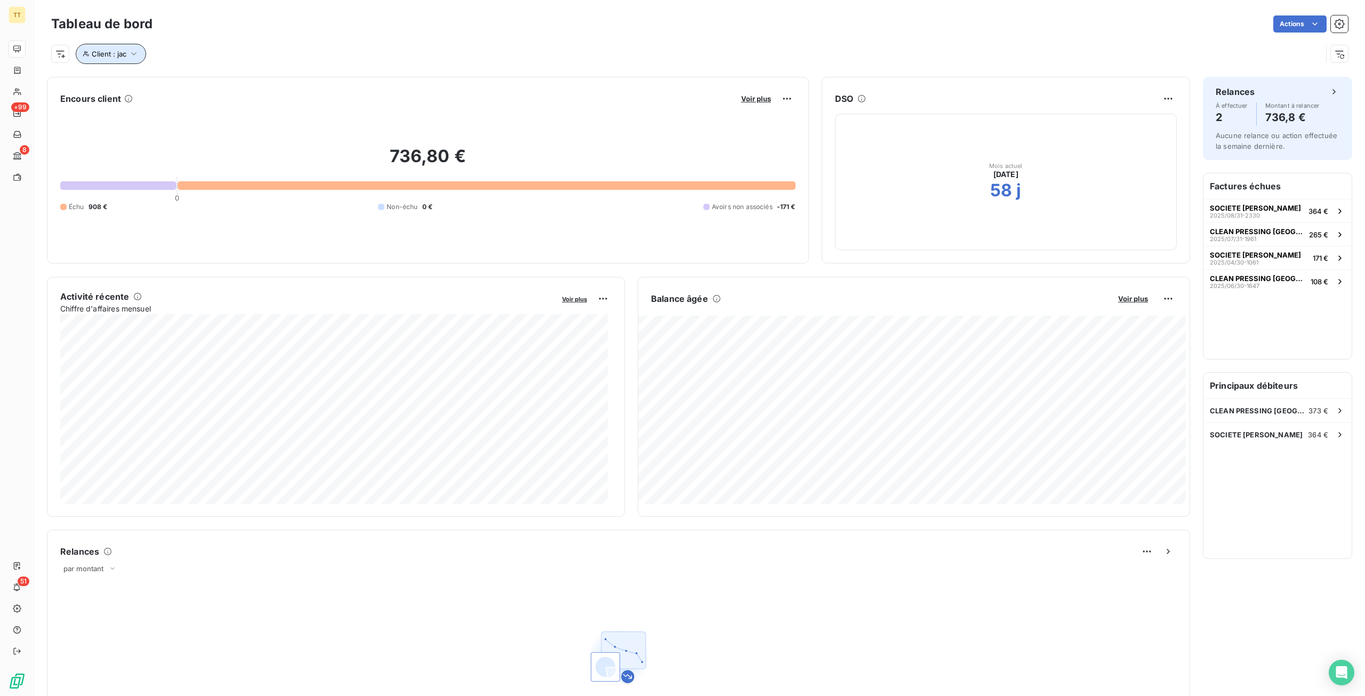
click at [98, 60] on button "Client : jac" at bounding box center [111, 54] width 70 height 20
click at [1272, 417] on div "CLEAN PRESSING [GEOGRAPHIC_DATA] 373 €" at bounding box center [1278, 410] width 148 height 23
click at [133, 60] on button "Client : jac" at bounding box center [111, 54] width 70 height 20
drag, startPoint x: 292, startPoint y: 78, endPoint x: 119, endPoint y: 89, distance: 173.1
click at [119, 89] on div "Client Contient like jac" at bounding box center [228, 81] width 292 height 22
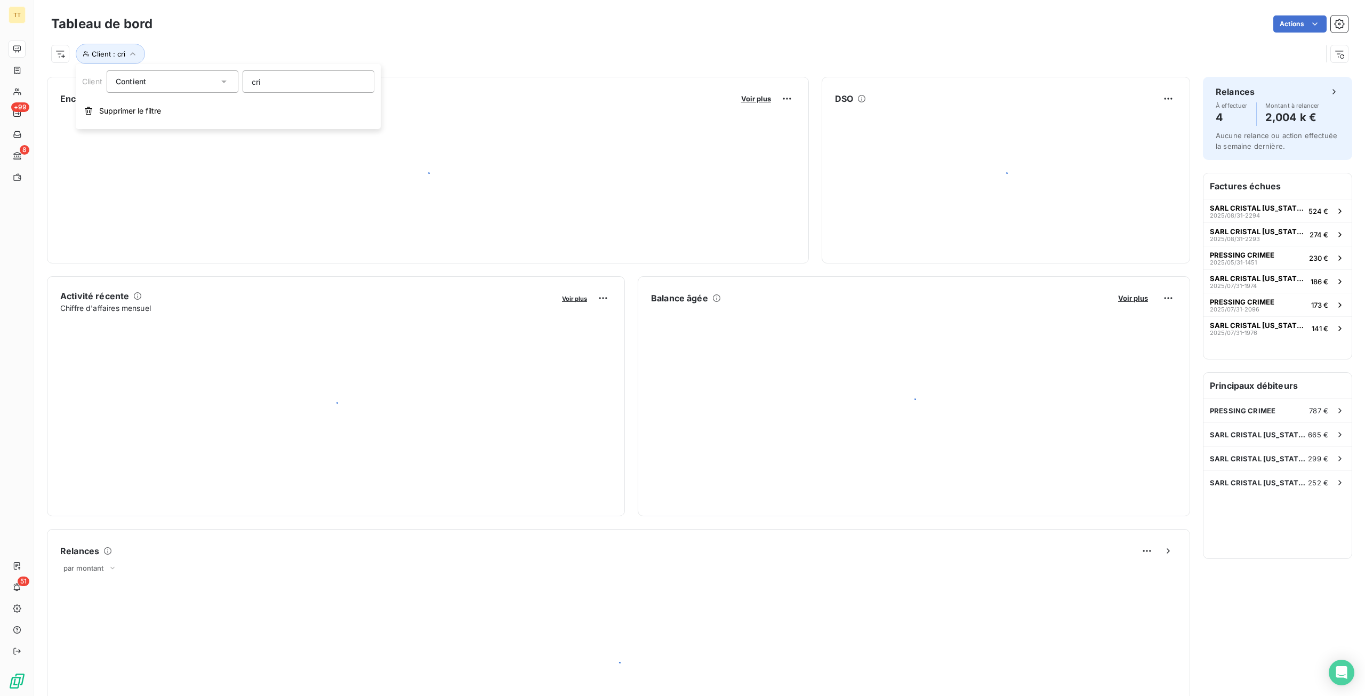
type input "crim"
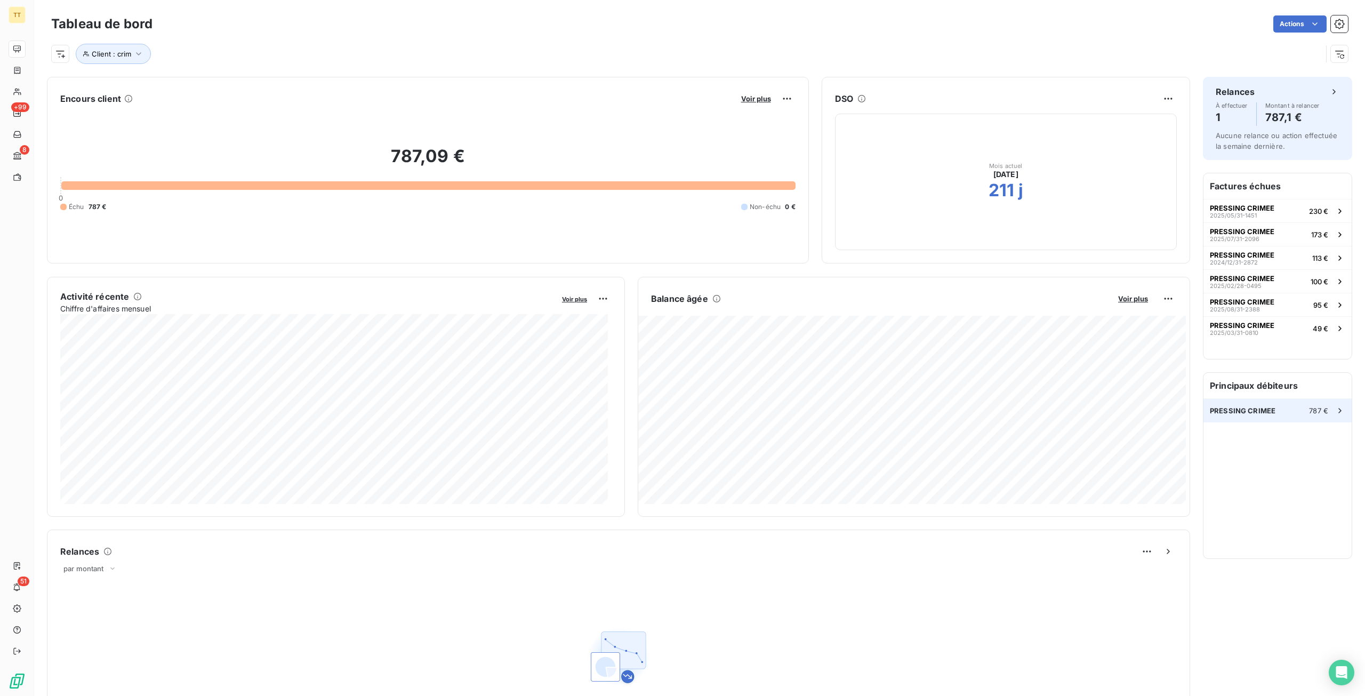
click at [1261, 403] on div "PRESSING CRIMEE 787 €" at bounding box center [1278, 410] width 148 height 23
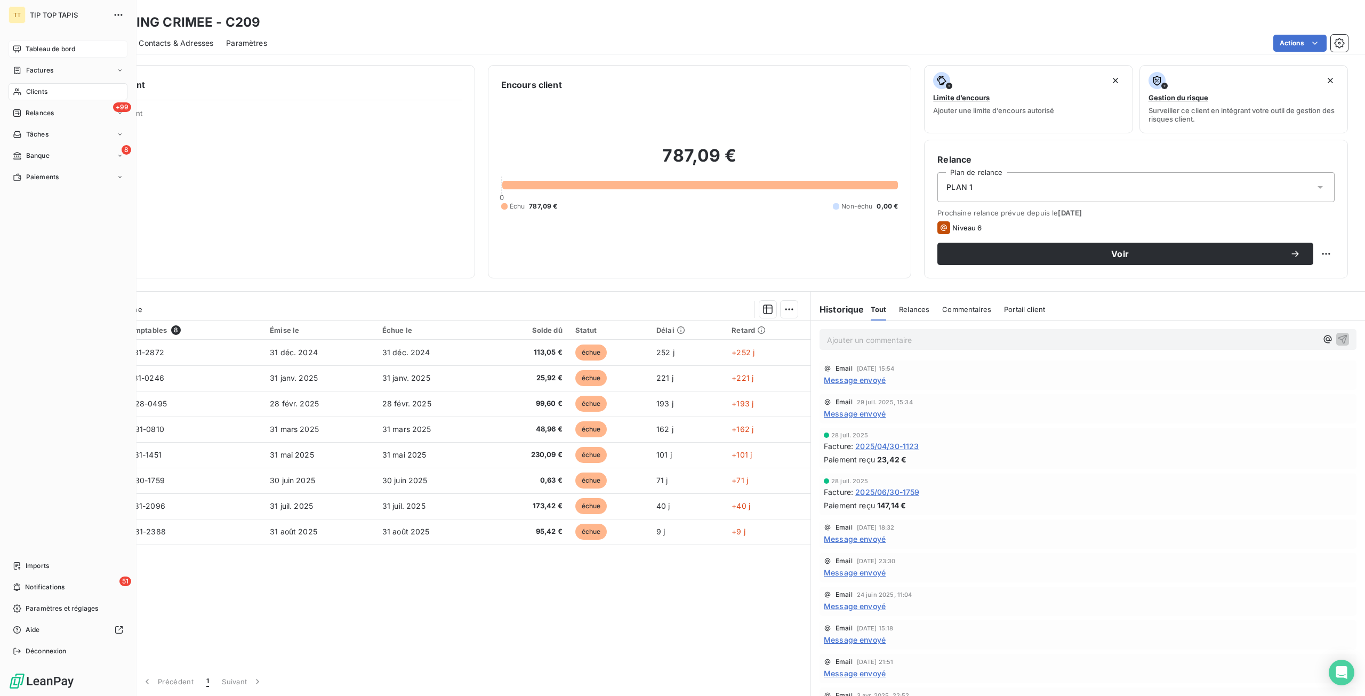
click at [75, 50] on span "Tableau de bord" at bounding box center [51, 49] width 50 height 10
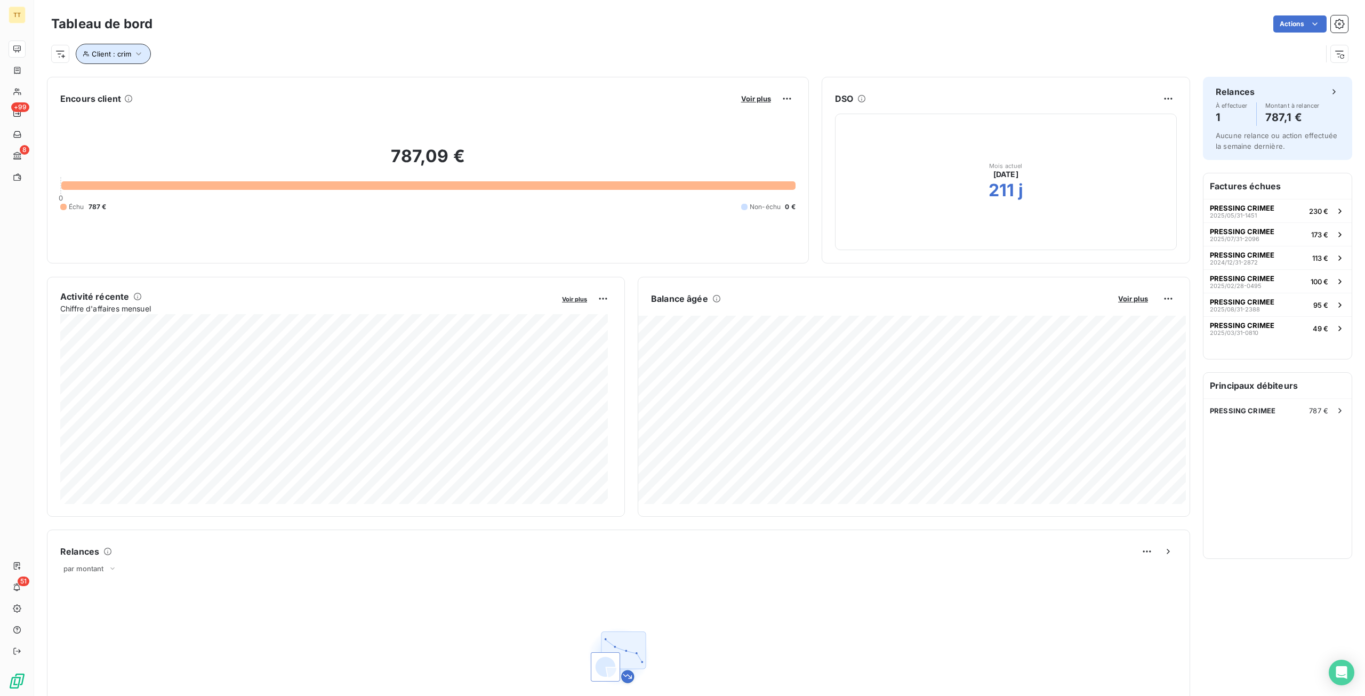
click at [129, 59] on button "Client : crim" at bounding box center [113, 54] width 75 height 20
drag, startPoint x: 291, startPoint y: 79, endPoint x: 207, endPoint y: 85, distance: 84.0
click at [207, 85] on div "Client Contient like crim" at bounding box center [228, 81] width 292 height 22
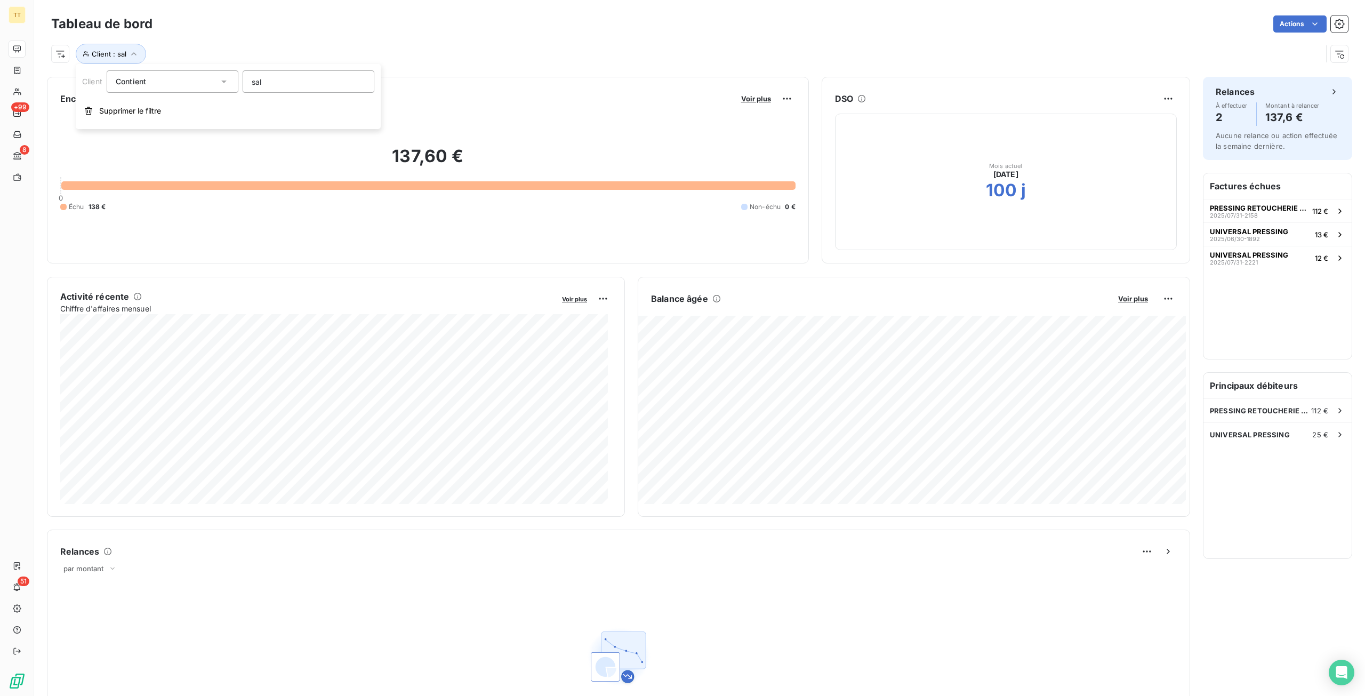
type input "saly"
click at [1229, 399] on div "PRESSING RETOUCHERIE SALY 112 €" at bounding box center [1278, 410] width 148 height 23
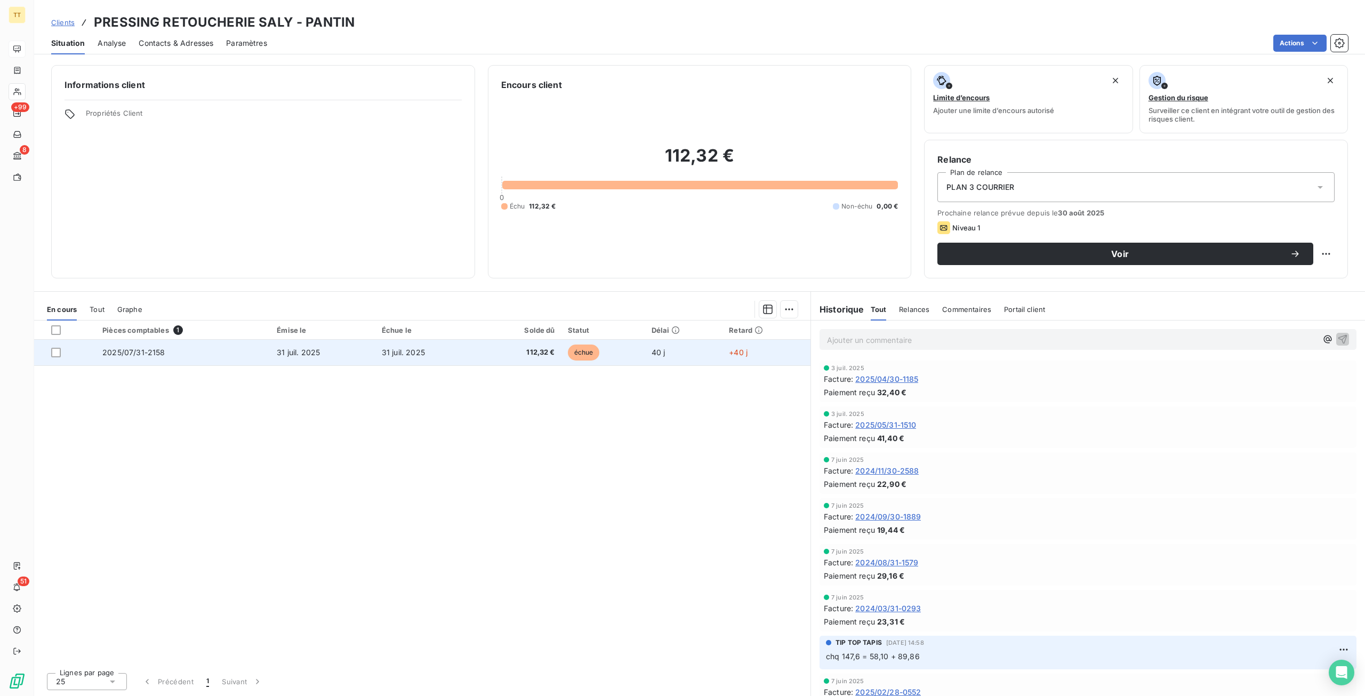
click at [215, 346] on td "2025/07/31-2158" at bounding box center [183, 353] width 174 height 26
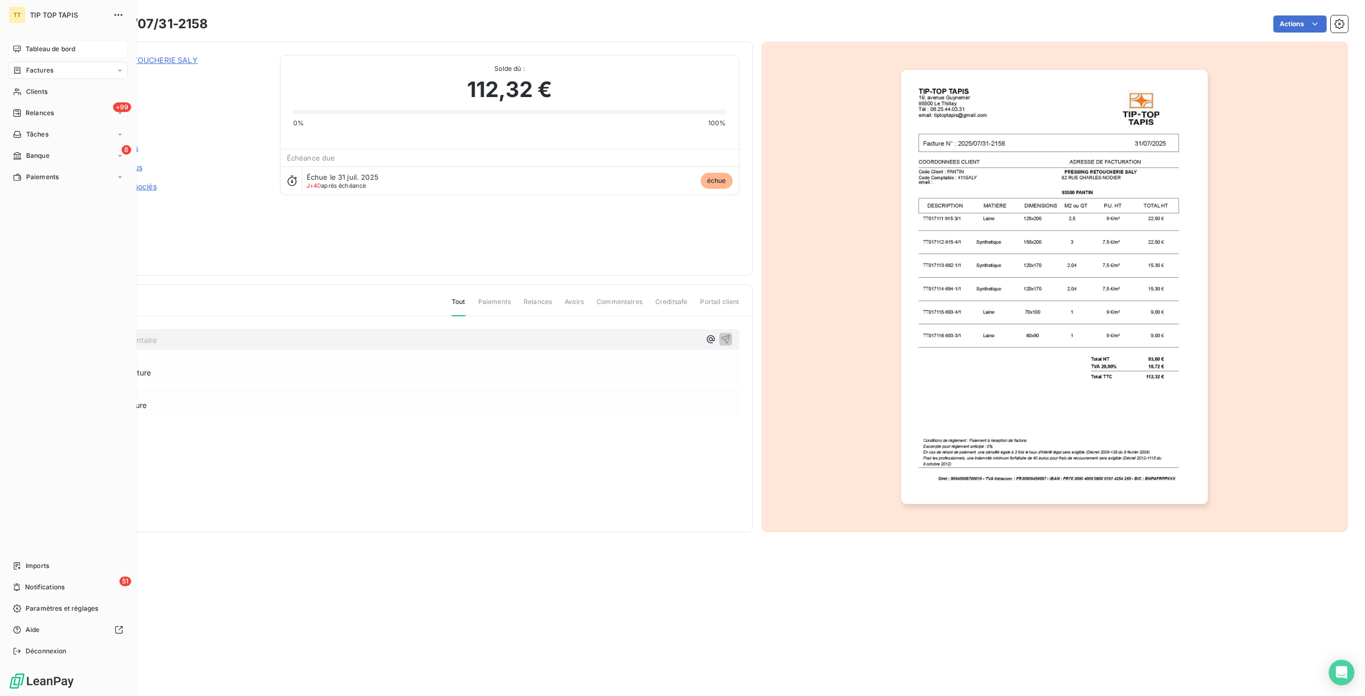
click at [32, 48] on span "Tableau de bord" at bounding box center [51, 49] width 50 height 10
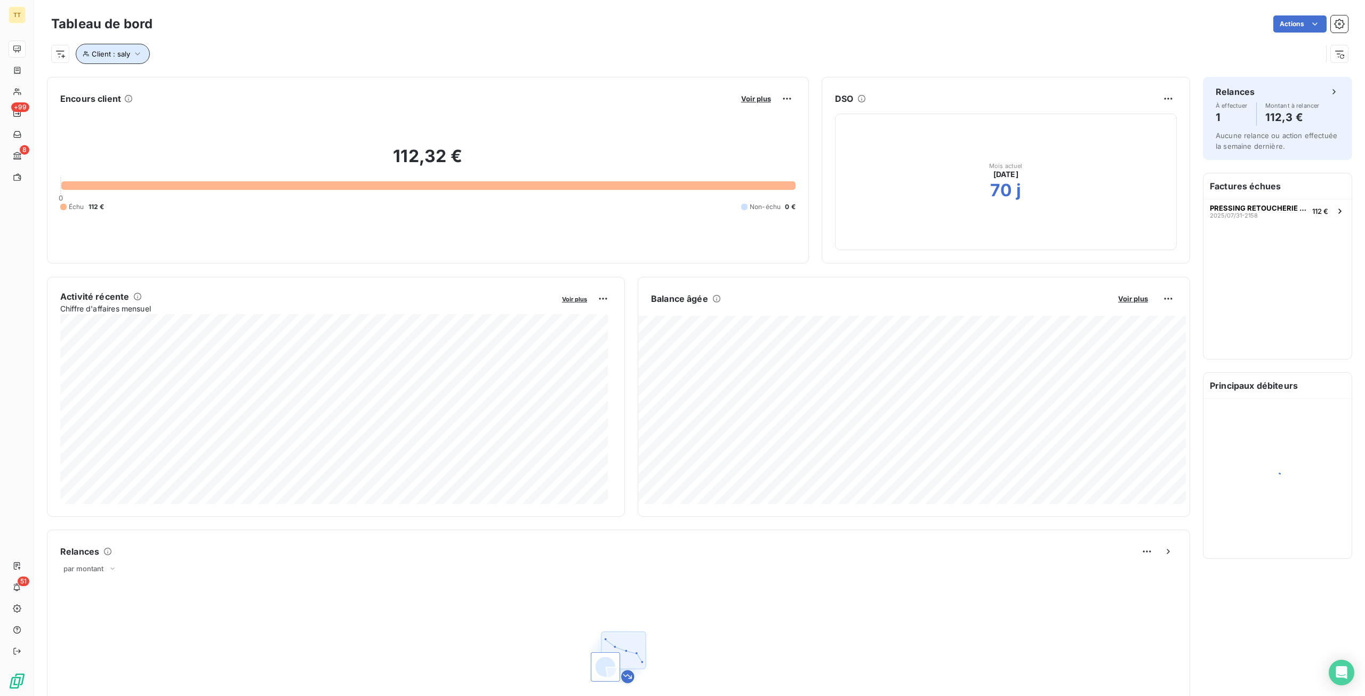
drag, startPoint x: 130, startPoint y: 57, endPoint x: 151, endPoint y: 58, distance: 21.9
click at [130, 57] on button "Client : saly" at bounding box center [113, 54] width 74 height 20
drag, startPoint x: 315, startPoint y: 85, endPoint x: 137, endPoint y: 86, distance: 178.1
click at [137, 86] on div "Client Contient like saly" at bounding box center [228, 81] width 292 height 22
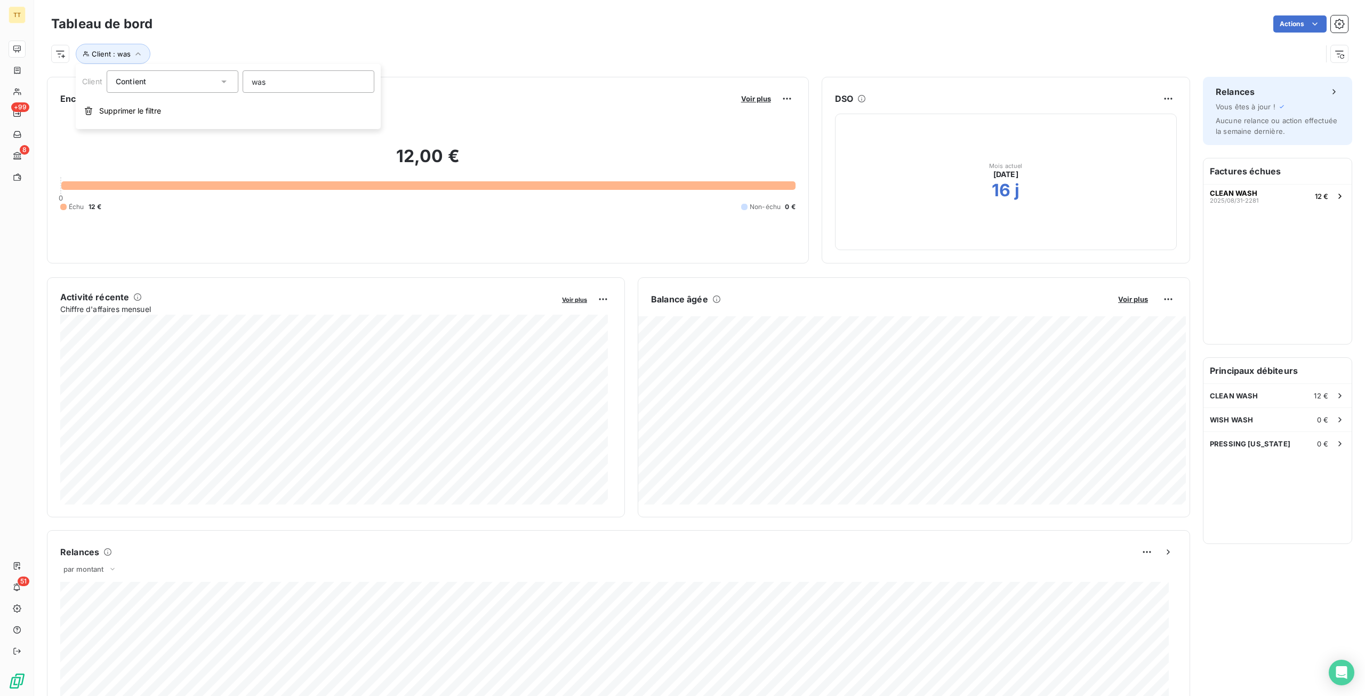
drag, startPoint x: 283, startPoint y: 85, endPoint x: 124, endPoint y: 85, distance: 158.9
click at [124, 85] on div "Client Contient was" at bounding box center [228, 81] width 292 height 22
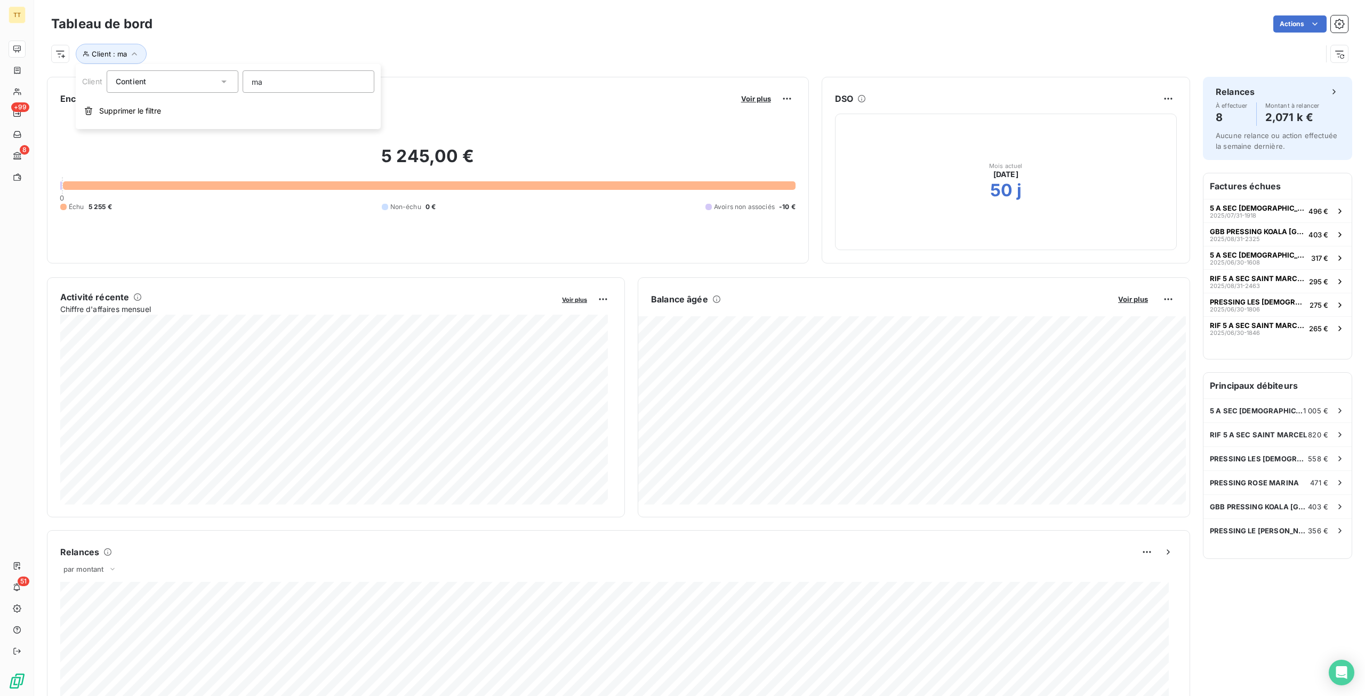
type input "m"
type input "hub"
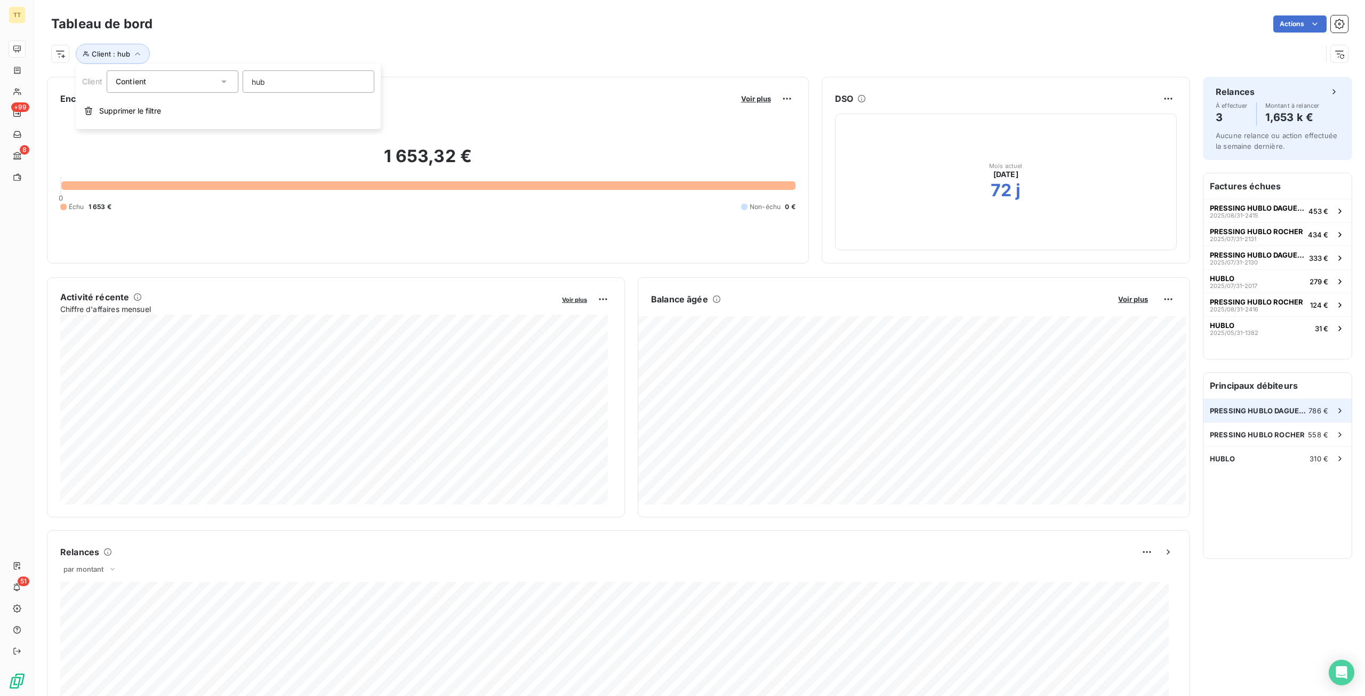
click at [1289, 408] on span "PRESSING HUBLO DAGUERRE" at bounding box center [1259, 410] width 99 height 9
click at [1293, 427] on div "PRESSING HUBLO ROCHER 558 €" at bounding box center [1278, 434] width 148 height 23
click at [1265, 463] on div "HUBLO 310 €" at bounding box center [1278, 458] width 148 height 23
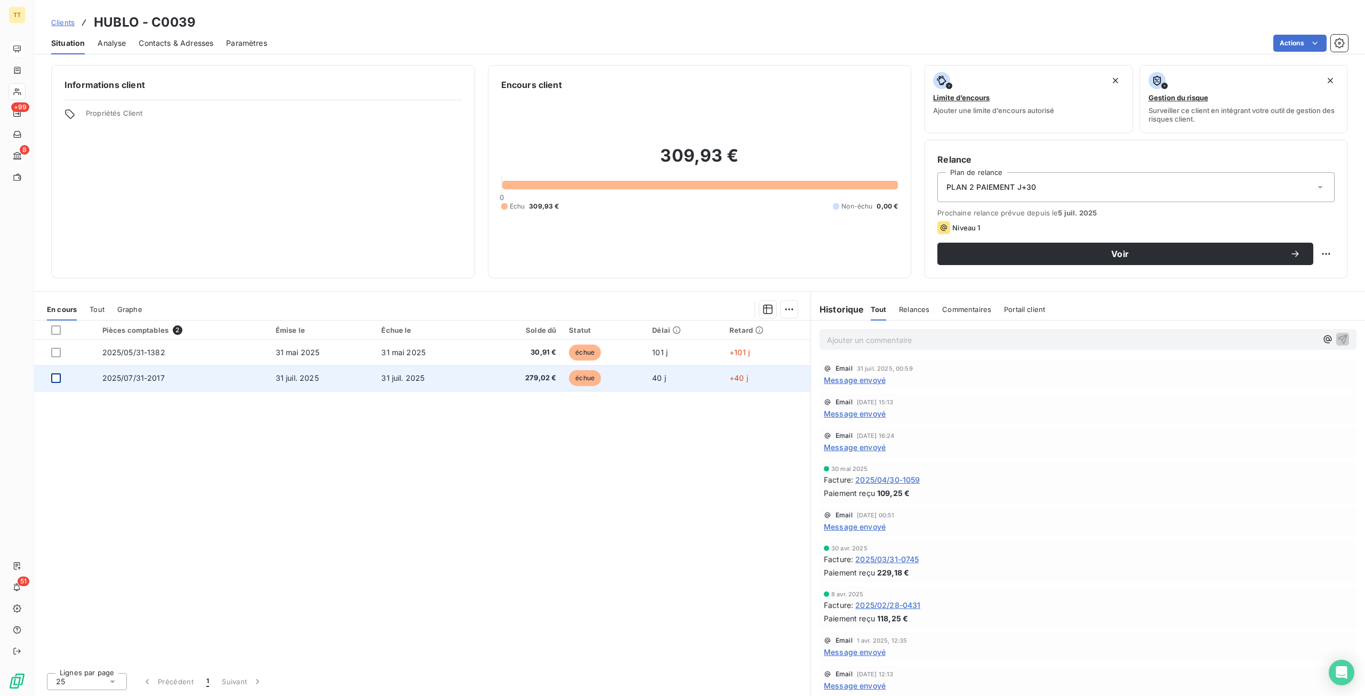
click at [55, 377] on div at bounding box center [56, 378] width 10 height 10
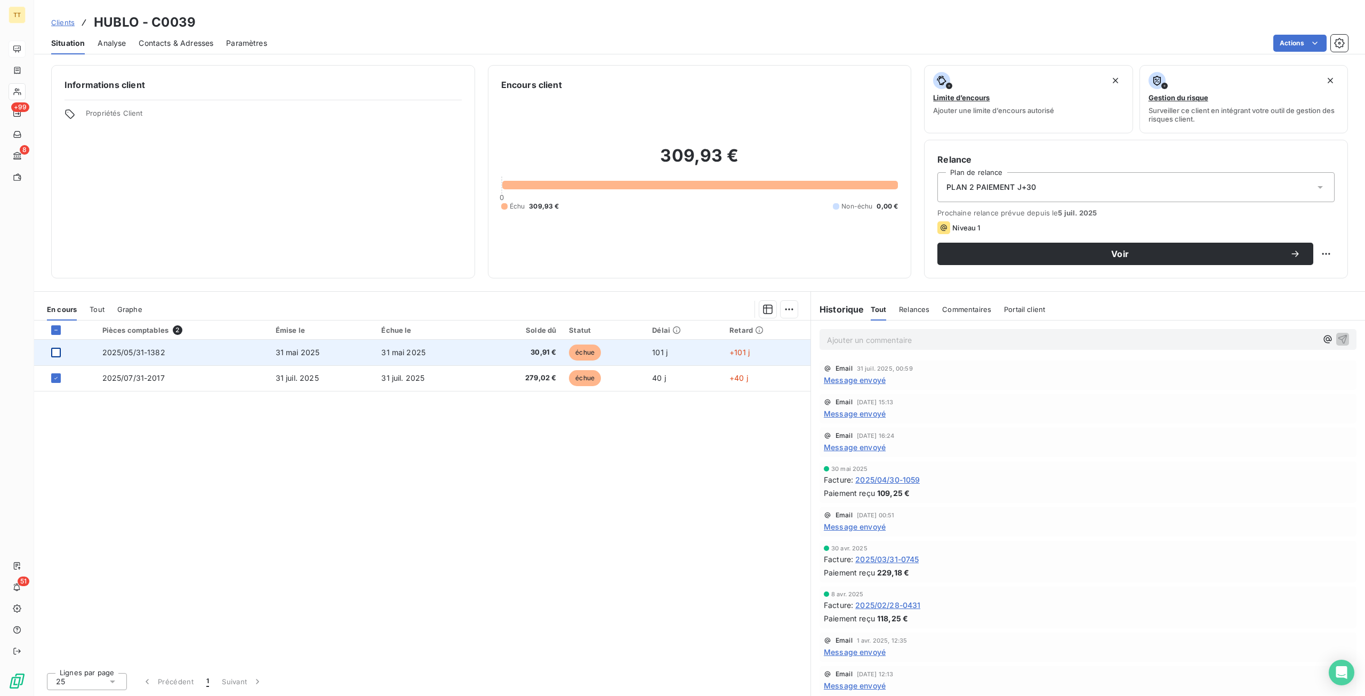
click at [57, 354] on div at bounding box center [56, 353] width 10 height 10
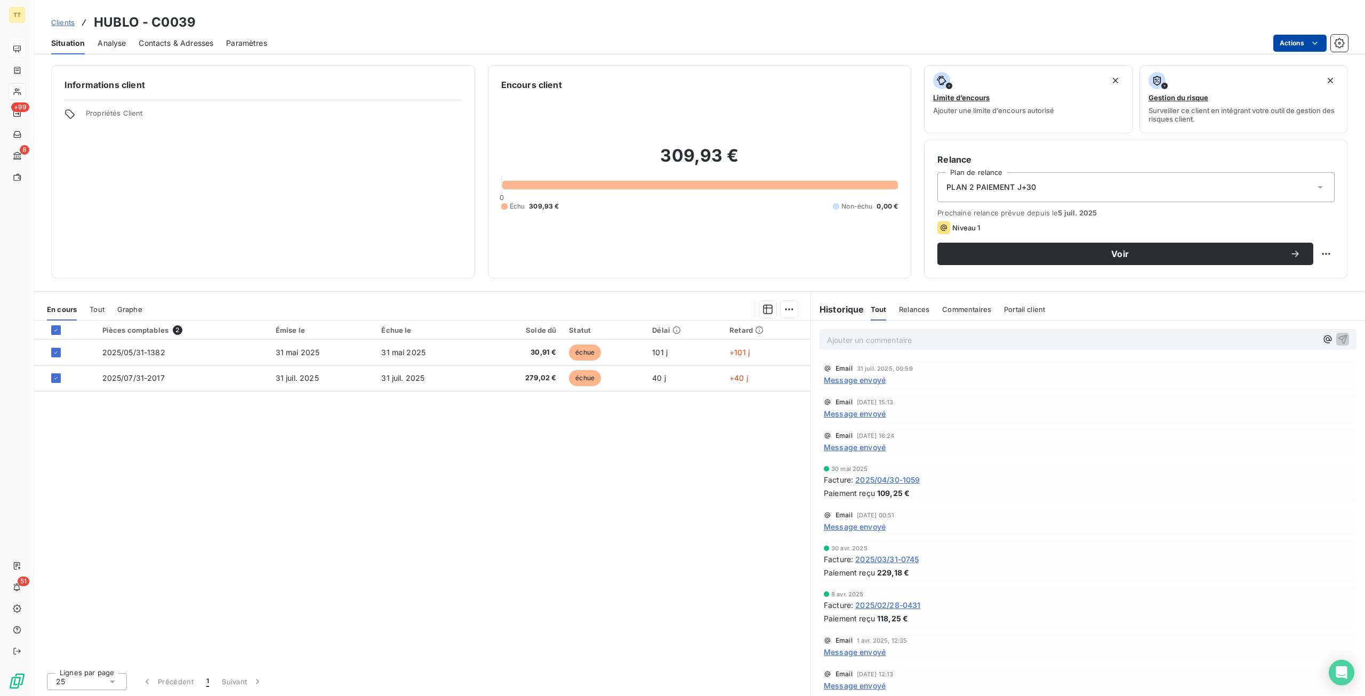
click at [1309, 43] on html "TT +99 8 51 Clients HUBLO - C0039 Situation Analyse Contacts & Adresses Paramèt…" at bounding box center [682, 348] width 1365 height 696
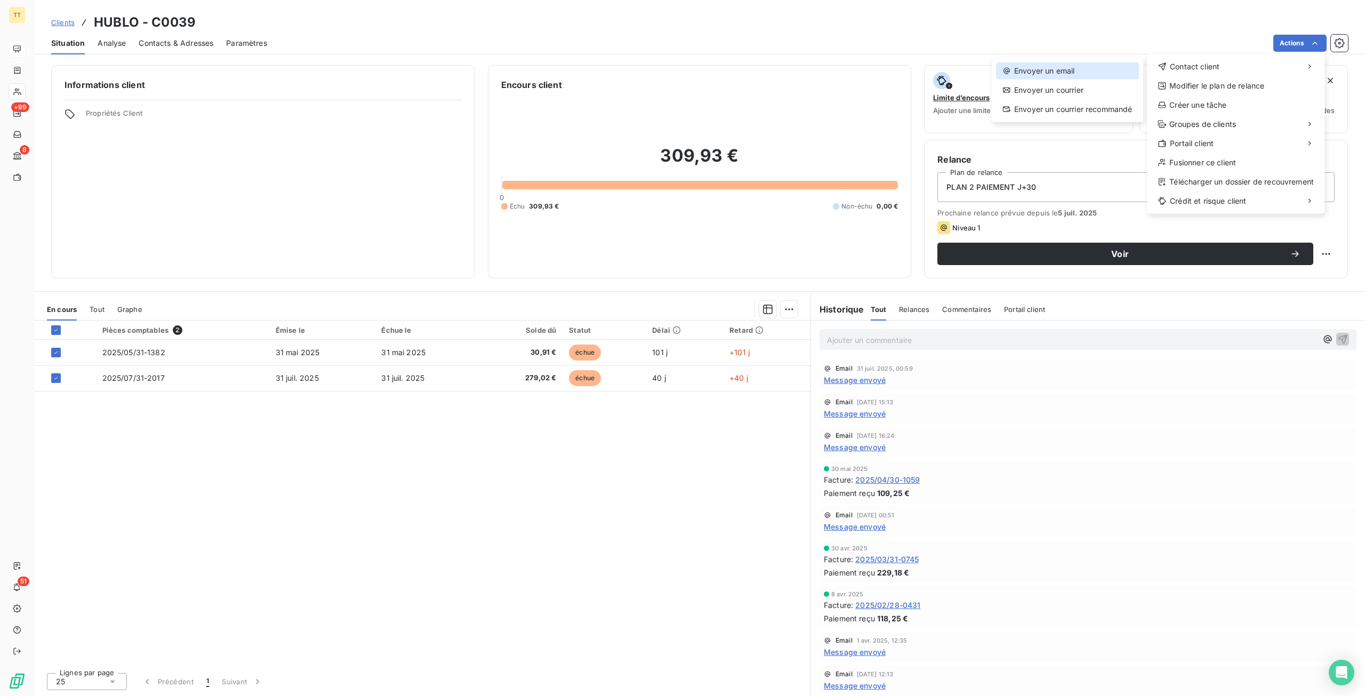
click at [1074, 69] on div "Envoyer un email" at bounding box center [1067, 70] width 143 height 17
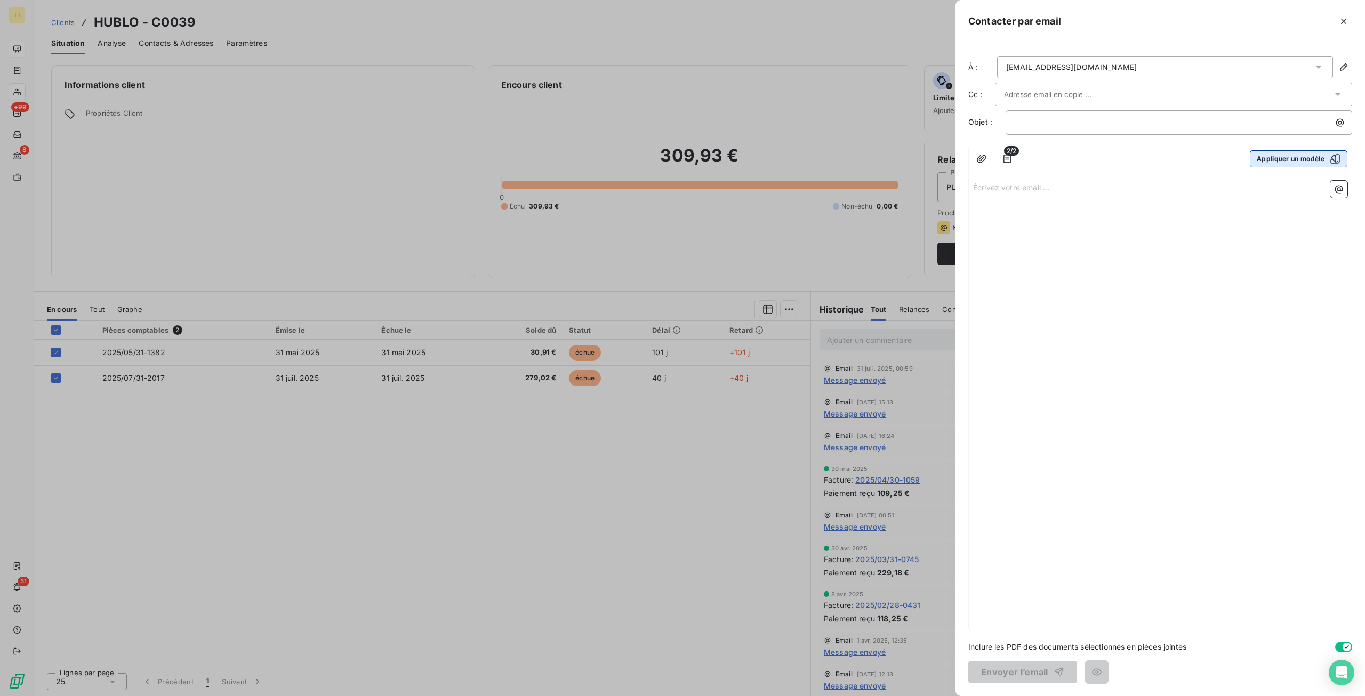
click at [1302, 157] on button "Appliquer un modèle" at bounding box center [1299, 158] width 98 height 17
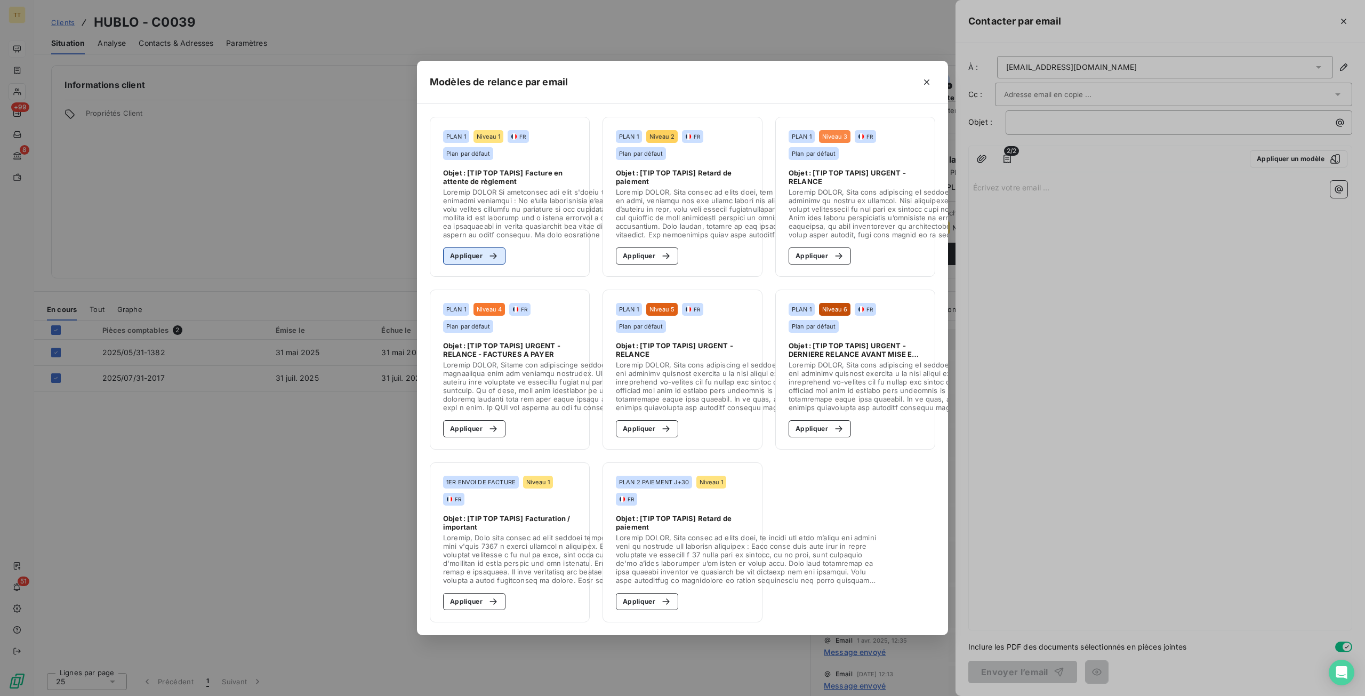
click at [495, 254] on icon "button" at bounding box center [493, 256] width 11 height 11
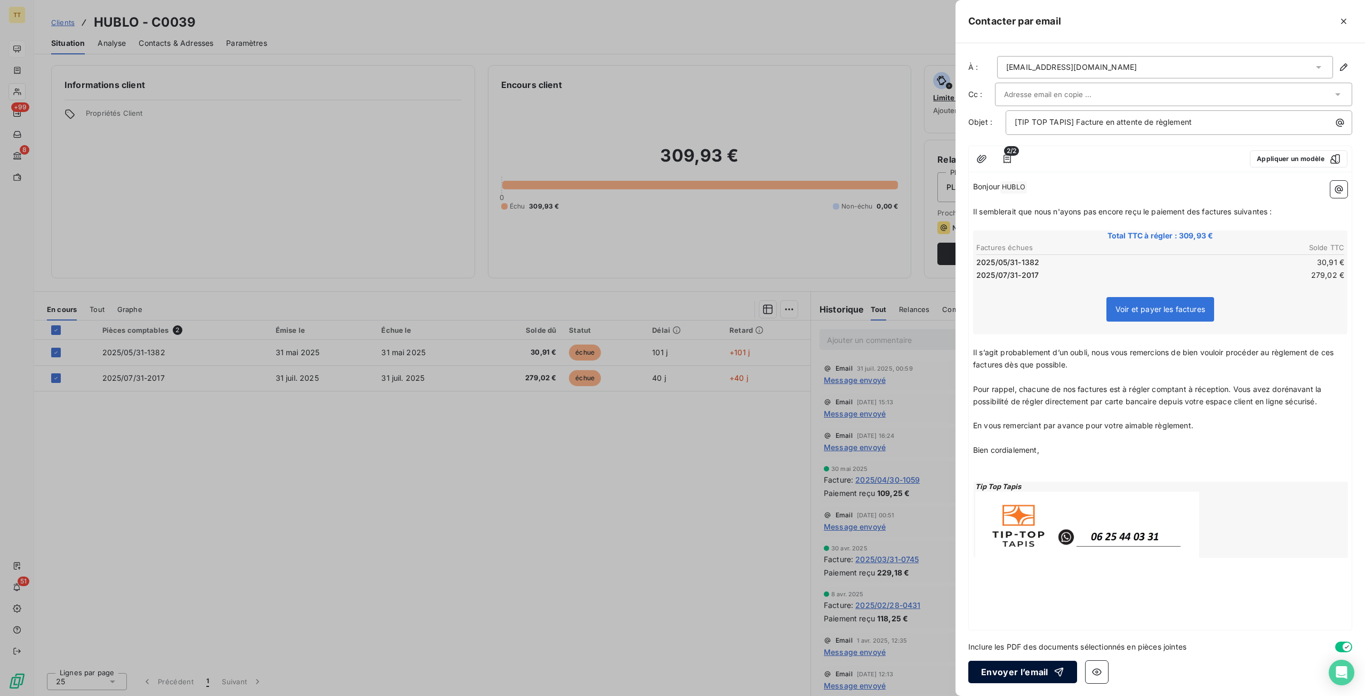
click at [1033, 674] on button "Envoyer l’email" at bounding box center [1023, 672] width 109 height 22
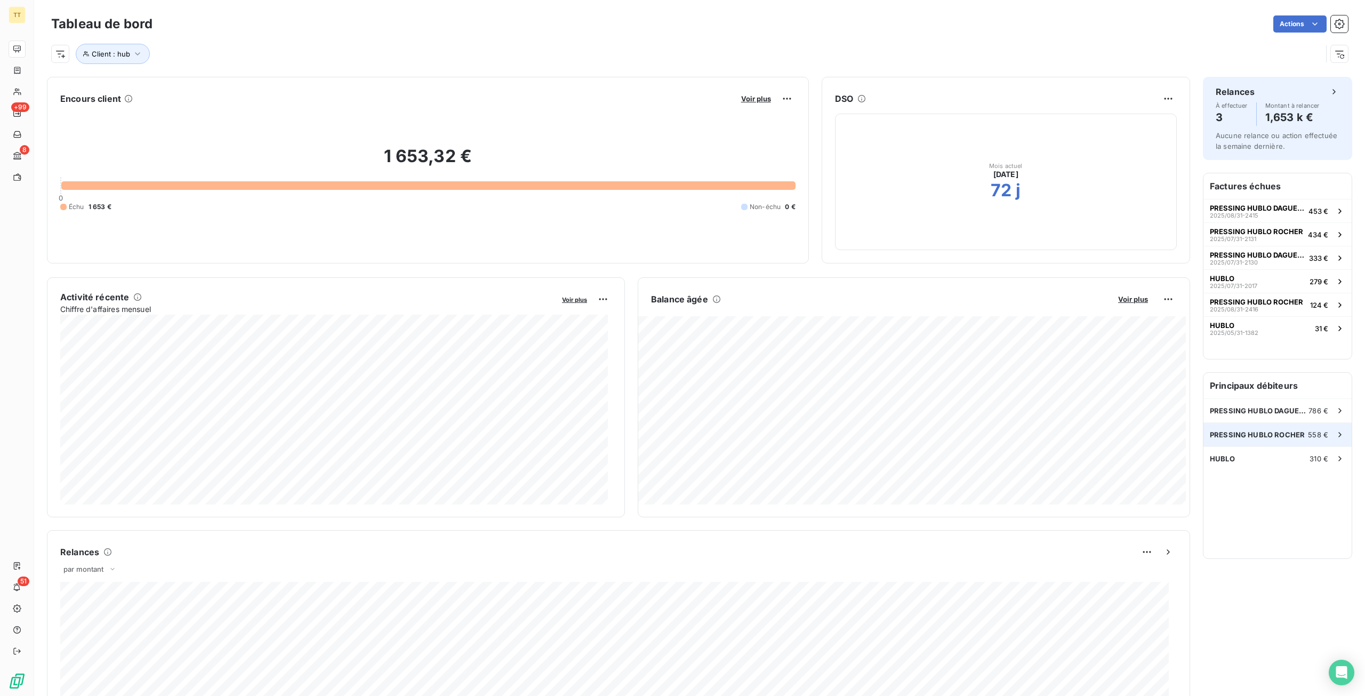
click at [1273, 435] on span "PRESSING HUBLO ROCHER" at bounding box center [1257, 434] width 95 height 9
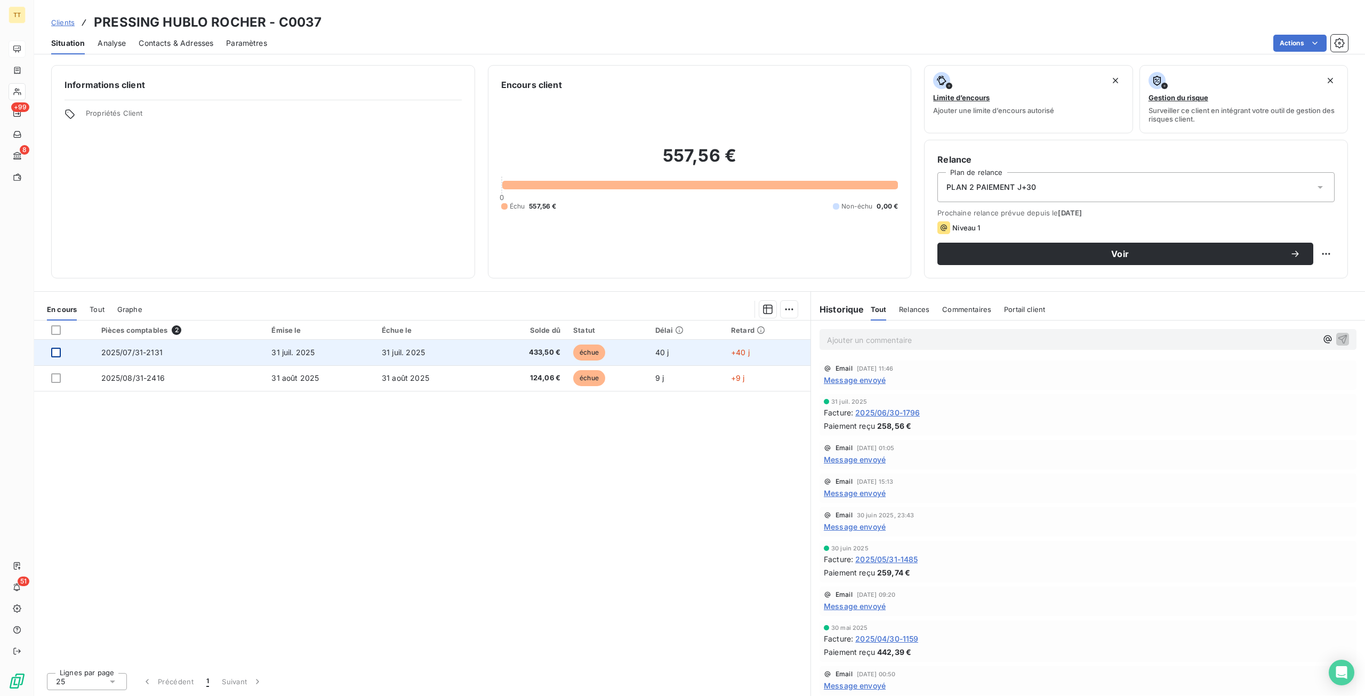
click at [57, 351] on div at bounding box center [56, 353] width 10 height 10
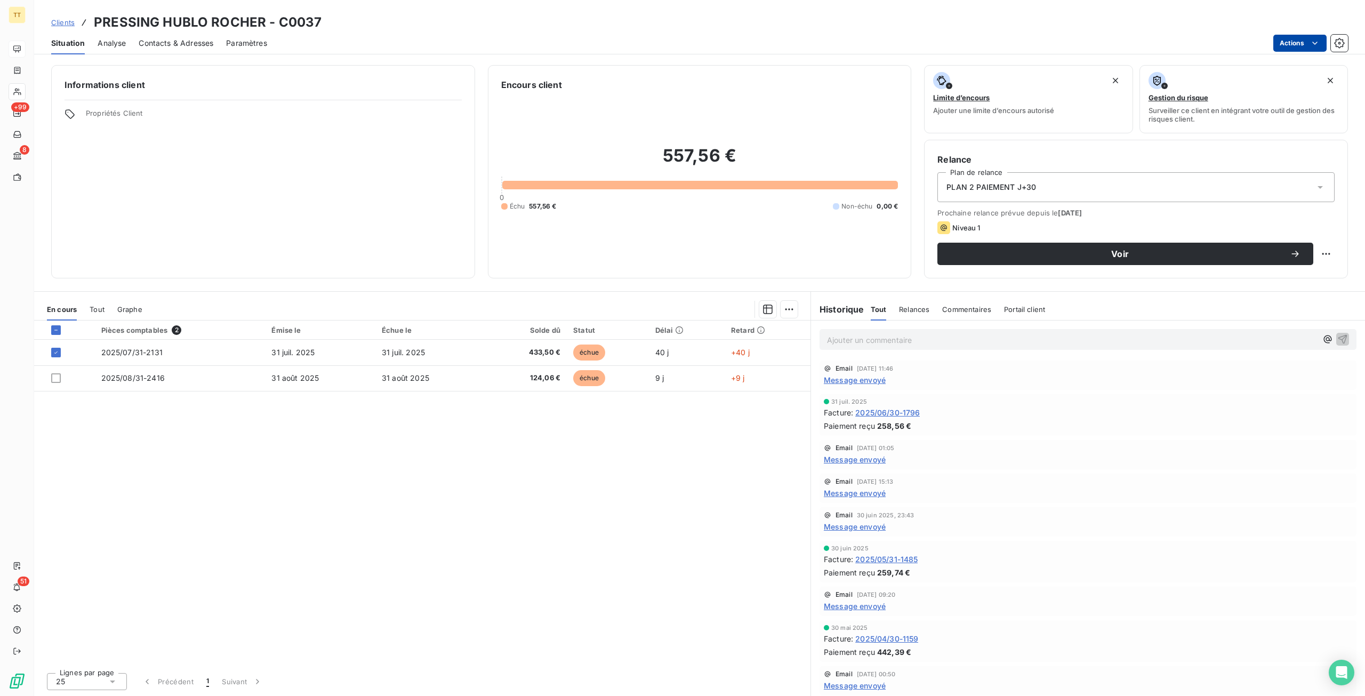
click at [1295, 38] on html "TT +99 8 51 Clients PRESSING HUBLO ROCHER - C0037 Situation Analyse Contacts & …" at bounding box center [682, 348] width 1365 height 696
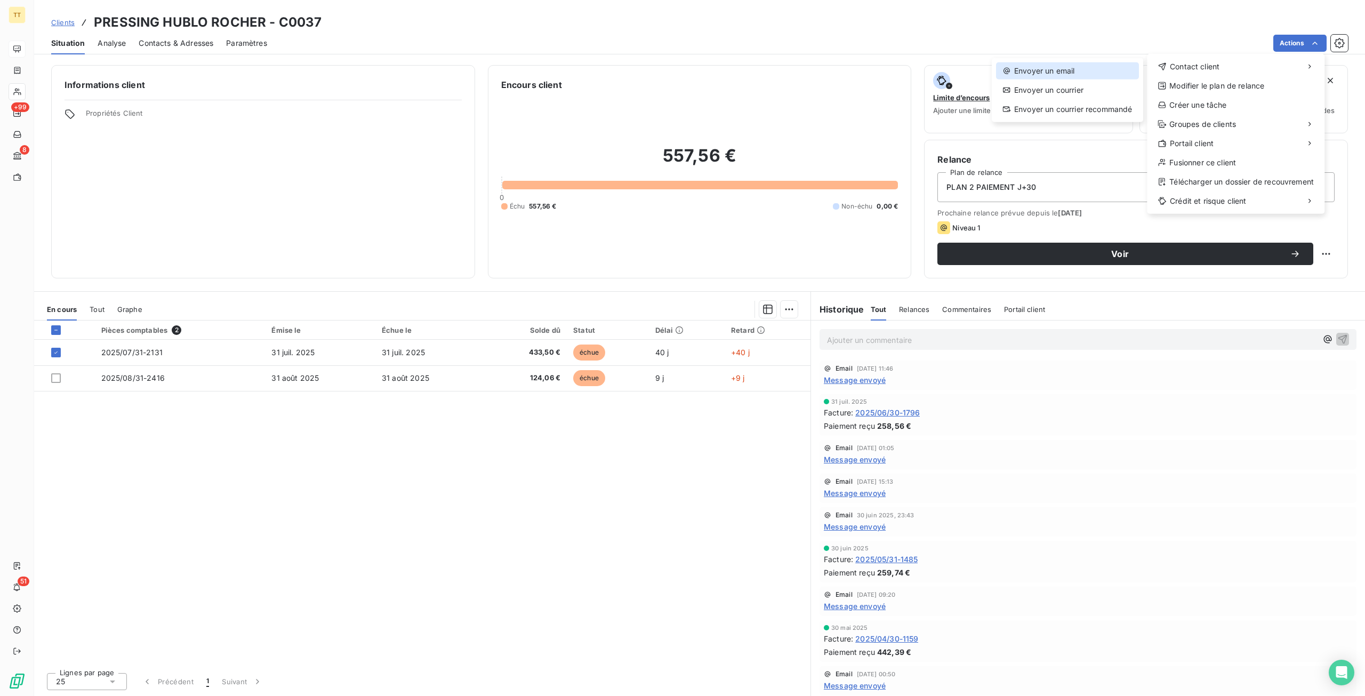
click at [1123, 67] on div "Envoyer un email" at bounding box center [1067, 70] width 143 height 17
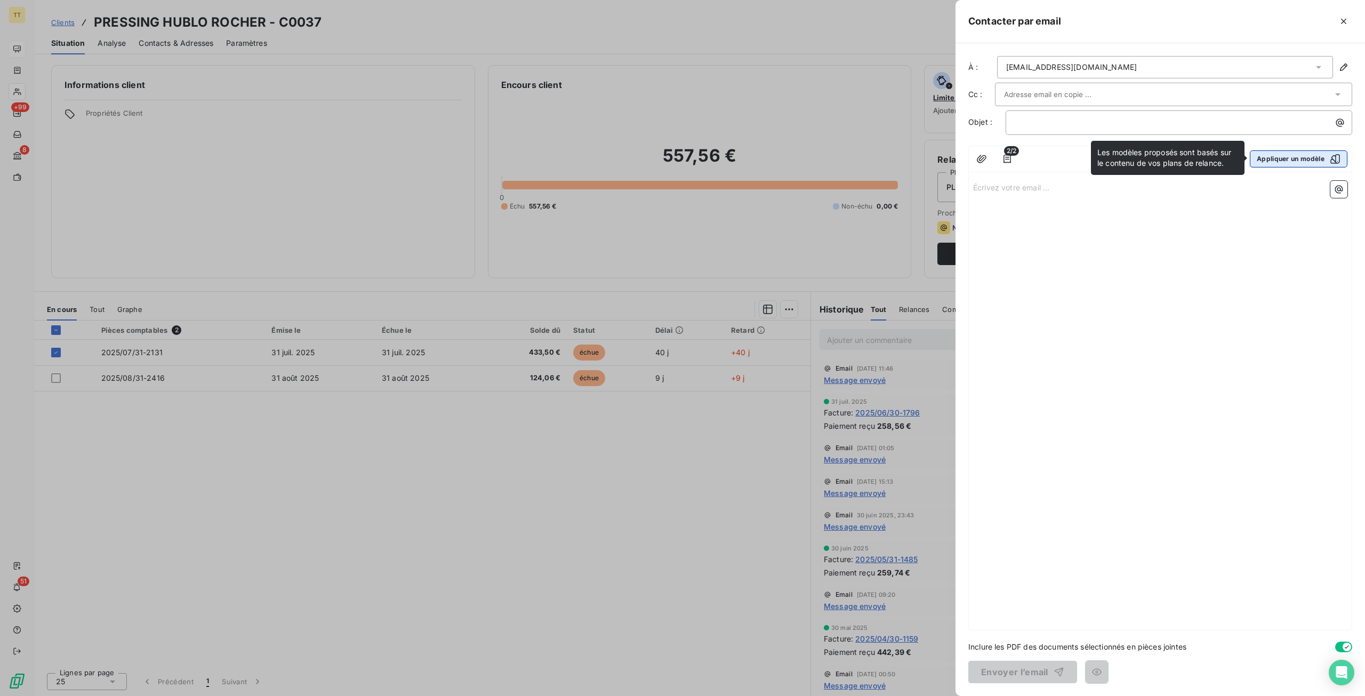
click at [1289, 162] on button "Appliquer un modèle" at bounding box center [1299, 158] width 98 height 17
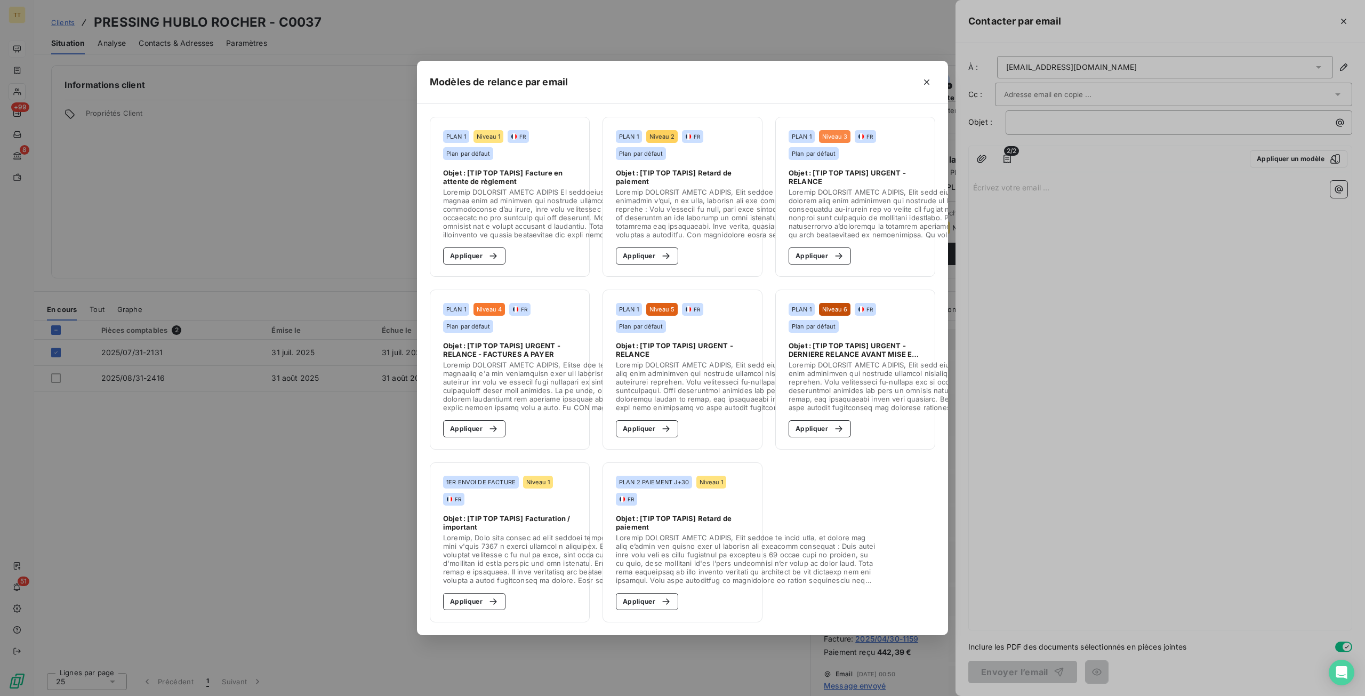
drag, startPoint x: 484, startPoint y: 252, endPoint x: 654, endPoint y: 373, distance: 208.4
click at [484, 252] on div "button" at bounding box center [491, 256] width 16 height 11
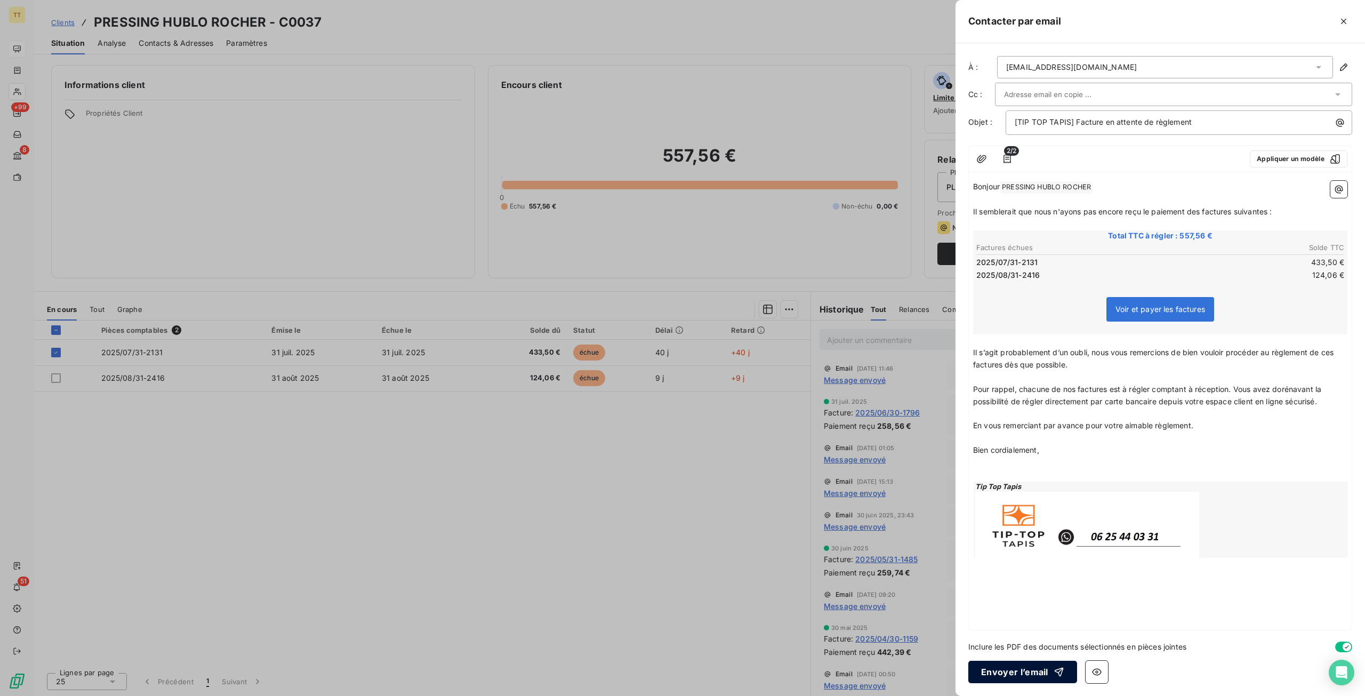
click at [1038, 675] on button "Envoyer l’email" at bounding box center [1023, 672] width 109 height 22
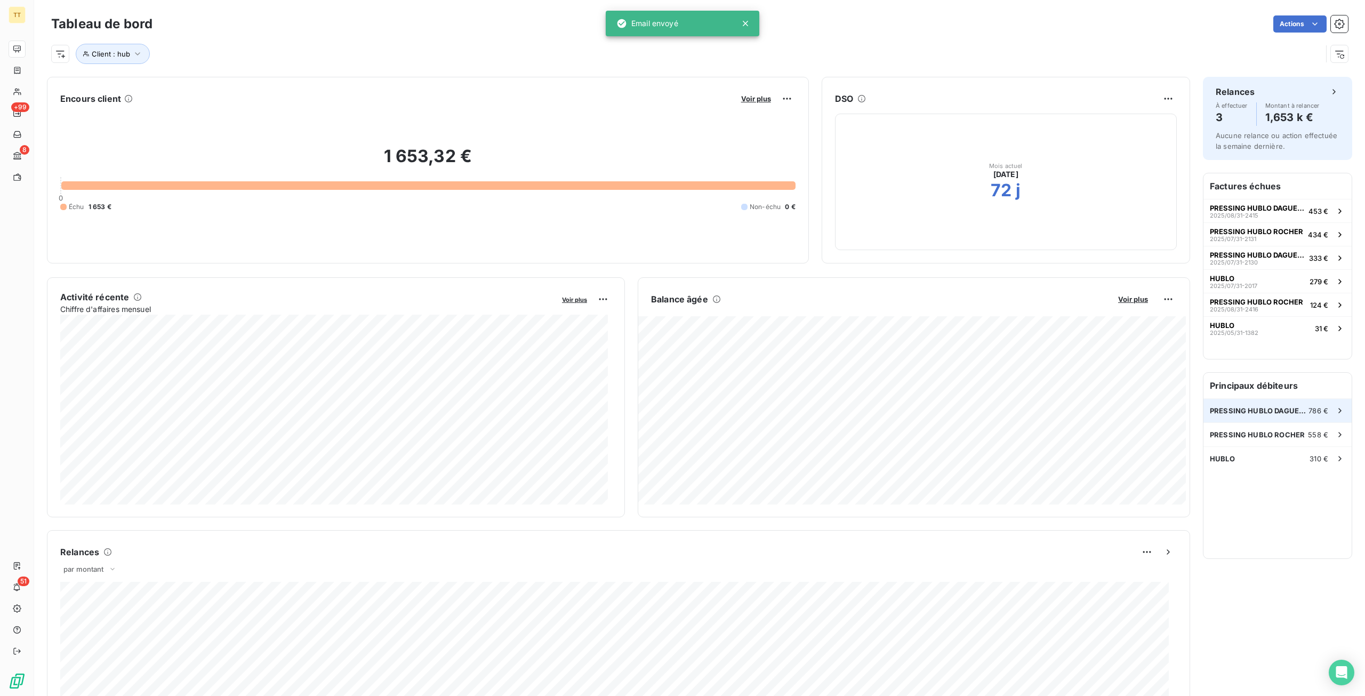
click at [1272, 414] on div "PRESSING HUBLO DAGUERRE 786 €" at bounding box center [1278, 410] width 148 height 23
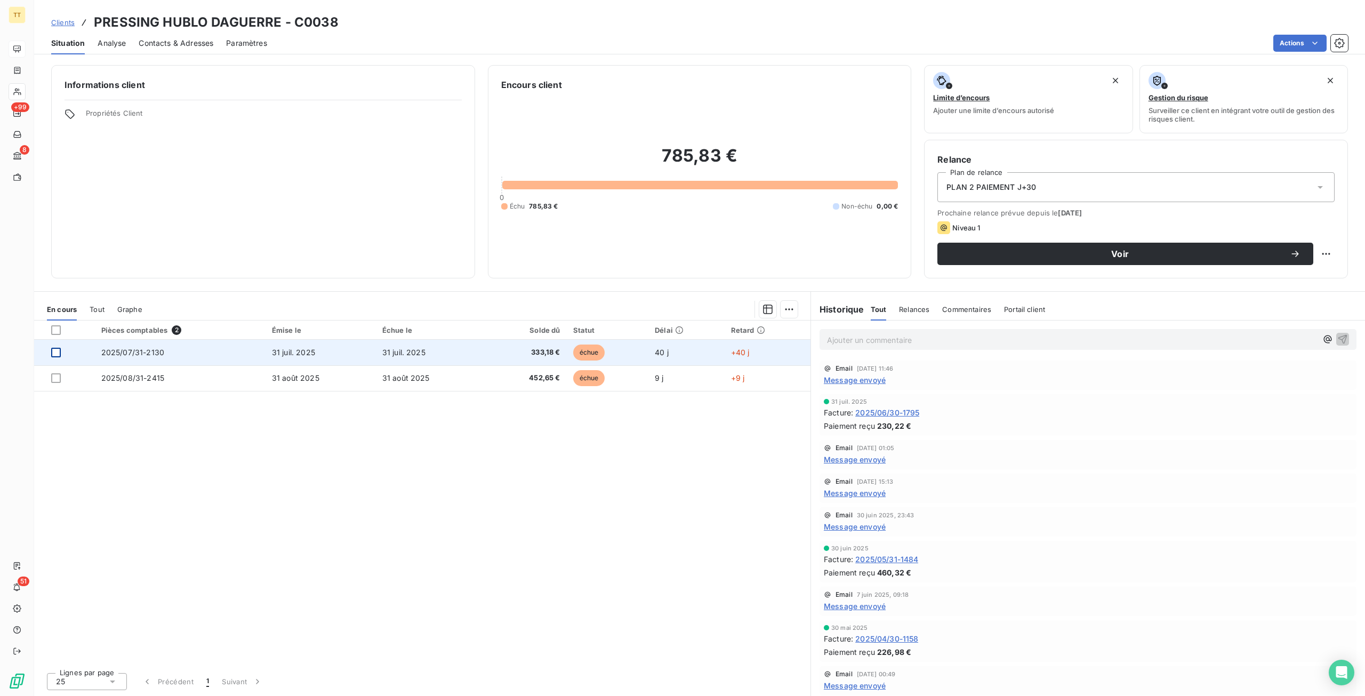
click at [57, 350] on div at bounding box center [56, 353] width 10 height 10
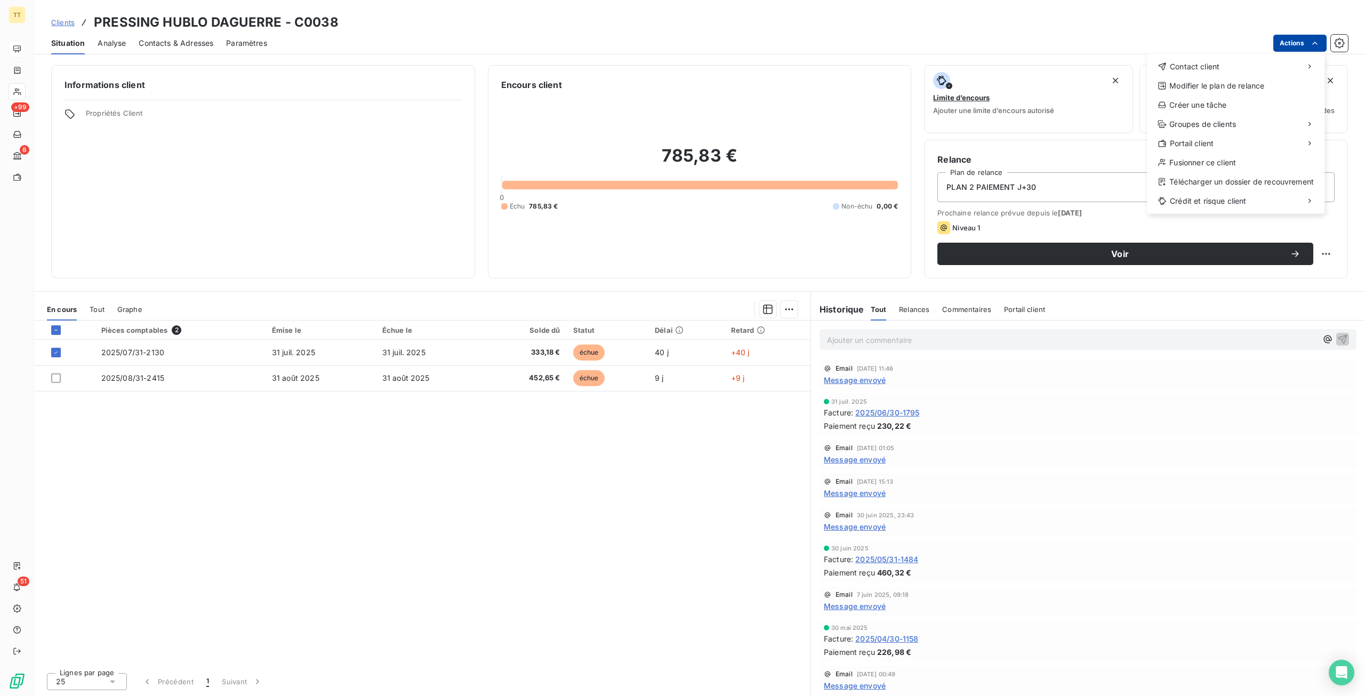
click at [1297, 47] on html "TT +99 8 51 Clients PRESSING HUBLO DAGUERRE - C0038 Situation Analyse Contacts …" at bounding box center [682, 348] width 1365 height 696
click at [1120, 69] on div "Envoyer un email" at bounding box center [1067, 70] width 143 height 17
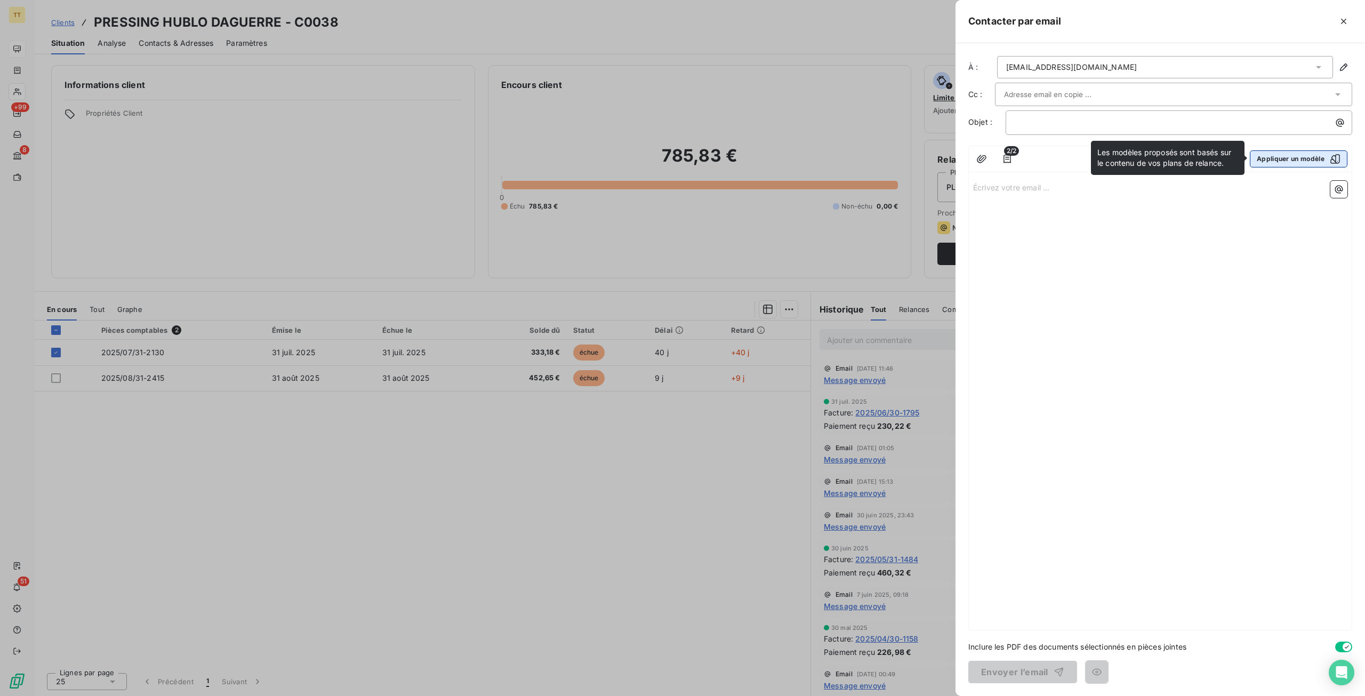
click at [1294, 156] on button "Appliquer un modèle" at bounding box center [1299, 158] width 98 height 17
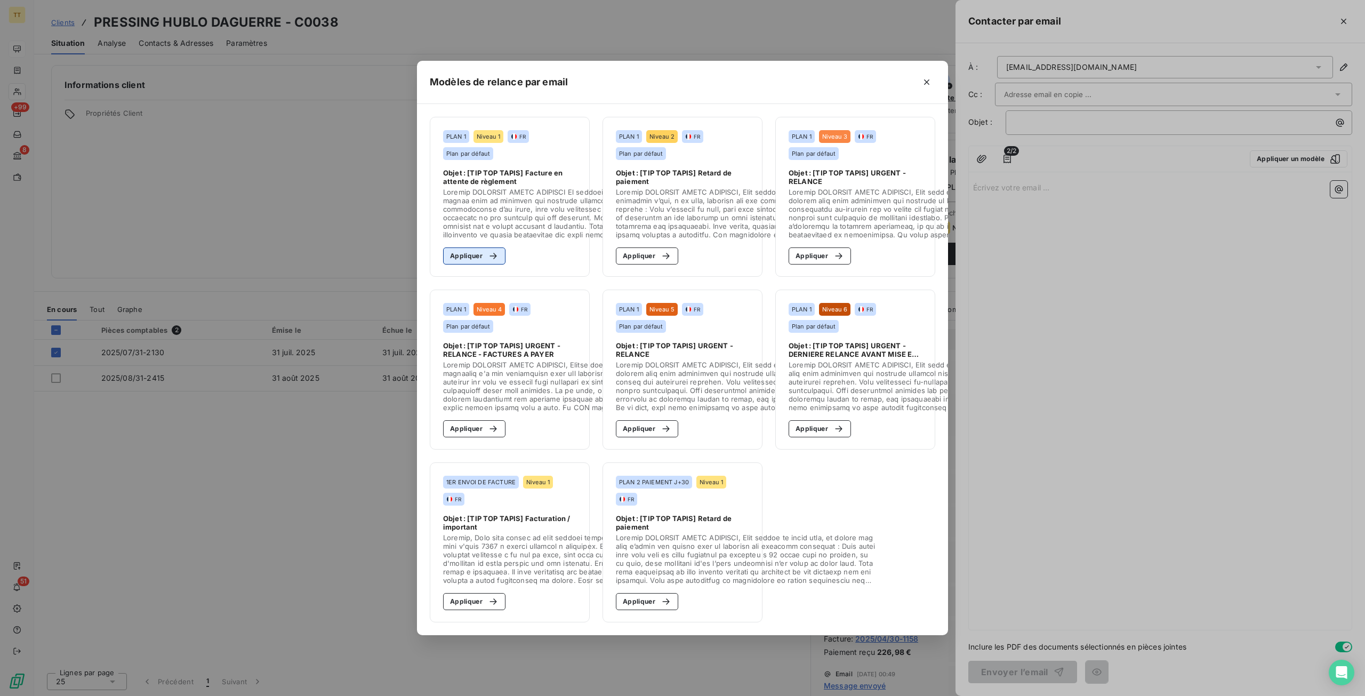
click at [481, 247] on button "Appliquer" at bounding box center [474, 255] width 62 height 17
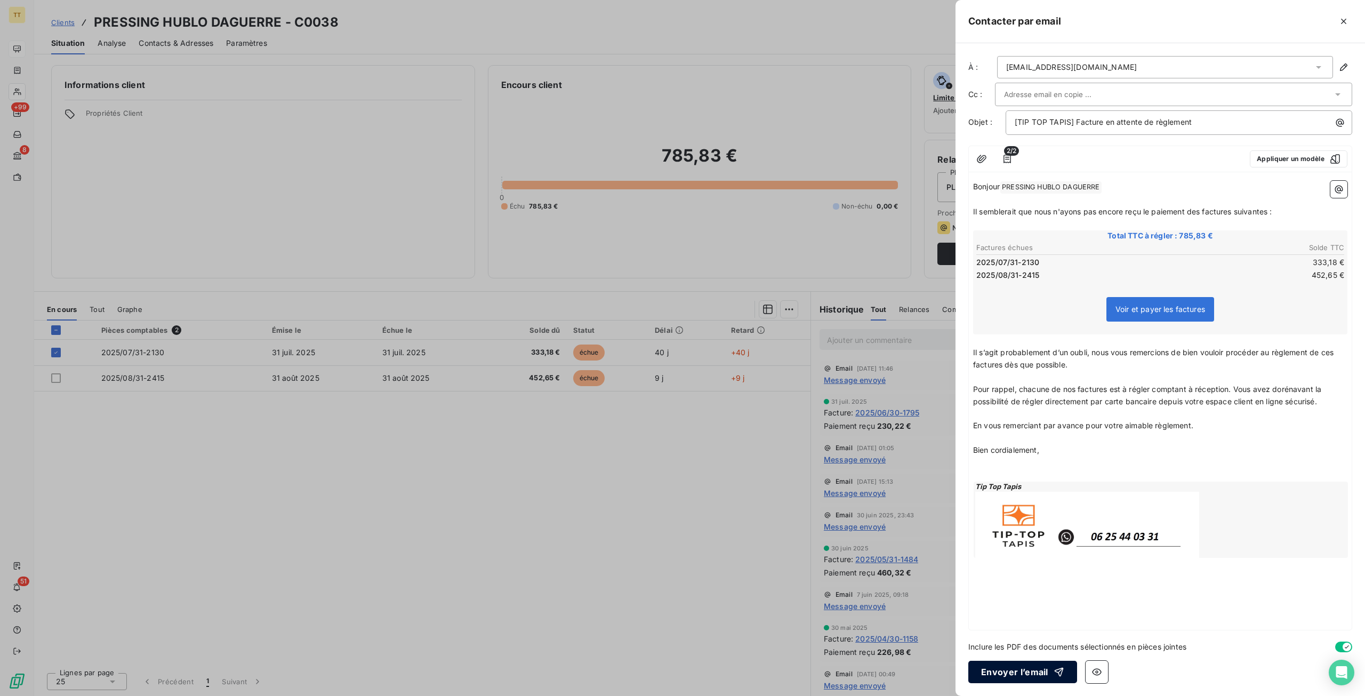
click at [1037, 670] on button "Envoyer l’email" at bounding box center [1023, 672] width 109 height 22
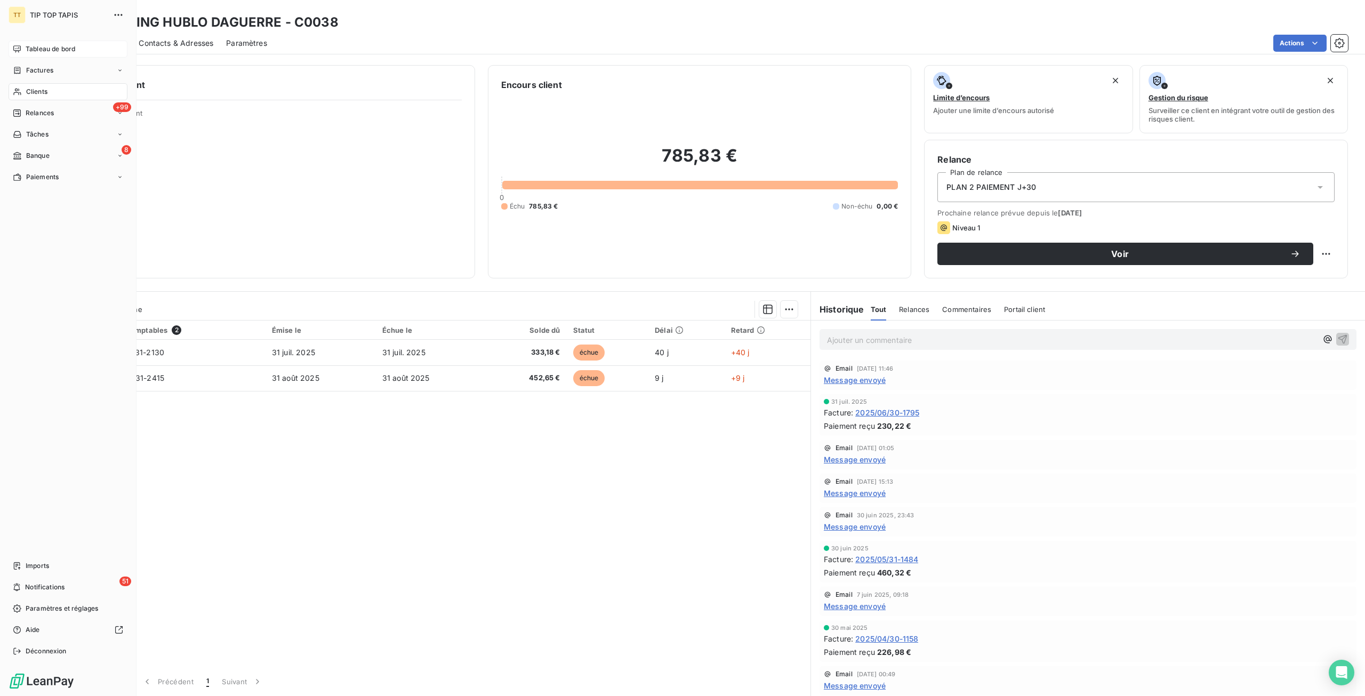
click at [67, 45] on span "Tableau de bord" at bounding box center [51, 49] width 50 height 10
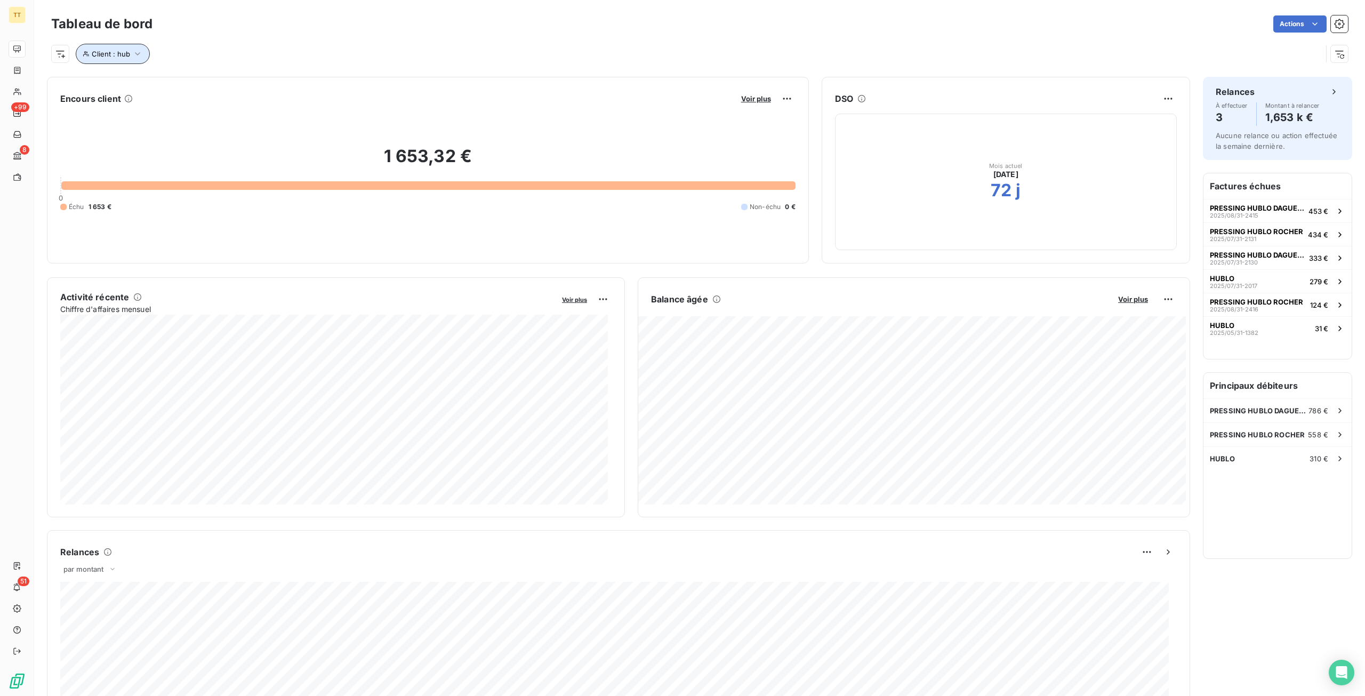
click at [138, 54] on icon "button" at bounding box center [137, 54] width 11 height 11
drag, startPoint x: 283, startPoint y: 84, endPoint x: 206, endPoint y: 84, distance: 76.8
click at [206, 84] on div "Client Contient like hub" at bounding box center [228, 81] width 292 height 22
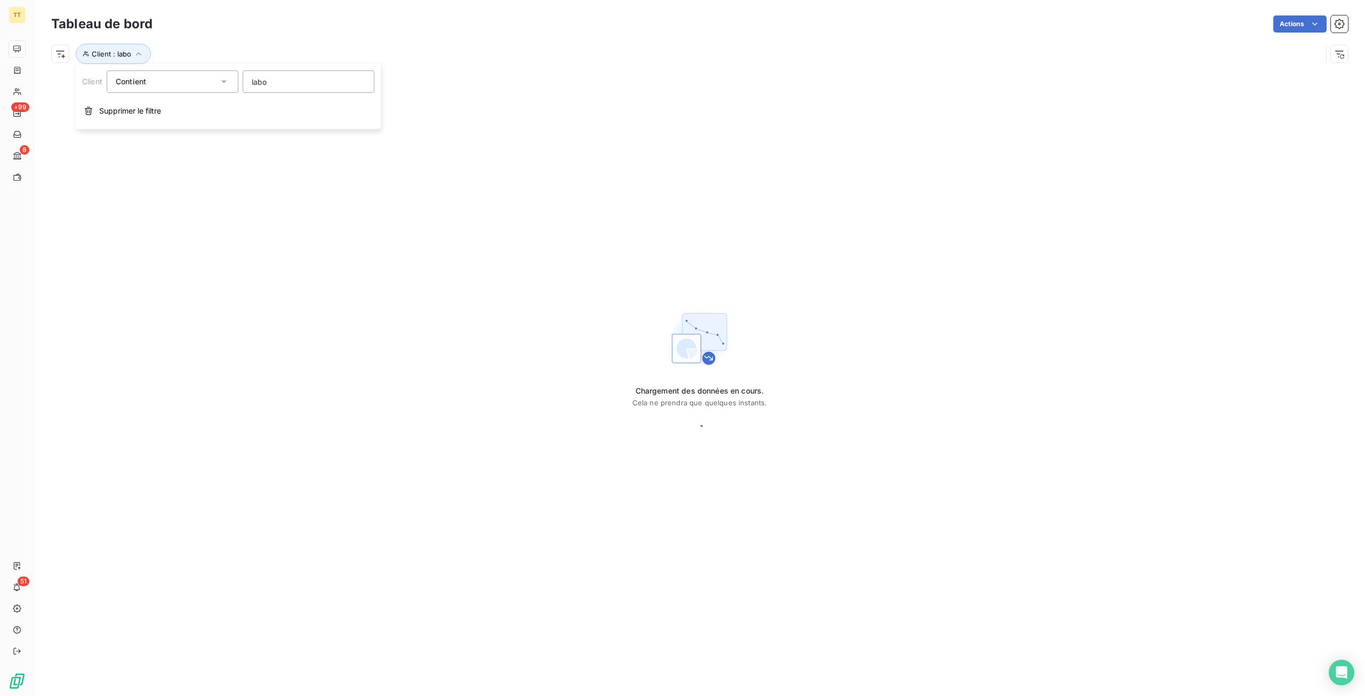
type input "labor"
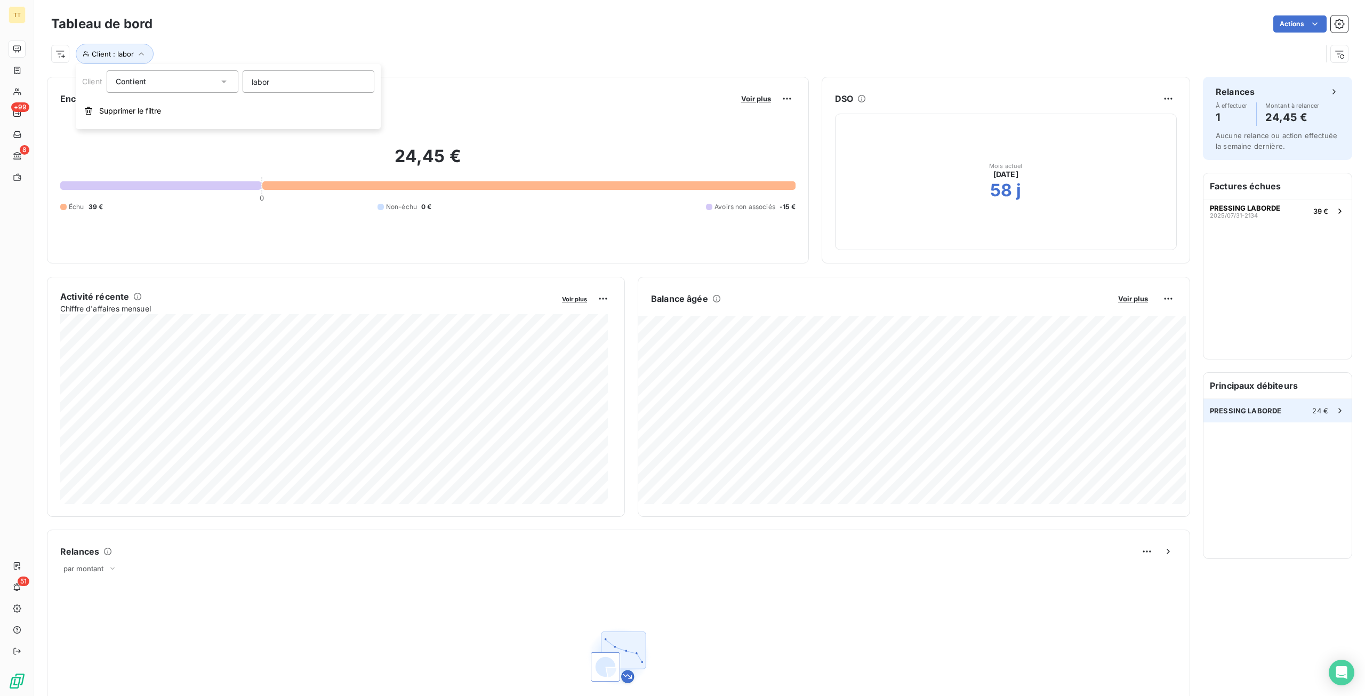
click at [1277, 418] on div "PRESSING LABORDE 24 €" at bounding box center [1278, 410] width 148 height 23
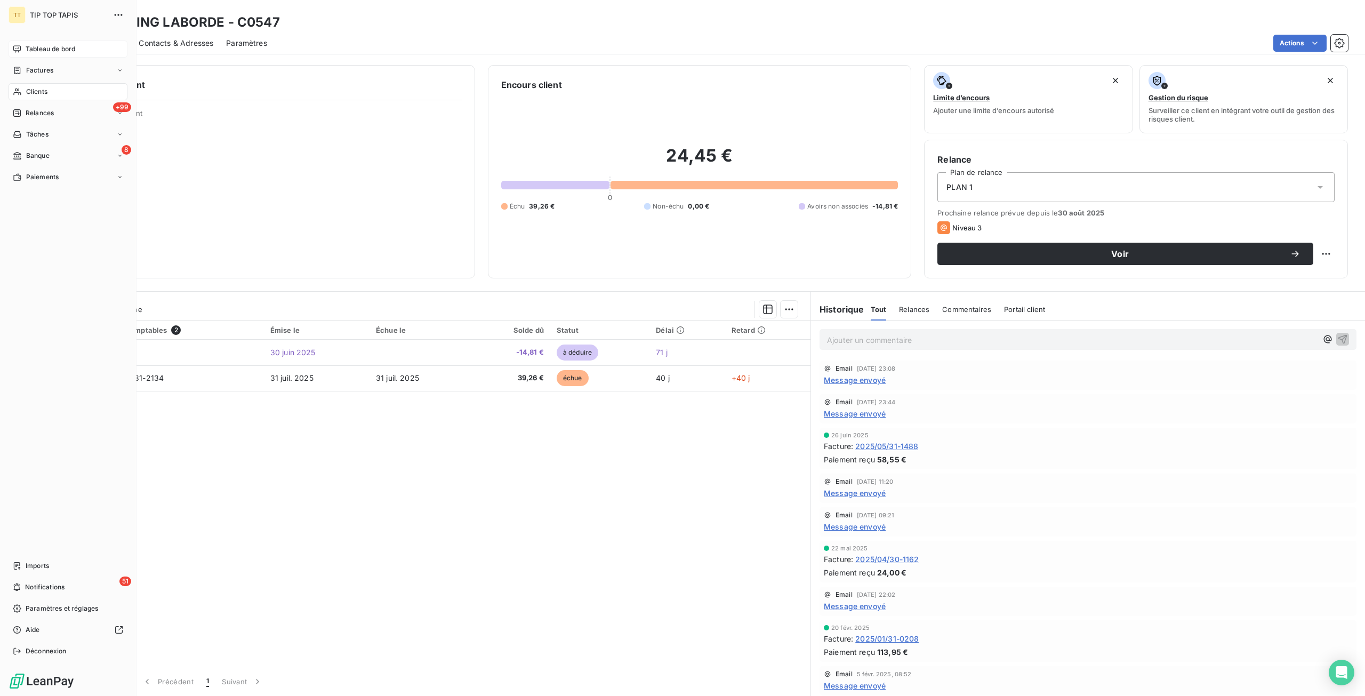
click at [41, 43] on div "Tableau de bord" at bounding box center [68, 49] width 119 height 17
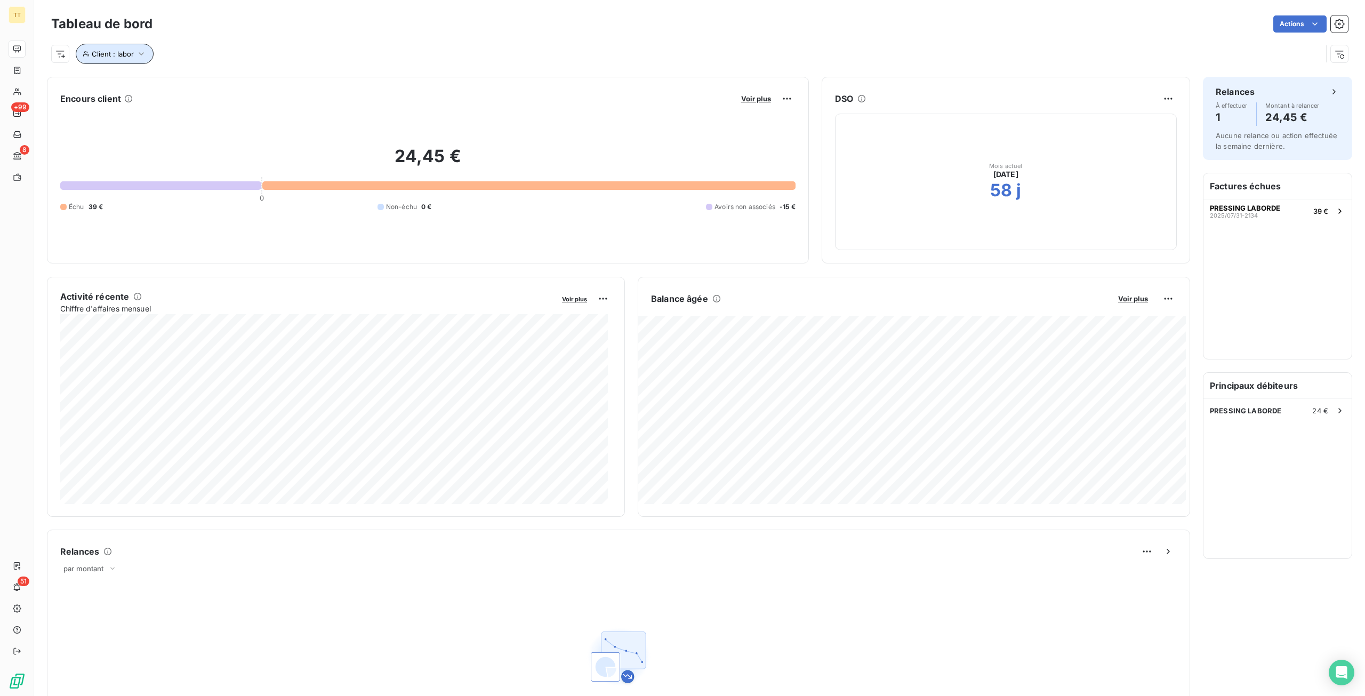
click at [130, 52] on span "Client : labor" at bounding box center [113, 54] width 42 height 9
drag, startPoint x: 286, startPoint y: 79, endPoint x: 133, endPoint y: 89, distance: 153.3
click at [133, 89] on div "Client Contient like labor" at bounding box center [228, 81] width 292 height 22
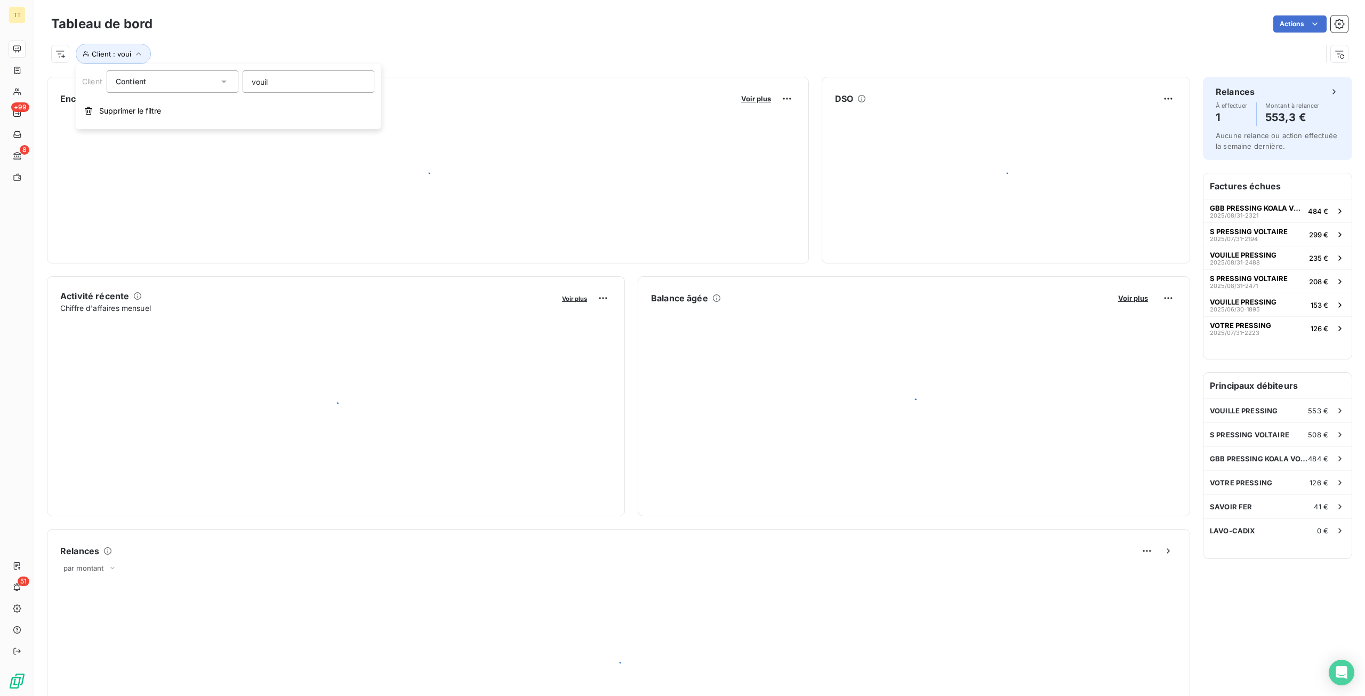
type input "vouill"
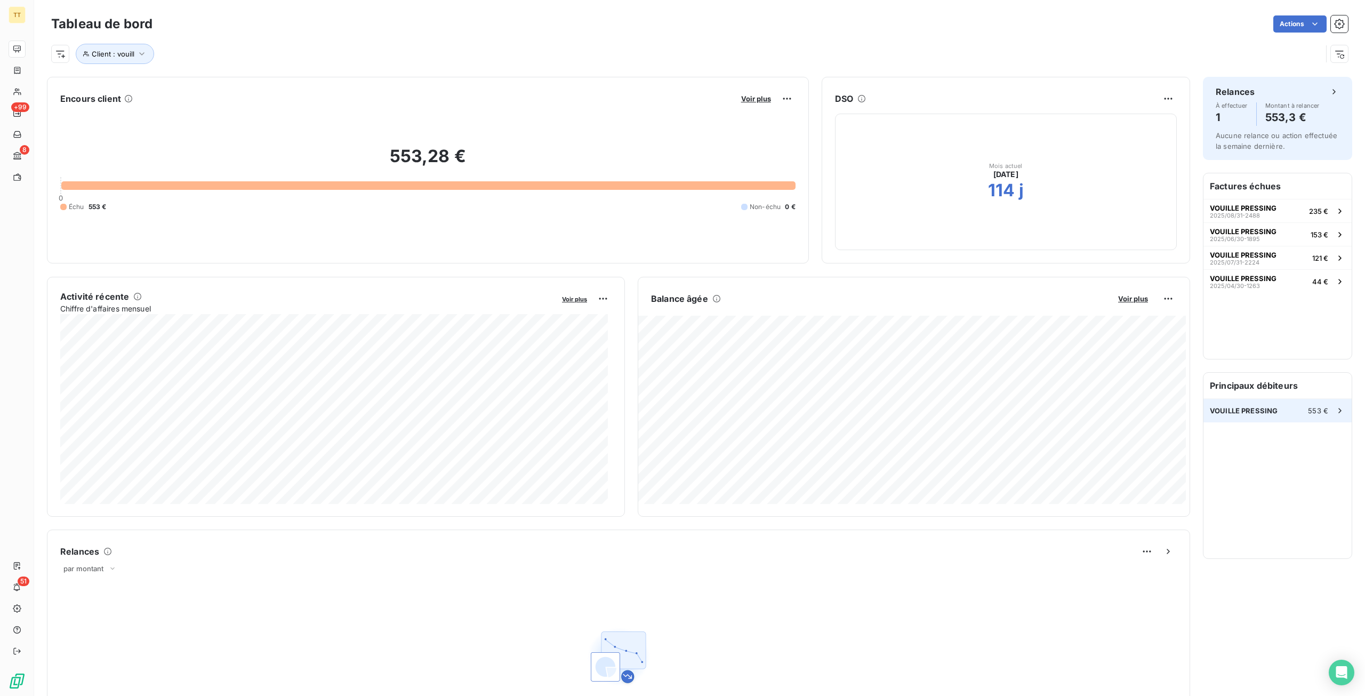
click at [1255, 408] on span "VOUILLE PRESSING" at bounding box center [1244, 410] width 68 height 9
click at [123, 59] on button "Client : vouill" at bounding box center [115, 54] width 78 height 20
drag, startPoint x: 270, startPoint y: 85, endPoint x: 61, endPoint y: 88, distance: 209.1
click at [61, 88] on body "TT +99 8 51 Tableau de bord Actions Client : vouill Encours client Voir plus 55…" at bounding box center [682, 348] width 1365 height 696
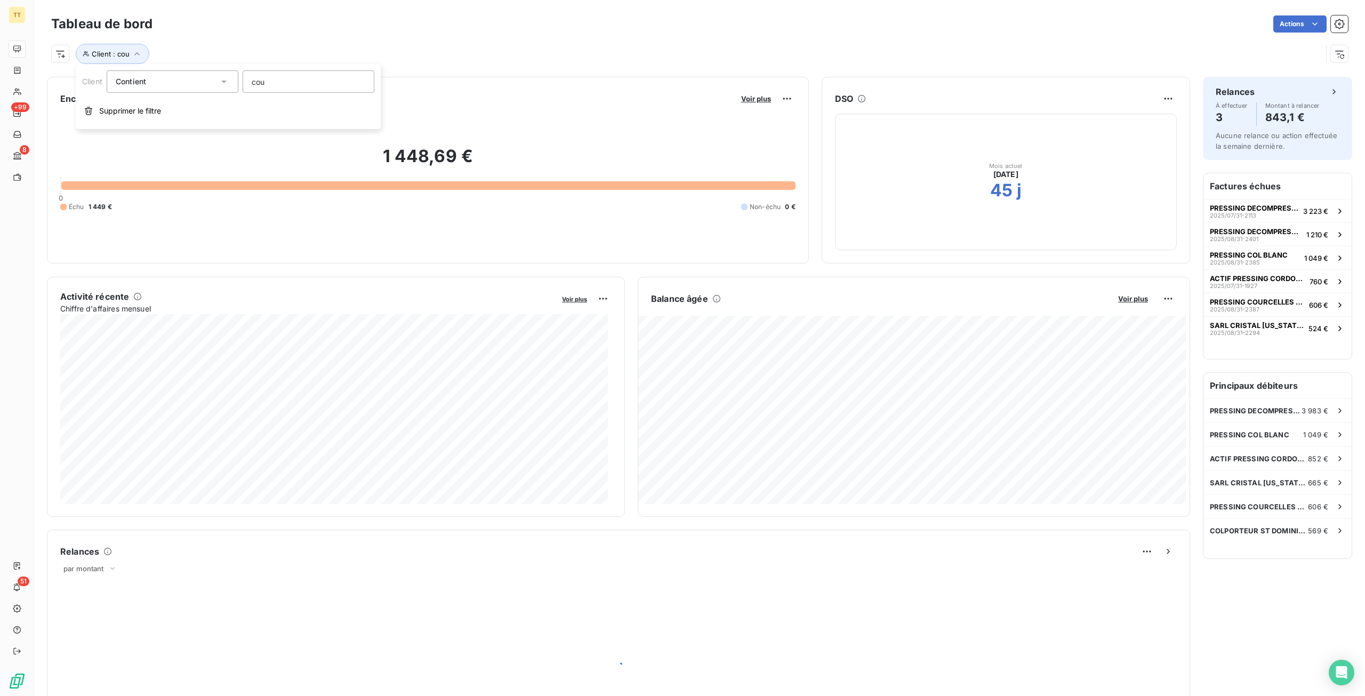
type input "cour"
click at [1255, 430] on span "PRESSING COURCELLES SERVICES" at bounding box center [1259, 434] width 98 height 9
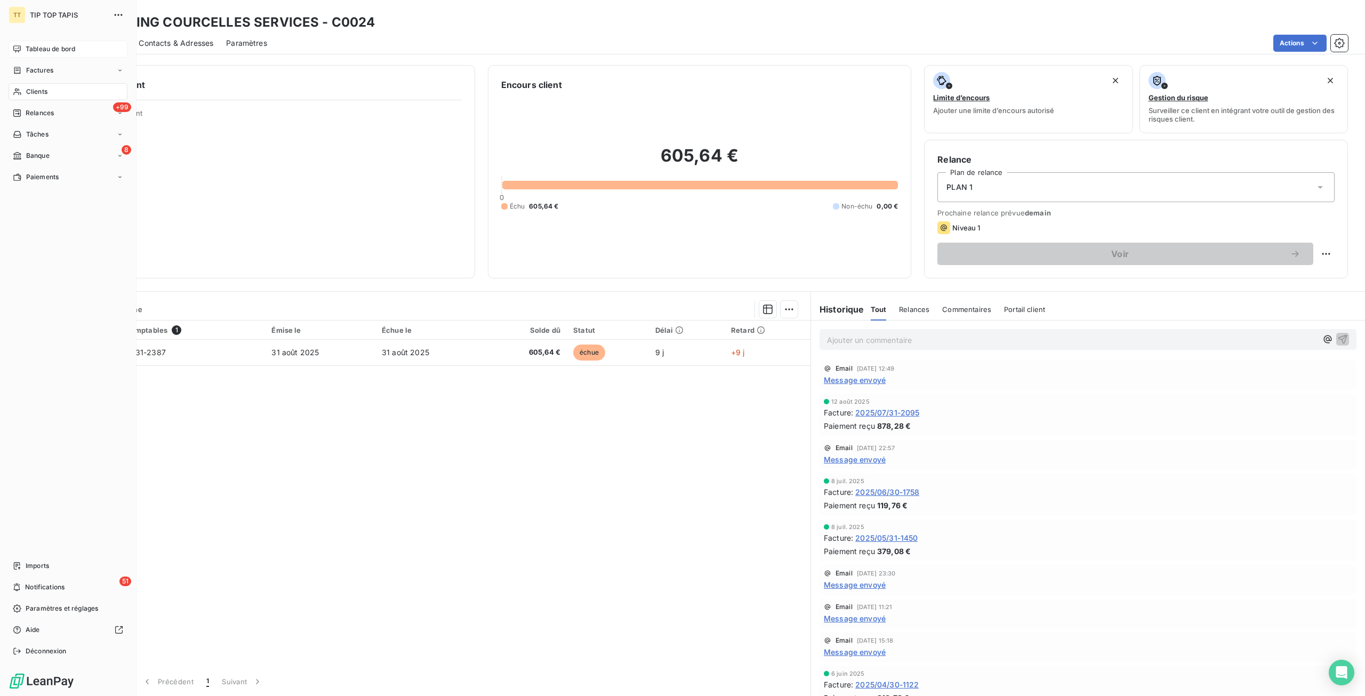
click at [48, 52] on span "Tableau de bord" at bounding box center [51, 49] width 50 height 10
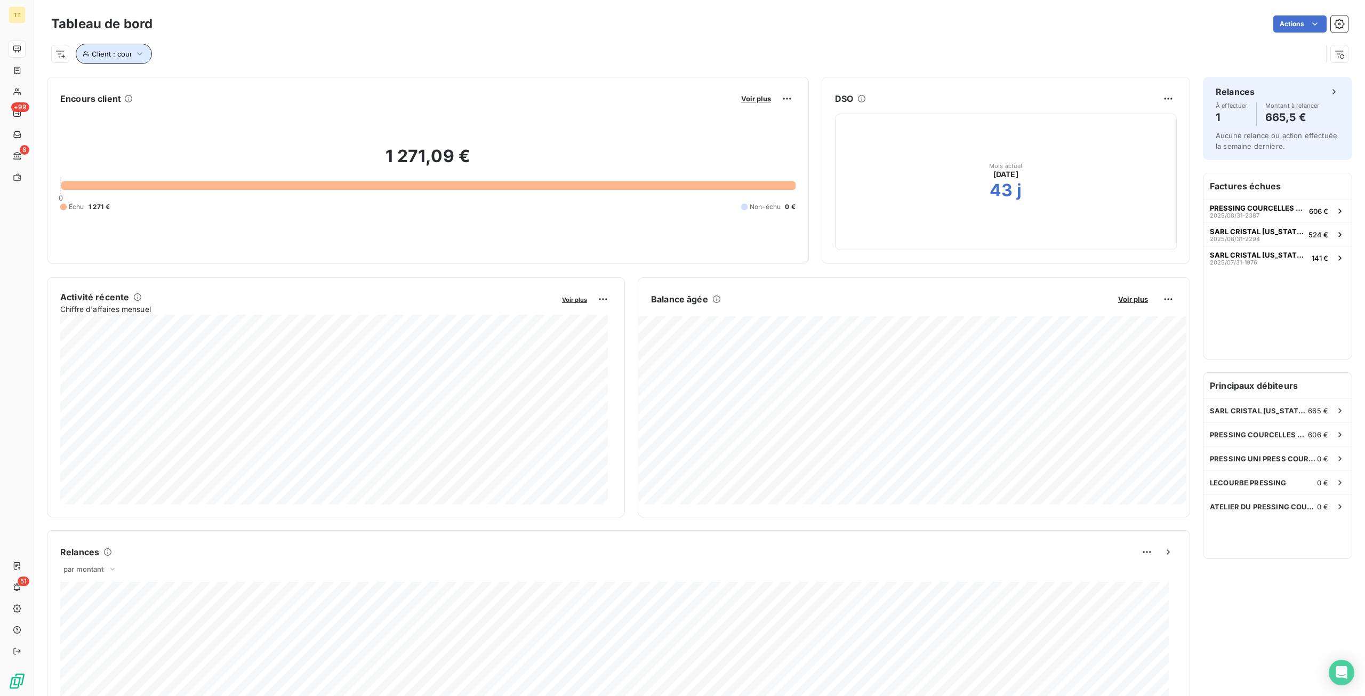
click at [111, 55] on span "Client : cour" at bounding box center [112, 54] width 41 height 9
drag, startPoint x: 333, startPoint y: 80, endPoint x: 200, endPoint y: 81, distance: 132.8
click at [200, 81] on div "Client Contient like cour" at bounding box center [228, 81] width 292 height 22
click at [301, 79] on input "cour" at bounding box center [309, 81] width 132 height 22
drag, startPoint x: 287, startPoint y: 81, endPoint x: 221, endPoint y: 81, distance: 65.6
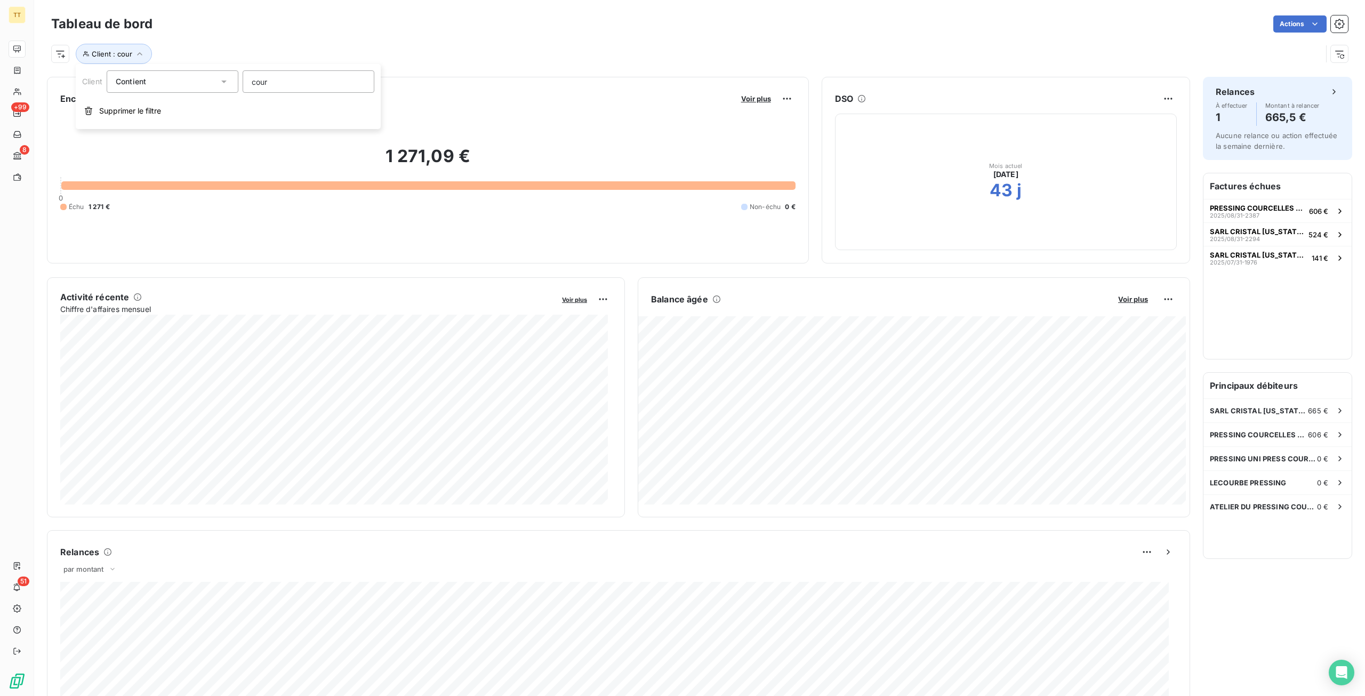
click at [221, 81] on div "Client Contient like cour" at bounding box center [228, 81] width 292 height 22
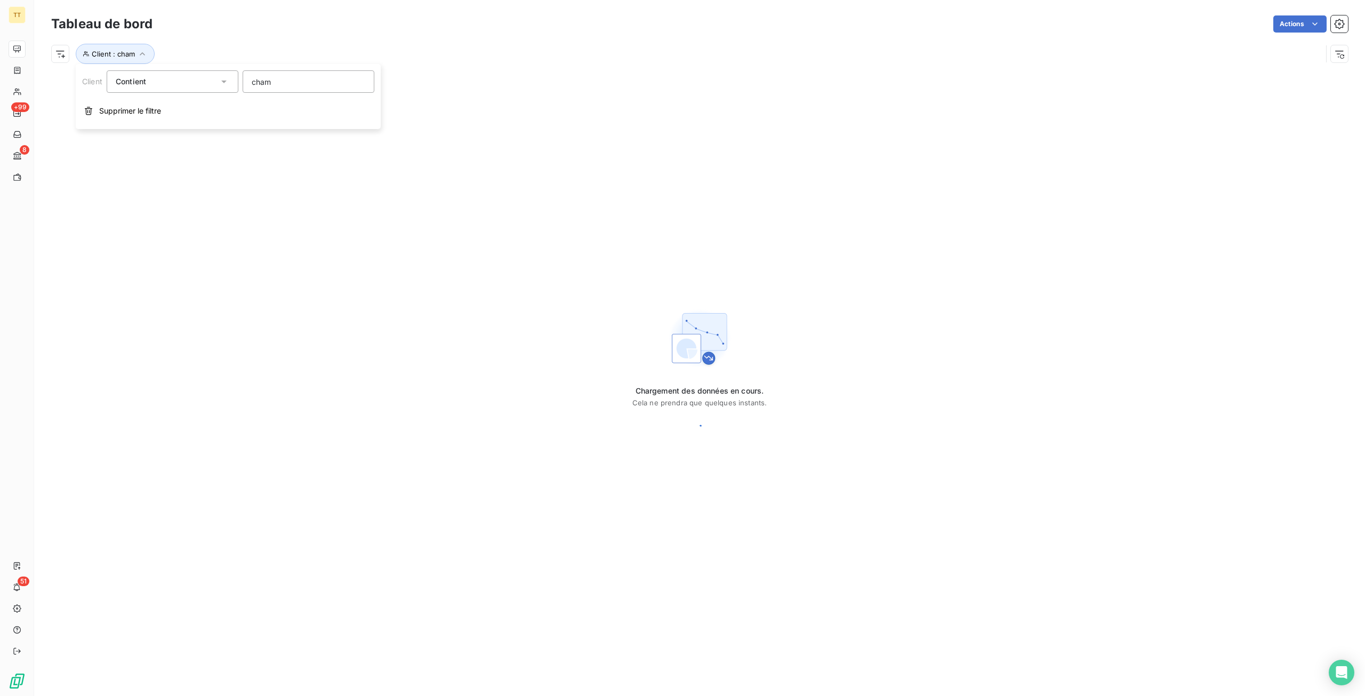
type input "champ"
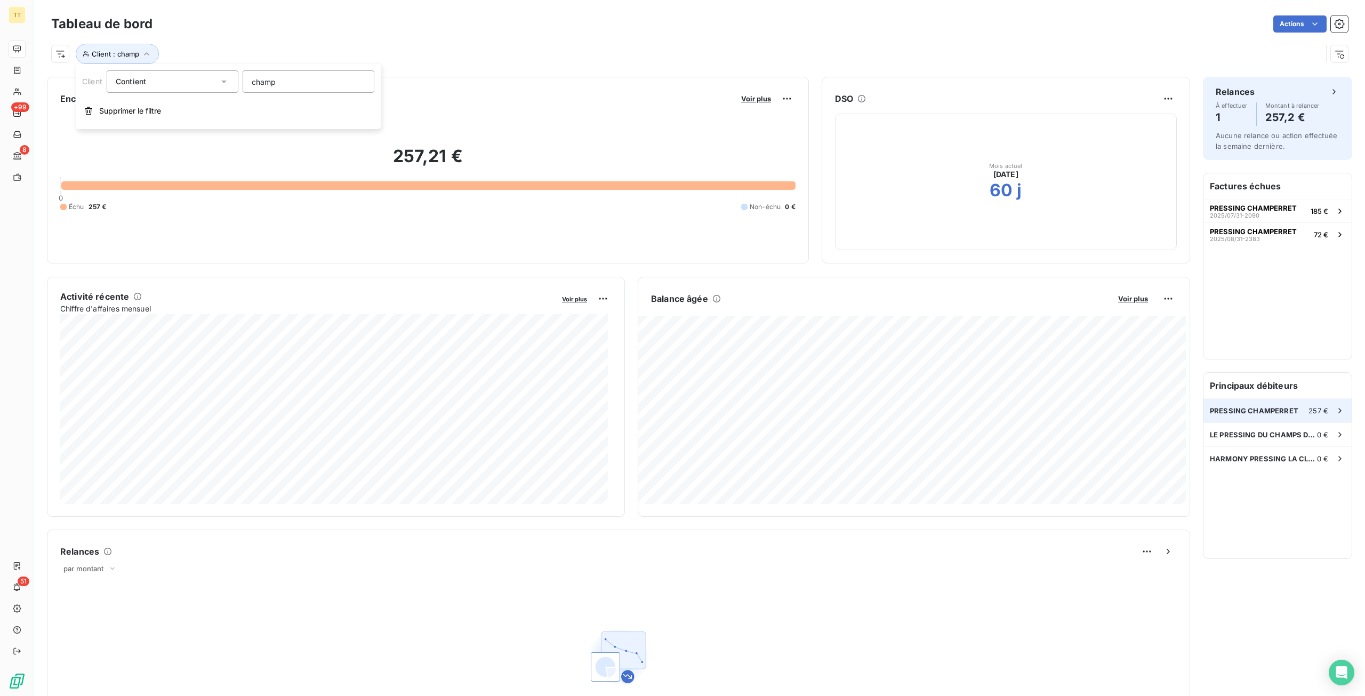
click at [1244, 402] on div "PRESSING CHAMPERRET 257 €" at bounding box center [1278, 410] width 148 height 23
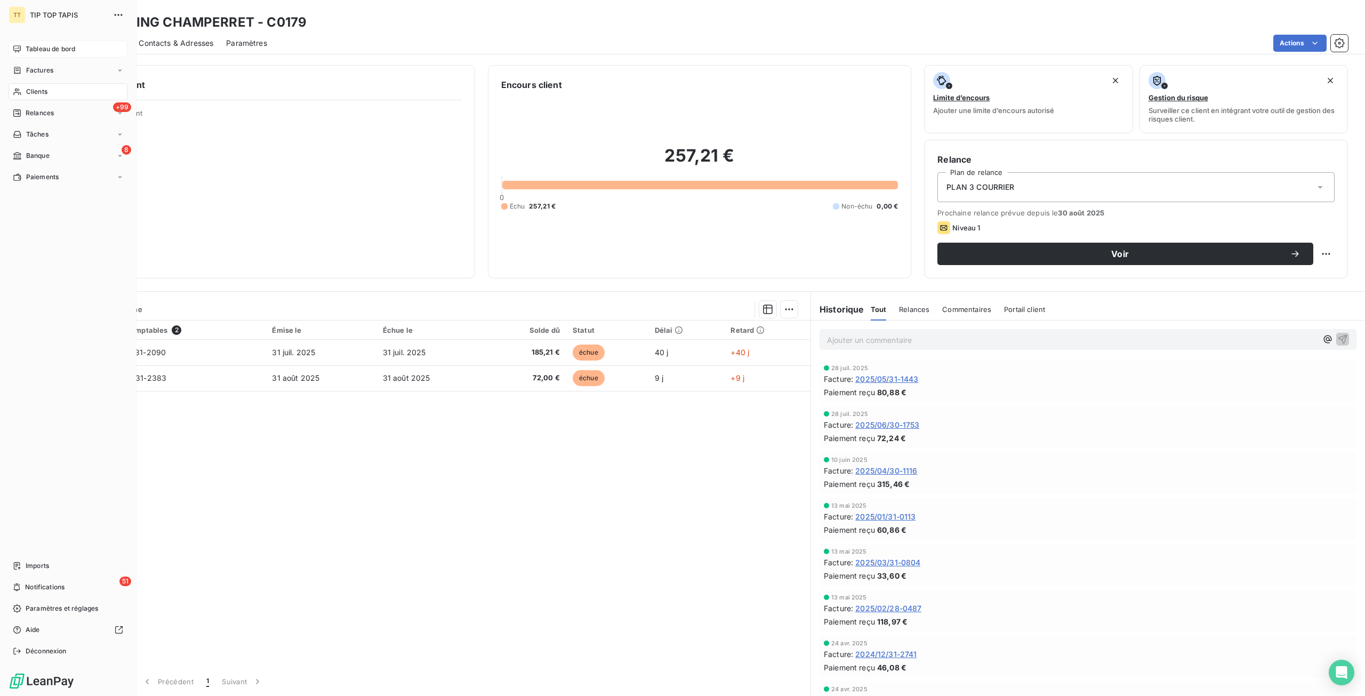
click at [58, 50] on span "Tableau de bord" at bounding box center [51, 49] width 50 height 10
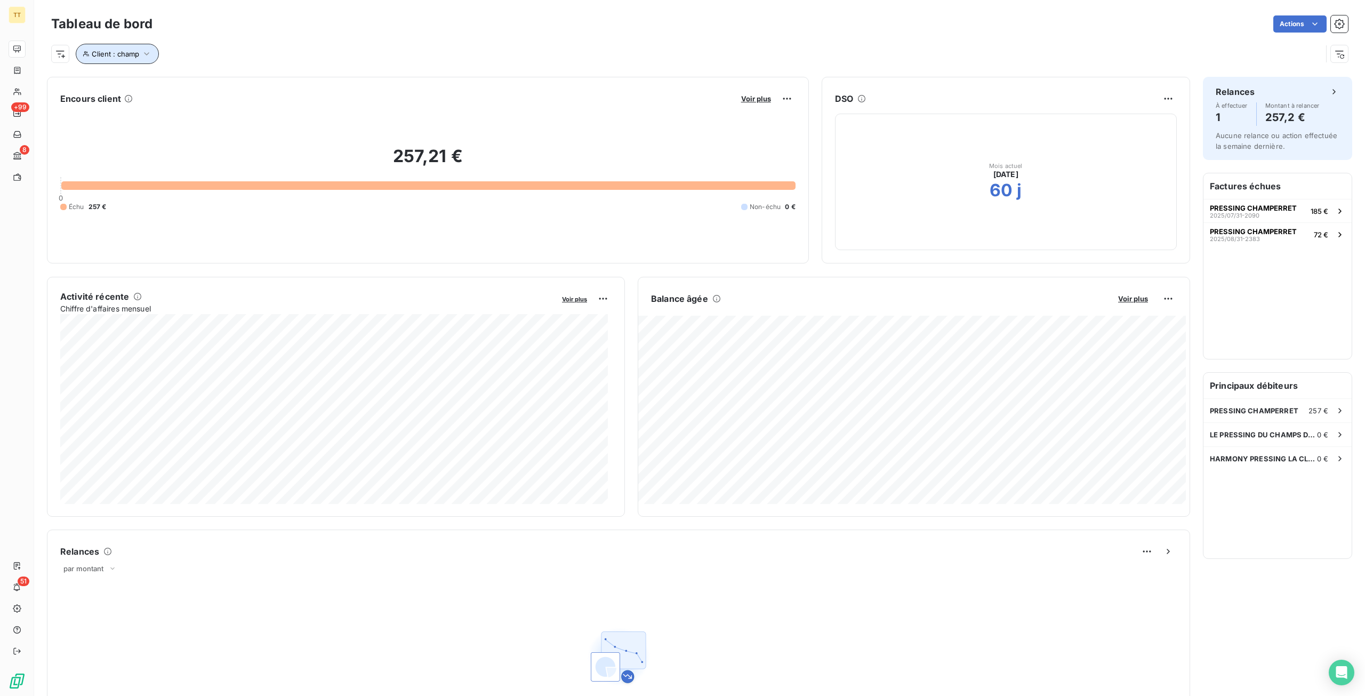
click at [134, 59] on button "Client : champ" at bounding box center [117, 54] width 83 height 20
drag, startPoint x: 291, startPoint y: 86, endPoint x: 210, endPoint y: 89, distance: 80.6
click at [210, 89] on div "Client Contient like champ" at bounding box center [228, 81] width 292 height 22
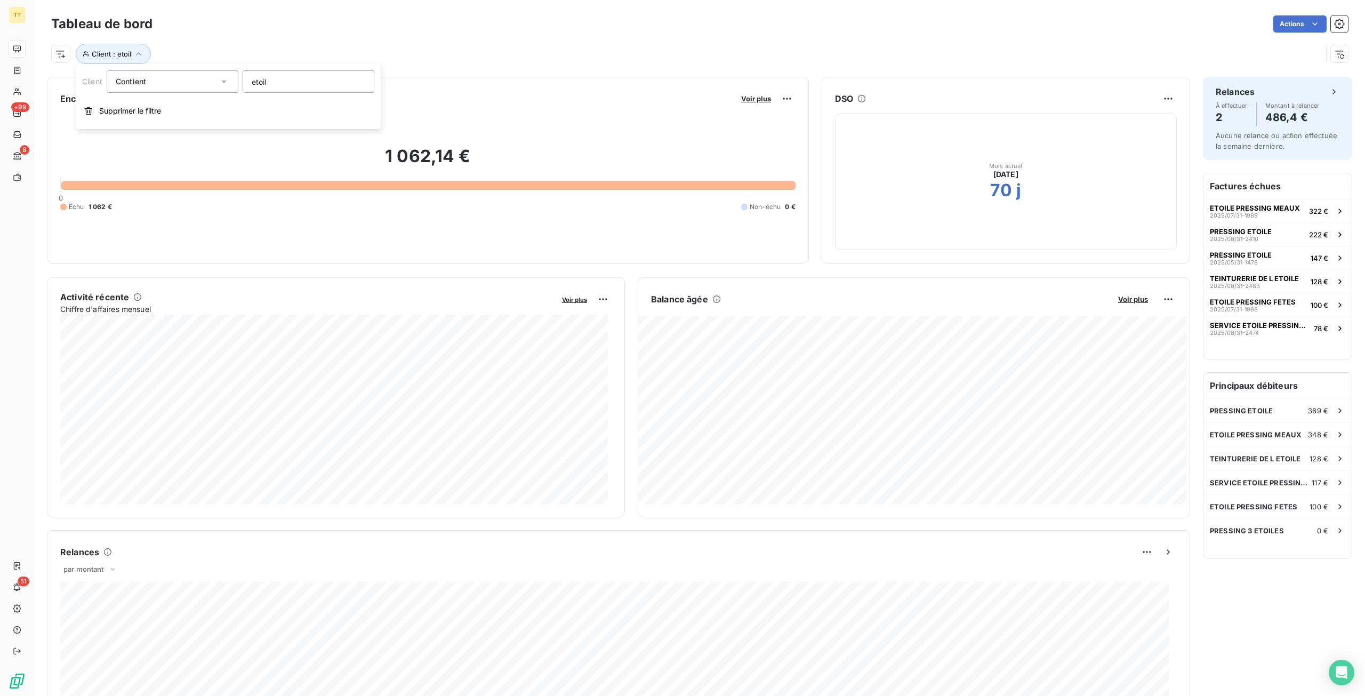
type input "etoile"
click at [1279, 411] on div "PRESSING ETOILE 369 €" at bounding box center [1278, 410] width 148 height 23
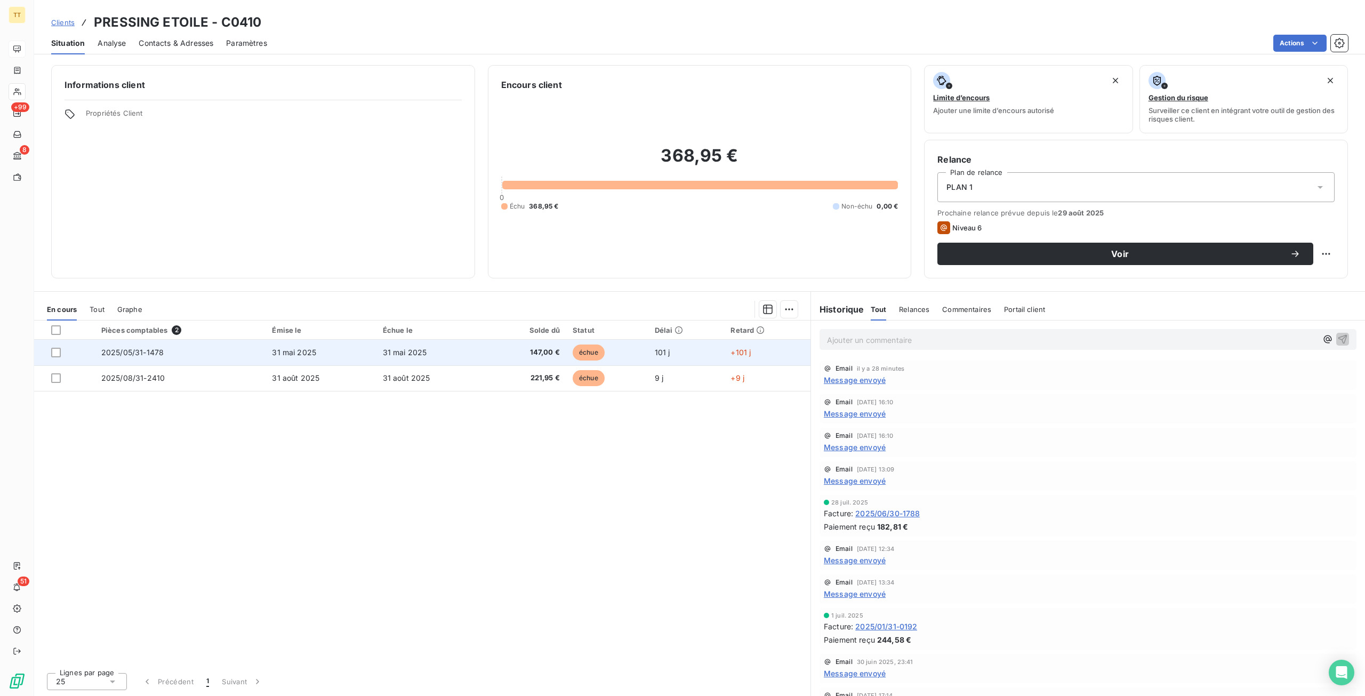
click at [561, 354] on td "147,00 €" at bounding box center [526, 353] width 79 height 26
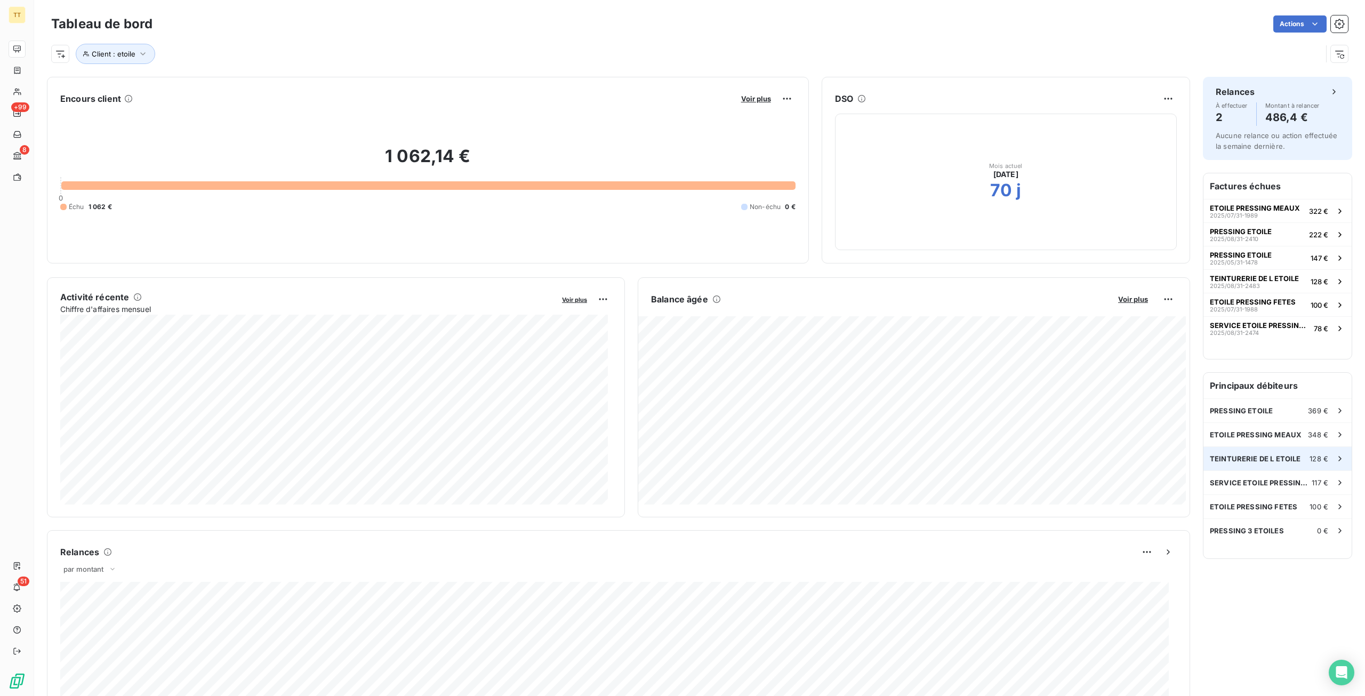
click at [1243, 460] on span "TEINTURERIE DE L ETOILE" at bounding box center [1255, 458] width 91 height 9
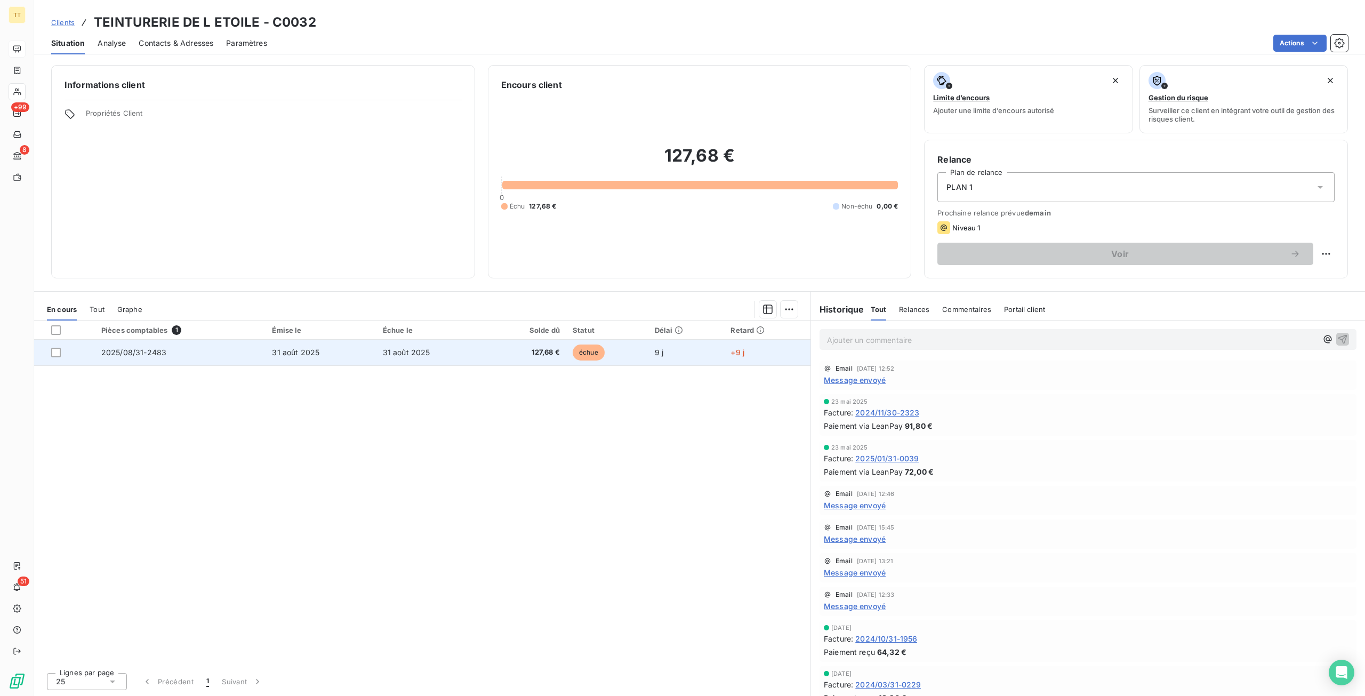
click at [501, 357] on td "127,68 €" at bounding box center [526, 353] width 79 height 26
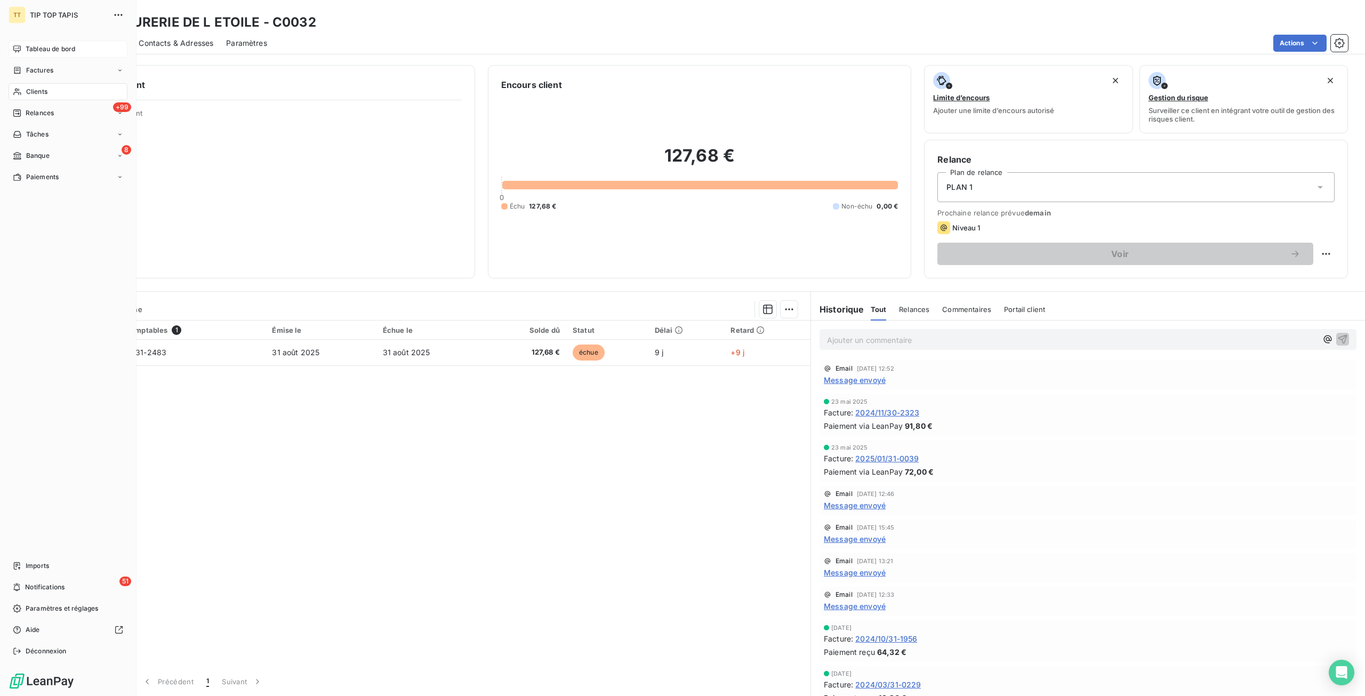
click at [46, 44] on span "Tableau de bord" at bounding box center [51, 49] width 50 height 10
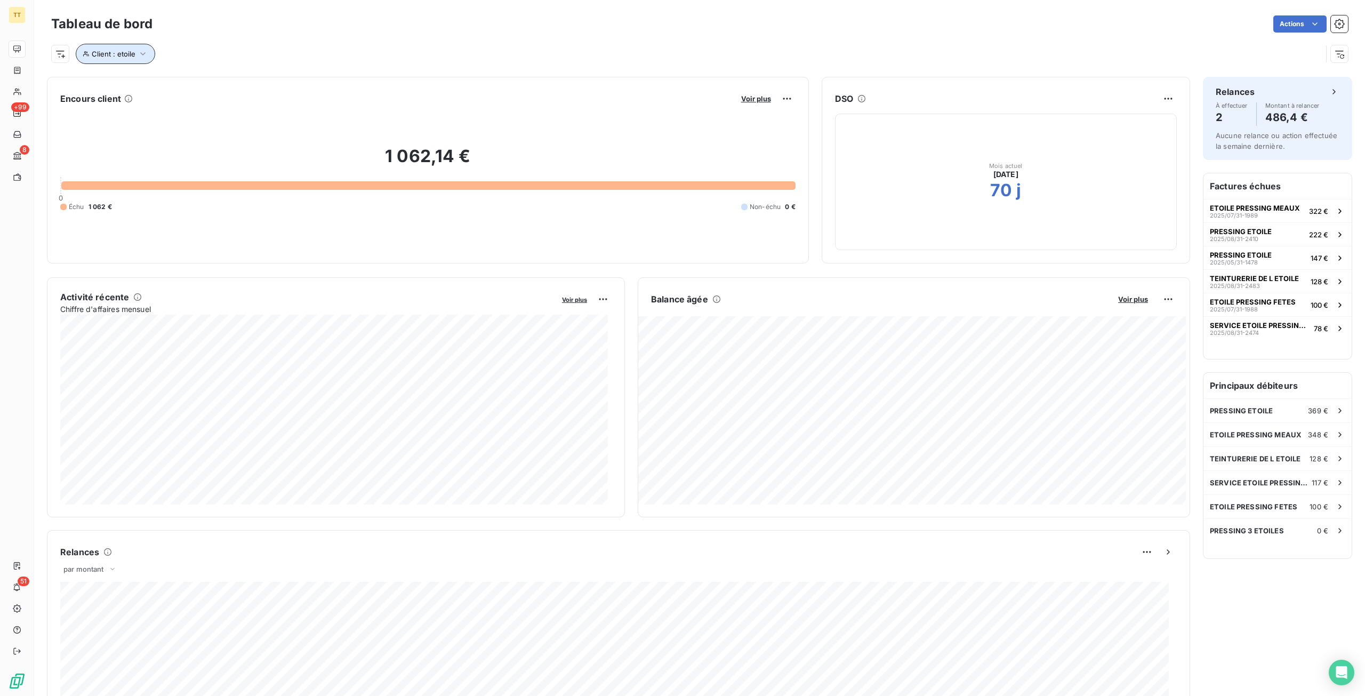
click at [125, 57] on span "Client : etoile" at bounding box center [114, 54] width 44 height 9
drag, startPoint x: 276, startPoint y: 85, endPoint x: 133, endPoint y: 85, distance: 142.4
click at [133, 85] on div "Client Contient like etoile" at bounding box center [228, 81] width 292 height 22
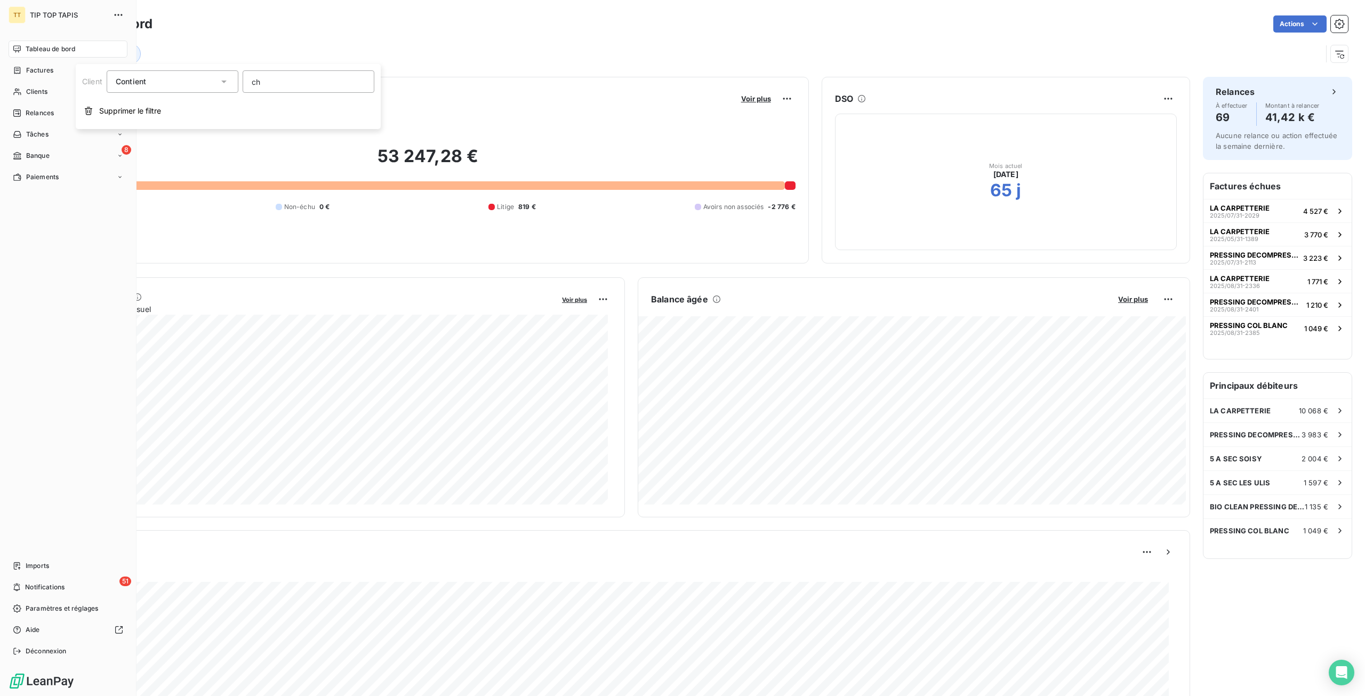
type input "c"
type input "p"
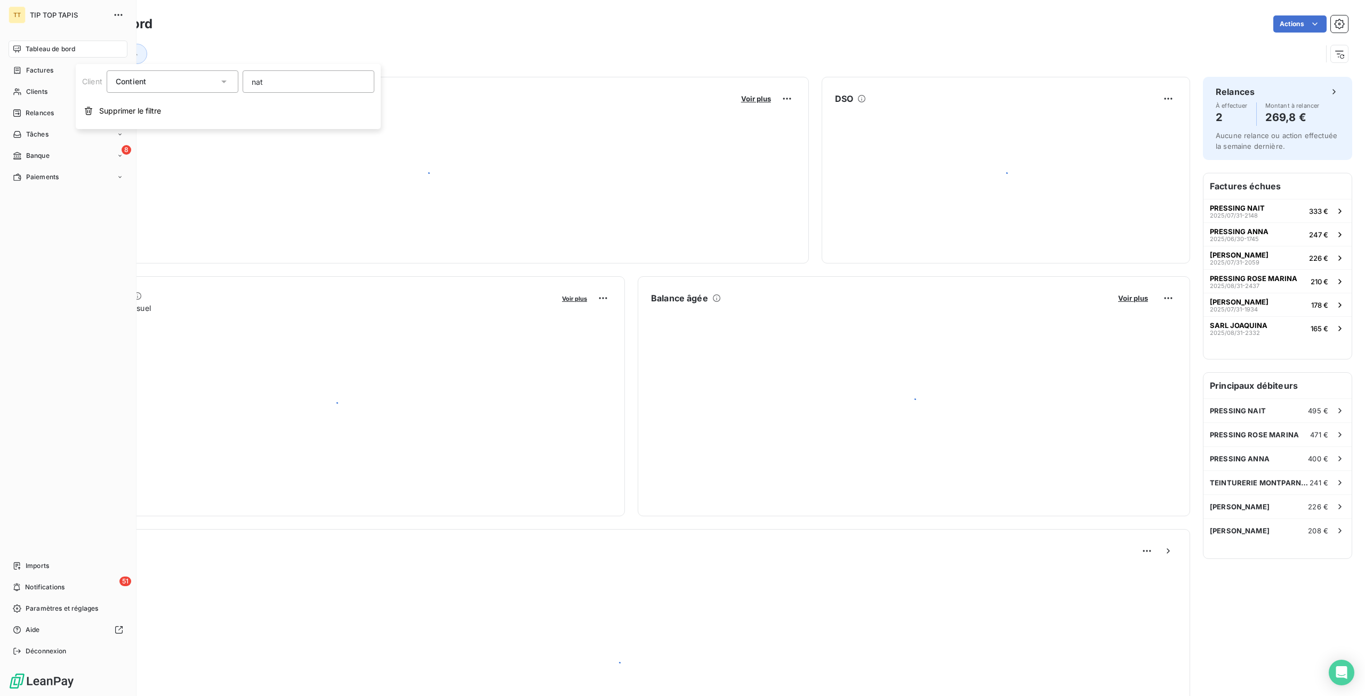
type input "nath"
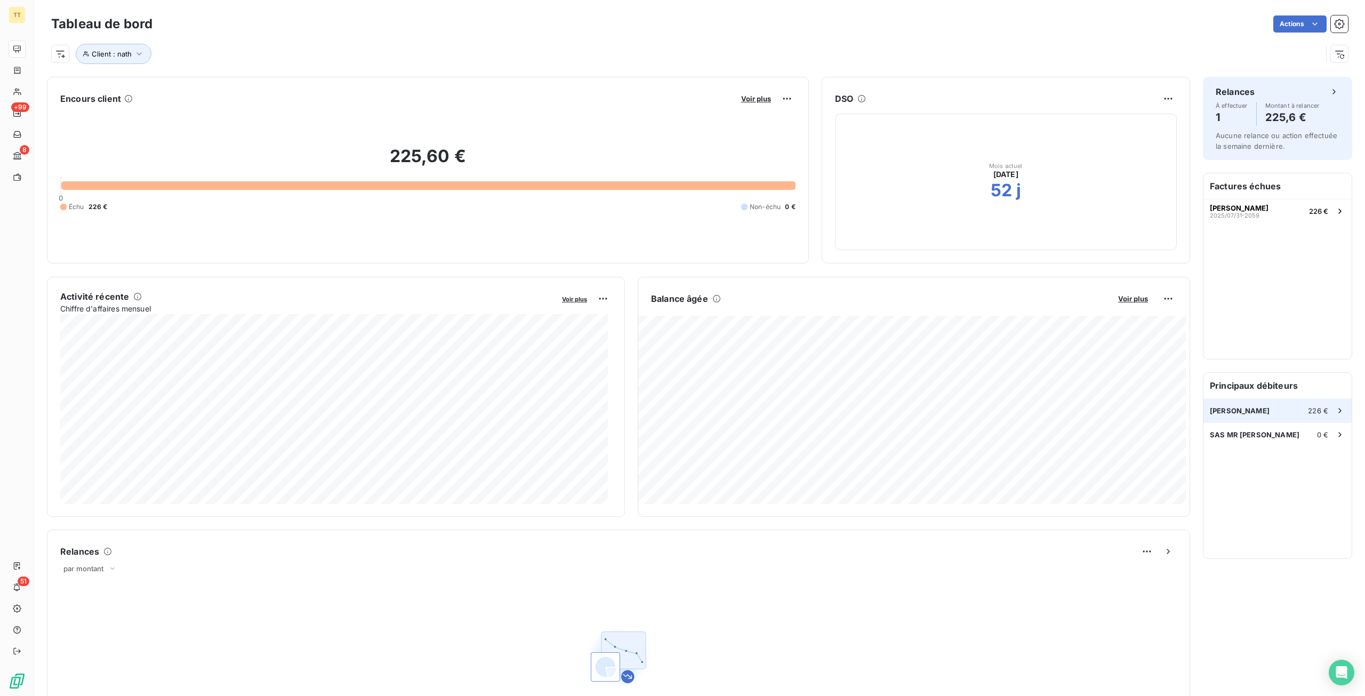
click at [1258, 411] on div "SARL [PERSON_NAME] 226 €" at bounding box center [1278, 410] width 148 height 23
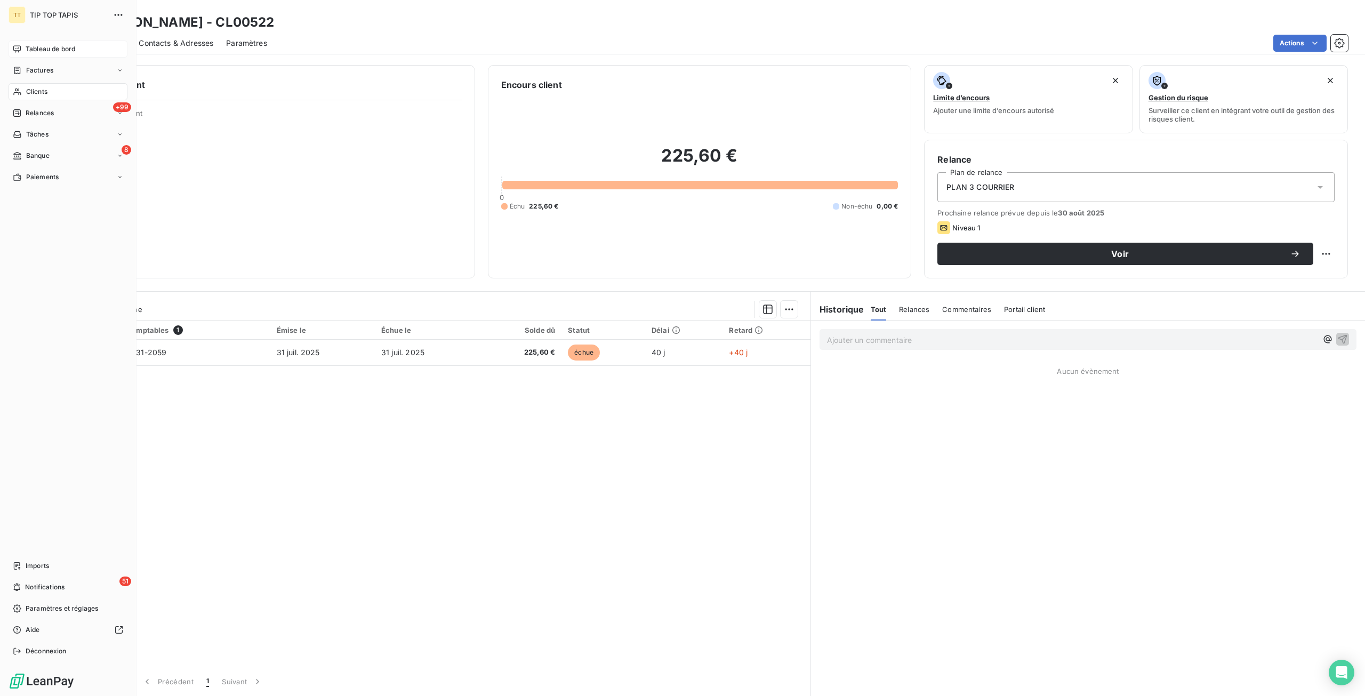
click at [96, 45] on div "Tableau de bord" at bounding box center [68, 49] width 119 height 17
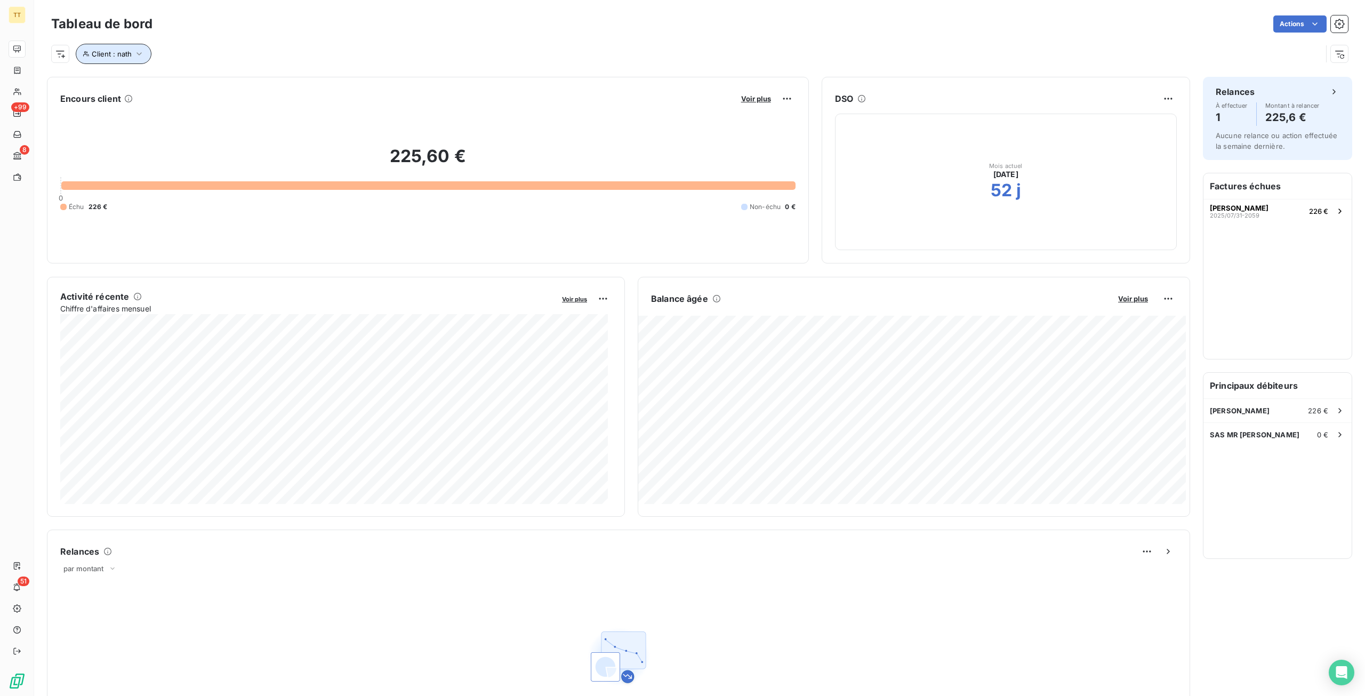
click at [126, 49] on button "Client : nath" at bounding box center [114, 54] width 76 height 20
drag, startPoint x: 333, startPoint y: 75, endPoint x: 164, endPoint y: 74, distance: 168.5
click at [164, 74] on div "Client Contient like nath" at bounding box center [228, 81] width 292 height 22
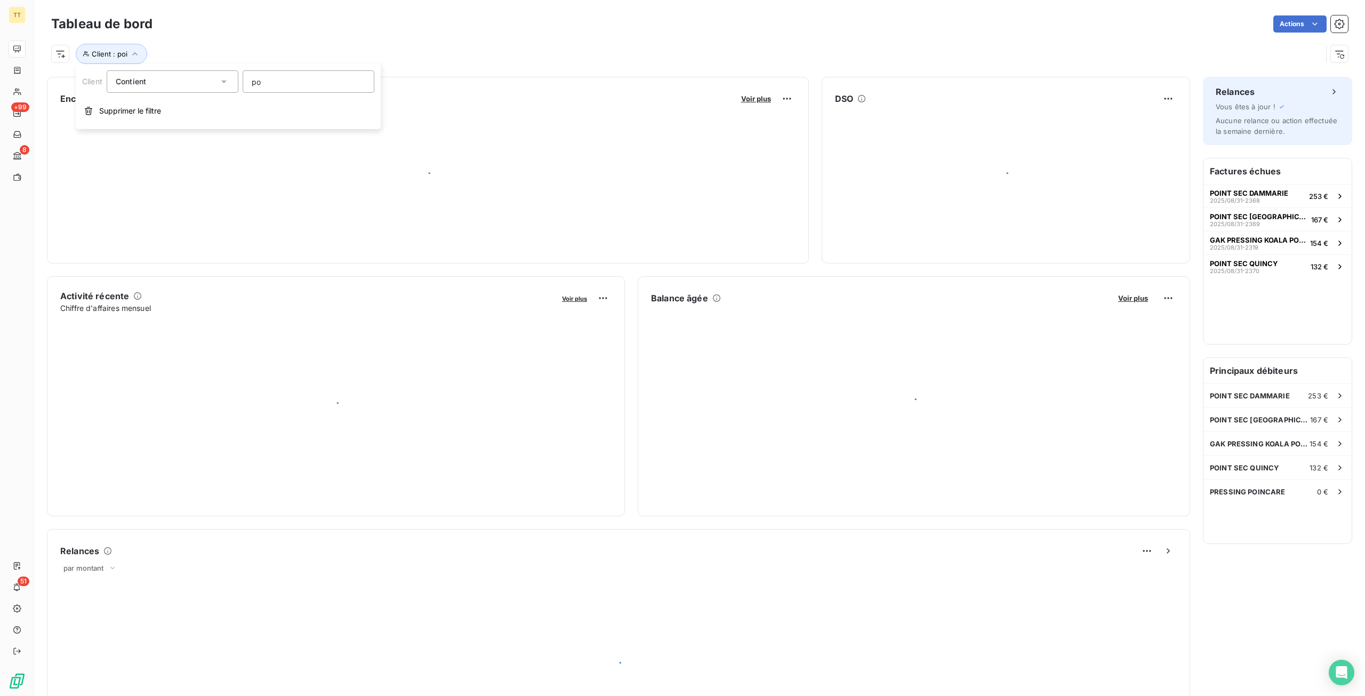
type input "p"
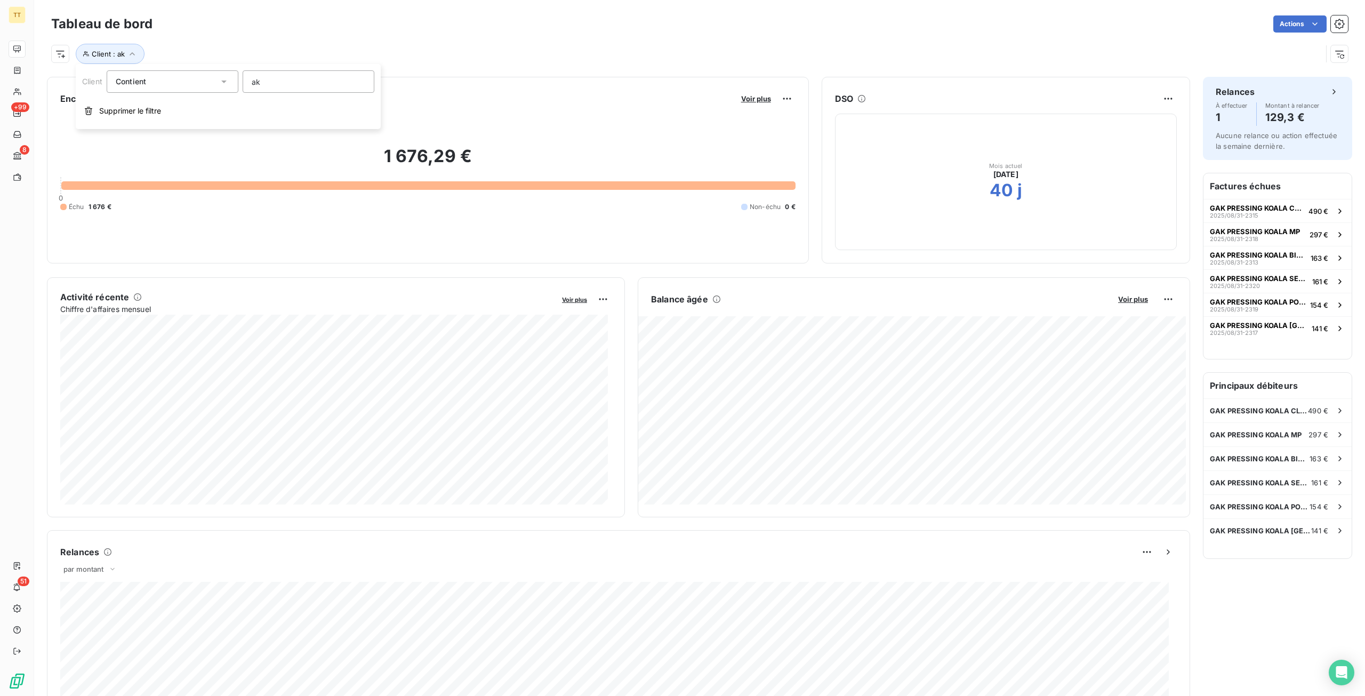
type input "a"
type input "blanc"
click at [1270, 512] on div "PRESSING BLEU BLANC 120 €" at bounding box center [1278, 506] width 148 height 23
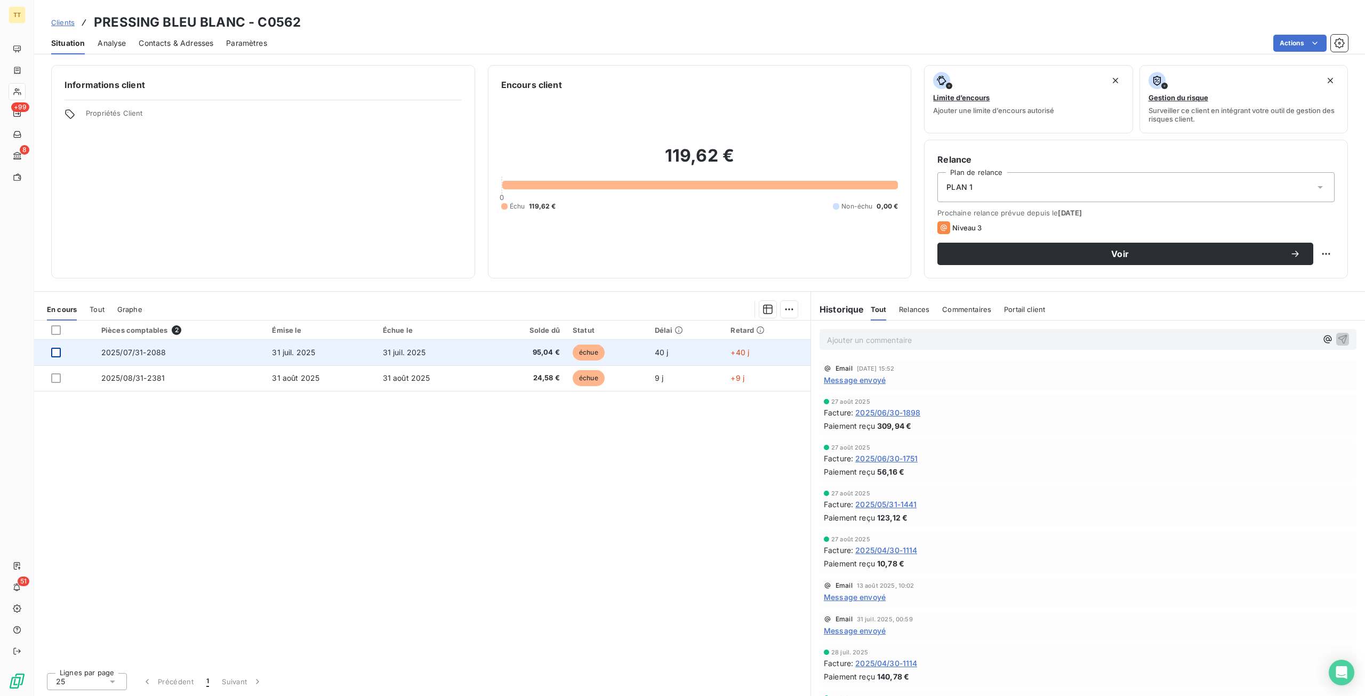
click at [58, 353] on div at bounding box center [56, 353] width 10 height 10
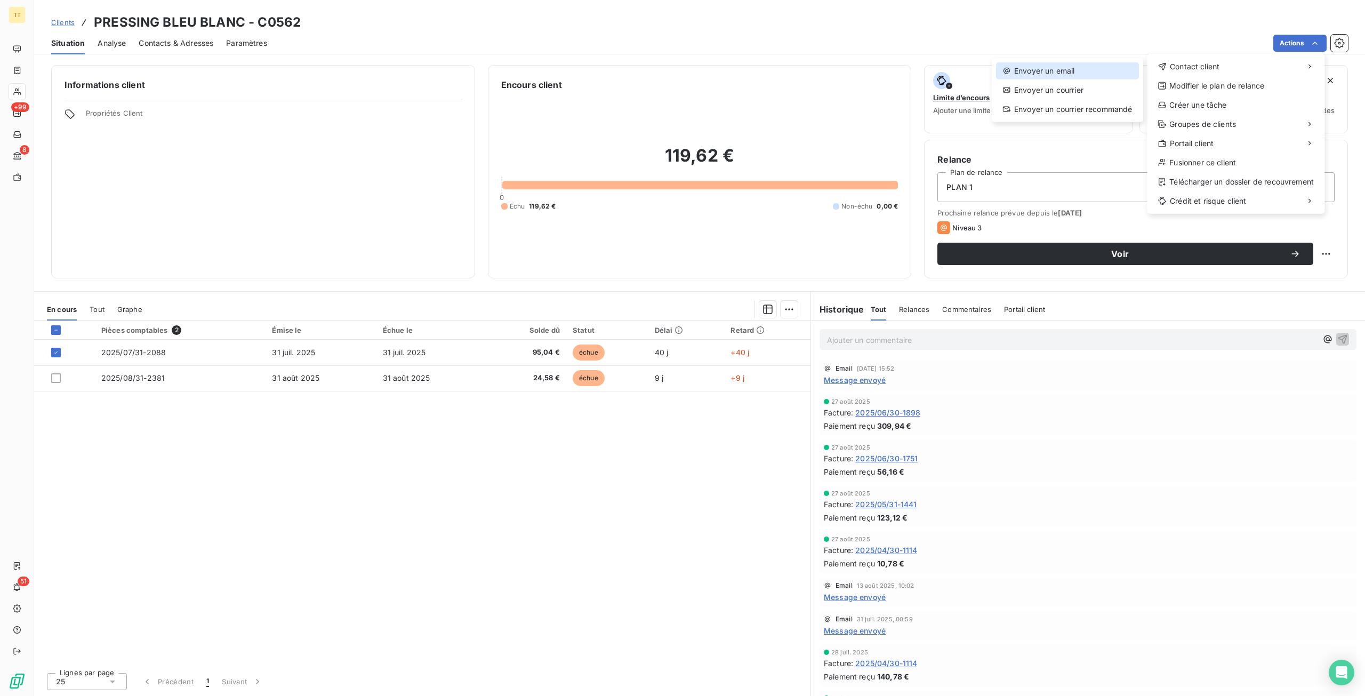
click at [1105, 68] on div "Envoyer un email" at bounding box center [1067, 70] width 143 height 17
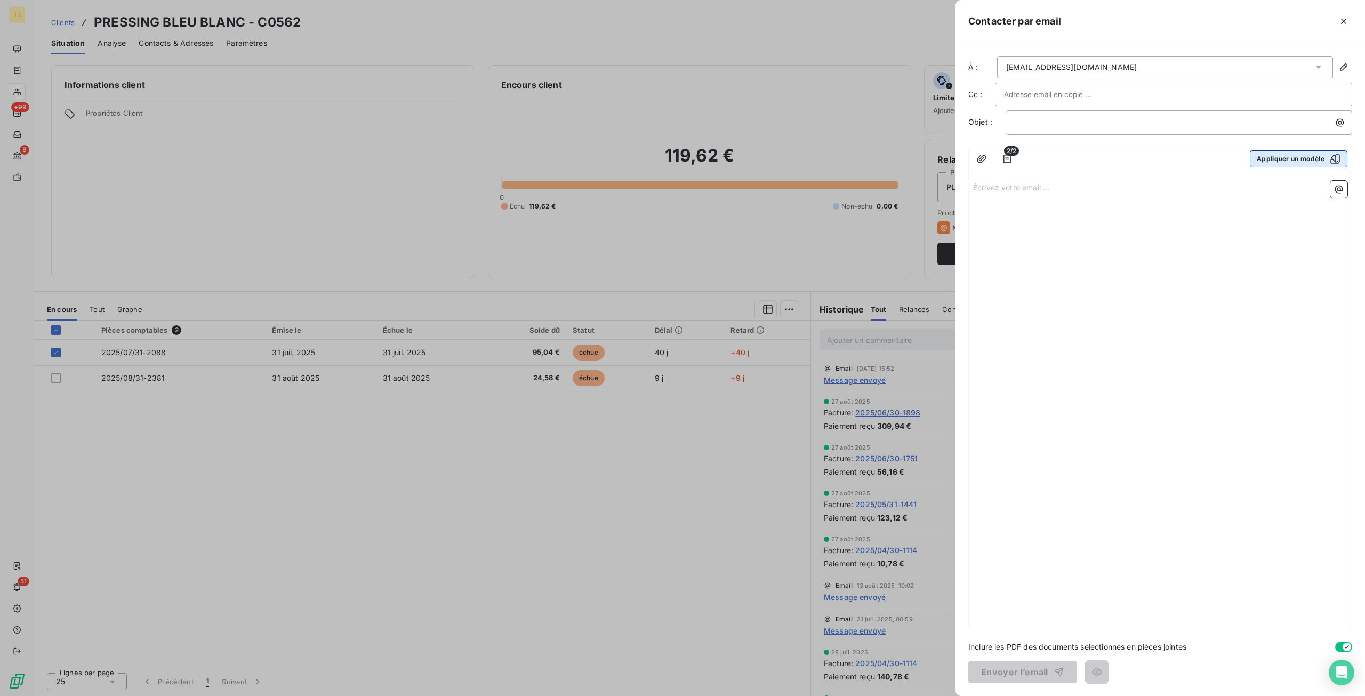
click at [1261, 153] on button "Appliquer un modèle" at bounding box center [1299, 158] width 98 height 17
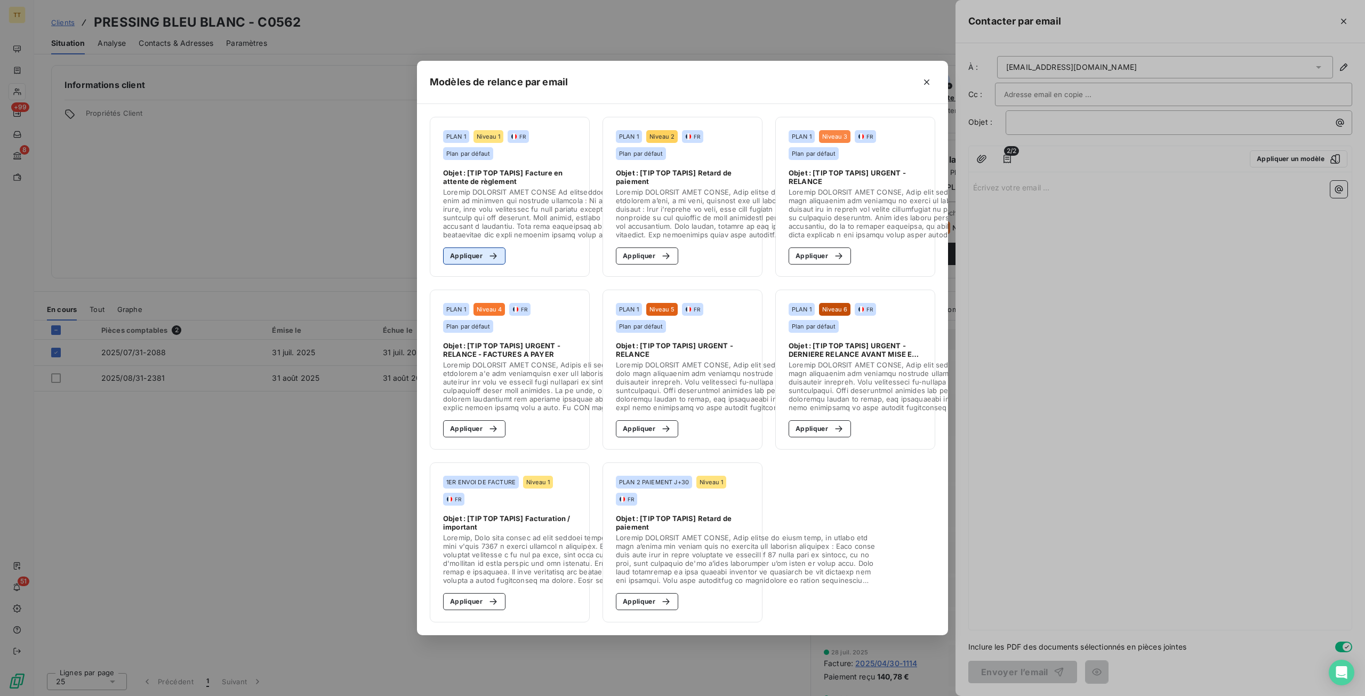
click at [474, 247] on button "Appliquer" at bounding box center [474, 255] width 62 height 17
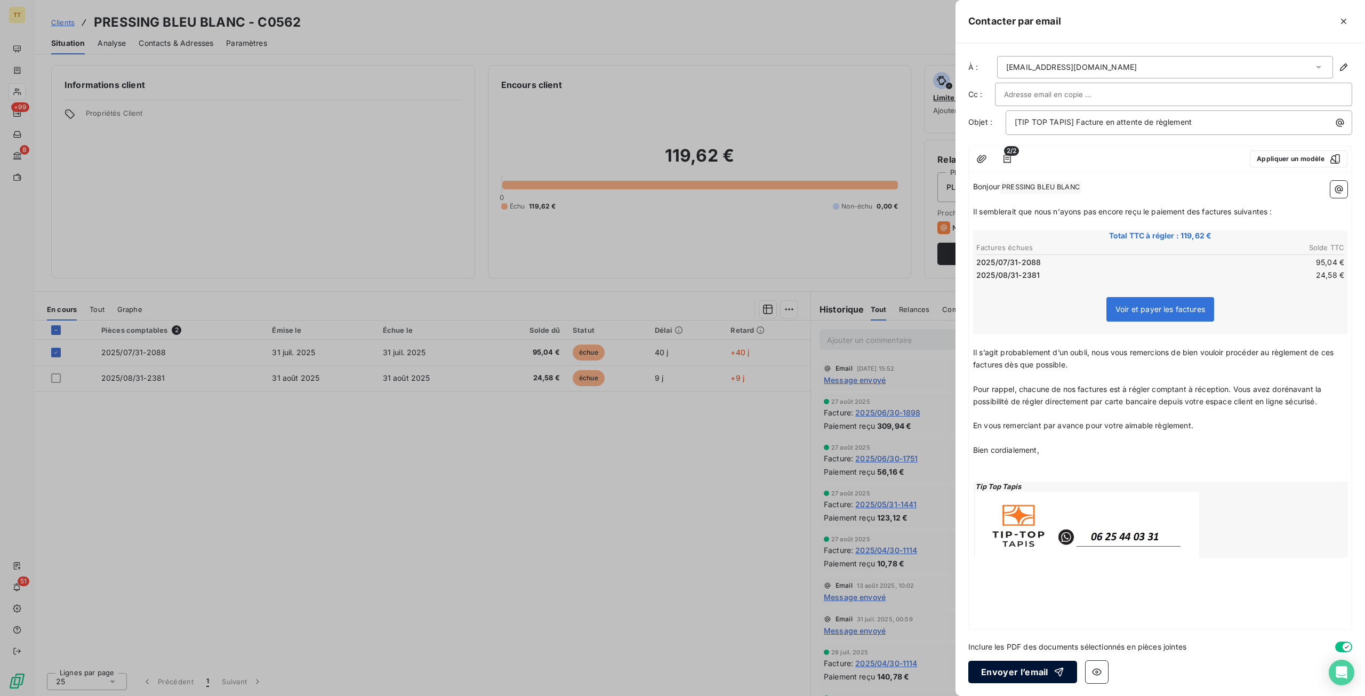
click at [1017, 670] on button "Envoyer l’email" at bounding box center [1023, 672] width 109 height 22
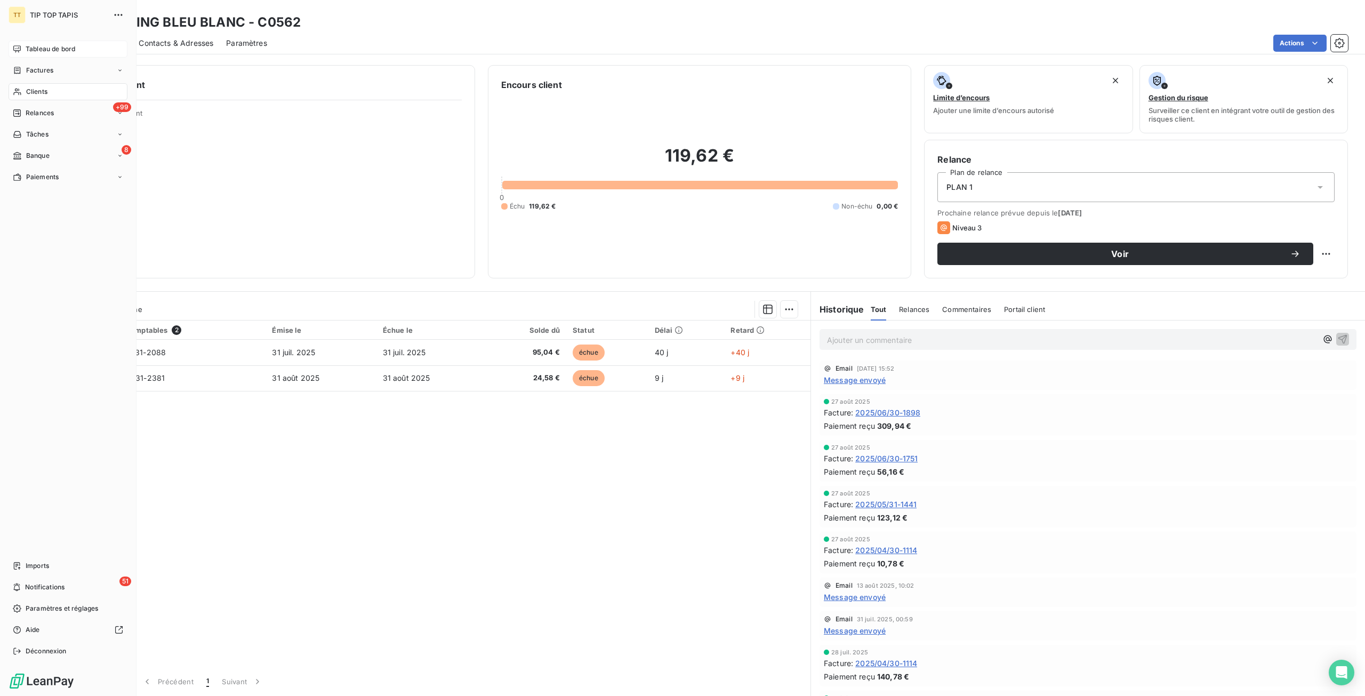
click at [35, 47] on span "Tableau de bord" at bounding box center [51, 49] width 50 height 10
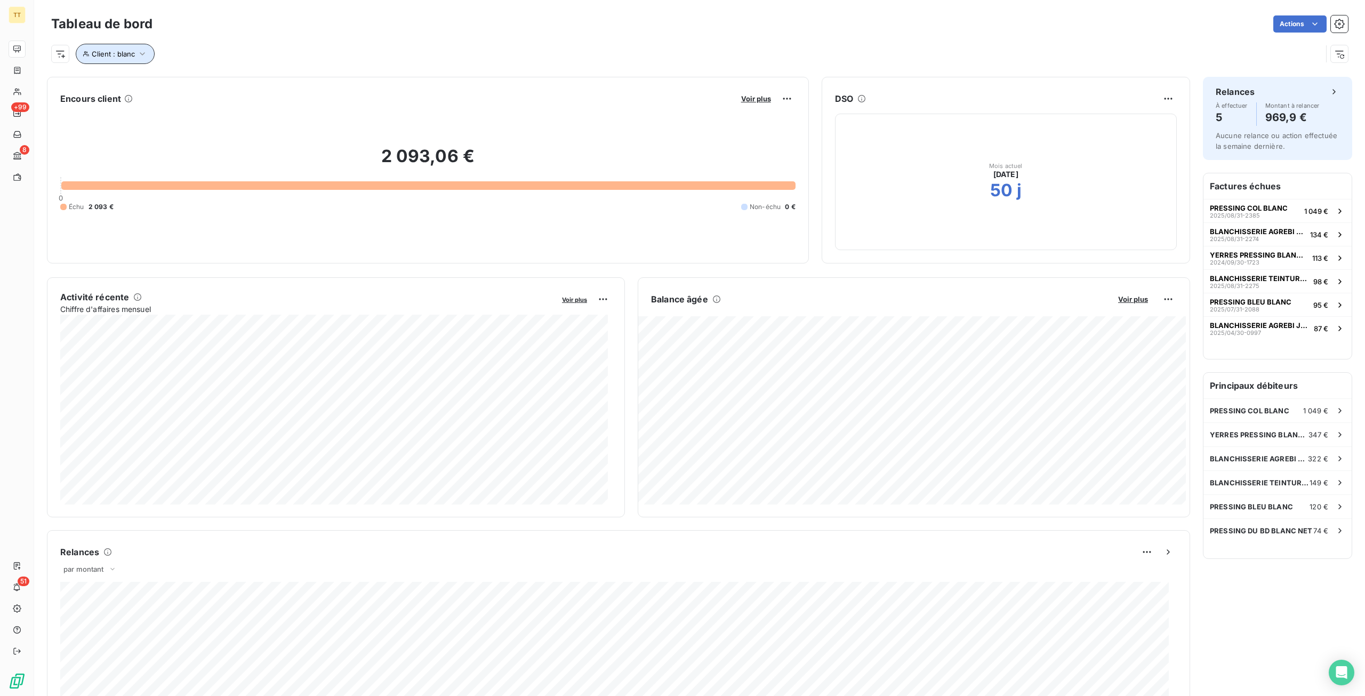
click at [136, 63] on button "Client : blanc" at bounding box center [115, 54] width 79 height 20
drag, startPoint x: 313, startPoint y: 86, endPoint x: 251, endPoint y: 87, distance: 62.4
click at [251, 87] on input "blanc" at bounding box center [309, 81] width 132 height 22
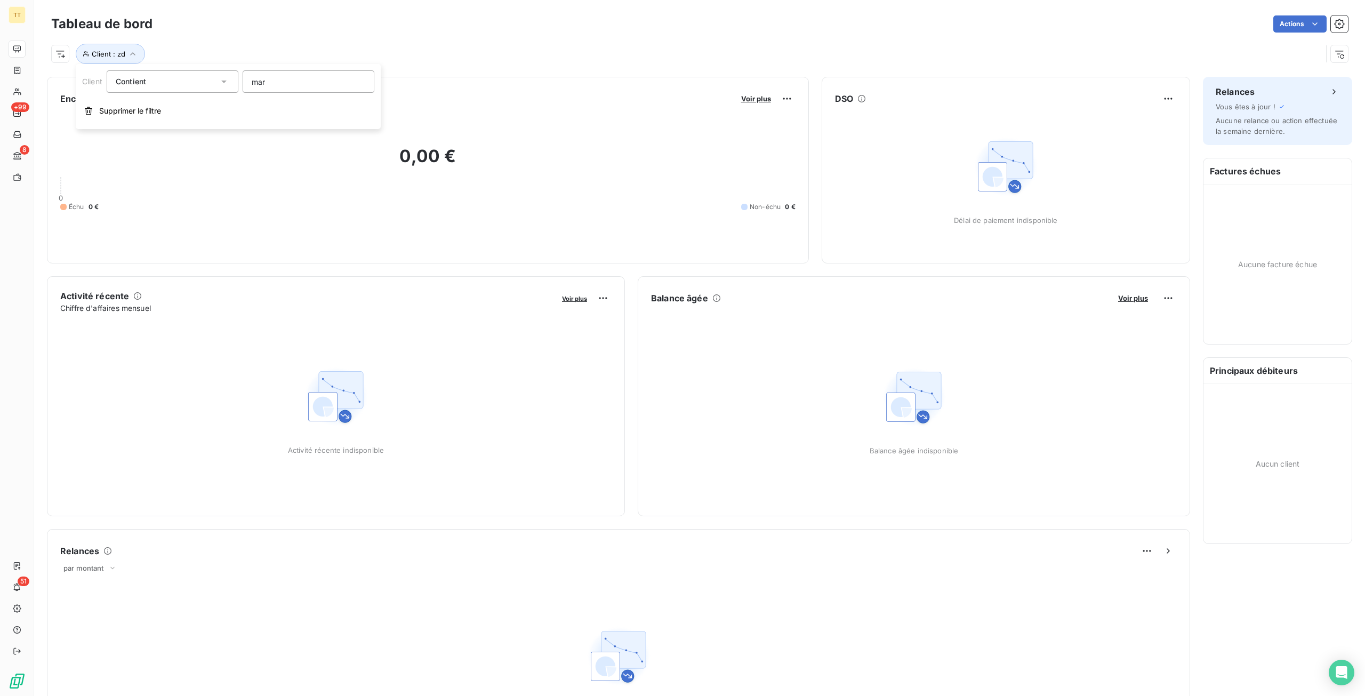
type input "mars"
click at [94, 52] on span "Client : zd" at bounding box center [109, 54] width 34 height 9
drag, startPoint x: 277, startPoint y: 82, endPoint x: 219, endPoint y: 82, distance: 58.7
click at [219, 82] on div "Client Contient like zd" at bounding box center [228, 81] width 292 height 22
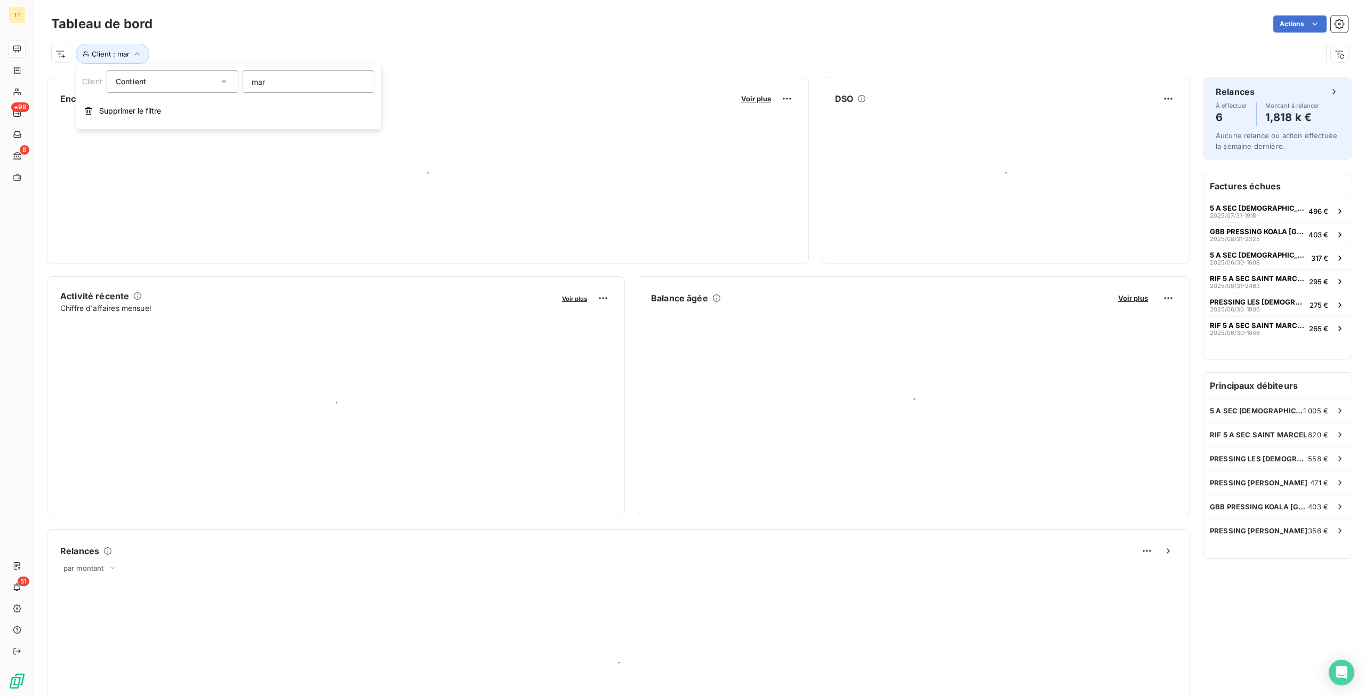
type input "mars"
